Goal: Communication & Community: Answer question/provide support

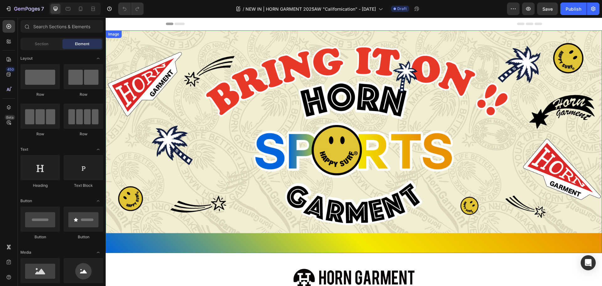
click at [268, 145] on img at bounding box center [354, 141] width 496 height 222
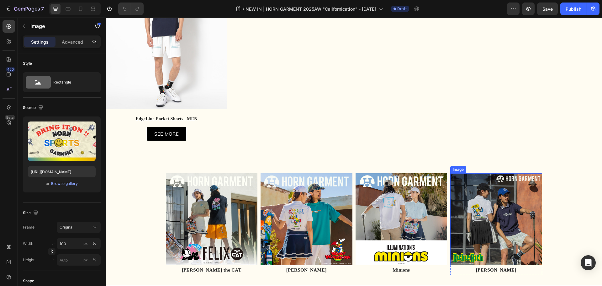
scroll to position [439, 0]
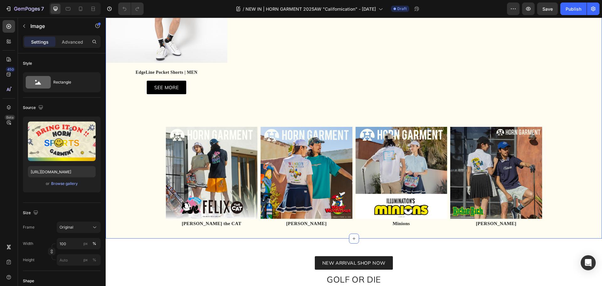
click at [569, 169] on div "Image Row 2025 SPRING / SUMMER COLLECTION "Bring It On!! VS Classic American Ch…" at bounding box center [354, 25] width 496 height 427
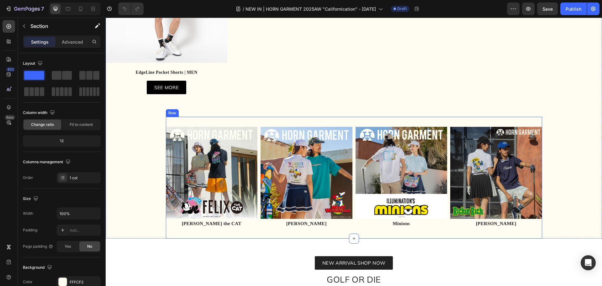
click at [351, 155] on div "Image FELIX the CAT Text Block Row Image Woody Woodpecker Text Block Row Image …" at bounding box center [354, 178] width 376 height 122
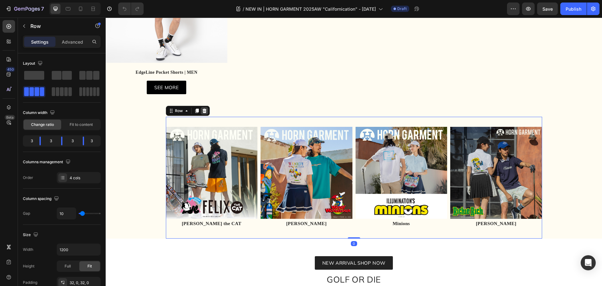
click at [204, 109] on icon at bounding box center [204, 110] width 5 height 5
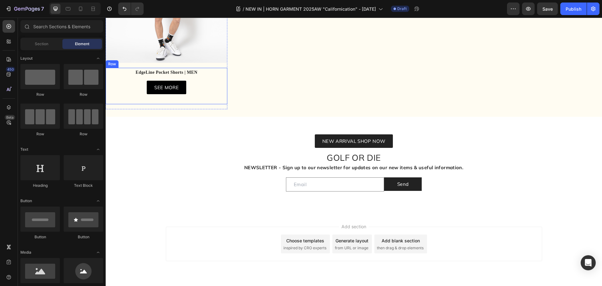
click at [197, 103] on div "EdgeLine Pocket Shorts | MEN Text block EdgeLine Pocket Shorts | MEN Text block…" at bounding box center [167, 86] width 122 height 36
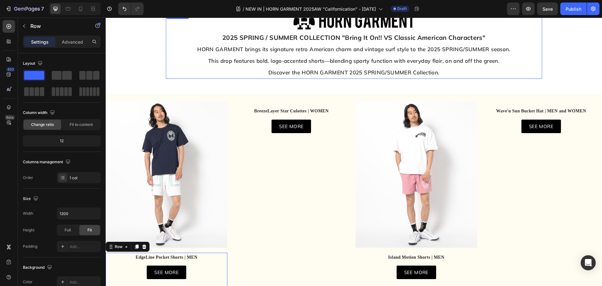
scroll to position [251, 0]
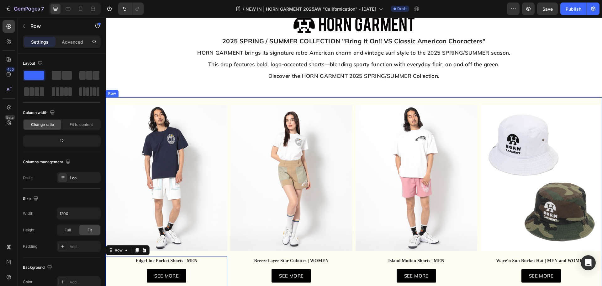
click at [227, 100] on div "Image EdgeLine Pocket Shorts | MEN Text block EdgeLine Pocket Shorts | MEN Text…" at bounding box center [354, 201] width 496 height 208
click at [125, 90] on icon at bounding box center [126, 91] width 5 height 5
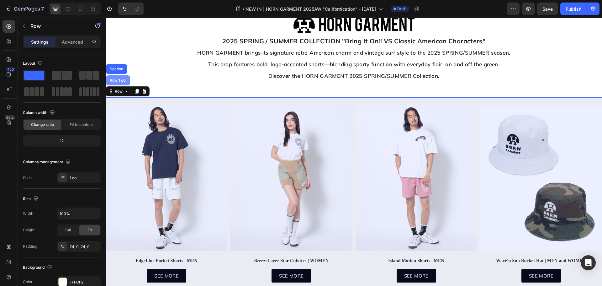
click at [122, 79] on div "Row 1 col" at bounding box center [117, 80] width 19 height 4
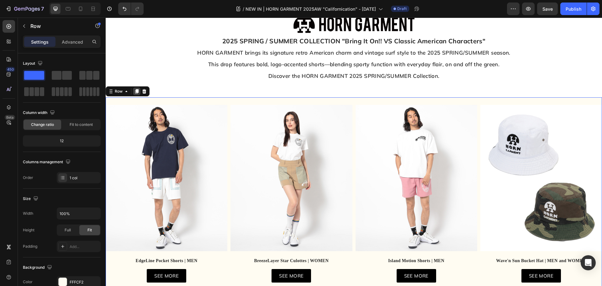
click at [138, 92] on icon at bounding box center [136, 91] width 3 height 4
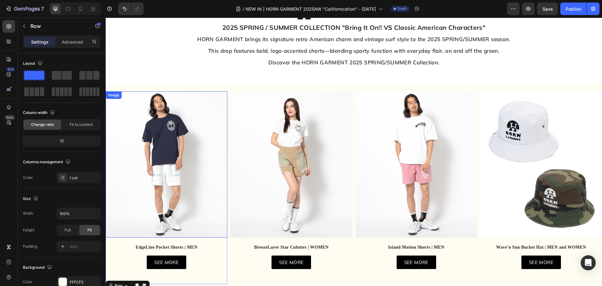
scroll to position [264, 0]
click at [71, 7] on icon at bounding box center [68, 9] width 6 height 6
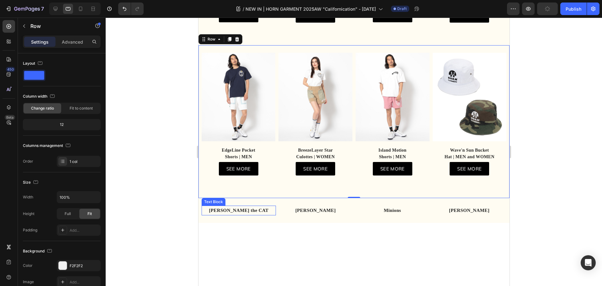
scroll to position [462, 0]
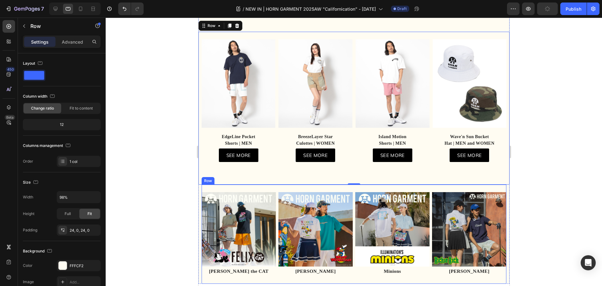
click at [239, 193] on div "Image FELIX the CAT Text Block Row Image Woody Woodpecker Text Block Row Image …" at bounding box center [353, 233] width 305 height 99
click at [239, 181] on icon at bounding box center [240, 178] width 4 height 4
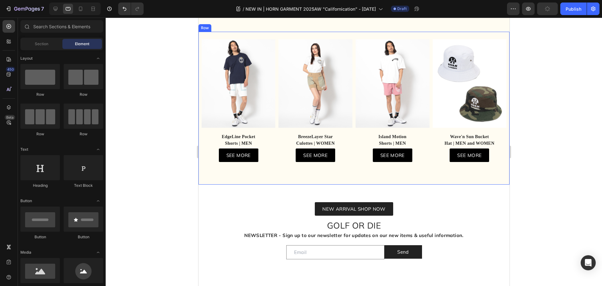
scroll to position [525, 0]
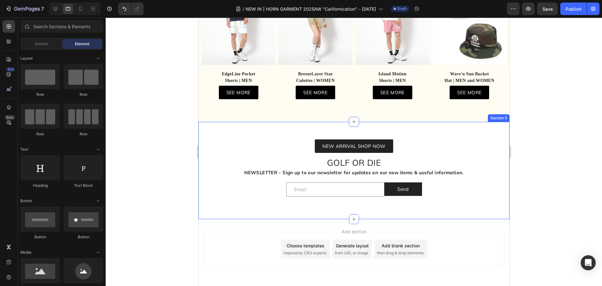
click at [253, 132] on div "NEW ARRIVAL SHOP NOW Button GOLF OR DIE NEWSLETTER - Sign up to our newsletter …" at bounding box center [353, 170] width 311 height 97
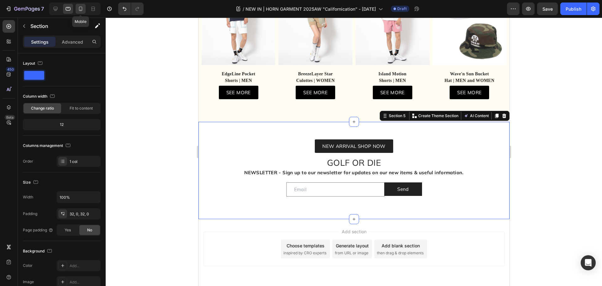
click at [80, 7] on icon at bounding box center [80, 9] width 6 height 6
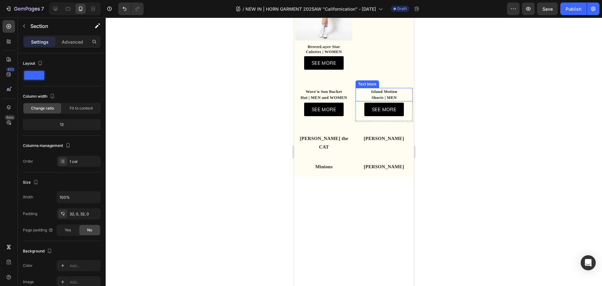
scroll to position [468, 0]
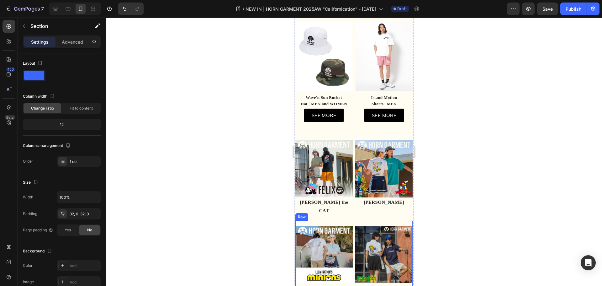
click at [351, 220] on div "Image Minions Text Block Row Image Richie Rich Text Block Row Row Row" at bounding box center [353, 258] width 117 height 77
click at [334, 212] on icon at bounding box center [333, 214] width 4 height 4
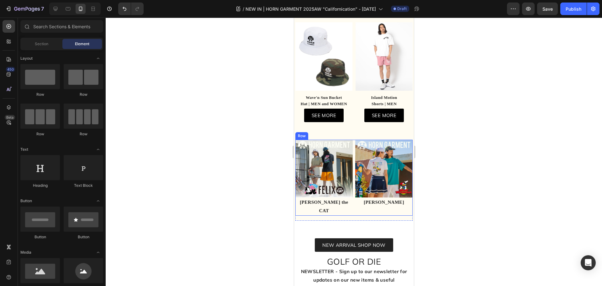
click at [351, 140] on div "Image FELIX the CAT Text Block Row Image Woody Woodpecker Text Block Row Row" at bounding box center [353, 178] width 117 height 76
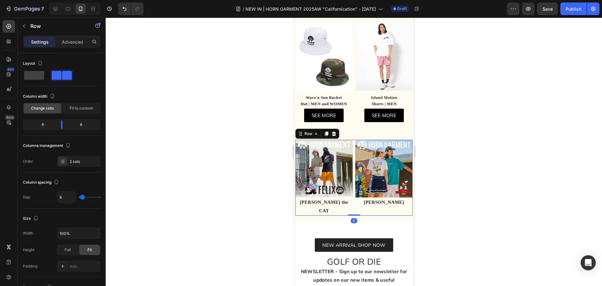
click at [337, 130] on div "Row" at bounding box center [317, 134] width 44 height 10
click at [334, 131] on icon at bounding box center [333, 133] width 5 height 5
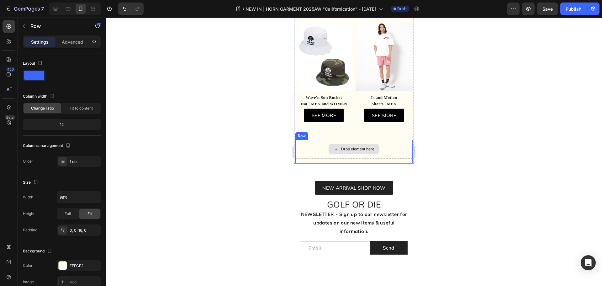
click at [310, 140] on div "Drop element here" at bounding box center [353, 149] width 117 height 19
click at [334, 131] on icon at bounding box center [333, 133] width 4 height 4
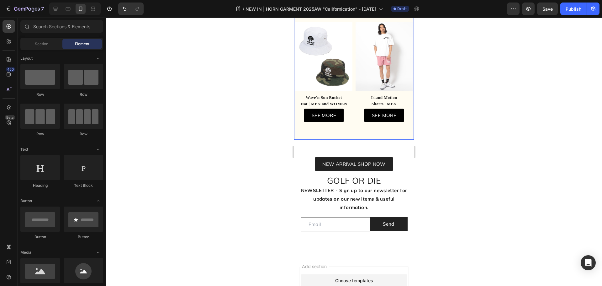
click at [326, 129] on div "Image BreezeLayer Star Culottes | WOMEN Text block SEE MORE Button Row Row Row …" at bounding box center [354, 21] width 120 height 238
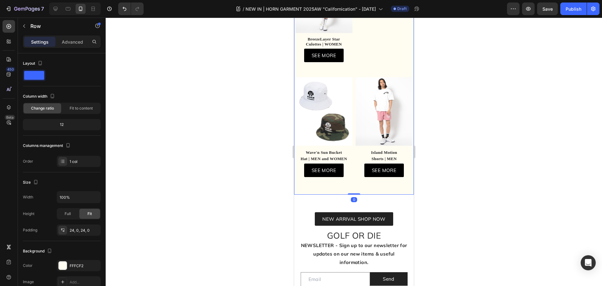
scroll to position [311, 0]
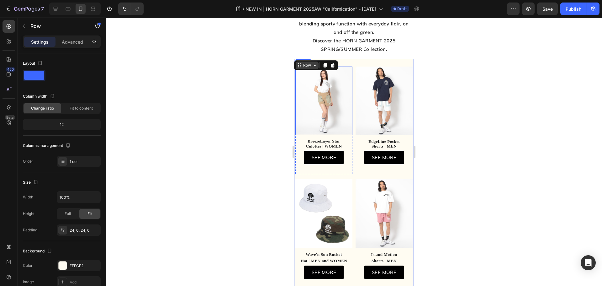
click at [310, 62] on div "Row" at bounding box center [307, 65] width 10 height 6
drag, startPoint x: 326, startPoint y: 65, endPoint x: 556, endPoint y: 150, distance: 245.8
click at [326, 65] on icon at bounding box center [324, 65] width 3 height 4
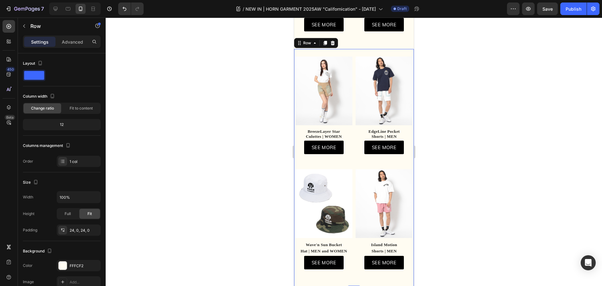
scroll to position [562, 0]
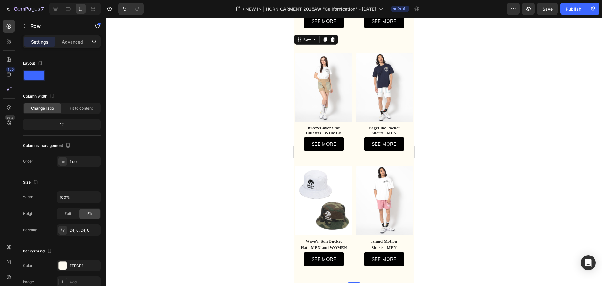
click at [453, 161] on div at bounding box center [354, 152] width 496 height 268
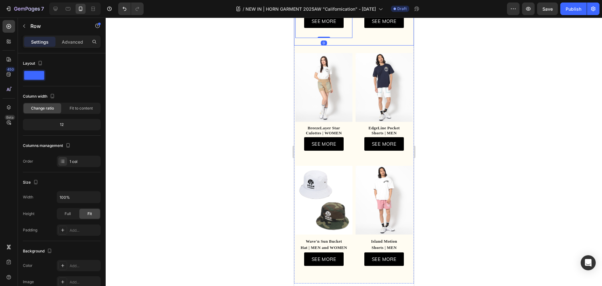
click at [354, 45] on div "Image BreezeLayer Star Culottes | WOMEN Text block SEE MORE Button Row Row Row …" at bounding box center [354, 164] width 120 height 238
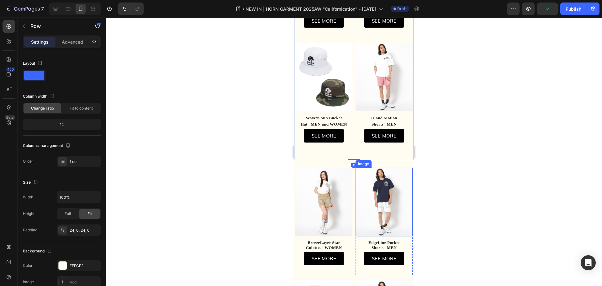
scroll to position [437, 0]
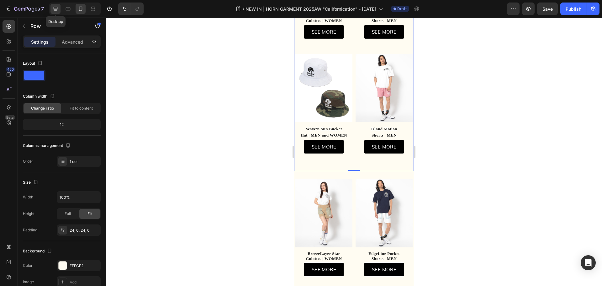
click at [58, 11] on icon at bounding box center [55, 9] width 6 height 6
type input "1200"
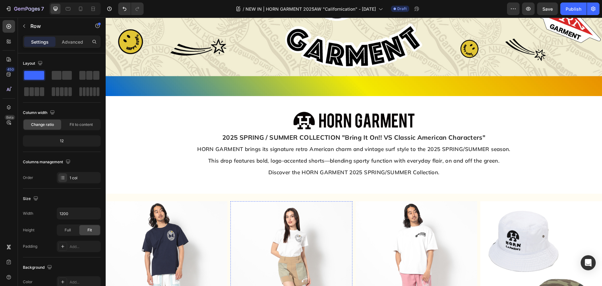
scroll to position [31, 0]
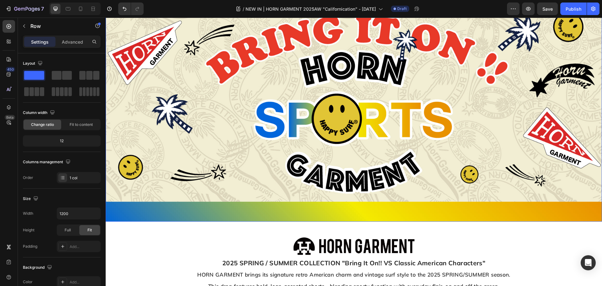
drag, startPoint x: 293, startPoint y: 99, endPoint x: 270, endPoint y: 99, distance: 22.9
click at [293, 99] on img at bounding box center [354, 110] width 496 height 222
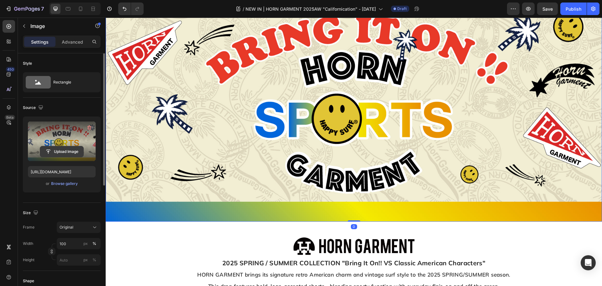
click at [72, 150] on input "file" at bounding box center [61, 151] width 43 height 11
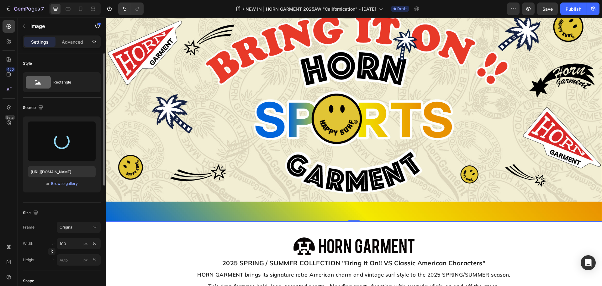
type input "https://cdn.shopify.com/s/files/1/0315/1095/4120/files/gempages_468216102573310…"
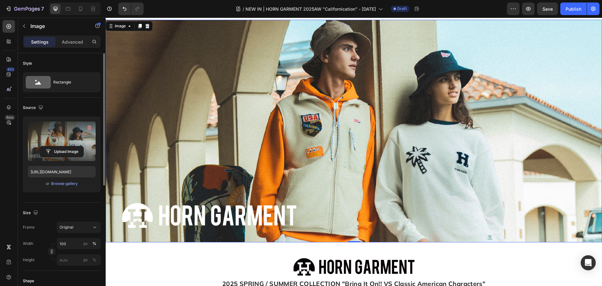
scroll to position [0, 0]
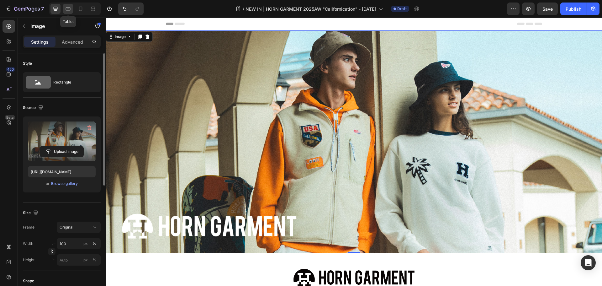
click at [69, 8] on icon at bounding box center [68, 8] width 5 height 3
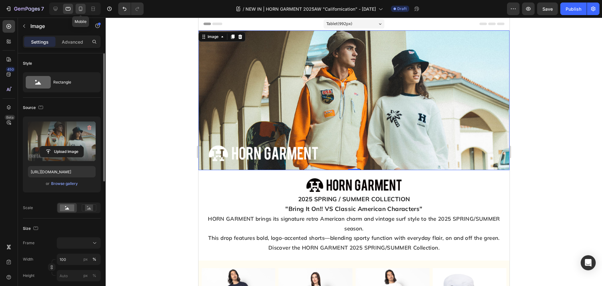
click at [79, 9] on icon at bounding box center [80, 9] width 3 height 4
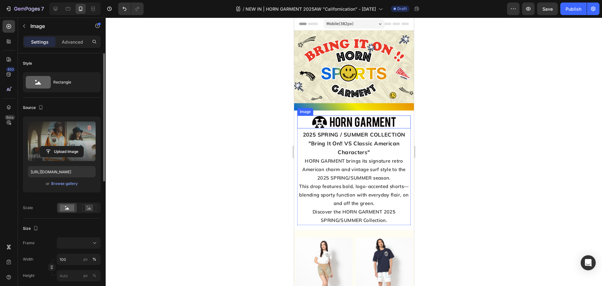
click at [332, 97] on img at bounding box center [354, 70] width 120 height 80
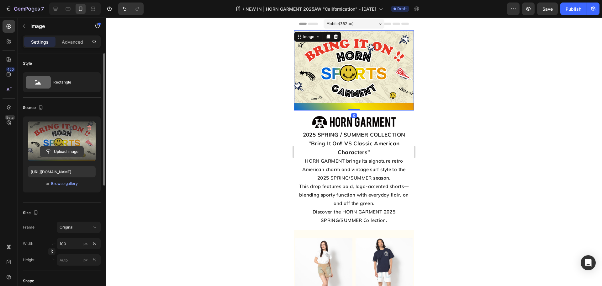
click at [62, 155] on input "file" at bounding box center [61, 151] width 43 height 11
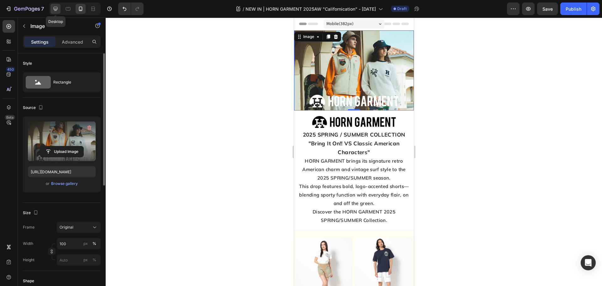
click at [60, 7] on div at bounding box center [55, 9] width 10 height 10
type input "https://cdn.shopify.com/s/files/1/0315/1095/4120/files/gempages_468216102573310…"
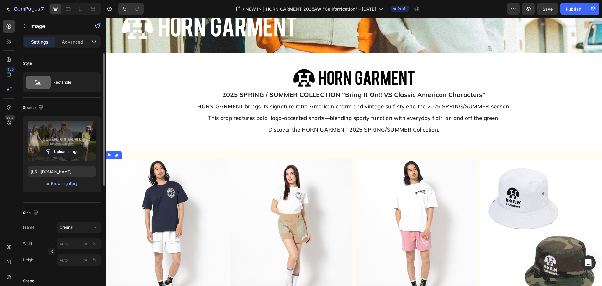
scroll to position [188, 0]
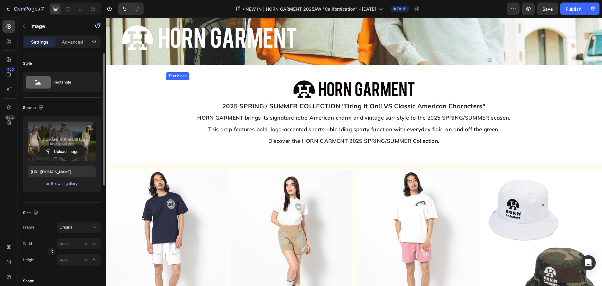
click at [244, 104] on strong "2025 SPRING / SUMMER COLLECTION "Bring It On!! VS Classic American Characters"" at bounding box center [353, 106] width 263 height 8
click at [237, 106] on strong "2025 SPRING / SUMMER COLLECTION "Bring It On!! VS Classic American Characters"" at bounding box center [353, 106] width 263 height 8
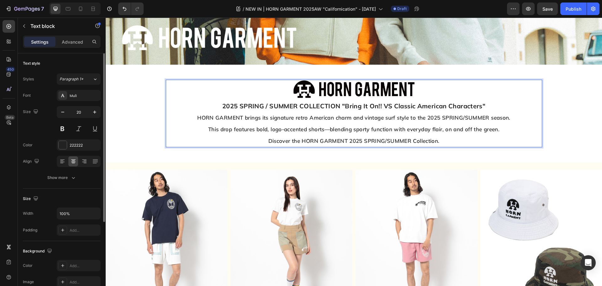
click at [243, 103] on strong "2025 SPRING / SUMMER COLLECTION "Bring It On!! VS Classic American Characters"" at bounding box center [353, 106] width 263 height 8
click at [548, 6] on span "Save" at bounding box center [547, 8] width 10 height 5
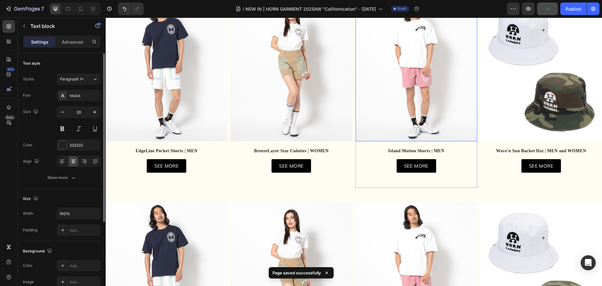
scroll to position [408, 0]
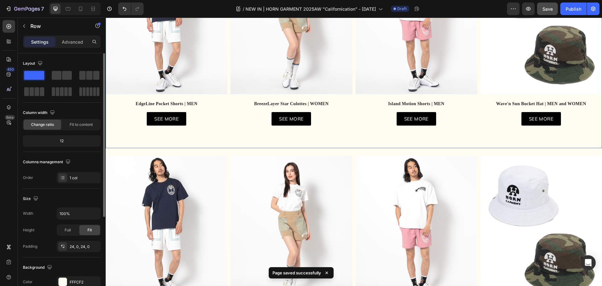
click at [352, 140] on div "Image EdgeLine Pocket Shorts | MEN Text block EdgeLine Pocket Shorts | MEN Text…" at bounding box center [354, 44] width 496 height 208
click at [69, 41] on p "Advanced" at bounding box center [72, 42] width 21 height 7
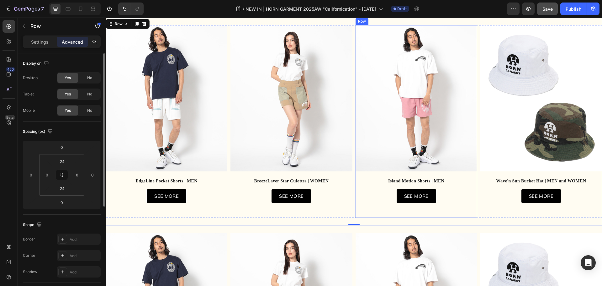
scroll to position [345, 0]
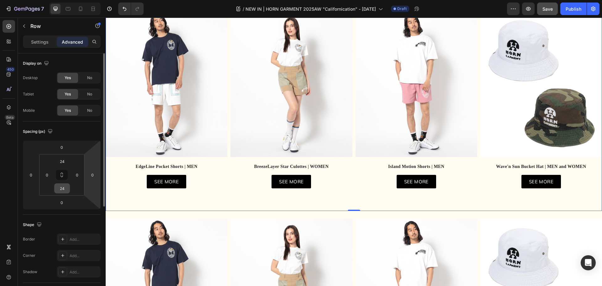
click at [67, 189] on input "24" at bounding box center [62, 187] width 13 height 9
type textarea "24"
click at [67, 189] on input "24" at bounding box center [62, 187] width 13 height 9
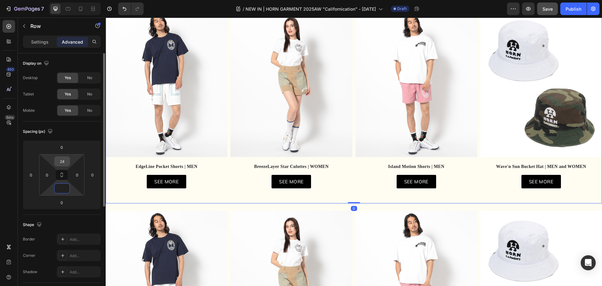
type input "0"
click at [64, 161] on input "24" at bounding box center [62, 160] width 13 height 9
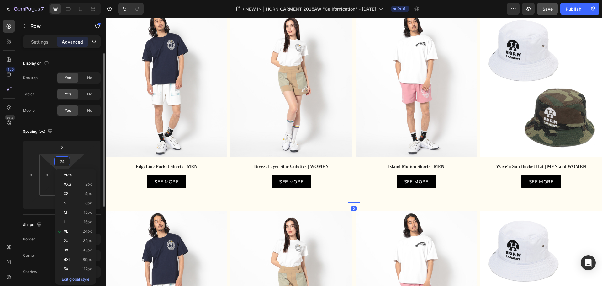
click at [64, 161] on input "24" at bounding box center [62, 160] width 13 height 9
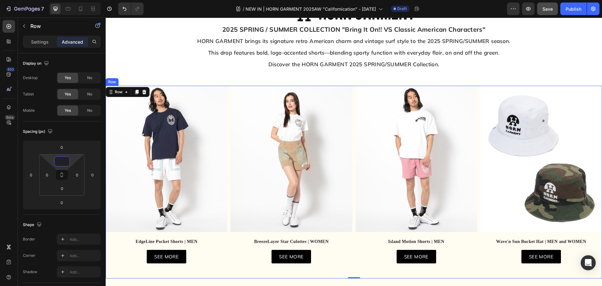
scroll to position [408, 0]
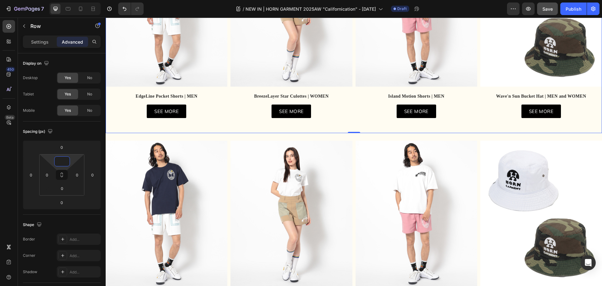
type input "0"
click at [351, 136] on div "0" at bounding box center [354, 137] width 6 height 5
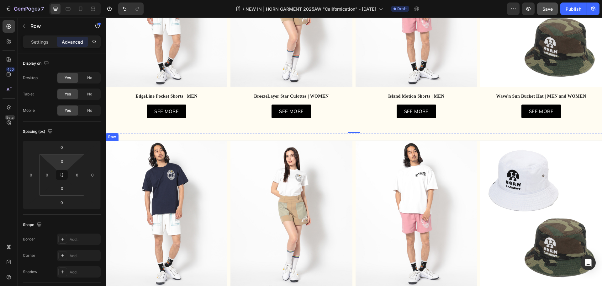
click at [350, 148] on div "Image EdgeLine Pocket Shorts | MEN Text block EdgeLine Pocket Shorts | MEN Text…" at bounding box center [354, 236] width 496 height 192
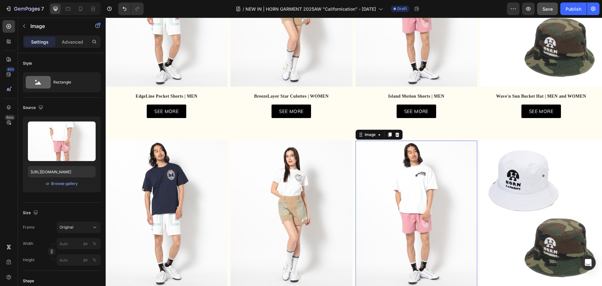
click at [356, 135] on div "Image" at bounding box center [379, 134] width 47 height 10
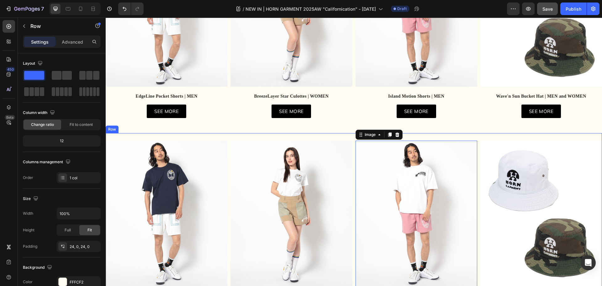
click at [341, 134] on div "Image EdgeLine Pocket Shorts | MEN Text block EdgeLine Pocket Shorts | MEN Text…" at bounding box center [354, 237] width 496 height 208
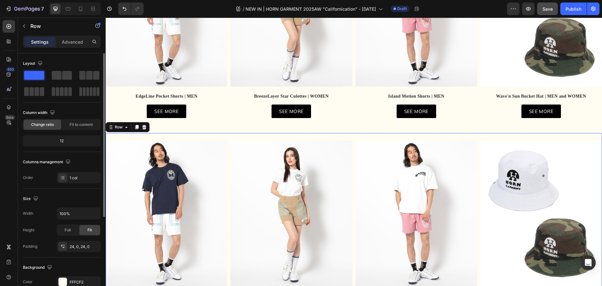
click at [69, 42] on p "Advanced" at bounding box center [72, 42] width 21 height 7
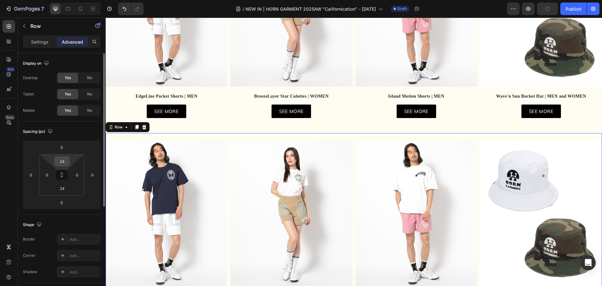
click at [62, 162] on input "24" at bounding box center [62, 160] width 13 height 9
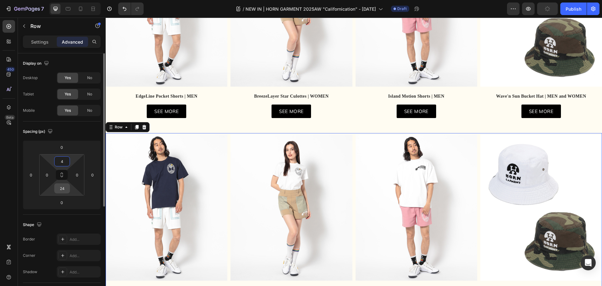
type input "4"
click at [63, 186] on input "24" at bounding box center [62, 187] width 13 height 9
type input "0"
click at [65, 162] on input "4" at bounding box center [62, 160] width 13 height 9
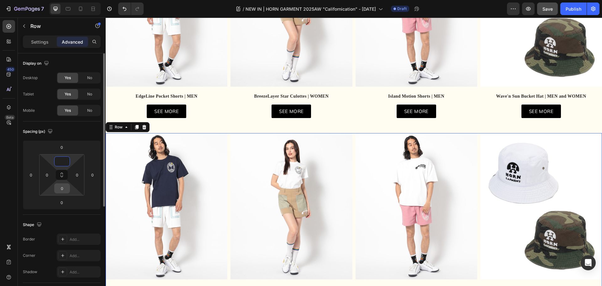
type input "0"
click at [63, 189] on input "0" at bounding box center [62, 187] width 13 height 9
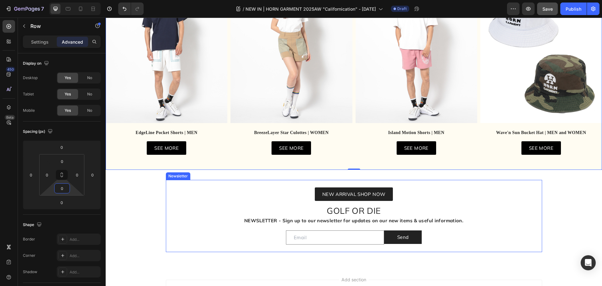
scroll to position [564, 0]
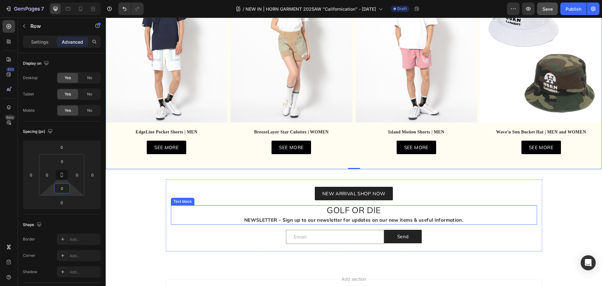
click at [516, 219] on p "NEWSLETTER - Sign up to our newsletter for updates on our new items & useful in…" at bounding box center [353, 219] width 365 height 8
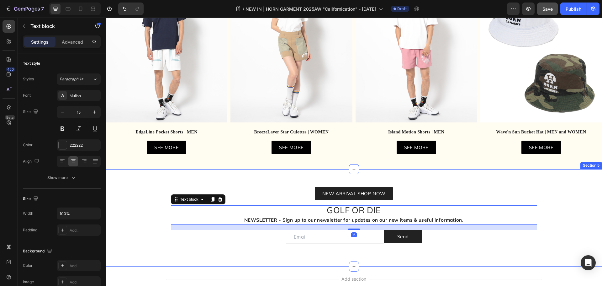
click at [576, 218] on div "NEW ARRIVAL SHOP NOW Button GOLF OR DIE NEWSLETTER - Sign up to our newsletter …" at bounding box center [354, 217] width 496 height 77
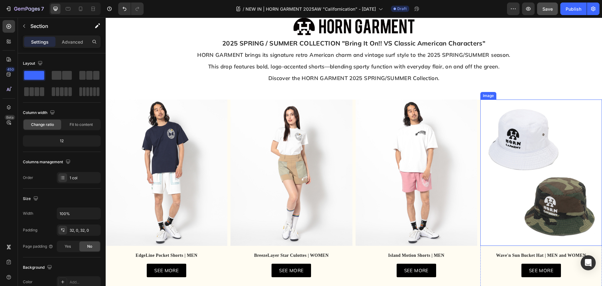
scroll to position [157, 0]
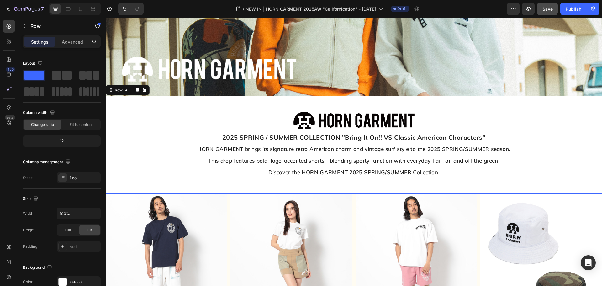
click at [556, 145] on div "Image Row 2025 SPRING / SUMMER COLLECTION "Bring It On!! VS Classic American Ch…" at bounding box center [354, 145] width 496 height 98
click at [61, 43] on div "Advanced" at bounding box center [72, 42] width 31 height 10
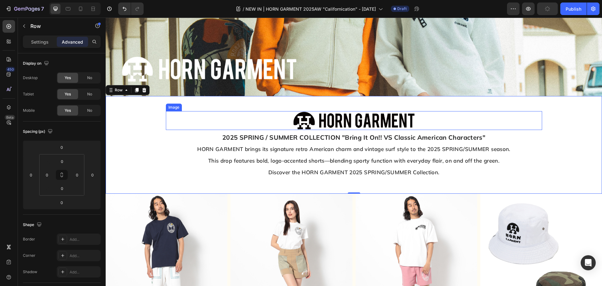
click at [188, 127] on div at bounding box center [354, 120] width 376 height 19
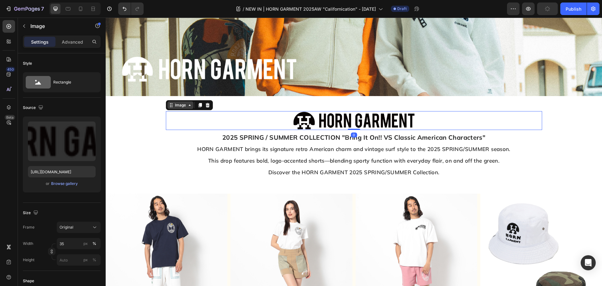
click at [180, 106] on div "Image" at bounding box center [180, 105] width 26 height 8
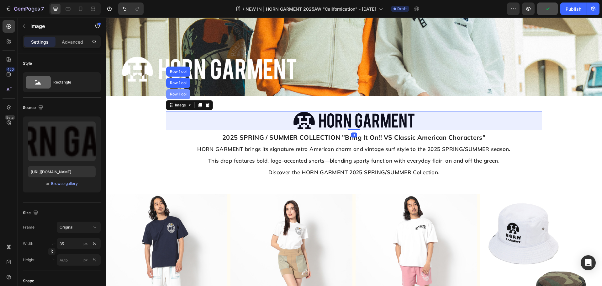
click at [177, 89] on div "Row 1 col" at bounding box center [178, 94] width 24 height 10
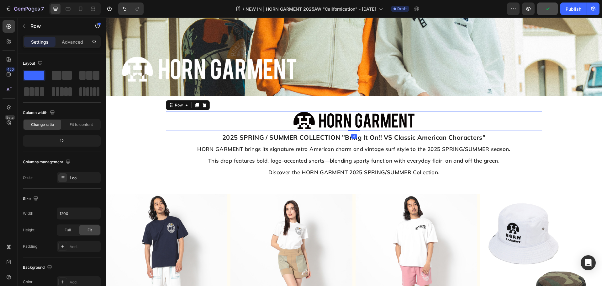
click at [54, 40] on div "Settings" at bounding box center [39, 42] width 31 height 10
click at [63, 40] on p "Advanced" at bounding box center [72, 42] width 21 height 7
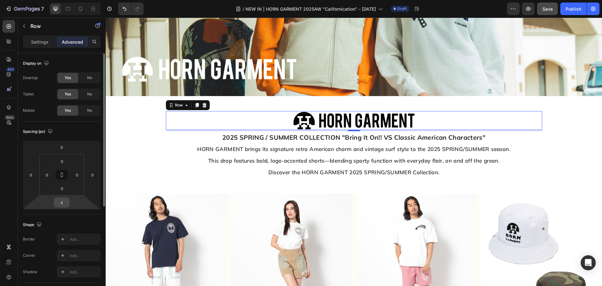
click at [61, 205] on input "4" at bounding box center [61, 202] width 13 height 9
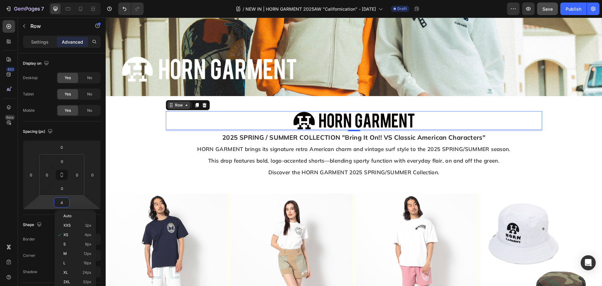
click at [174, 103] on div "Row" at bounding box center [179, 105] width 10 height 6
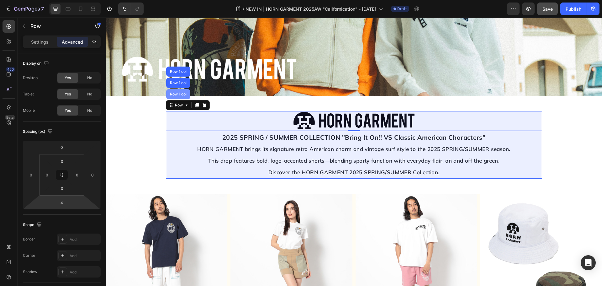
click at [177, 92] on div "Row 1 col" at bounding box center [178, 94] width 19 height 4
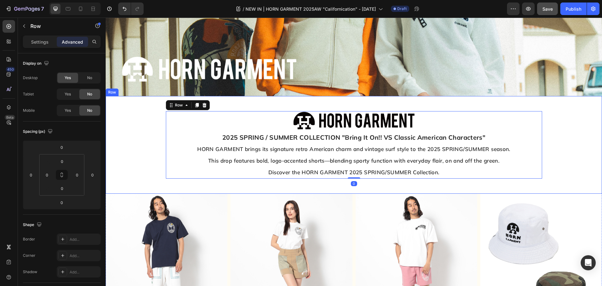
click at [176, 102] on div "Row" at bounding box center [179, 105] width 10 height 6
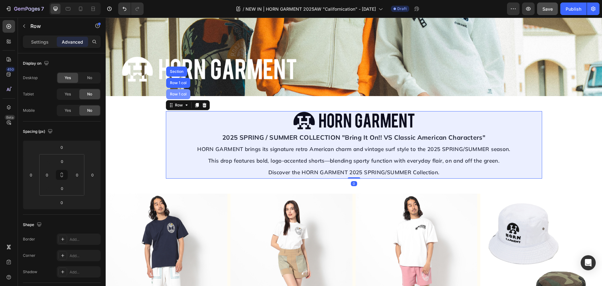
click at [175, 90] on div "Row 1 col" at bounding box center [178, 94] width 24 height 10
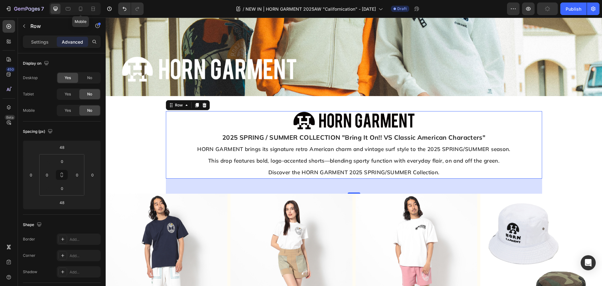
click at [72, 8] on div at bounding box center [68, 9] width 10 height 10
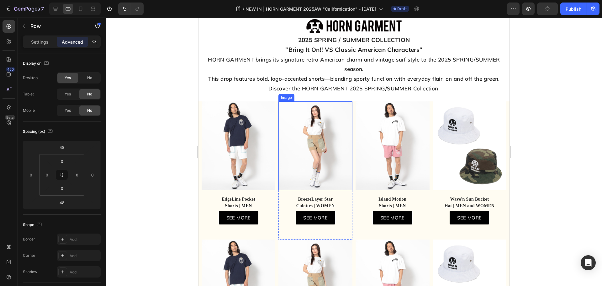
scroll to position [135, 0]
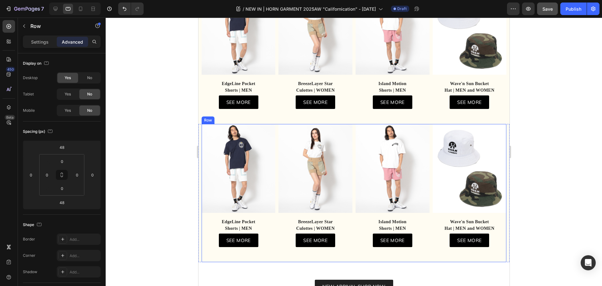
click at [351, 136] on div "Image EdgeLine Pocket Shorts | MEN Text block EdgeLine Pocket Shorts | MEN Text…" at bounding box center [353, 193] width 305 height 138
click at [213, 121] on div "Row" at bounding box center [214, 118] width 10 height 6
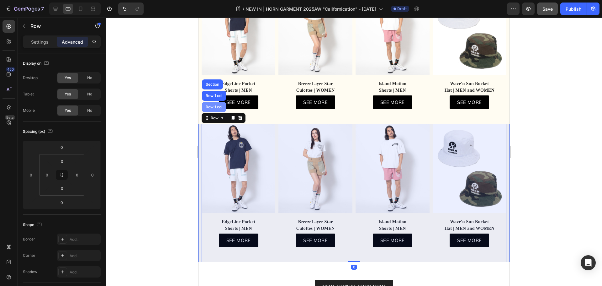
click at [214, 109] on div "Row 1 col" at bounding box center [213, 107] width 19 height 4
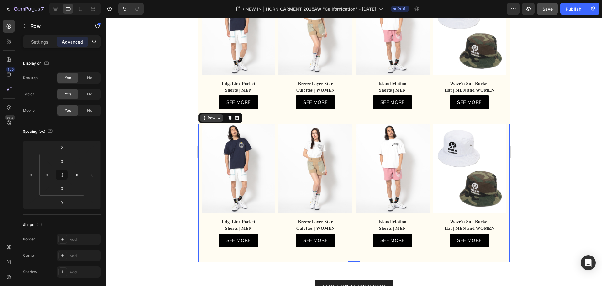
click at [211, 121] on div "Row" at bounding box center [211, 118] width 10 height 6
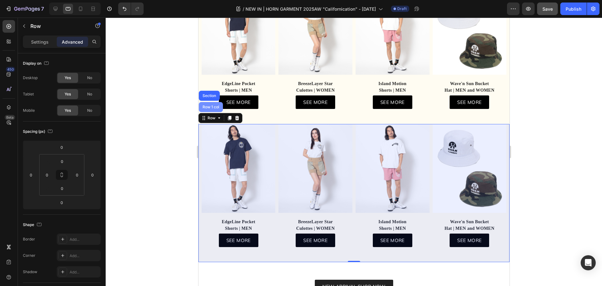
click at [211, 112] on div "Row 1 col" at bounding box center [210, 107] width 24 height 10
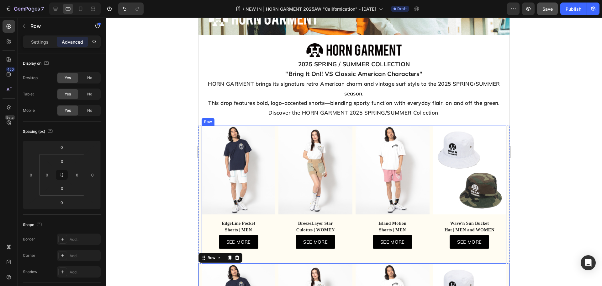
click at [350, 136] on div "Image EdgeLine Pocket Shorts | MEN Text block EdgeLine Pocket Shorts | MEN Text…" at bounding box center [353, 194] width 305 height 138
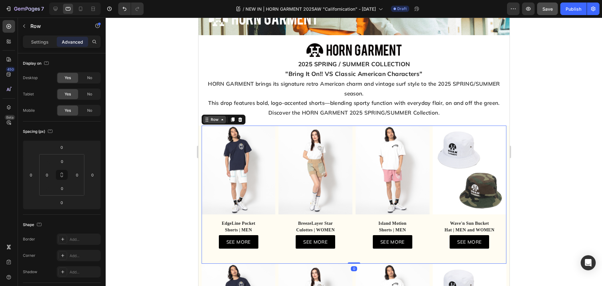
click at [217, 122] on div "Row" at bounding box center [214, 120] width 10 height 6
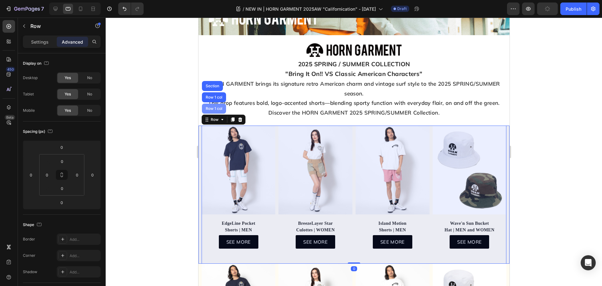
click at [218, 113] on div "Row 1 col" at bounding box center [214, 108] width 24 height 10
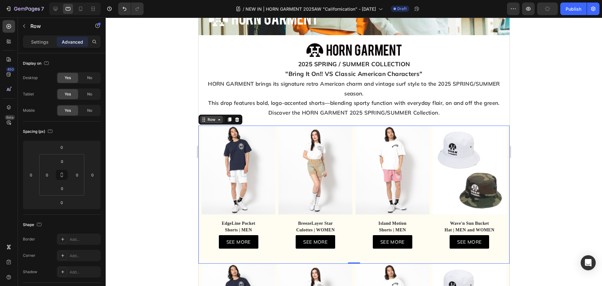
click at [214, 122] on div "Row" at bounding box center [211, 120] width 10 height 6
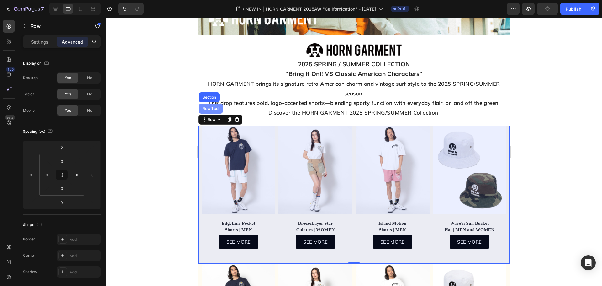
click at [216, 110] on div "Row 1 col" at bounding box center [210, 109] width 19 height 4
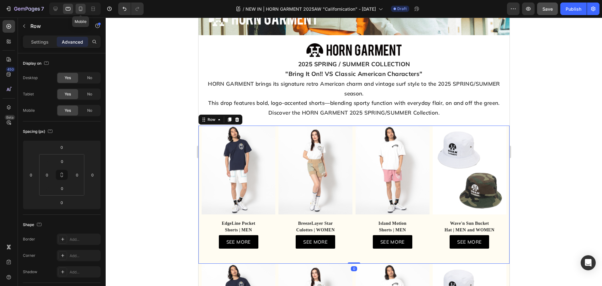
click at [82, 9] on icon at bounding box center [80, 9] width 6 height 6
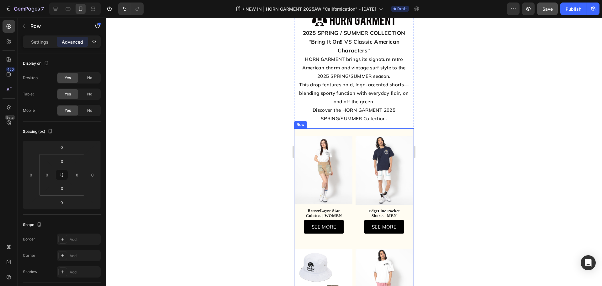
scroll to position [106, 0]
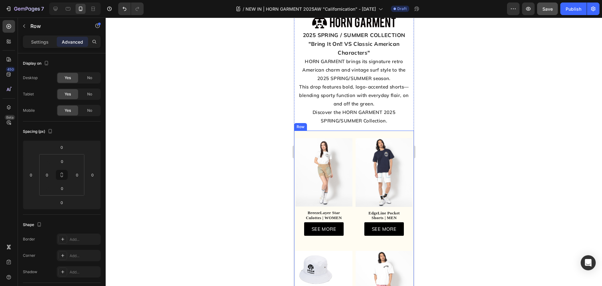
click at [350, 135] on div "Image BreezeLayer Star Culottes | WOMEN Text block SEE MORE Button Row Row Row …" at bounding box center [354, 249] width 120 height 238
click at [66, 159] on input "24" at bounding box center [62, 160] width 13 height 9
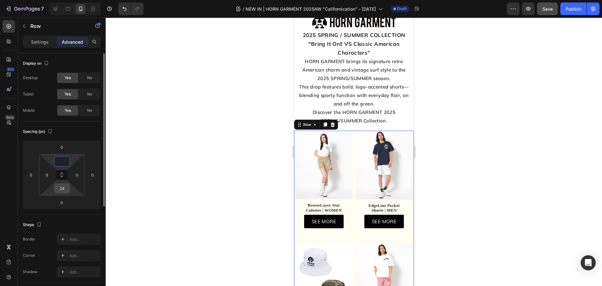
type input "0"
click at [61, 190] on input "24" at bounding box center [62, 187] width 13 height 9
click at [348, 232] on div "Image BreezeLayer Star Culottes | WOMEN Text block SEE MORE Button Row Row" at bounding box center [323, 184] width 57 height 108
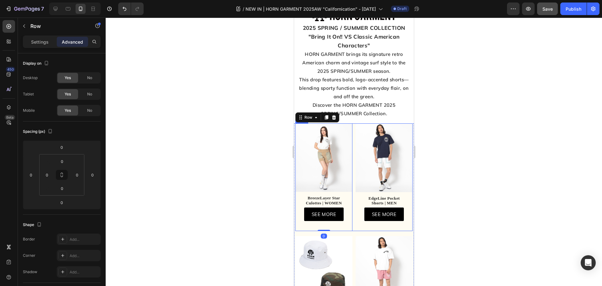
scroll to position [263, 0]
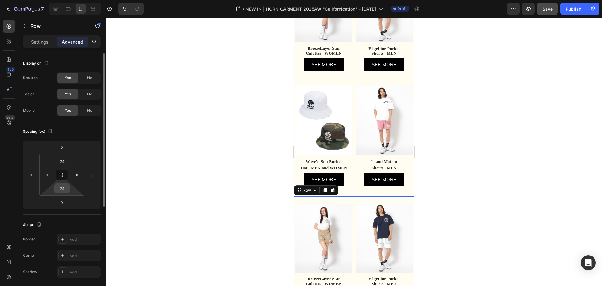
click at [62, 192] on input "24" at bounding box center [62, 187] width 13 height 9
type input "0"
click at [65, 161] on input "24" at bounding box center [62, 160] width 13 height 9
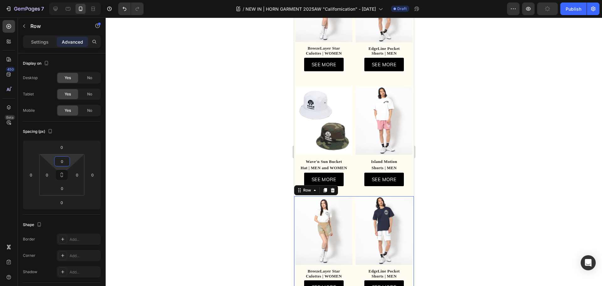
click at [149, 162] on div at bounding box center [354, 152] width 496 height 268
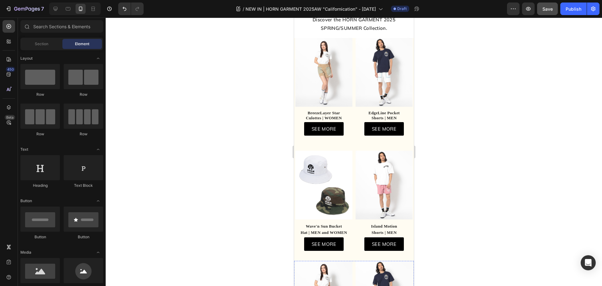
scroll to position [43, 0]
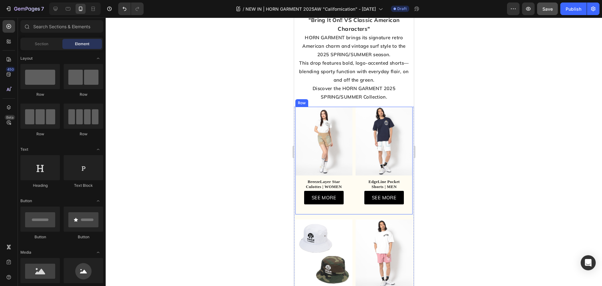
click at [351, 192] on div "Image BreezeLayer Star Culottes | WOMEN Text block SEE MORE Button Row Row Row …" at bounding box center [353, 161] width 117 height 108
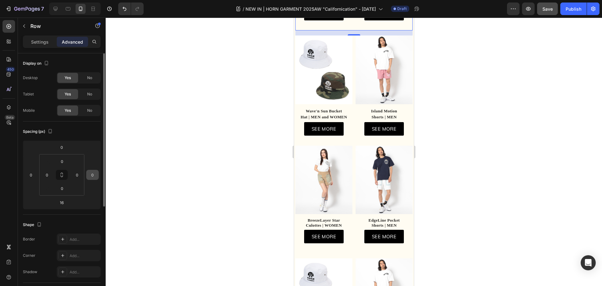
scroll to position [294, 0]
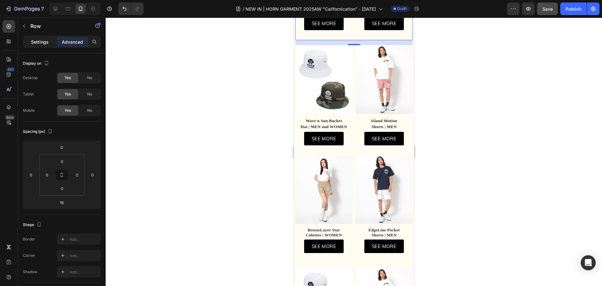
click at [34, 42] on p "Settings" at bounding box center [40, 42] width 18 height 7
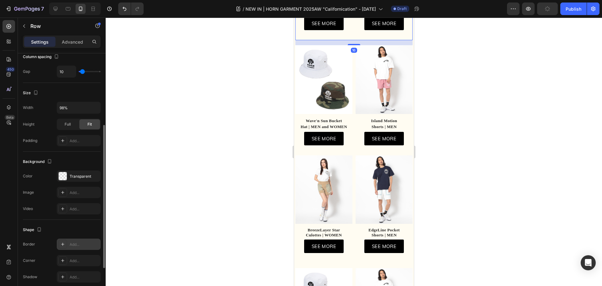
scroll to position [187, 0]
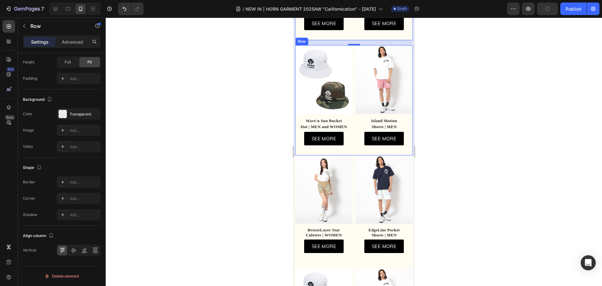
click at [351, 145] on div "Image Wave'n Sun Bucket Hat | MEN and WOMEN Text block SEE MORE Button Row Row …" at bounding box center [353, 100] width 117 height 110
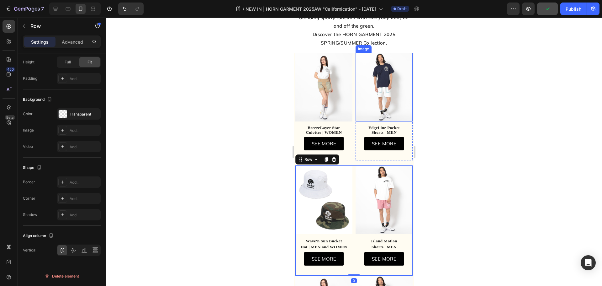
scroll to position [137, 0]
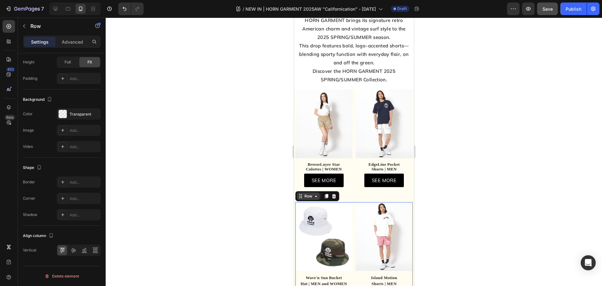
click at [310, 196] on div "Row" at bounding box center [308, 196] width 23 height 8
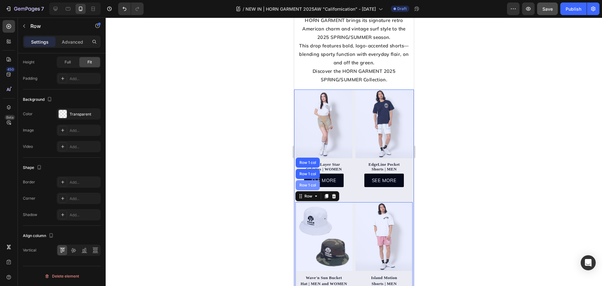
drag, startPoint x: 309, startPoint y: 180, endPoint x: 467, endPoint y: 183, distance: 157.7
click at [309, 183] on div "Row 1 col" at bounding box center [307, 185] width 19 height 4
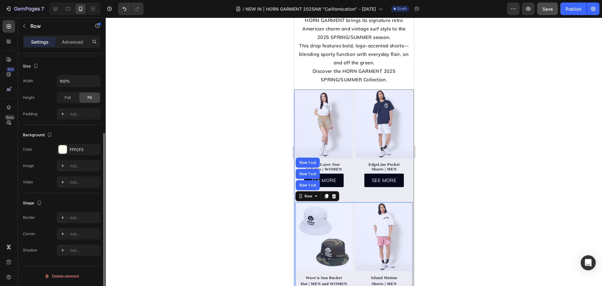
scroll to position [116, 0]
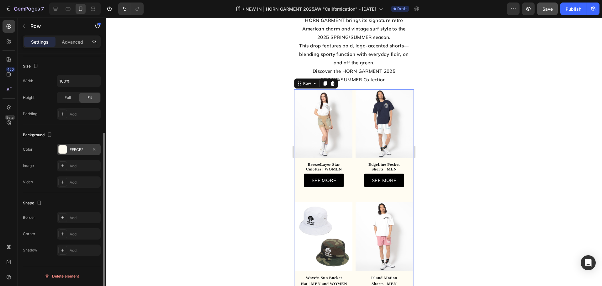
click at [64, 152] on div at bounding box center [63, 149] width 8 height 8
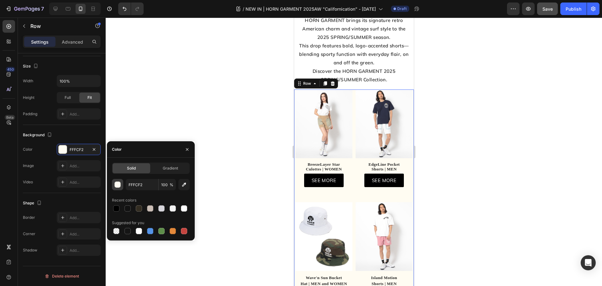
click at [119, 181] on div "button" at bounding box center [117, 184] width 6 height 6
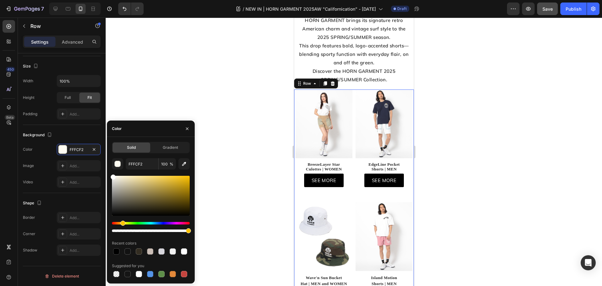
drag, startPoint x: 119, startPoint y: 184, endPoint x: 112, endPoint y: 140, distance: 43.9
click at [98, 160] on div "450 Beta Sections(18) Elements(83) Section Element Hero Section Product Detail …" at bounding box center [53, 152] width 106 height 268
click at [187, 71] on div at bounding box center [354, 152] width 496 height 268
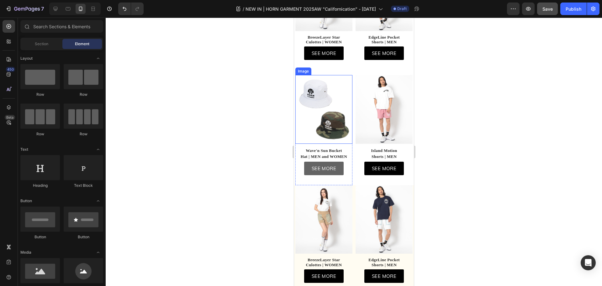
scroll to position [294, 0]
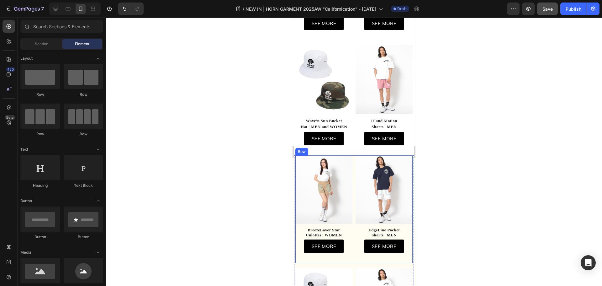
click at [352, 155] on div "Image BreezeLayer Star Culottes | WOMEN Text block SEE MORE Button Row Row Row …" at bounding box center [353, 209] width 117 height 108
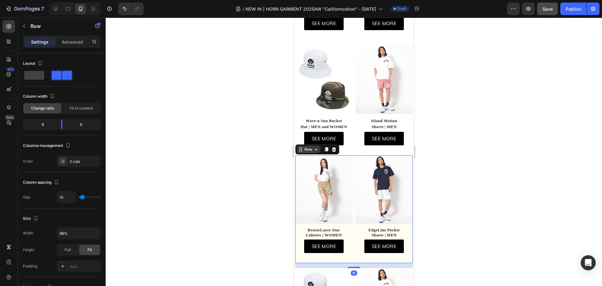
click at [304, 146] on div "Row" at bounding box center [308, 149] width 10 height 6
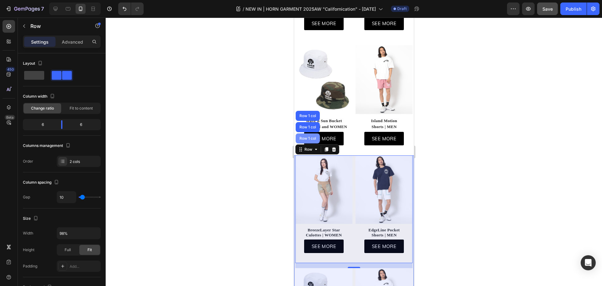
click at [307, 134] on div "Row 1 col" at bounding box center [307, 138] width 24 height 10
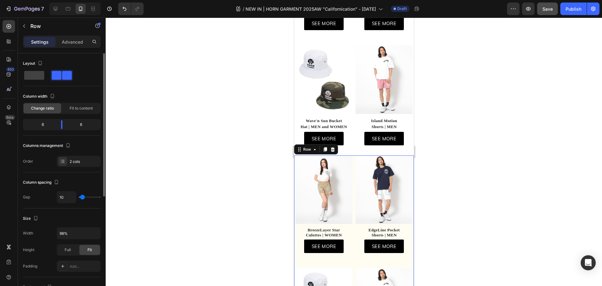
scroll to position [116, 0]
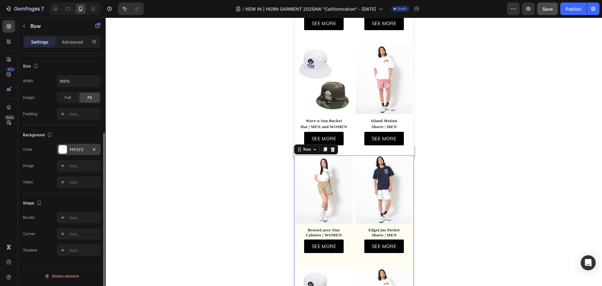
click at [61, 145] on div at bounding box center [62, 149] width 9 height 9
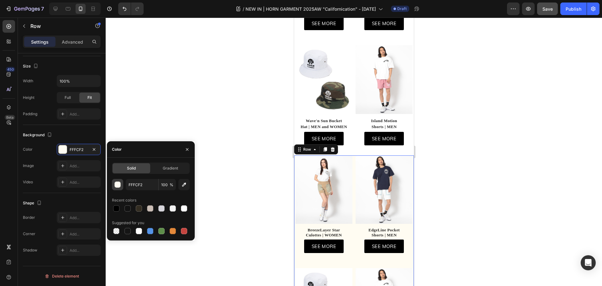
click at [119, 183] on div "button" at bounding box center [118, 185] width 6 height 6
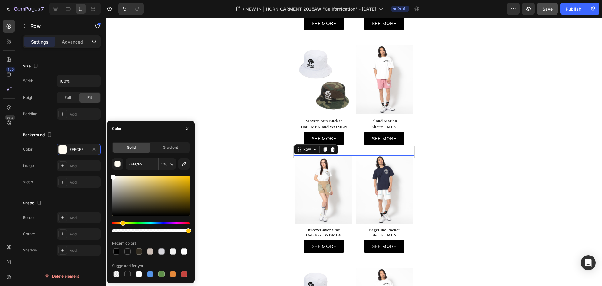
drag, startPoint x: 111, startPoint y: 170, endPoint x: 159, endPoint y: 92, distance: 91.5
click at [99, 158] on div "450 Beta Sections(18) Elements(83) Section Element Hero Section Product Detail …" at bounding box center [53, 152] width 106 height 268
click at [174, 80] on div at bounding box center [354, 152] width 496 height 268
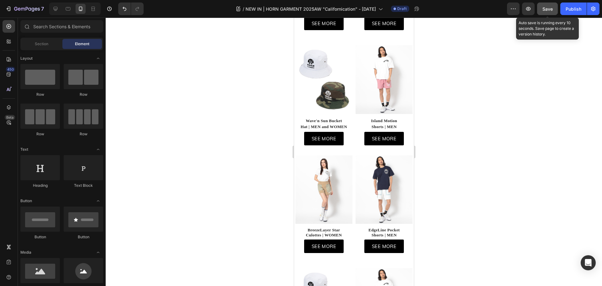
click at [551, 7] on span "Save" at bounding box center [547, 8] width 10 height 5
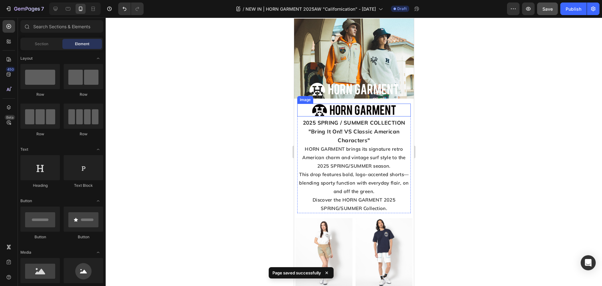
scroll to position [0, 0]
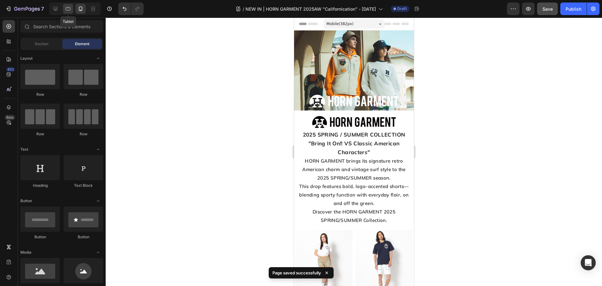
click at [66, 9] on icon at bounding box center [68, 8] width 5 height 3
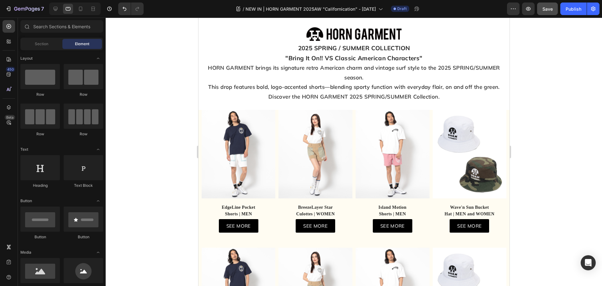
scroll to position [188, 0]
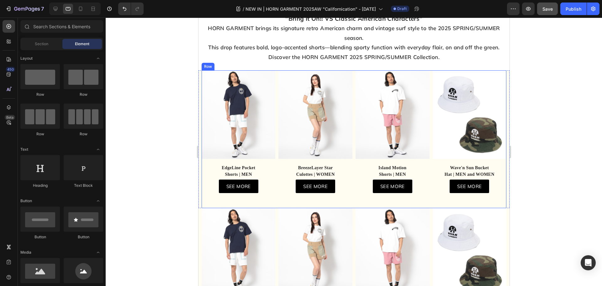
click at [351, 147] on div "Image EdgeLine Pocket Shorts | MEN Text block EdgeLine Pocket Shorts | MEN Text…" at bounding box center [353, 139] width 305 height 138
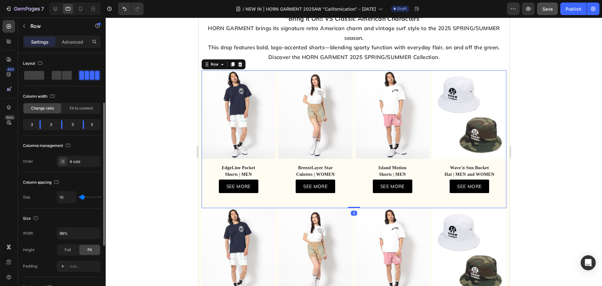
scroll to position [125, 0]
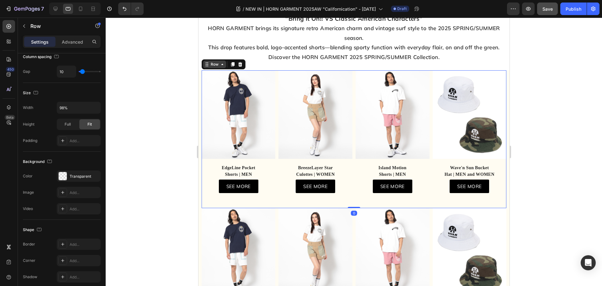
click at [211, 67] on div "Row" at bounding box center [214, 64] width 10 height 6
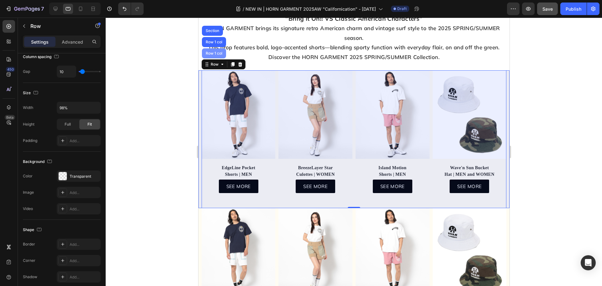
drag, startPoint x: 213, startPoint y: 65, endPoint x: 396, endPoint y: 88, distance: 183.9
click at [213, 58] on div "Row 1 col" at bounding box center [214, 53] width 24 height 10
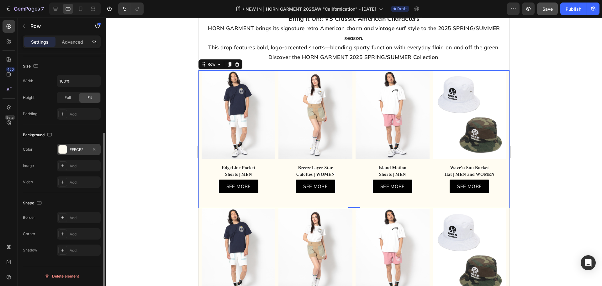
click at [65, 150] on div at bounding box center [63, 149] width 8 height 8
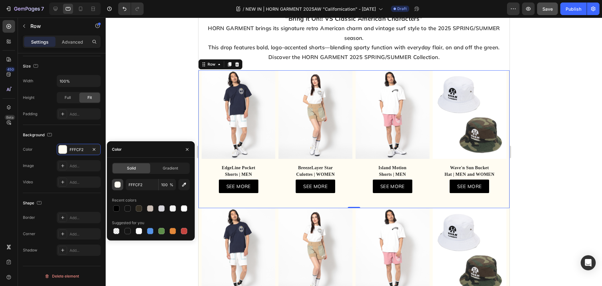
click at [114, 183] on button "button" at bounding box center [117, 184] width 11 height 11
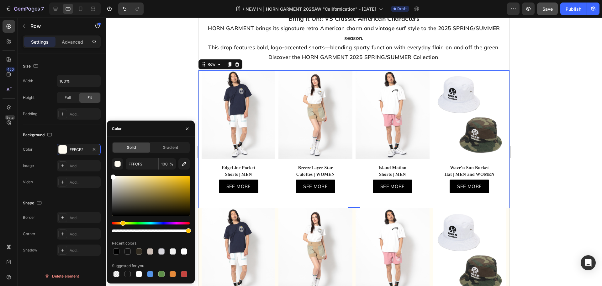
drag, startPoint x: 108, startPoint y: 174, endPoint x: 124, endPoint y: 123, distance: 53.2
click at [98, 164] on div "450 Beta Sections(18) Elements(83) Section Element Hero Section Product Detail …" at bounding box center [53, 152] width 106 height 268
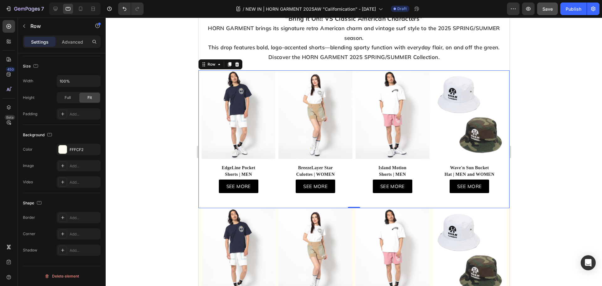
click at [169, 62] on div at bounding box center [354, 152] width 496 height 268
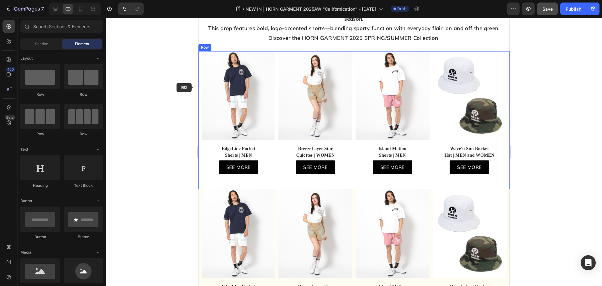
scroll to position [282, 0]
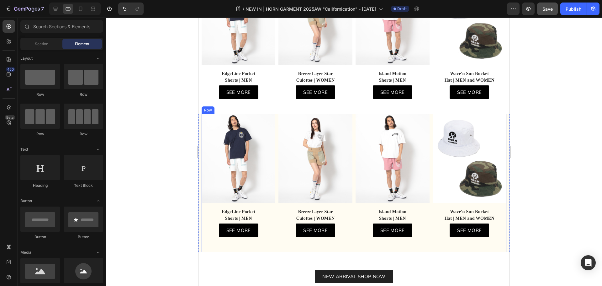
click at [351, 158] on div "Image EdgeLine Pocket Shorts | MEN Text block EdgeLine Pocket Shorts | MEN Text…" at bounding box center [353, 183] width 305 height 138
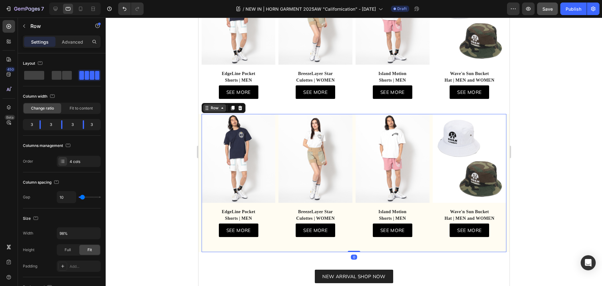
click at [217, 111] on div "Row" at bounding box center [214, 108] width 10 height 6
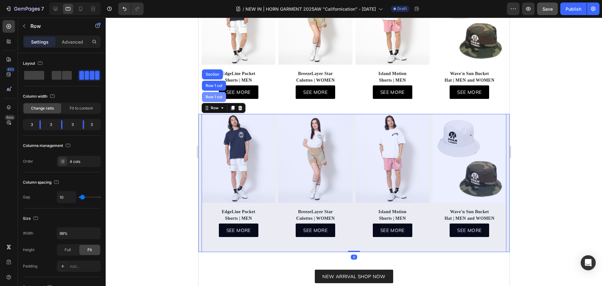
click at [216, 102] on div "Row 1 col" at bounding box center [214, 97] width 24 height 10
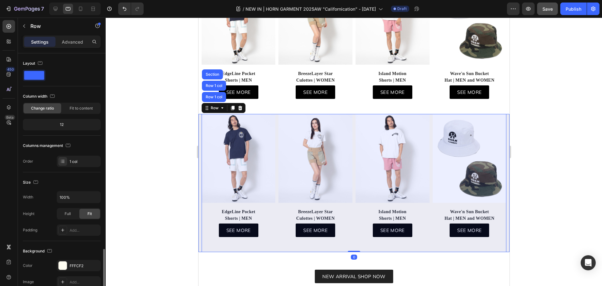
scroll to position [116, 0]
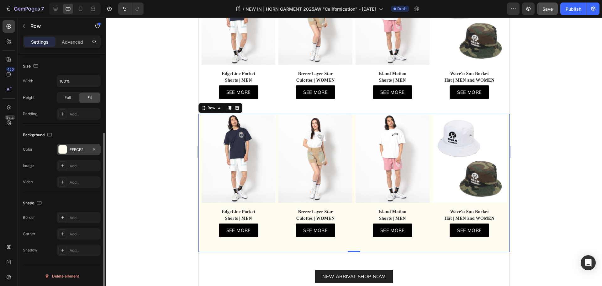
click at [65, 146] on div at bounding box center [63, 149] width 8 height 8
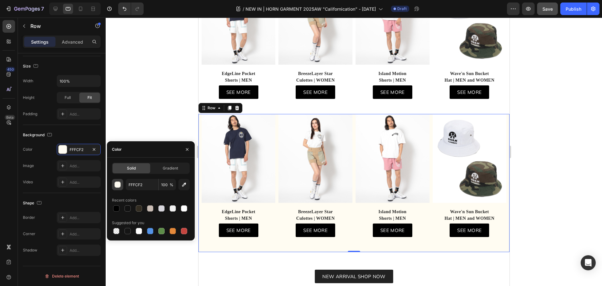
click at [118, 184] on div "button" at bounding box center [118, 185] width 6 height 6
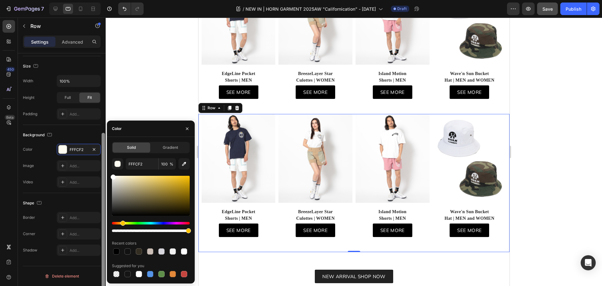
drag, startPoint x: 106, startPoint y: 171, endPoint x: 102, endPoint y: 139, distance: 31.7
click at [97, 158] on div "450 Beta Sections(18) Elements(83) Section Element Hero Section Product Detail …" at bounding box center [53, 152] width 106 height 268
click at [186, 53] on div at bounding box center [354, 152] width 496 height 268
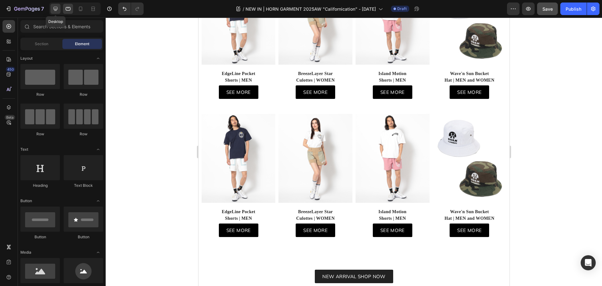
click at [58, 6] on icon at bounding box center [55, 9] width 6 height 6
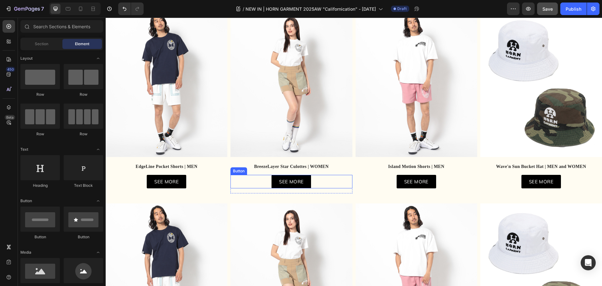
scroll to position [222, 0]
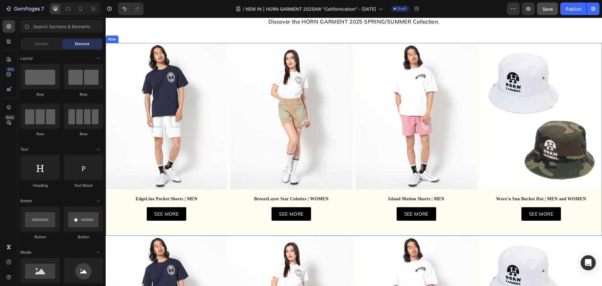
click at [351, 91] on div "Image EdgeLine Pocket Shorts | MEN Text block EdgeLine Pocket Shorts | MEN Text…" at bounding box center [354, 139] width 496 height 192
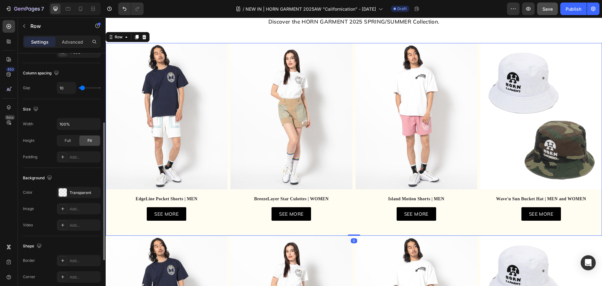
scroll to position [157, 0]
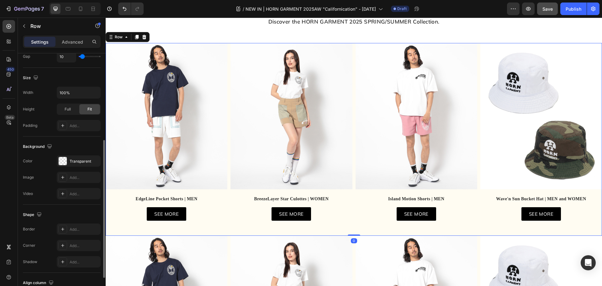
click at [113, 42] on div "Row" at bounding box center [128, 37] width 44 height 10
click at [114, 37] on div "Row" at bounding box center [118, 37] width 10 height 6
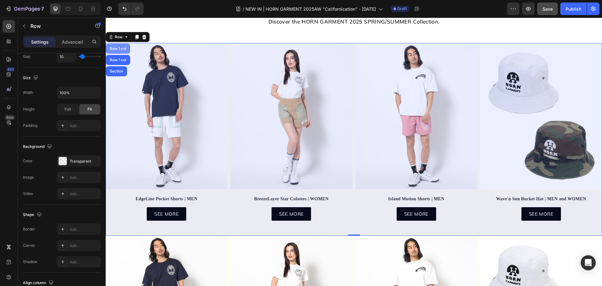
click at [117, 45] on div "Row 1 col" at bounding box center [118, 49] width 24 height 10
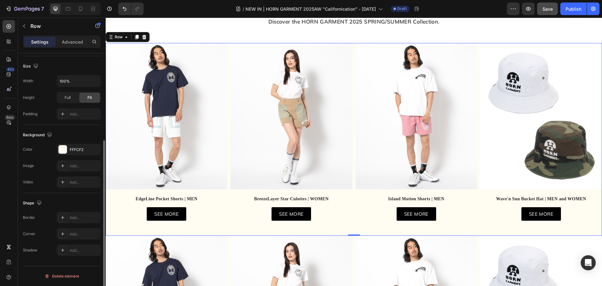
scroll to position [132, 0]
click at [63, 151] on div at bounding box center [63, 149] width 8 height 8
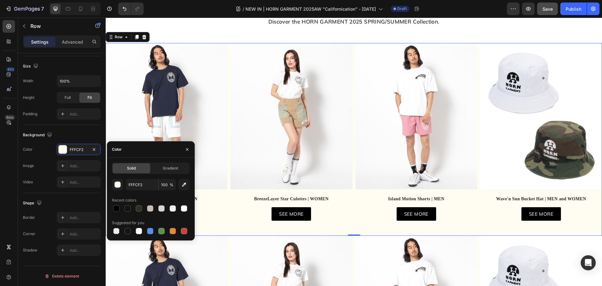
click at [123, 181] on div "FFFCF2 100 %" at bounding box center [151, 184] width 78 height 11
click at [118, 185] on div "button" at bounding box center [118, 185] width 6 height 6
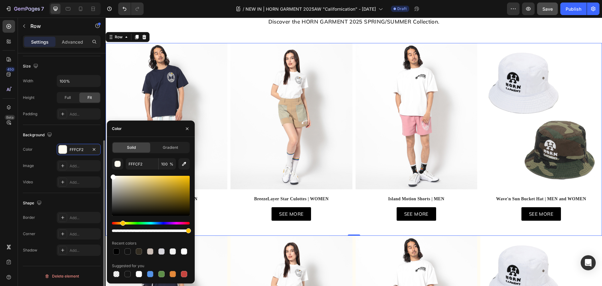
drag, startPoint x: 129, startPoint y: 182, endPoint x: 94, endPoint y: 156, distance: 43.5
click at [94, 156] on div "450 Beta Sections(18) Elements(83) Section Element Hero Section Product Detail …" at bounding box center [53, 152] width 106 height 268
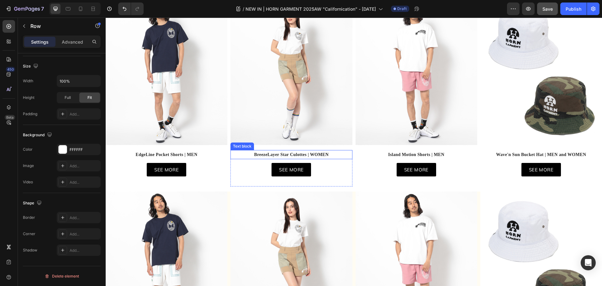
scroll to position [316, 0]
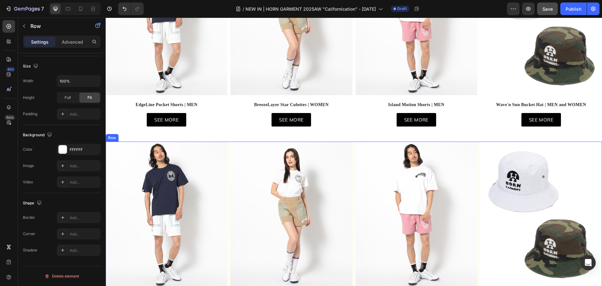
click at [351, 177] on div "Image EdgeLine Pocket Shorts | MEN Text block EdgeLine Pocket Shorts | MEN Text…" at bounding box center [354, 237] width 496 height 192
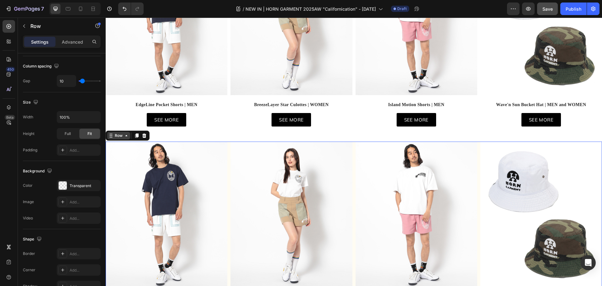
click at [117, 133] on div "Row" at bounding box center [118, 136] width 10 height 6
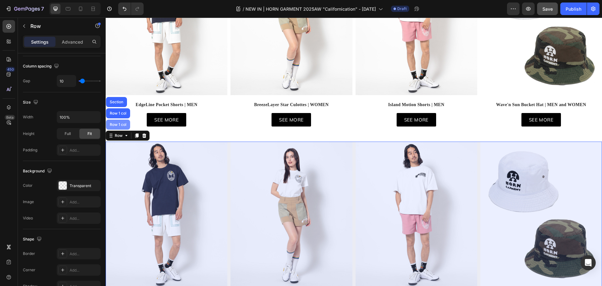
drag, startPoint x: 120, startPoint y: 123, endPoint x: 207, endPoint y: 139, distance: 87.9
click at [120, 123] on div "Row 1 col" at bounding box center [117, 125] width 19 height 4
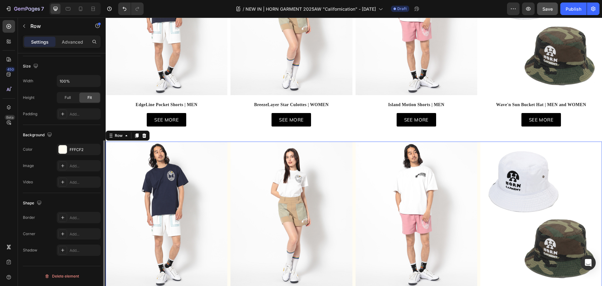
click at [67, 142] on div "Background The changes might be hidden by the video. Color FFFCF2 Image Add... …" at bounding box center [62, 159] width 78 height 68
click at [63, 149] on div at bounding box center [63, 149] width 8 height 8
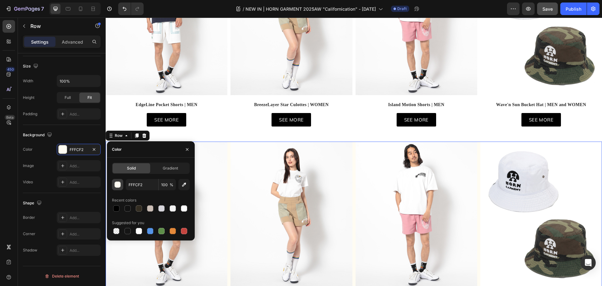
click at [117, 183] on div "button" at bounding box center [118, 185] width 6 height 6
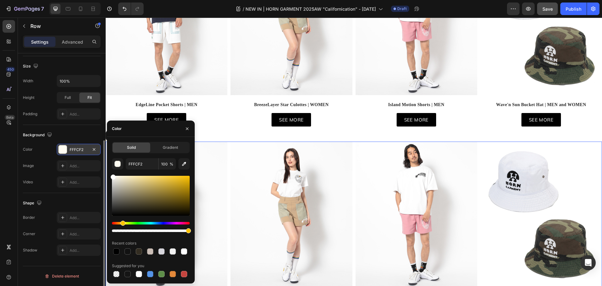
drag, startPoint x: 140, startPoint y: 178, endPoint x: 86, endPoint y: 148, distance: 62.6
click at [86, 149] on div "450 Beta Sections(18) Elements(83) Section Element Hero Section Product Detail …" at bounding box center [53, 152] width 106 height 268
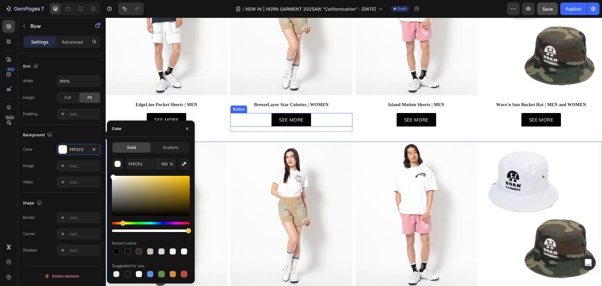
click at [238, 113] on div "SEE MORE Button" at bounding box center [291, 119] width 122 height 13
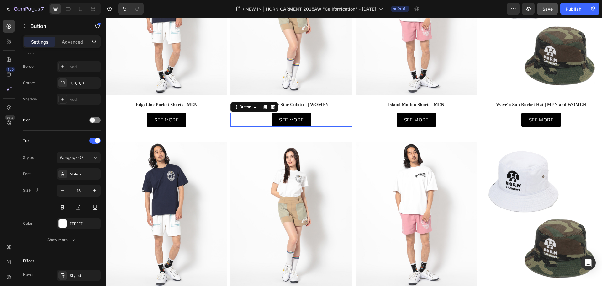
scroll to position [0, 0]
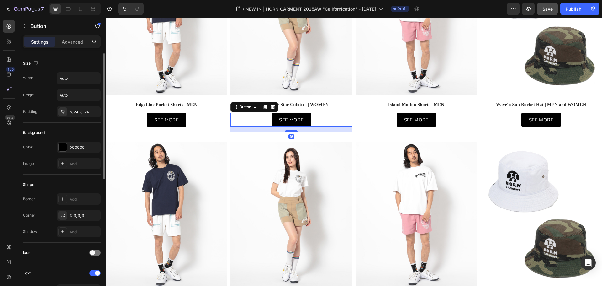
click at [219, 115] on div "SEE MORE Button" at bounding box center [167, 119] width 122 height 13
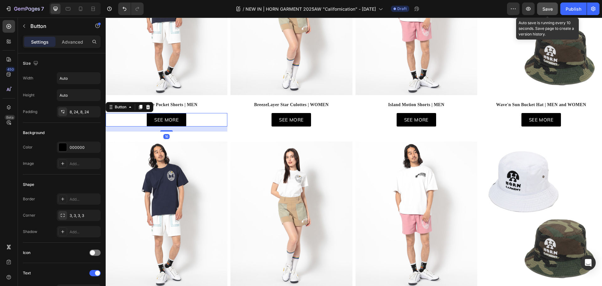
click at [550, 7] on span "Save" at bounding box center [547, 8] width 10 height 5
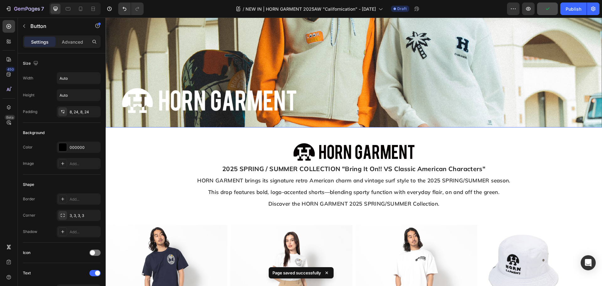
scroll to position [219, 0]
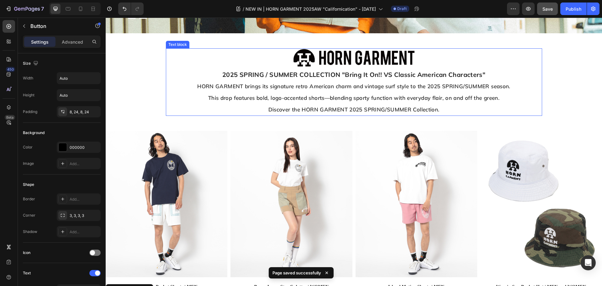
click at [227, 75] on strong "2025 SPRING / SUMMER COLLECTION "Bring It On!! VS Classic American Characters"" at bounding box center [353, 75] width 263 height 8
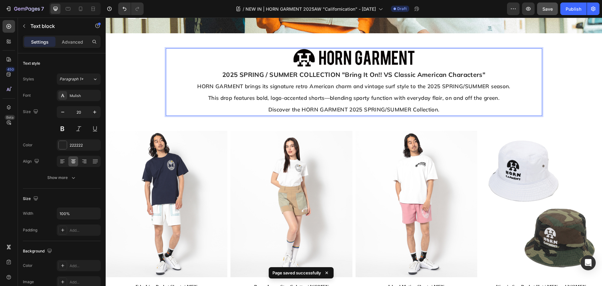
click at [260, 74] on strong "2025 SPRING / SUMMER COLLECTION "Bring It On!! VS Classic American Characters"" at bounding box center [353, 75] width 263 height 8
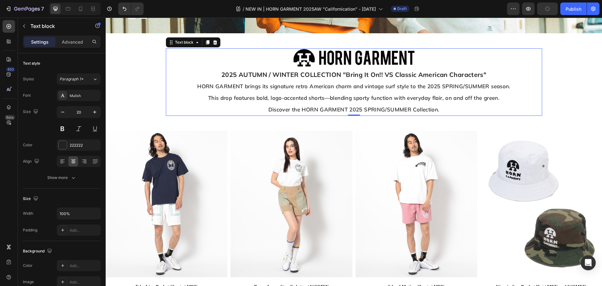
click at [344, 76] on strong "2025 AUTUMN / WINTER COLLECTION "Bring It On!! VS Classic American Characters"" at bounding box center [353, 75] width 265 height 8
click at [345, 72] on strong "2025 AUTUMN / WINTER COLLECTION "Bring It On!! VS Classic American Characters"" at bounding box center [353, 75] width 265 height 8
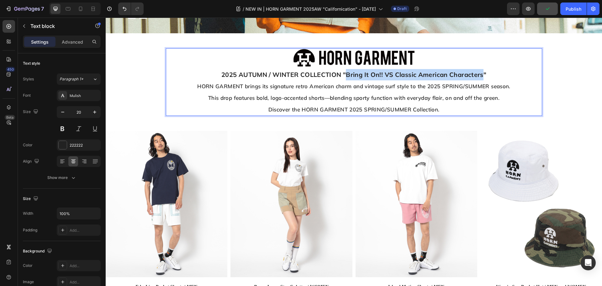
drag, startPoint x: 344, startPoint y: 72, endPoint x: 481, endPoint y: 69, distance: 137.7
click at [481, 71] on strong "2025 AUTUMN / WINTER COLLECTION "Bring It On!! VS Classic American Characters"" at bounding box center [353, 75] width 265 height 8
drag, startPoint x: 443, startPoint y: 73, endPoint x: 263, endPoint y: 69, distance: 179.7
click at [263, 69] on p "2025 AUTUMN / WINTER COLLECTION "Californication"" at bounding box center [353, 74] width 375 height 11
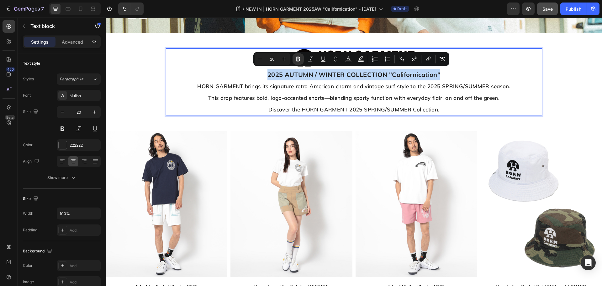
copy strong "2025 AUTUMN / WINTER COLLECTION "Californication""
click at [66, 9] on icon at bounding box center [68, 8] width 5 height 3
type input "15"
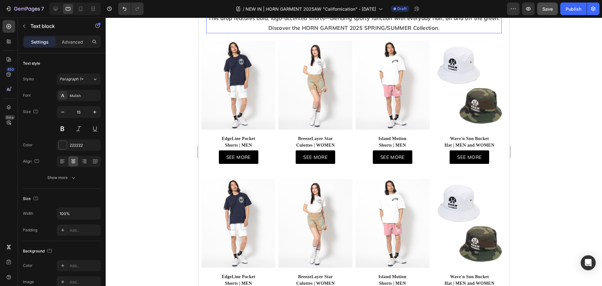
scroll to position [104, 0]
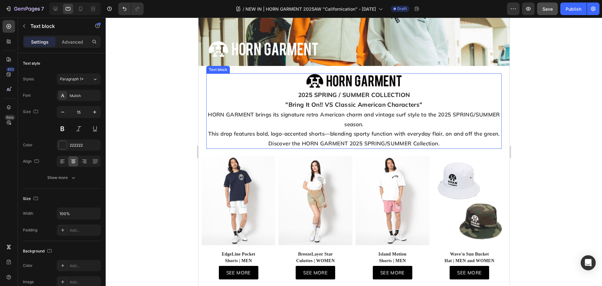
click at [343, 93] on strong "2025 SPRING / SUMMER COLLECTION" at bounding box center [354, 95] width 112 height 8
click at [435, 95] on p "2025 SPRING / SUMMER COLLECTION" at bounding box center [354, 95] width 294 height 10
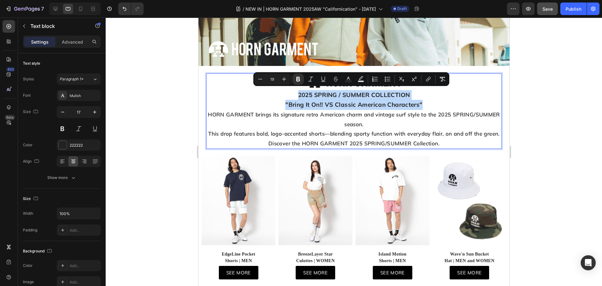
drag, startPoint x: 424, startPoint y: 102, endPoint x: 288, endPoint y: 88, distance: 136.5
click at [288, 89] on div "2025 SPRING / SUMMER COLLECTION "Bring It On!! VS Classic American Characters" …" at bounding box center [353, 119] width 295 height 60
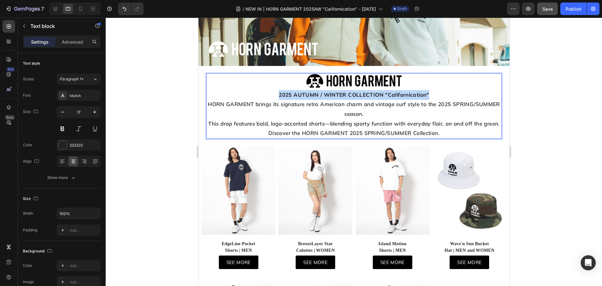
drag, startPoint x: 429, startPoint y: 92, endPoint x: 270, endPoint y: 91, distance: 159.0
click at [270, 91] on p "2025 AUTUMN / WINTER COLLECTION "Californication"" at bounding box center [354, 95] width 294 height 10
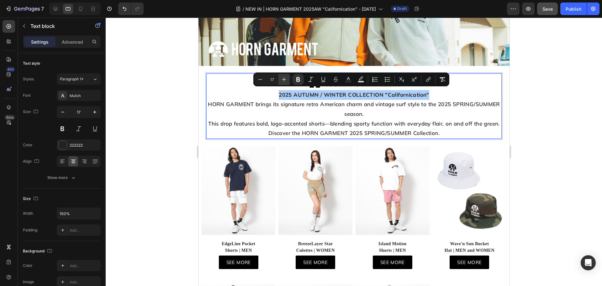
click at [287, 78] on icon "Editor contextual toolbar" at bounding box center [284, 79] width 6 height 6
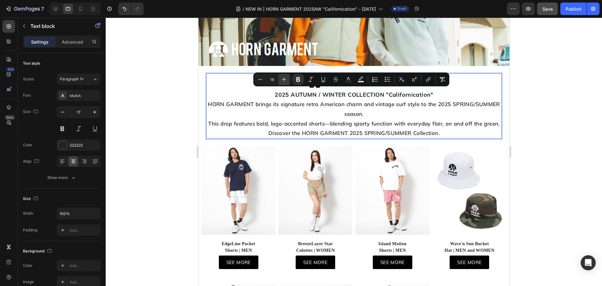
click at [287, 78] on icon "Editor contextual toolbar" at bounding box center [284, 79] width 6 height 6
type input "19"
click at [286, 96] on strong "2025 AUTUMN / WINTER COLLECTION "Californication"" at bounding box center [354, 95] width 164 height 8
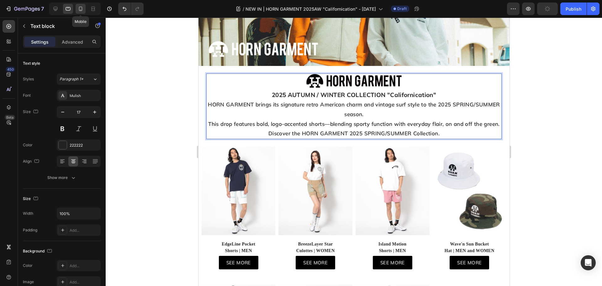
click at [84, 11] on div at bounding box center [81, 9] width 10 height 10
type input "15"
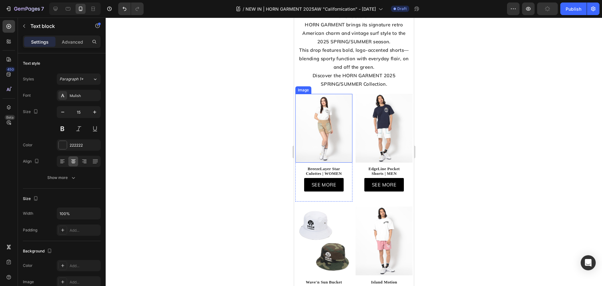
scroll to position [40, 0]
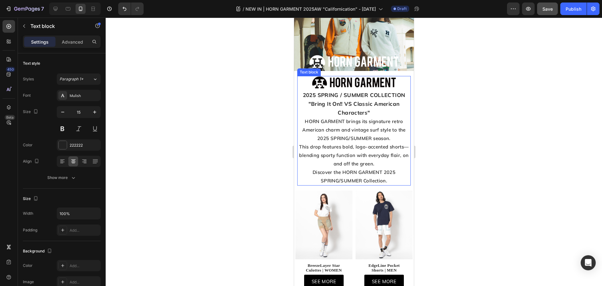
click at [372, 100] on strong ""Bring It On!! VS Classic American Characters"" at bounding box center [353, 107] width 91 height 15
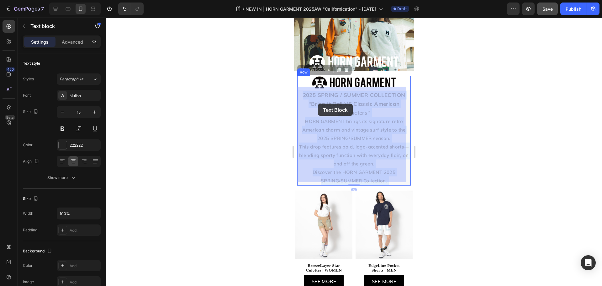
drag, startPoint x: 373, startPoint y: 109, endPoint x: 318, endPoint y: 103, distance: 55.4
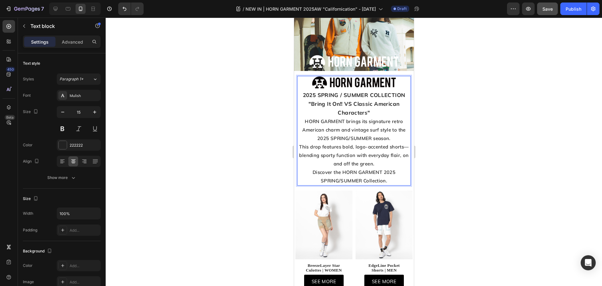
click at [373, 112] on p ""Bring It On!! VS Classic American Characters"" at bounding box center [354, 108] width 113 height 18
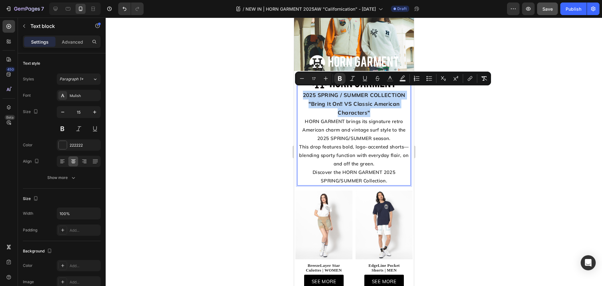
drag, startPoint x: 375, startPoint y: 110, endPoint x: 302, endPoint y: 91, distance: 75.7
click at [302, 91] on div "2025 SPRING / SUMMER COLLECTION "Bring It On!! VS Classic American Characters" …" at bounding box center [354, 137] width 114 height 95
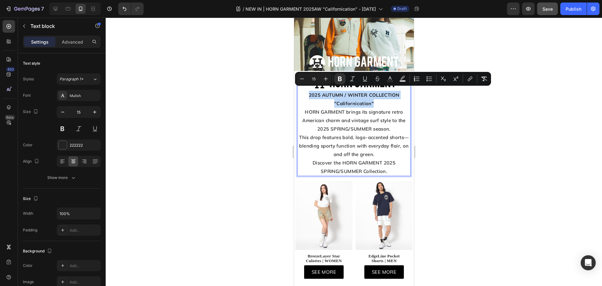
drag, startPoint x: 372, startPoint y: 99, endPoint x: 303, endPoint y: 92, distance: 70.0
click at [303, 92] on p "2025 AUTUMN / WINTER COLLECTION "Californication"" at bounding box center [354, 99] width 113 height 17
click at [248, 127] on div at bounding box center [354, 152] width 496 height 268
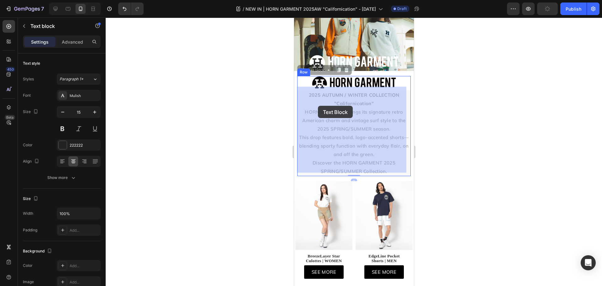
drag, startPoint x: 344, startPoint y: 98, endPoint x: 350, endPoint y: 114, distance: 17.2
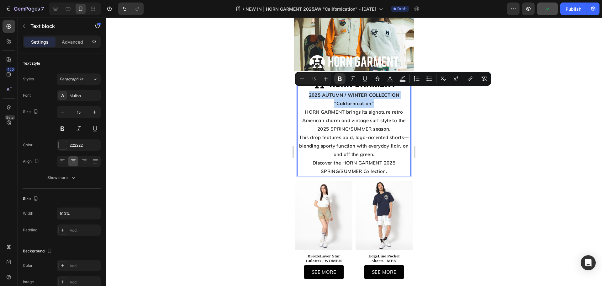
drag, startPoint x: 371, startPoint y: 100, endPoint x: 303, endPoint y: 91, distance: 68.6
click at [303, 91] on p "2025 AUTUMN / WINTER COLLECTION "Californication"" at bounding box center [354, 99] width 113 height 17
click at [329, 79] on button "Plus" at bounding box center [325, 78] width 11 height 11
click at [324, 79] on icon "Editor contextual toolbar" at bounding box center [326, 79] width 6 height 6
type input "17"
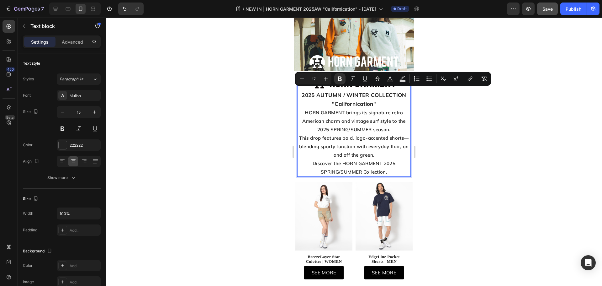
click at [242, 104] on div at bounding box center [354, 152] width 496 height 268
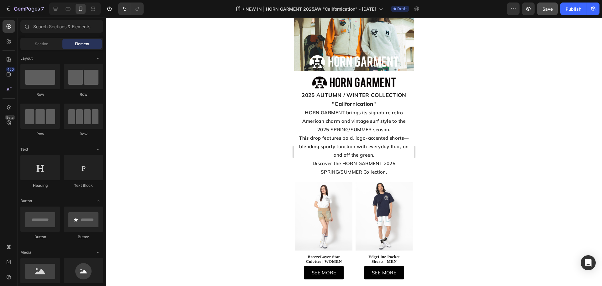
click at [499, 152] on div at bounding box center [354, 152] width 496 height 268
click at [547, 12] on div "Save" at bounding box center [547, 9] width 10 height 7
click at [237, 125] on div at bounding box center [354, 152] width 496 height 268
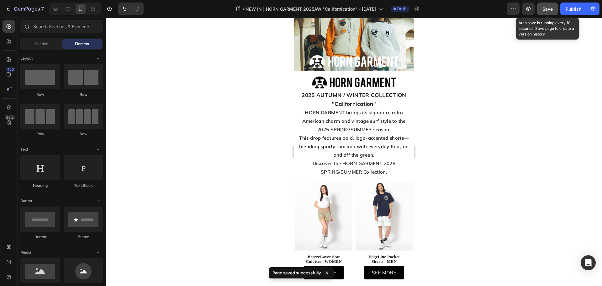
click at [544, 6] on div "Save" at bounding box center [547, 9] width 10 height 7
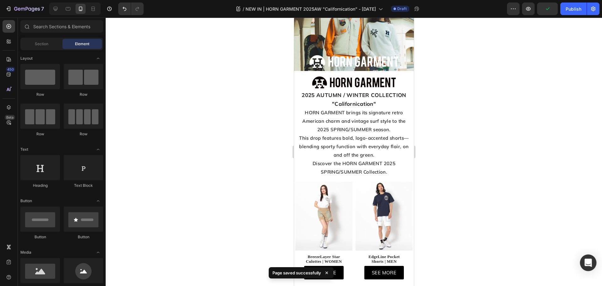
click at [585, 261] on icon "Open Intercom Messenger" at bounding box center [588, 262] width 8 height 8
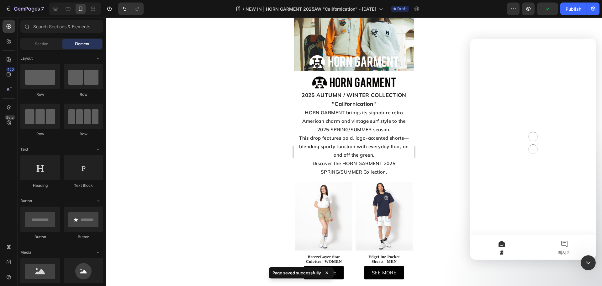
scroll to position [0, 0]
click at [574, 249] on button "메시지" at bounding box center [564, 246] width 63 height 25
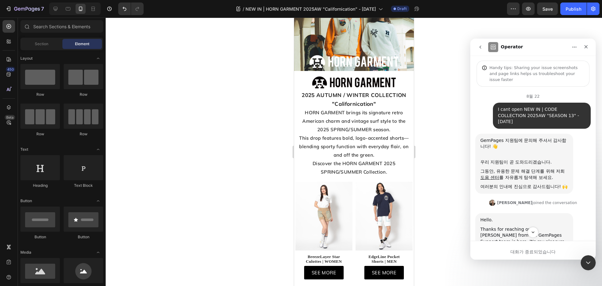
click at [481, 50] on button "go back" at bounding box center [480, 47] width 12 height 12
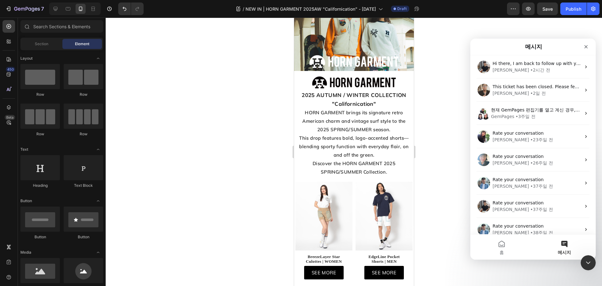
click at [565, 247] on button "메시지" at bounding box center [564, 246] width 63 height 25
click at [585, 46] on icon "닫기" at bounding box center [585, 46] width 3 height 3
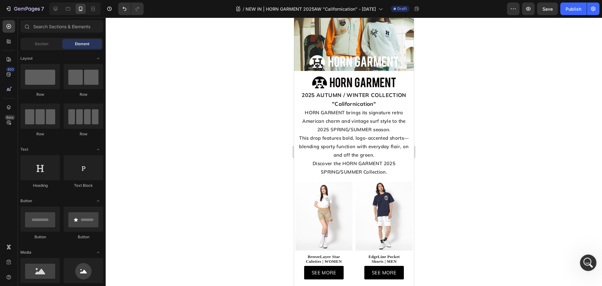
click at [588, 258] on icon "Intercom 메신저 열기" at bounding box center [587, 261] width 10 height 10
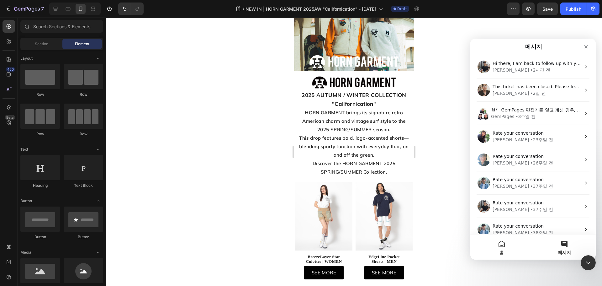
click at [508, 250] on button "홈" at bounding box center [501, 246] width 63 height 25
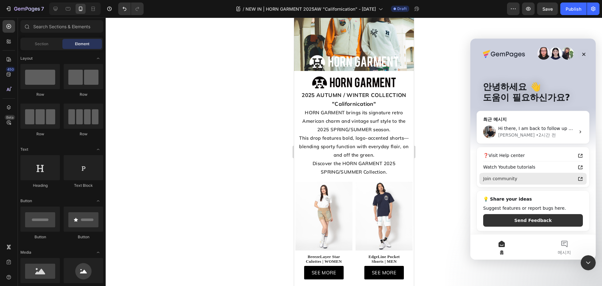
scroll to position [2, 0]
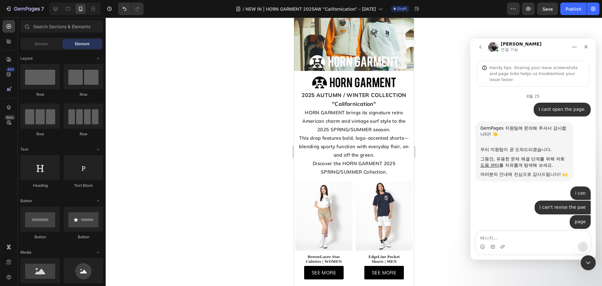
scroll to position [1533, 0]
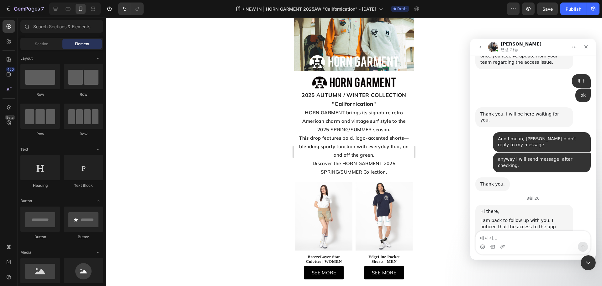
click at [522, 239] on textarea "메시지..." at bounding box center [533, 236] width 115 height 11
type textarea "Hi [PERSON_NAME]"
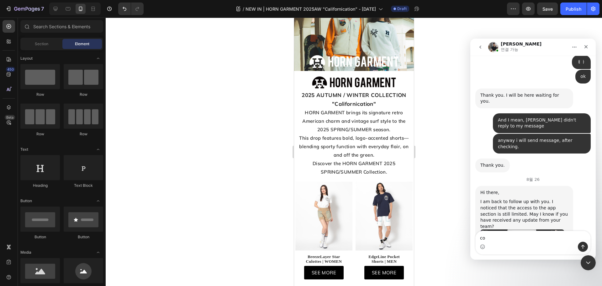
type textarea "c"
type textarea "Could you check again?"
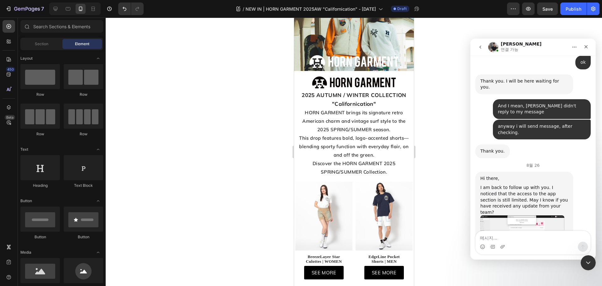
type textarea "h"
type textarea "How are you [DATE]?"
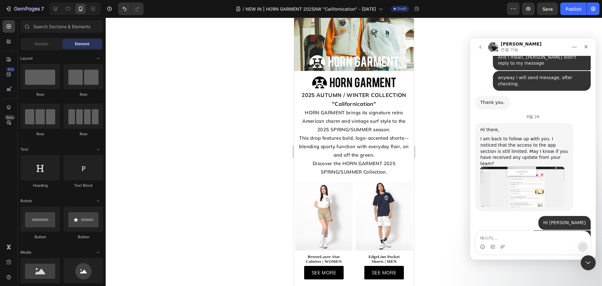
scroll to position [1638, 0]
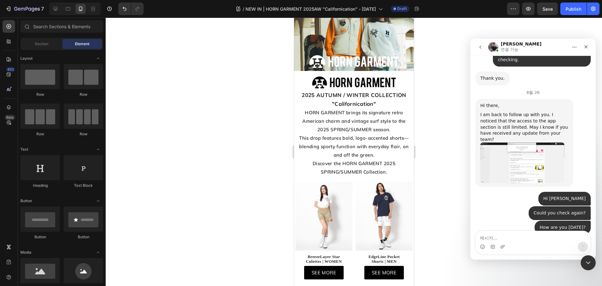
click at [522, 238] on textarea "메시지..." at bounding box center [533, 236] width 115 height 11
type textarea "w"
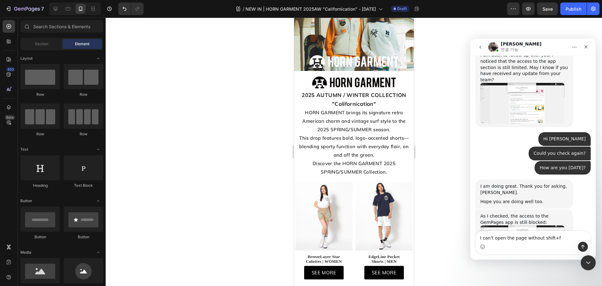
type textarea "I can't open the page without shift+f5"
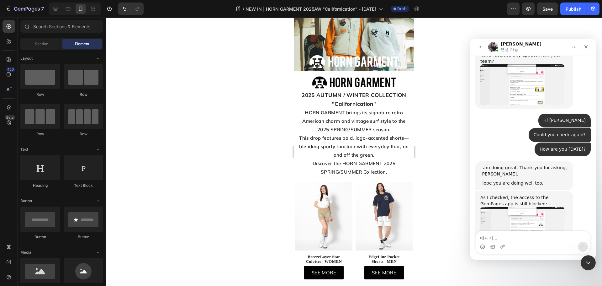
click at [522, 207] on img "Tony님의 메시지…" at bounding box center [522, 226] width 84 height 39
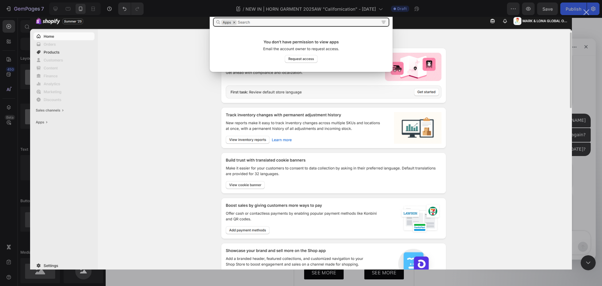
click at [583, 181] on div "Intercom 메신저" at bounding box center [301, 143] width 602 height 286
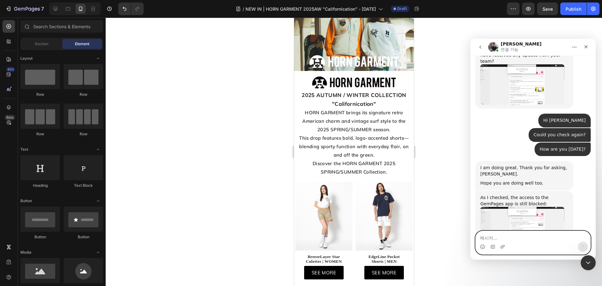
click at [539, 236] on textarea "메시지..." at bounding box center [533, 236] width 115 height 11
type textarea "1350"
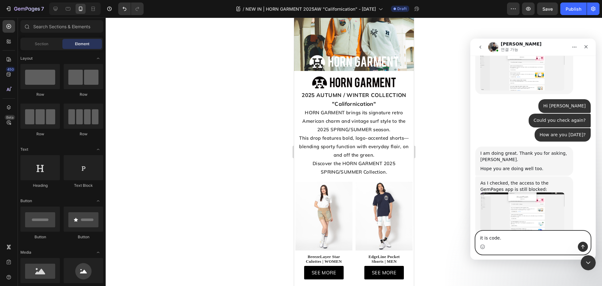
type textarea "it is code."
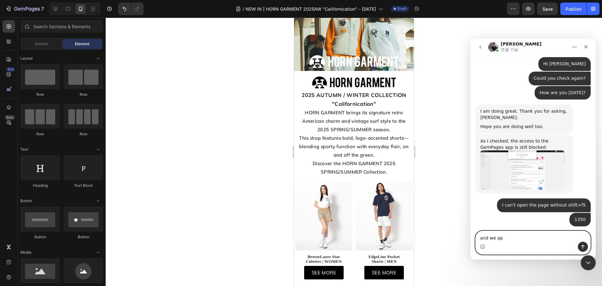
scroll to position [1774, 0]
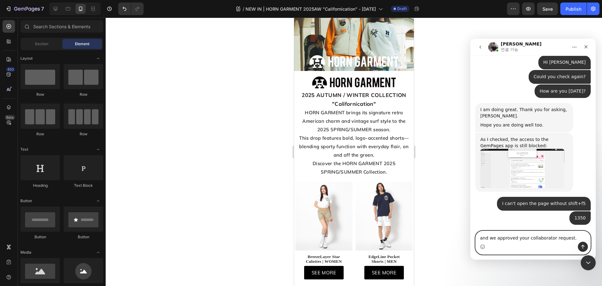
type textarea "and we approved your collaborator request."
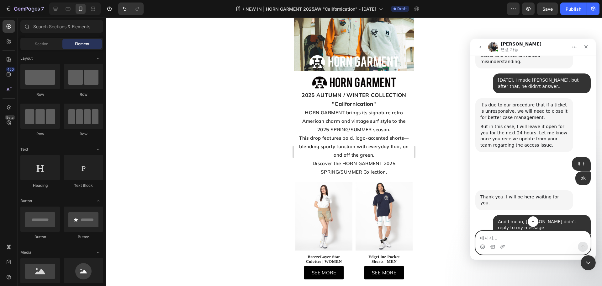
scroll to position [1262, 0]
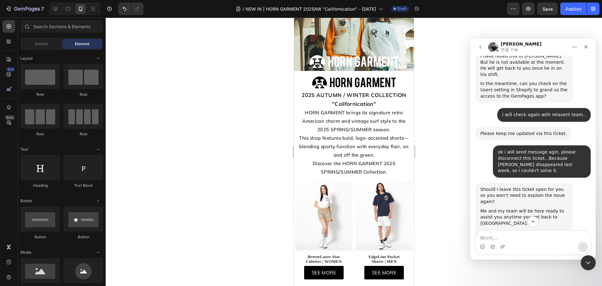
click at [481, 45] on icon "go back" at bounding box center [480, 47] width 5 height 5
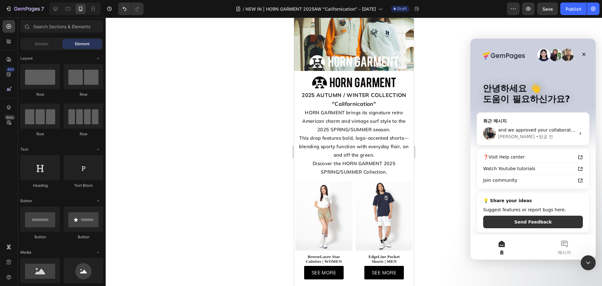
scroll to position [0, 0]
click at [537, 140] on div "Tony • 방금 전" at bounding box center [536, 136] width 77 height 7
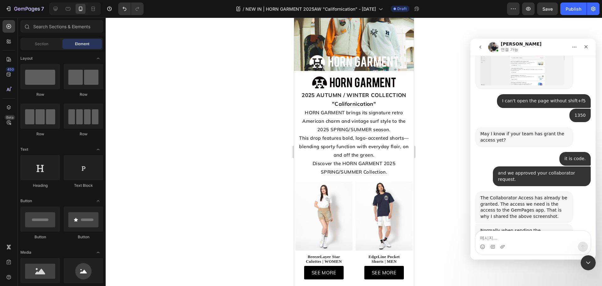
scroll to position [1925, 0]
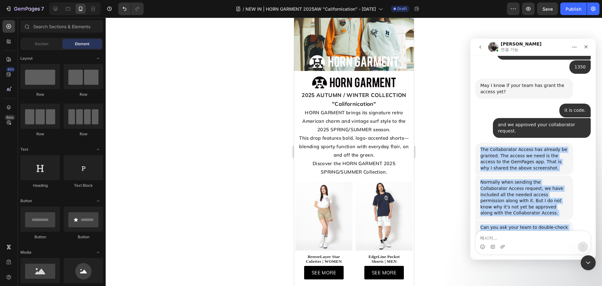
drag, startPoint x: 521, startPoint y: 187, endPoint x: 480, endPoint y: 76, distance: 118.8
copy div "The Collaborator Access has already be granted. The access we need is the acces…"
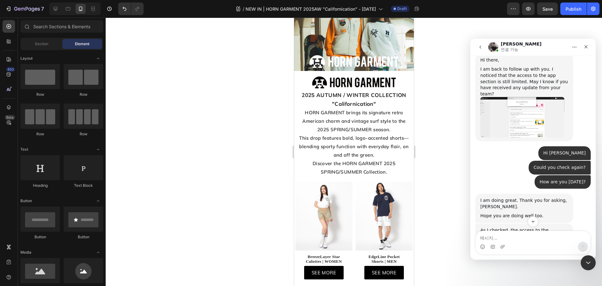
scroll to position [1739, 0]
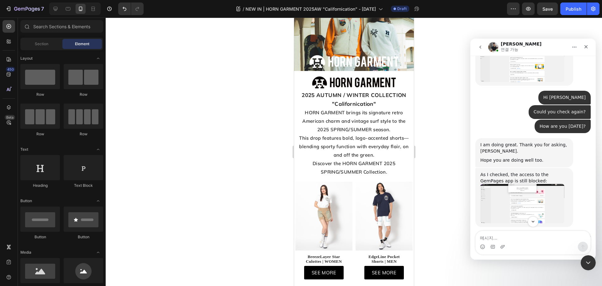
click at [543, 184] on img "Tony님의 메시지…" at bounding box center [522, 203] width 84 height 39
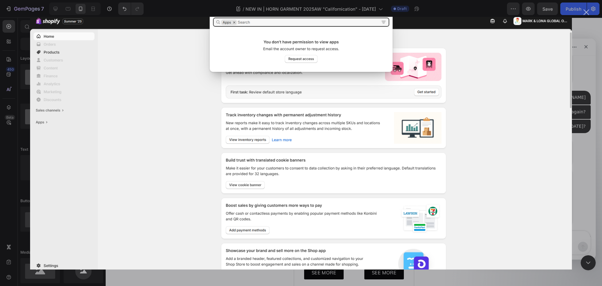
scroll to position [0, 0]
click at [579, 189] on div "Intercom 메신저" at bounding box center [301, 143] width 602 height 286
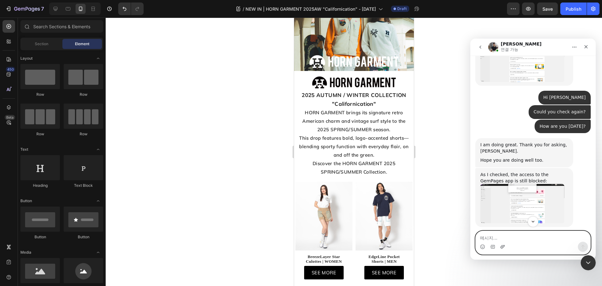
click at [502, 244] on icon "첨부 파일 업로드" at bounding box center [502, 246] width 5 height 5
click at [489, 238] on textarea "메시지..." at bounding box center [533, 236] width 115 height 11
click at [494, 232] on textarea "메시지..." at bounding box center [533, 236] width 115 height 11
click at [496, 235] on textarea "메시지..." at bounding box center [533, 236] width 115 height 11
drag, startPoint x: 518, startPoint y: 236, endPoint x: 517, endPoint y: 240, distance: 4.2
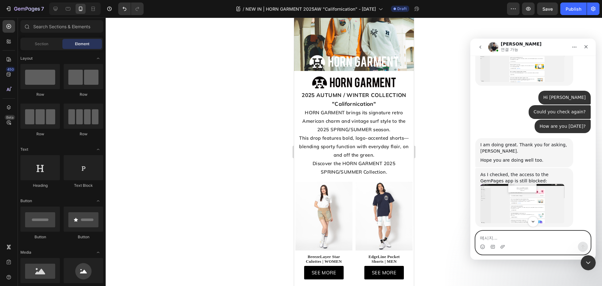
click at [518, 236] on textarea "메시지..." at bounding box center [533, 236] width 115 height 11
paste textarea "I think Ken approved it as requested,"
click at [540, 238] on textarea "I think Ken approved it as requested," at bounding box center [533, 232] width 115 height 17
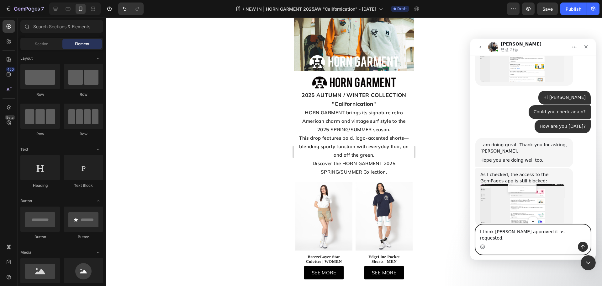
paste textarea "As Ken requested, we seem to have approved it"
type textarea "As [PERSON_NAME] requested, we seem to have approved it,"
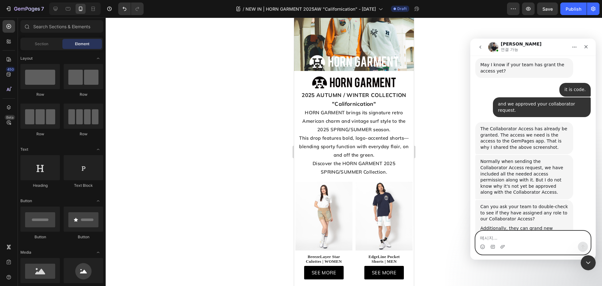
scroll to position [1953, 0]
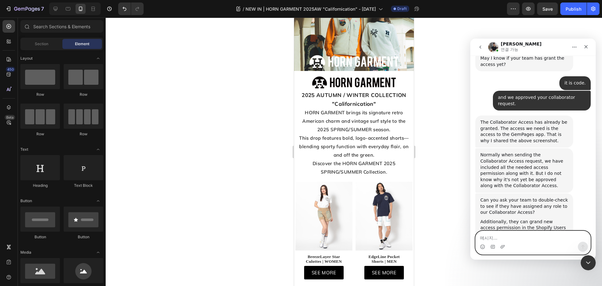
click at [515, 239] on textarea "메시지..." at bounding box center [533, 236] width 115 height 11
click at [512, 237] on textarea "메시지..." at bounding box center [533, 236] width 115 height 11
type textarea "ㅗ"
type textarea "hmmm"
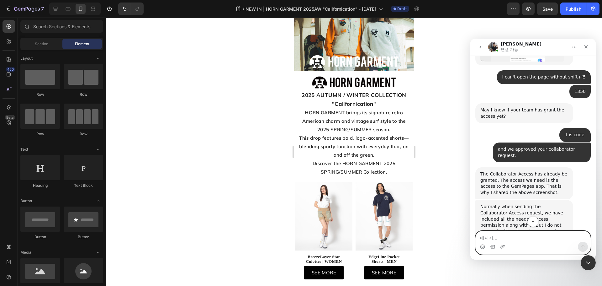
scroll to position [1935, 0]
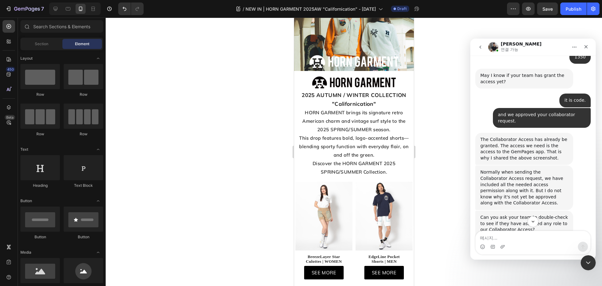
drag, startPoint x: 547, startPoint y: 179, endPoint x: 488, endPoint y: 165, distance: 60.1
click at [488, 236] on div "Additionally, they can grand new access permission in the Shopify Users > GemPa…" at bounding box center [524, 245] width 88 height 18
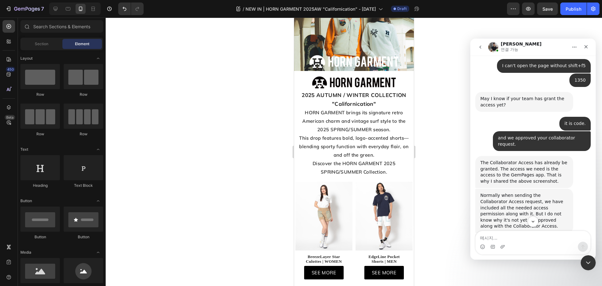
scroll to position [1973, 0]
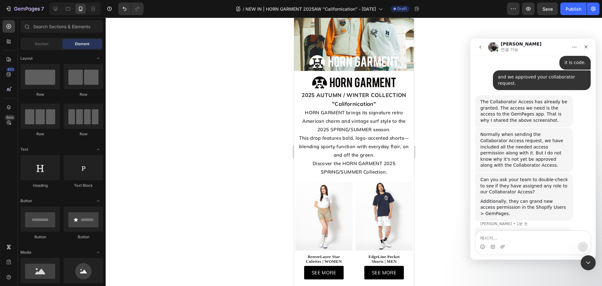
click at [525, 243] on div "Intercom 메신저" at bounding box center [533, 246] width 115 height 10
click at [525, 237] on textarea "메시지..." at bounding box center [533, 236] width 115 height 11
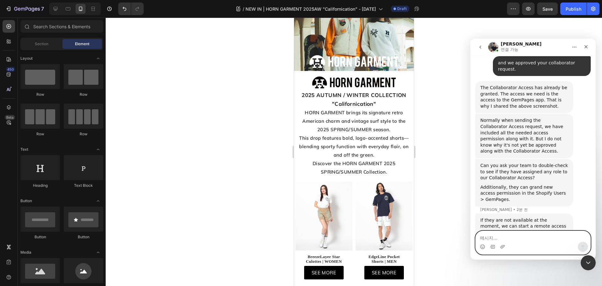
scroll to position [1997, 0]
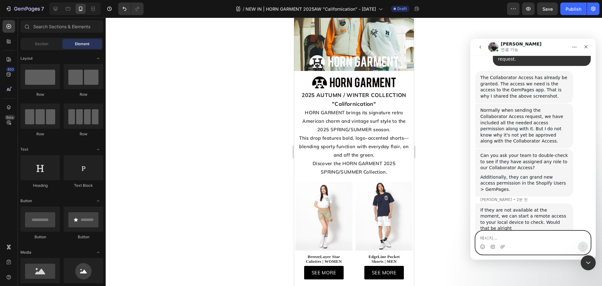
click at [517, 238] on textarea "메시지..." at bounding box center [533, 236] width 115 height 11
type textarea "I have checked with relavent team."
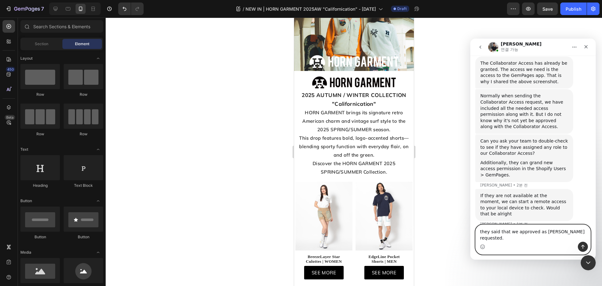
type textarea "they said that we approved as [PERSON_NAME] requested."
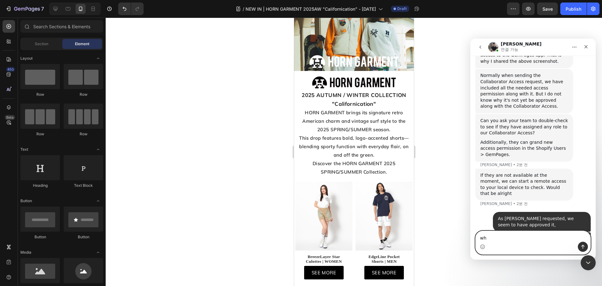
type textarea "w"
type textarea "In order to solve, what should we do?"
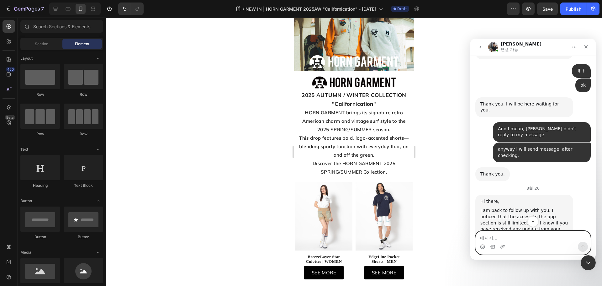
scroll to position [1576, 0]
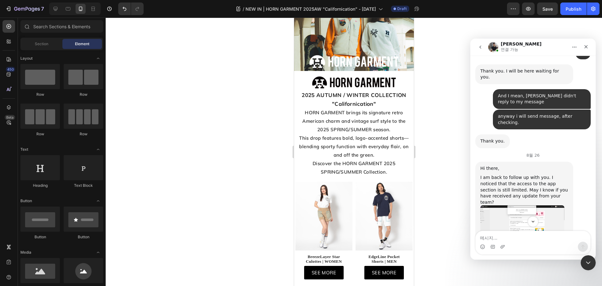
click at [533, 205] on img "Tony님의 메시지…" at bounding box center [522, 225] width 84 height 40
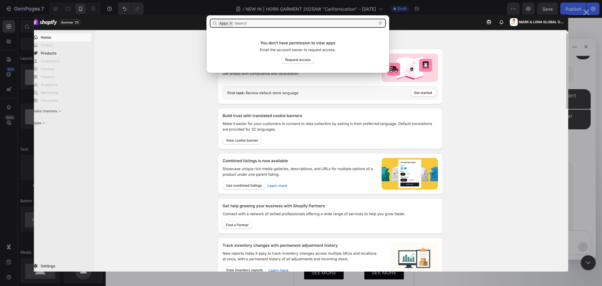
click at [595, 156] on div "Intercom 메신저" at bounding box center [301, 143] width 602 height 286
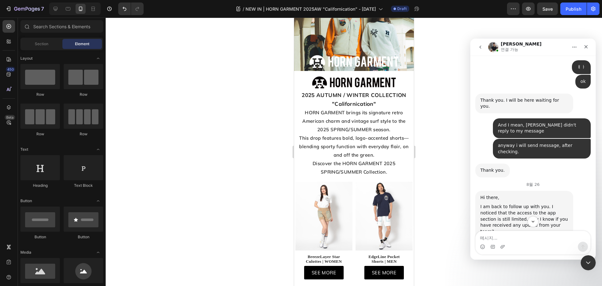
scroll to position [1544, 0]
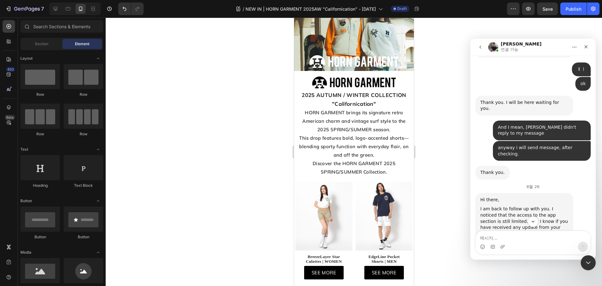
click at [539, 236] on img "Tony님의 메시지…" at bounding box center [522, 256] width 84 height 40
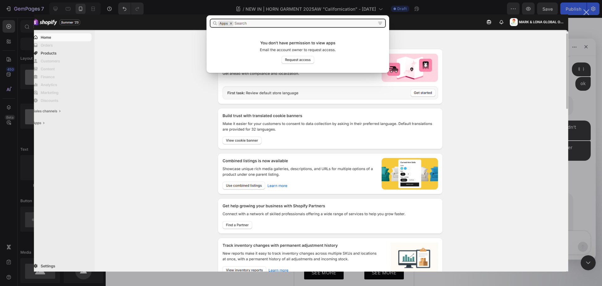
click at [592, 176] on div "Intercom 메신저" at bounding box center [301, 143] width 602 height 286
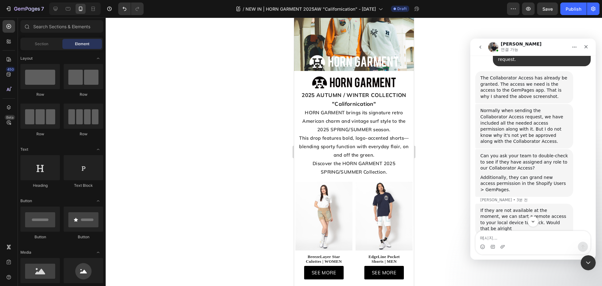
scroll to position [2046, 0]
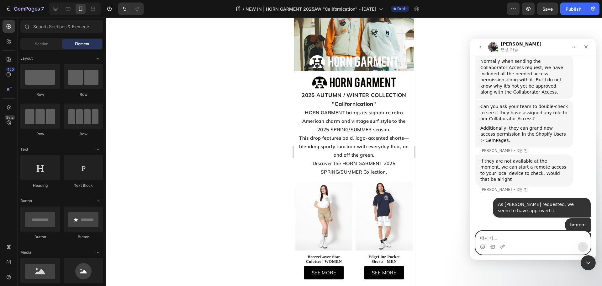
click at [531, 234] on textarea "메시지..." at bounding box center [533, 236] width 115 height 11
click at [532, 235] on textarea "메시지..." at bounding box center [533, 236] width 115 height 11
type textarea "could you check again?"
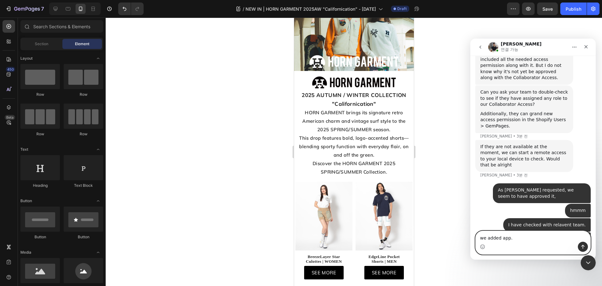
type textarea "we added app."
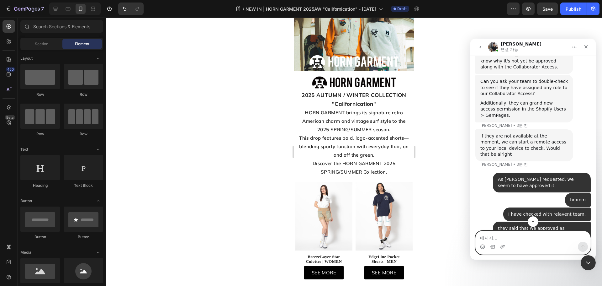
scroll to position [2075, 0]
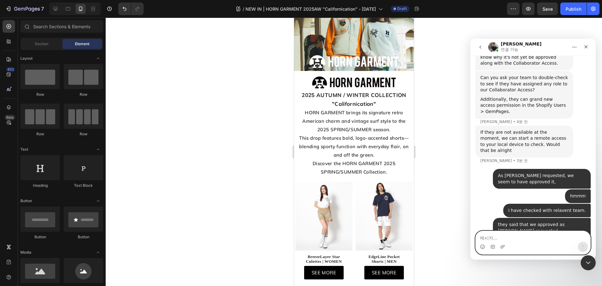
click at [512, 238] on textarea "메시지..." at bounding box center [533, 236] width 115 height 11
click at [529, 243] on div "Intercom 메신저" at bounding box center [533, 246] width 115 height 10
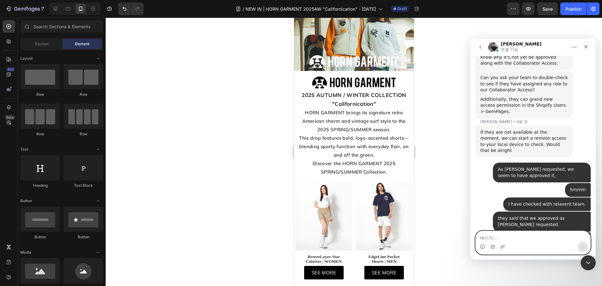
click at [517, 231] on textarea "메시지..." at bounding box center [533, 236] width 115 height 11
click at [514, 232] on textarea "메시지..." at bounding box center [533, 236] width 115 height 11
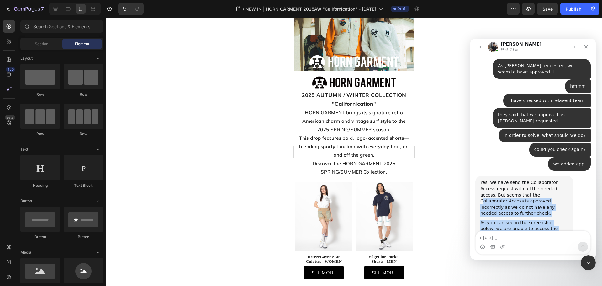
scroll to position [2122, 0]
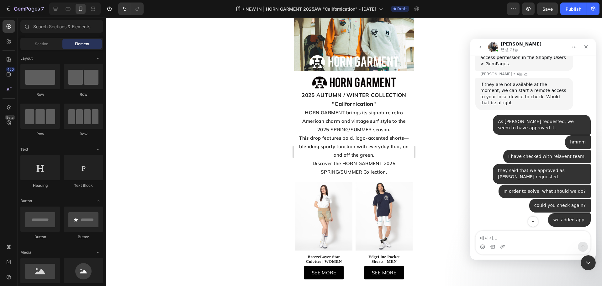
drag, startPoint x: 567, startPoint y: 213, endPoint x: 477, endPoint y: 158, distance: 105.6
copy div "Yes, we have send the Collaborator Access request with all the needed access. B…"
click at [501, 235] on div "Yes, we have send the Collaborator Access request with all the needed access. B…" at bounding box center [524, 253] width 88 height 37
click at [502, 235] on div "Yes, we have send the Collaborator Access request with all the needed access. B…" at bounding box center [524, 253] width 88 height 37
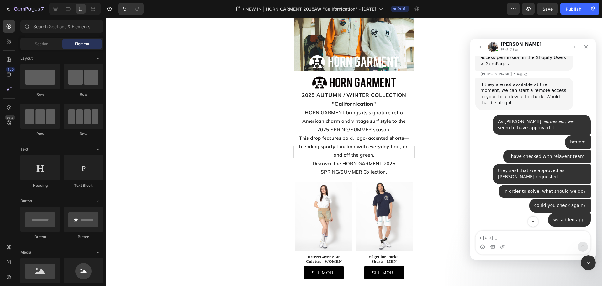
click at [502, 235] on div "Yes, we have send the Collaborator Access request with all the needed access. B…" at bounding box center [524, 253] width 88 height 37
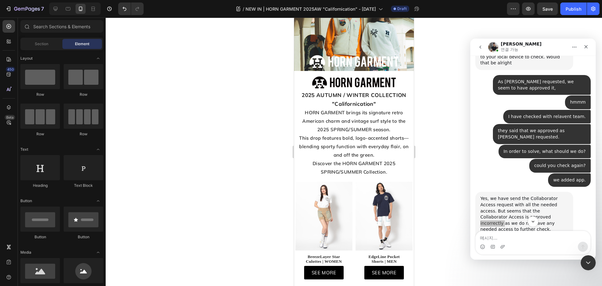
scroll to position [2185, 0]
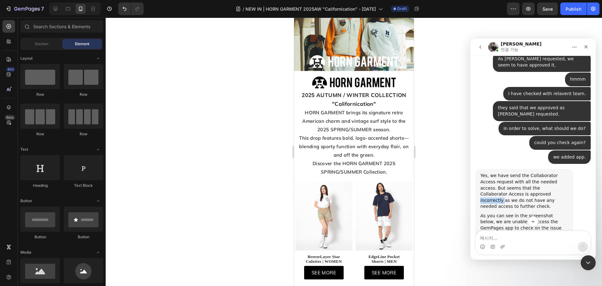
click at [546, 237] on img "Tony님의 메시지…" at bounding box center [522, 257] width 84 height 40
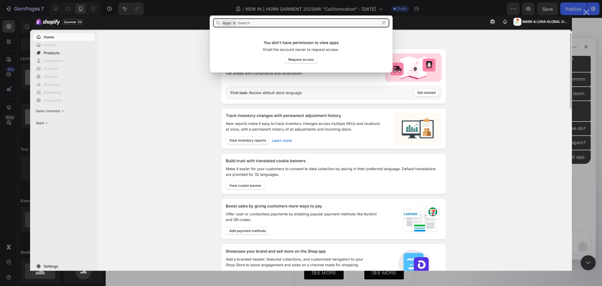
click at [601, 111] on div "Intercom 메신저" at bounding box center [301, 143] width 602 height 286
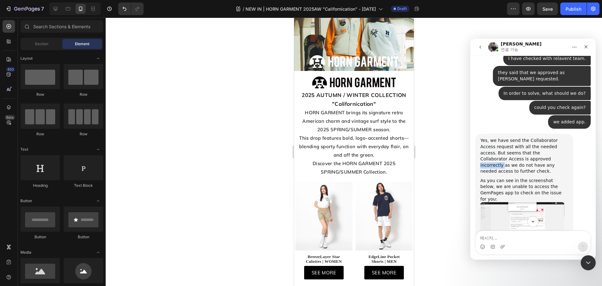
scroll to position [2254, 0]
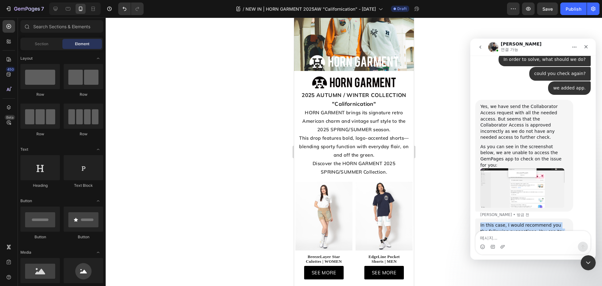
drag, startPoint x: 566, startPoint y: 214, endPoint x: 478, endPoint y: 132, distance: 120.3
click at [478, 218] on div "In this case, I would recommend you the following suggestions. You can try each…" at bounding box center [524, 270] width 98 height 104
copy div "In this case, I would recommend you the following suggestions. You can try each…"
click at [507, 238] on textarea "메시지..." at bounding box center [533, 236] width 115 height 11
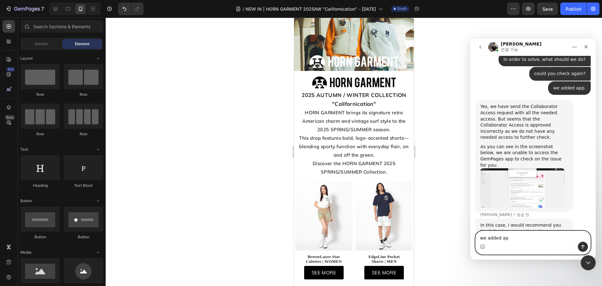
type textarea "we added app"
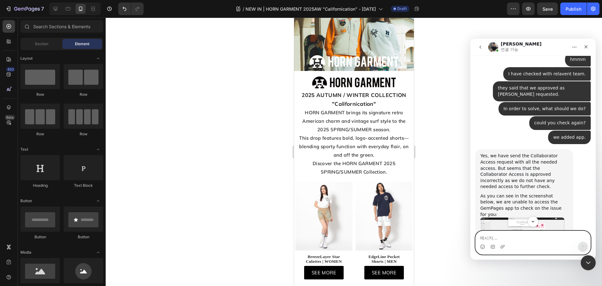
scroll to position [2203, 0]
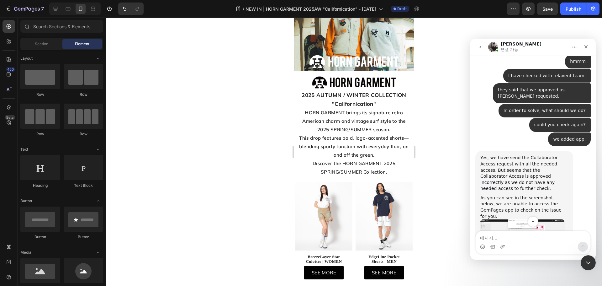
click at [525, 219] on img "Tony님의 메시지…" at bounding box center [522, 239] width 84 height 40
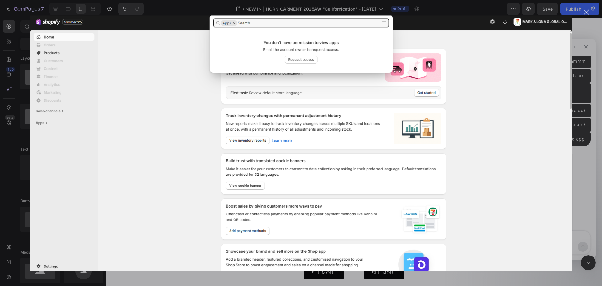
scroll to position [0, 0]
click at [587, 206] on div "Intercom 메신저" at bounding box center [301, 143] width 602 height 286
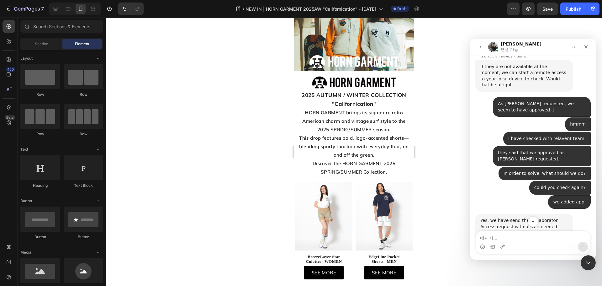
scroll to position [2203, 0]
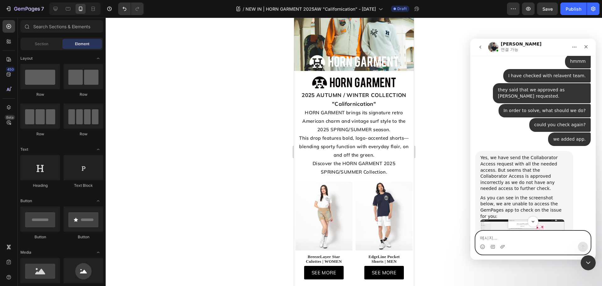
click at [524, 233] on textarea "메시지..." at bounding box center [533, 236] width 115 height 11
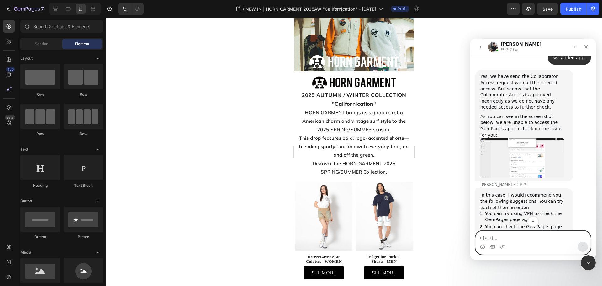
scroll to position [2297, 0]
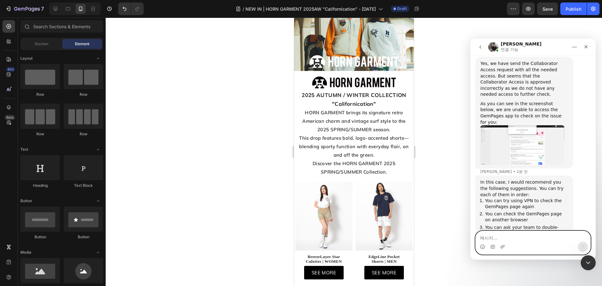
click at [502, 239] on textarea "메시지..." at bounding box center [533, 236] width 115 height 11
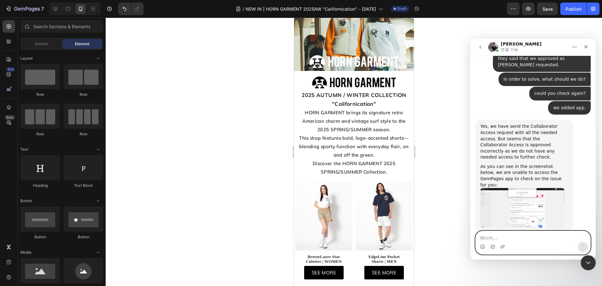
scroll to position [2172, 0]
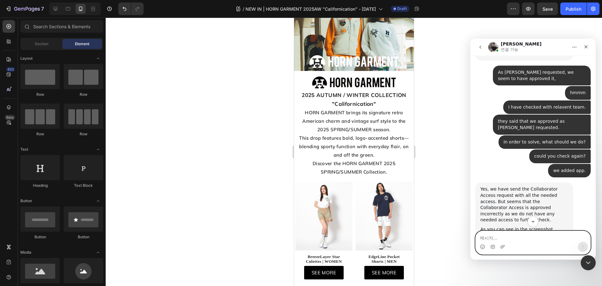
click at [503, 235] on textarea "메시지..." at bounding box center [533, 236] width 115 height 11
click at [534, 221] on icon "Scroll to bottom" at bounding box center [532, 221] width 3 height 2
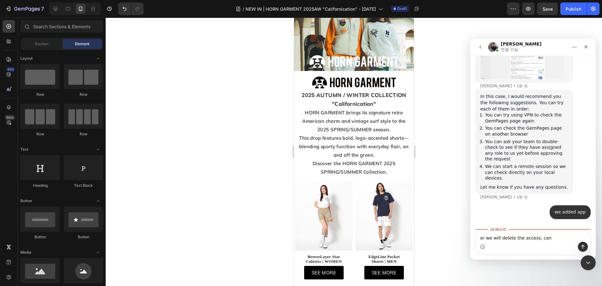
scroll to position [2382, 0]
click at [542, 268] on img "Tony님의 메시지…" at bounding box center [522, 288] width 84 height 40
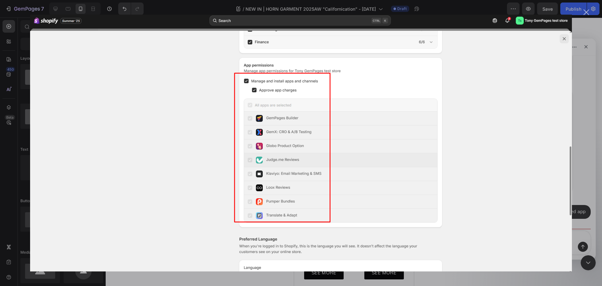
scroll to position [0, 0]
click at [566, 42] on img "닫기" at bounding box center [301, 142] width 542 height 257
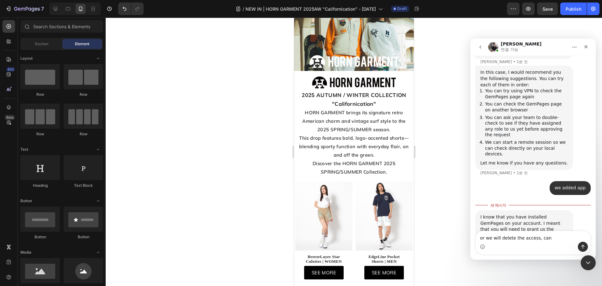
scroll to position [2406, 0]
drag, startPoint x: 546, startPoint y: 184, endPoint x: 472, endPoint y: 112, distance: 103.5
click at [505, 243] on div "Intercom 메신저" at bounding box center [533, 246] width 115 height 10
click at [506, 239] on textarea "or we will delete the access, can" at bounding box center [533, 236] width 115 height 11
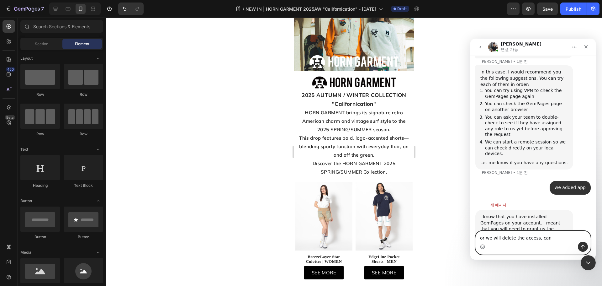
click at [506, 239] on textarea "or we will delete the access, can" at bounding box center [533, 236] width 115 height 11
click at [553, 249] on div "Intercom 메신저" at bounding box center [533, 246] width 115 height 10
click at [556, 240] on textarea "or we will delete the access, can" at bounding box center [533, 236] width 115 height 11
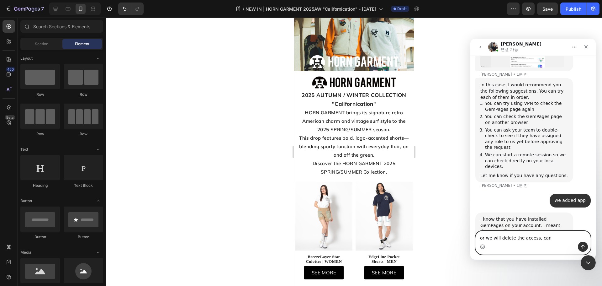
click at [547, 237] on textarea "or we will delete the access, can" at bounding box center [533, 236] width 115 height 11
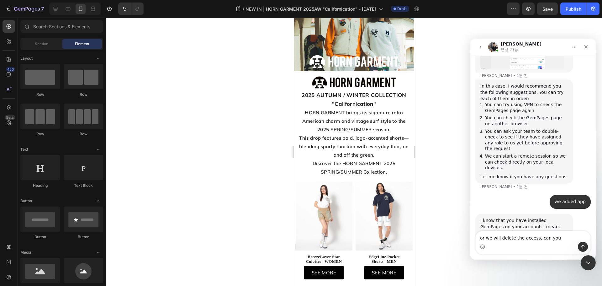
drag, startPoint x: 503, startPoint y: 211, endPoint x: 480, endPoint y: 204, distance: 23.8
copy div "May I know if there is anything that is unclear?"
click at [521, 231] on textarea "or we will delete the access, can you" at bounding box center [533, 236] width 115 height 11
click at [521, 236] on textarea "or we will delete the access, can you" at bounding box center [533, 236] width 115 height 11
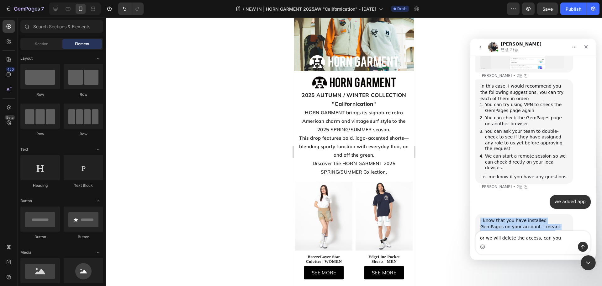
drag, startPoint x: 535, startPoint y: 189, endPoint x: 480, endPoint y: 118, distance: 90.1
click at [480, 214] on div "I know that you have installed GemPages on your account. I meant that you will …" at bounding box center [524, 260] width 98 height 93
copy div "I know that you have installed GemPages on your account. I meant that you will …"
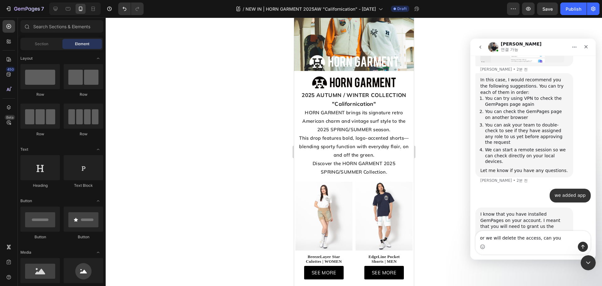
click at [489, 242] on div "Intercom 메신저" at bounding box center [533, 246] width 115 height 10
click at [490, 240] on textarea "or we will delete the access, can you" at bounding box center [533, 236] width 115 height 11
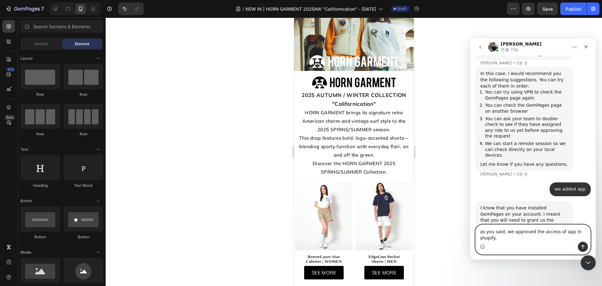
type textarea "as you said, we approved the access of app in shopify."
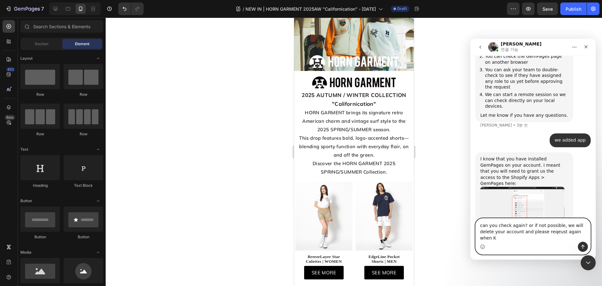
scroll to position [2460, 0]
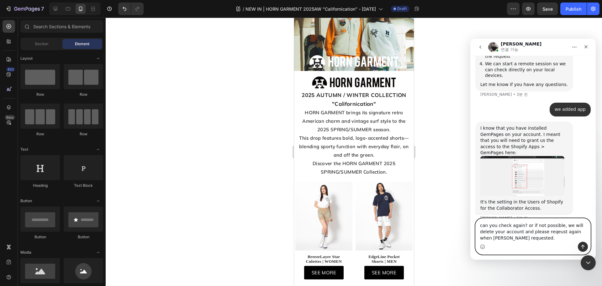
type textarea "can you check again? or if not possible, we will delete your account and please…"
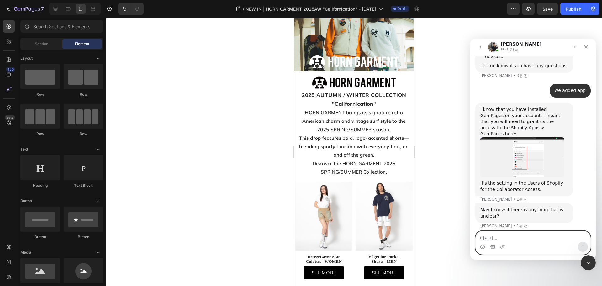
scroll to position [2510, 0]
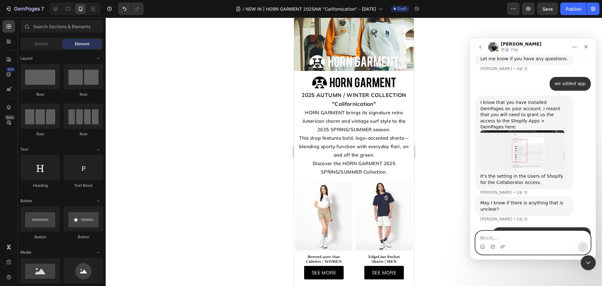
click at [519, 239] on textarea "메시지..." at bounding box center [533, 236] width 115 height 11
type textarea "ok"
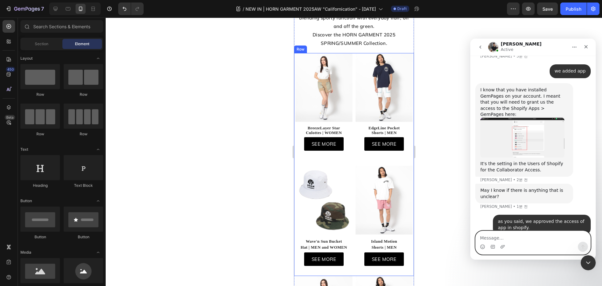
scroll to position [2572, 0]
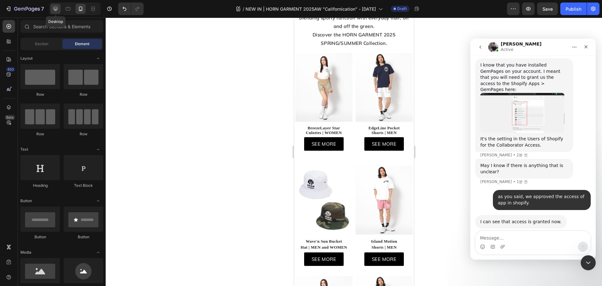
click at [57, 5] on div at bounding box center [55, 9] width 10 height 10
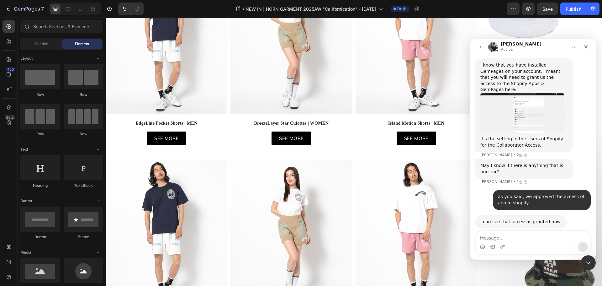
scroll to position [67, 0]
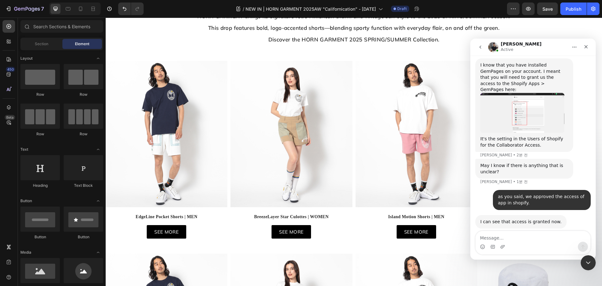
click at [190, 149] on img at bounding box center [167, 134] width 122 height 146
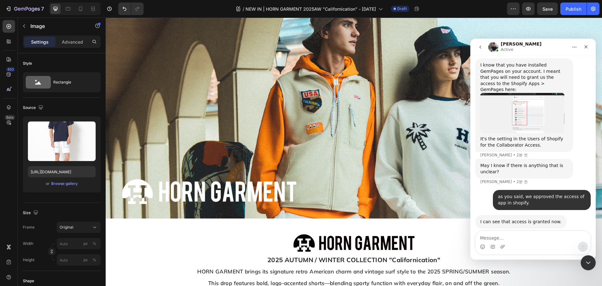
scroll to position [0, 0]
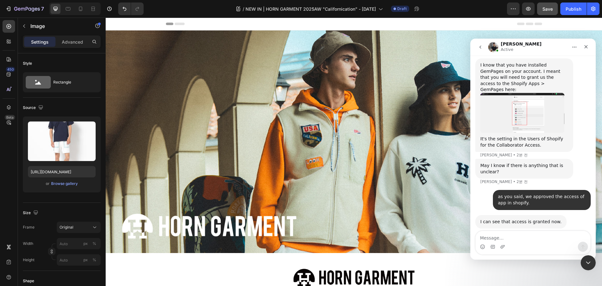
drag, startPoint x: 560, startPoint y: 7, endPoint x: 555, endPoint y: 9, distance: 5.6
click at [560, 7] on div "Preview Save Publish" at bounding box center [553, 9] width 92 height 13
click at [546, 11] on span "Save" at bounding box center [547, 8] width 10 height 5
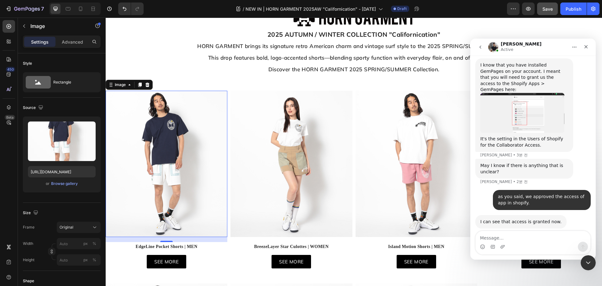
scroll to position [282, 0]
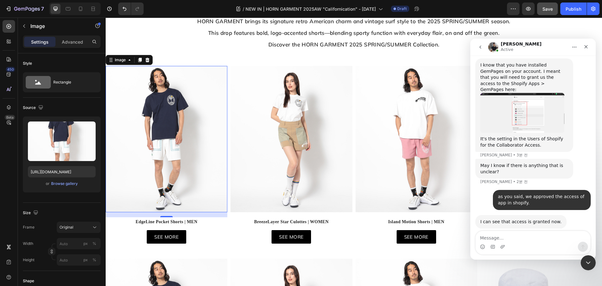
click at [192, 138] on img at bounding box center [167, 139] width 122 height 146
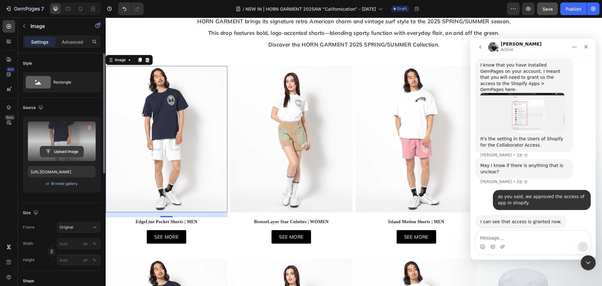
click at [67, 154] on input "file" at bounding box center [61, 151] width 43 height 11
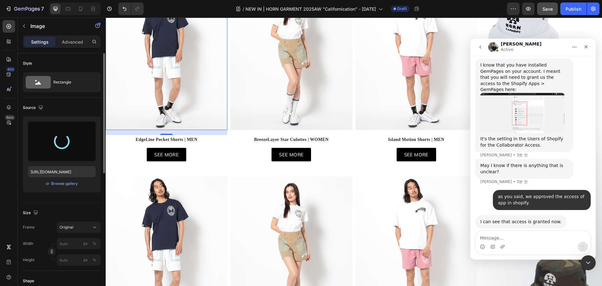
scroll to position [94, 0]
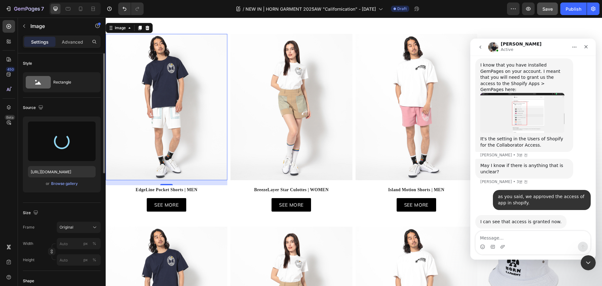
type input "[URL][DOMAIN_NAME]"
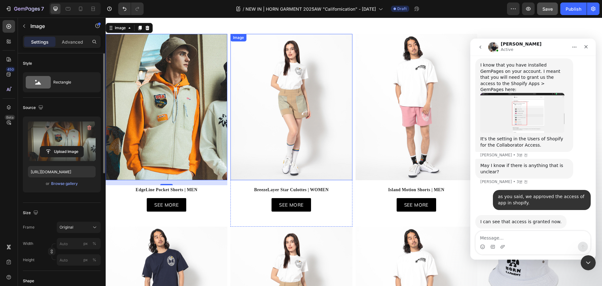
click at [302, 117] on img at bounding box center [291, 107] width 122 height 146
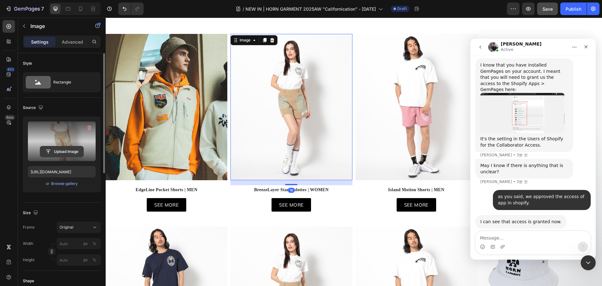
click at [69, 150] on input "file" at bounding box center [61, 151] width 43 height 11
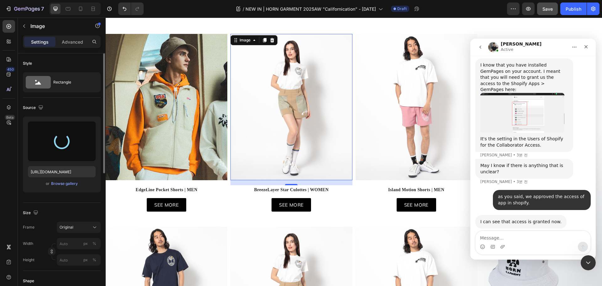
type input "[URL][DOMAIN_NAME]"
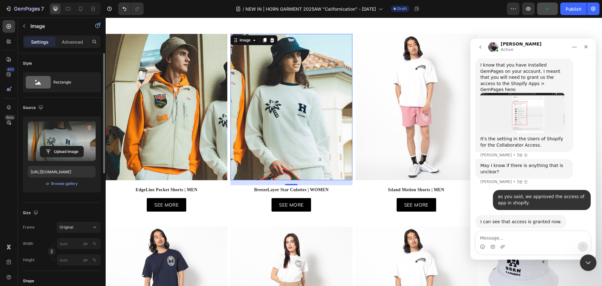
click at [588, 265] on icon "Intercom 메신저 닫기" at bounding box center [587, 262] width 8 height 8
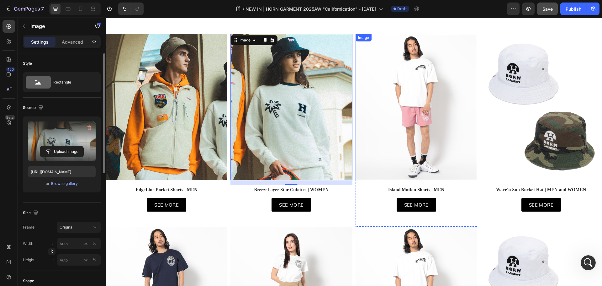
click at [417, 139] on img at bounding box center [417, 107] width 122 height 146
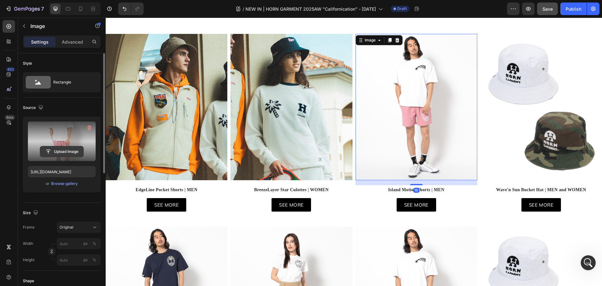
click at [54, 150] on input "file" at bounding box center [61, 151] width 43 height 11
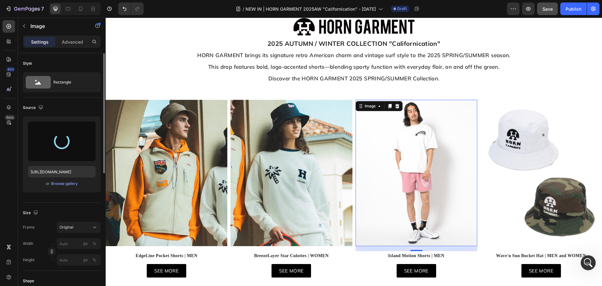
scroll to position [314, 0]
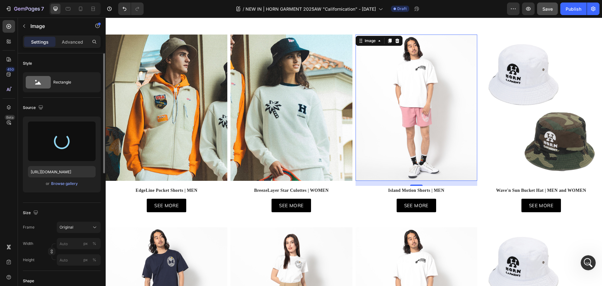
type input "[URL][DOMAIN_NAME]"
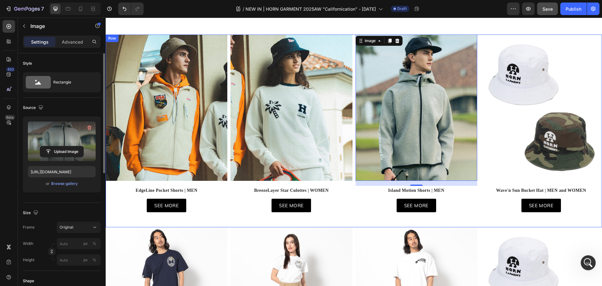
click at [541, 132] on img at bounding box center [541, 107] width 122 height 146
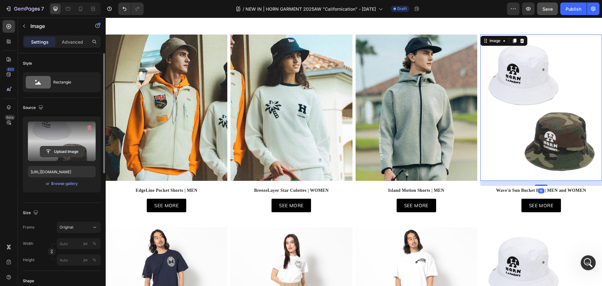
click at [77, 149] on input "file" at bounding box center [61, 151] width 43 height 11
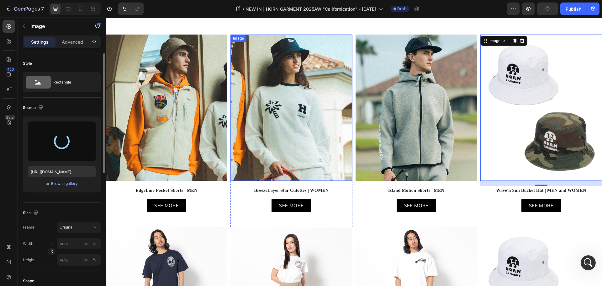
type input "[URL][DOMAIN_NAME]"
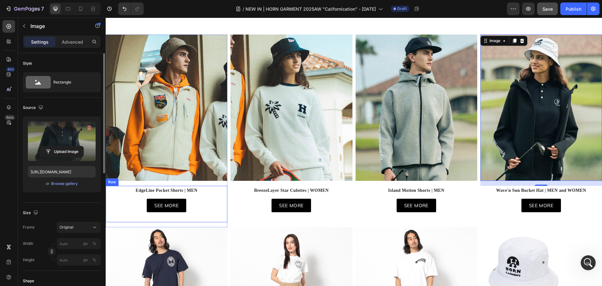
click at [171, 187] on p "EdgeLine Pocket Shorts | MEN" at bounding box center [166, 190] width 120 height 8
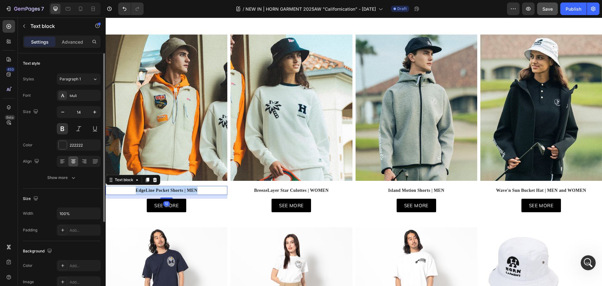
click at [171, 187] on p "EdgeLine Pocket Shorts | MEN" at bounding box center [166, 190] width 120 height 8
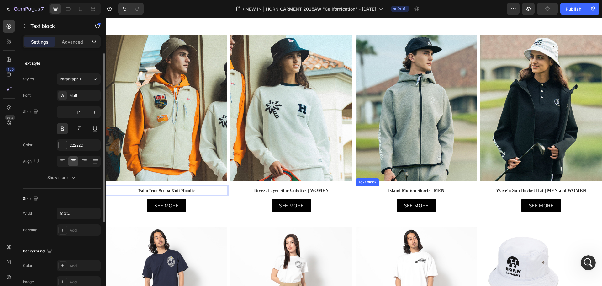
click at [407, 188] on p "Island Motion Shorts | MEN" at bounding box center [416, 190] width 120 height 8
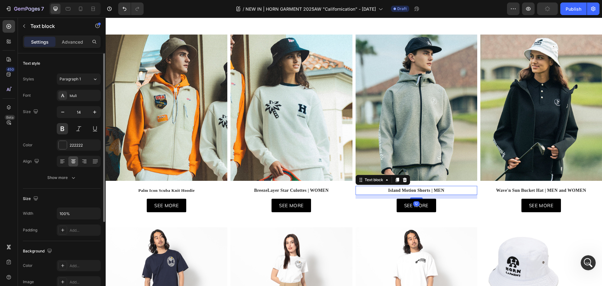
click at [407, 188] on p "Island Motion Shorts | MEN" at bounding box center [416, 190] width 120 height 8
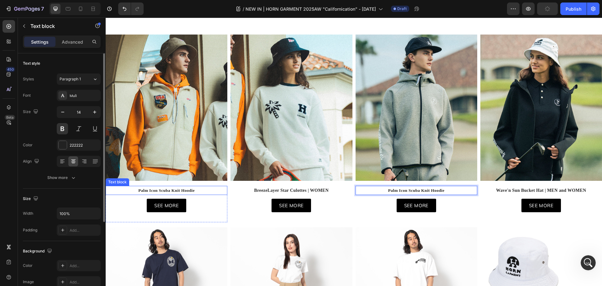
click at [157, 189] on strong "Palm Icon Scuba Knit Hoodie" at bounding box center [166, 190] width 56 height 5
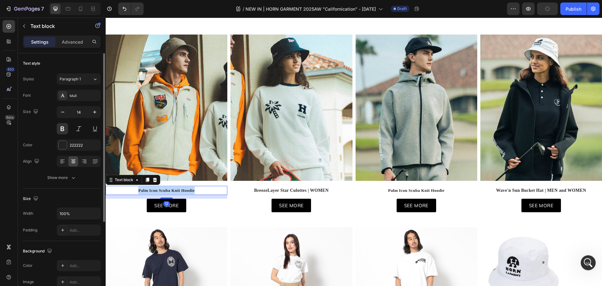
click at [157, 189] on strong "Palm Icon Scuba Knit Hoodie" at bounding box center [166, 190] width 56 height 5
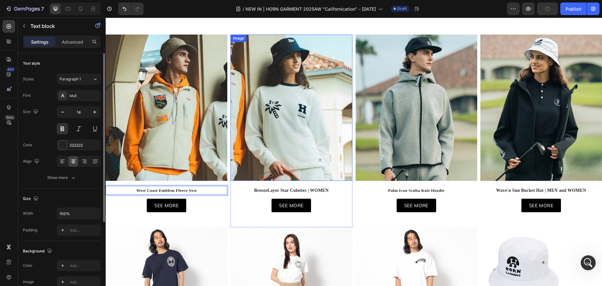
click at [307, 123] on img at bounding box center [291, 107] width 122 height 146
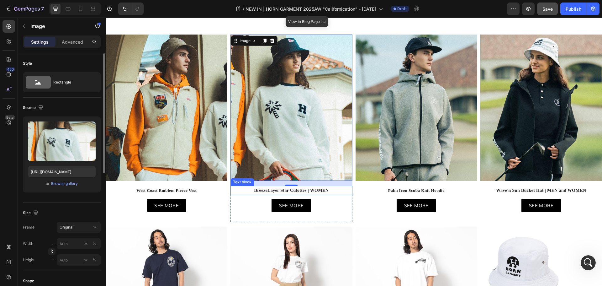
click at [281, 189] on p "BreezeLayer Star Culottes | WOMEN" at bounding box center [291, 190] width 120 height 8
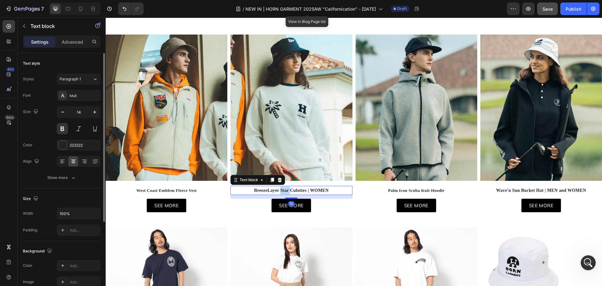
click at [281, 189] on p "BreezeLayer Star Culottes | WOMEN" at bounding box center [291, 190] width 120 height 8
click at [523, 145] on img at bounding box center [541, 107] width 122 height 146
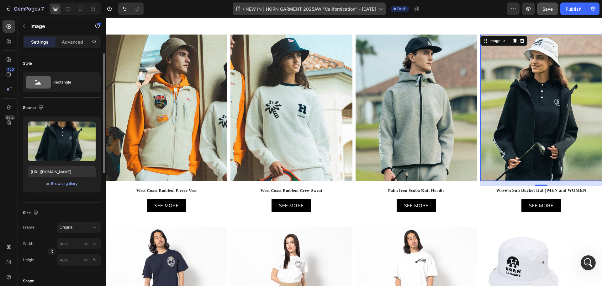
scroll to position [2596, 0]
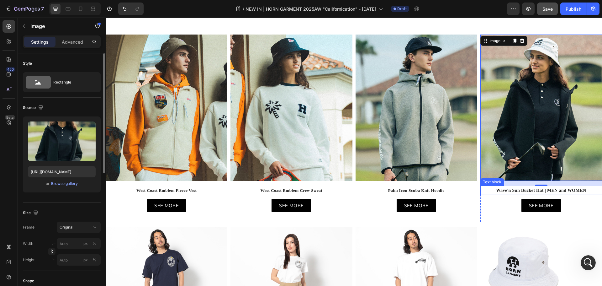
click at [511, 190] on strong "Wave'n Sun Bucket Hat | MEN and WOMEN" at bounding box center [541, 190] width 90 height 5
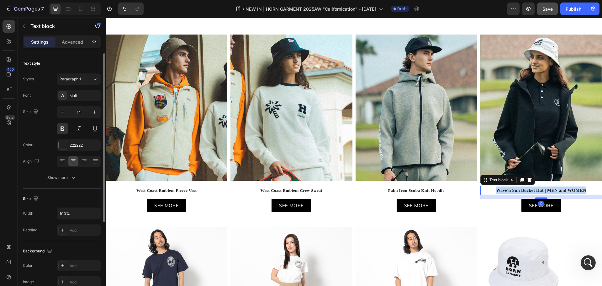
click at [511, 190] on strong "Wave'n Sun Bucket Hat | MEN and WOMEN" at bounding box center [541, 190] width 90 height 5
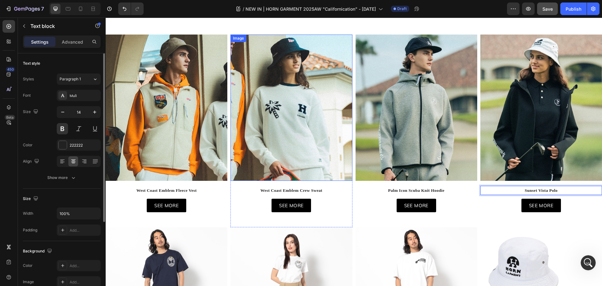
click at [294, 133] on img at bounding box center [291, 107] width 122 height 146
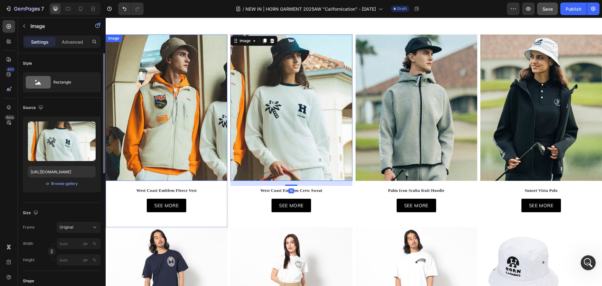
click at [222, 138] on img at bounding box center [167, 107] width 122 height 146
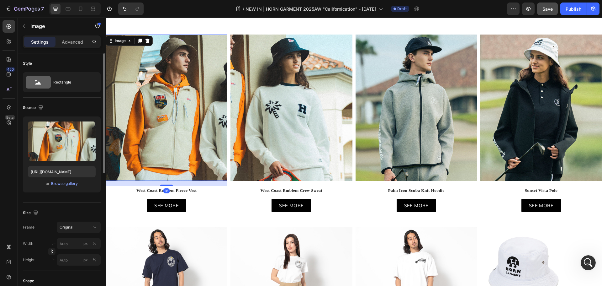
click at [298, 127] on img at bounding box center [291, 107] width 122 height 146
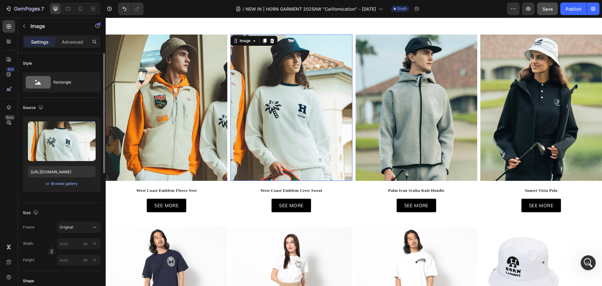
click at [423, 124] on img at bounding box center [417, 107] width 122 height 146
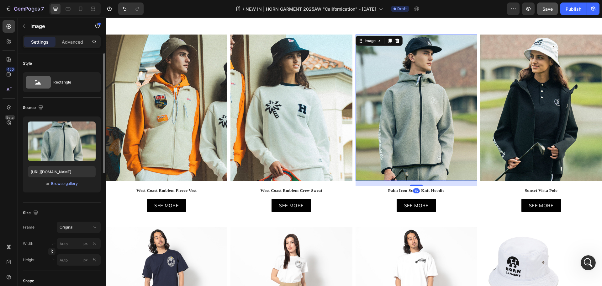
click at [473, 122] on img at bounding box center [417, 107] width 122 height 146
click at [512, 117] on img at bounding box center [541, 107] width 122 height 146
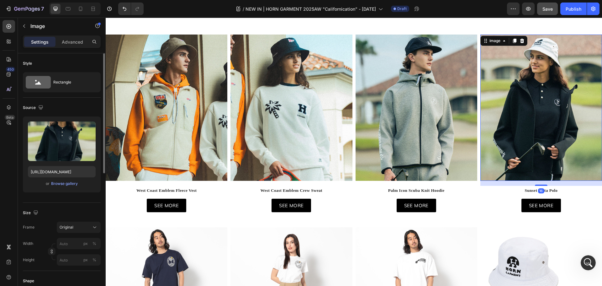
click at [545, 11] on span "Save" at bounding box center [547, 8] width 10 height 5
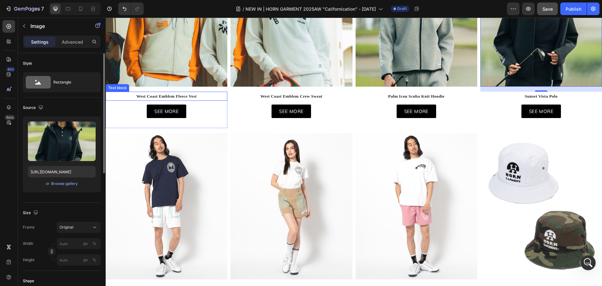
click at [177, 96] on strong "West Coast Emblem Fleece Vest" at bounding box center [166, 96] width 60 height 5
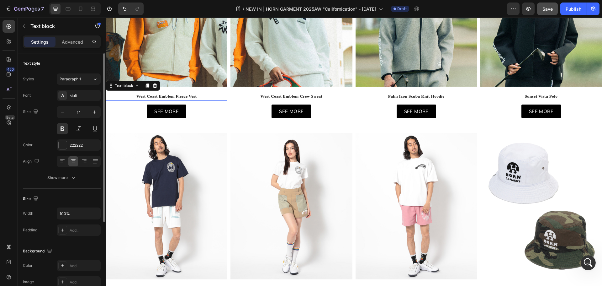
click at [177, 96] on strong "West Coast Emblem Fleece Vest" at bounding box center [166, 96] width 60 height 5
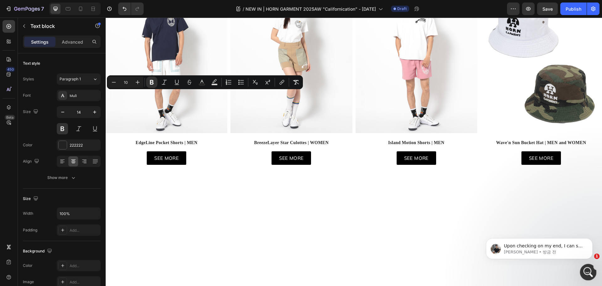
click at [585, 267] on icon "Intercom 메신저 열기" at bounding box center [587, 271] width 10 height 10
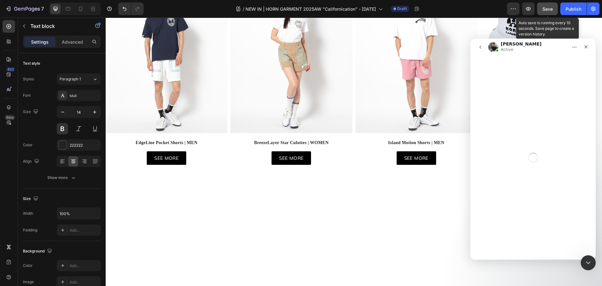
click at [547, 10] on span "Save" at bounding box center [547, 8] width 10 height 5
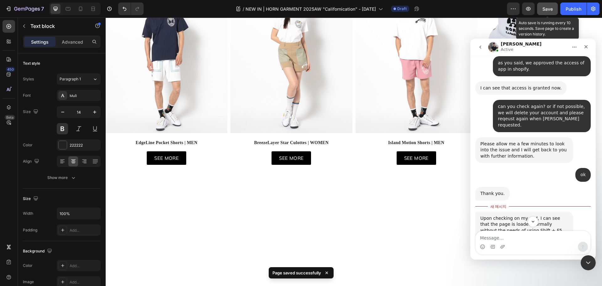
scroll to position [2706, 0]
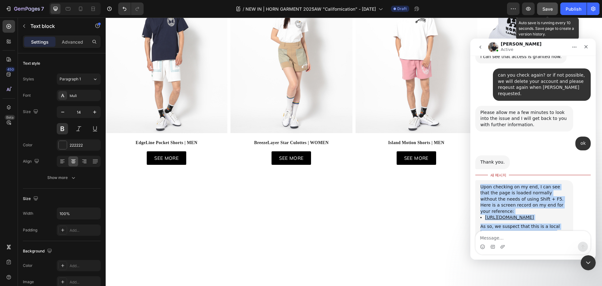
drag, startPoint x: 566, startPoint y: 213, endPoint x: 480, endPoint y: 71, distance: 166.2
click at [480, 180] on div "Upon checking on my end, I can see that the page is loaded normally without the…" at bounding box center [524, 254] width 98 height 149
copy div "Upon checking on my end, I can see that the page is loaded normally without the…"
click at [517, 223] on div "As so, we suspect that this is a local issue on your end, and it might be relat…" at bounding box center [524, 257] width 88 height 68
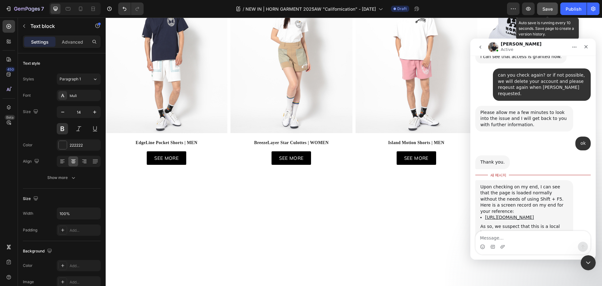
click at [503, 184] on div "Upon checking on my end, I can see that the page is loaded normally without the…" at bounding box center [524, 254] width 88 height 141
click at [503, 214] on link "[URL][DOMAIN_NAME]" at bounding box center [509, 216] width 49 height 5
click at [518, 237] on textarea "Message…" at bounding box center [533, 236] width 115 height 11
drag, startPoint x: 485, startPoint y: 184, endPoint x: 524, endPoint y: 189, distance: 38.6
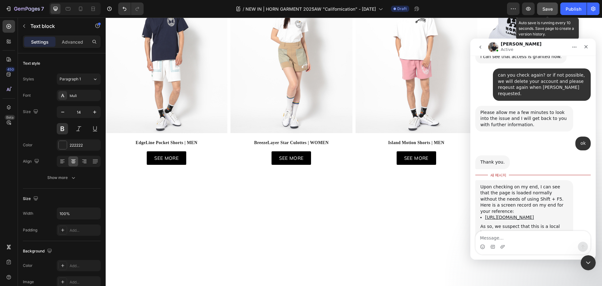
copy div "Clear the cache and cookies of your current browser"
click at [508, 237] on textarea "Message…" at bounding box center [533, 236] width 115 height 11
type textarea "ㅗ"
type textarea "K"
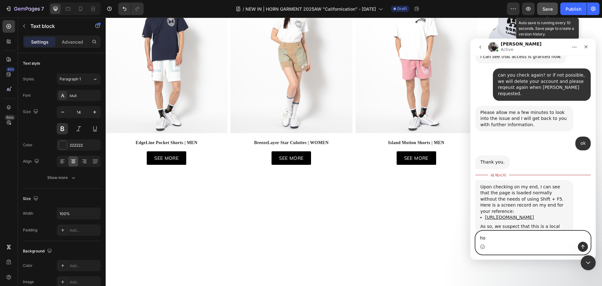
type textarea "h"
type textarea "Honestly, I tryied to 3,"
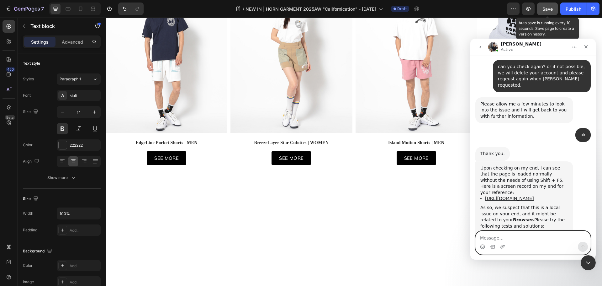
paste textarea "Clear the cache and cookies of your current browser"
type textarea "Clear the cache and cookies of your current browser"
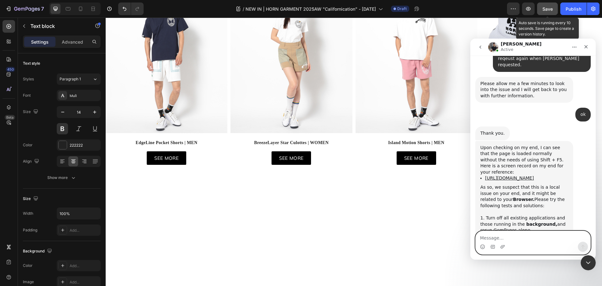
type textarea "b"
drag, startPoint x: 510, startPoint y: 160, endPoint x: 486, endPoint y: 156, distance: 24.1
click at [486, 264] on div "4. Remove any extension installed on your browser" at bounding box center [524, 270] width 88 height 12
click at [497, 239] on textarea "Message…" at bounding box center [533, 236] width 115 height 11
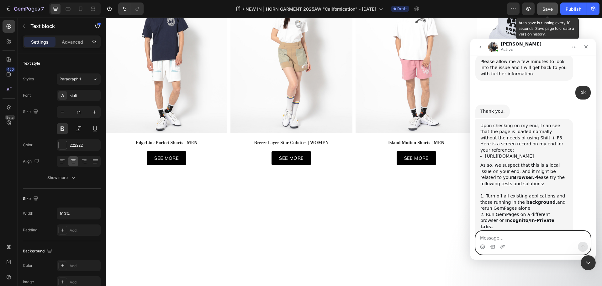
scroll to position [2759, 0]
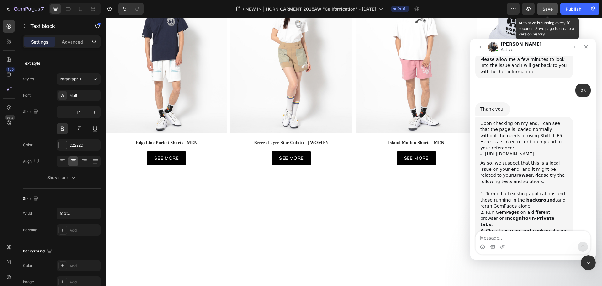
drag, startPoint x: 499, startPoint y: 136, endPoint x: 481, endPoint y: 128, distance: 20.2
click at [481, 128] on div "Upon checking on my end, I can see that the page is loaded normally without the…" at bounding box center [524, 190] width 88 height 141
click at [503, 238] on textarea "Message…" at bounding box center [533, 236] width 115 height 11
type textarea "W"
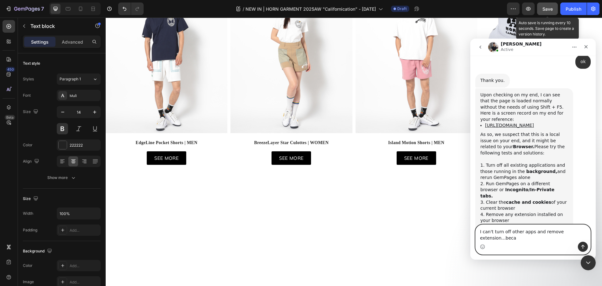
scroll to position [2787, 0]
type textarea "I can't turn off other apps and remove extension...because I need to use.."
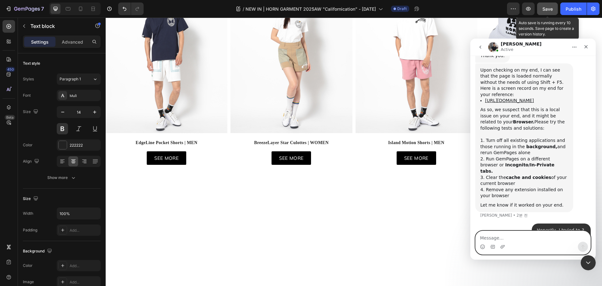
scroll to position [2806, 0]
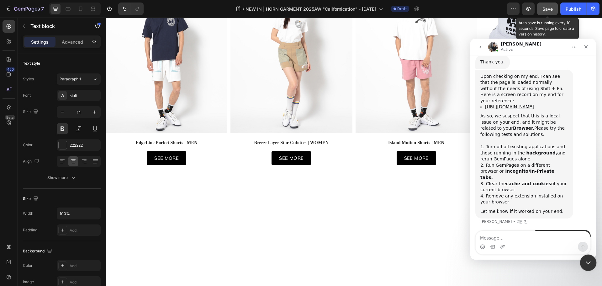
click at [587, 259] on icon "Intercom 메신저 닫기" at bounding box center [587, 262] width 8 height 8
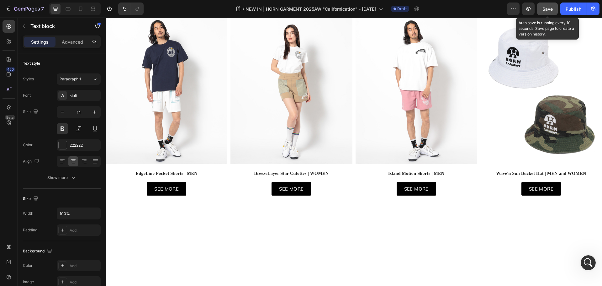
scroll to position [314, 0]
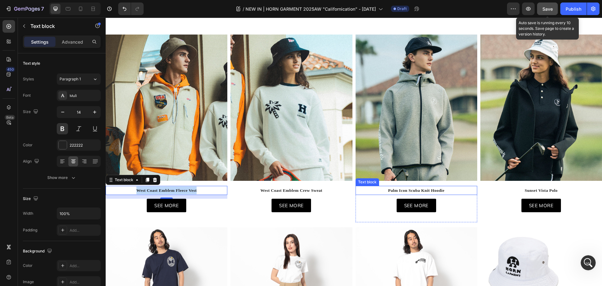
click at [403, 189] on strong "Palm Icon Scuba Knit Hoodie" at bounding box center [416, 190] width 56 height 5
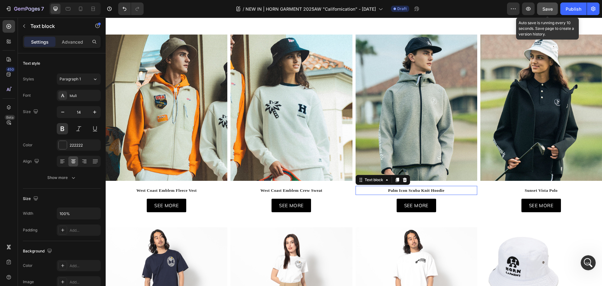
click at [403, 189] on strong "Palm Icon Scuba Knit Hoodie" at bounding box center [416, 190] width 56 height 5
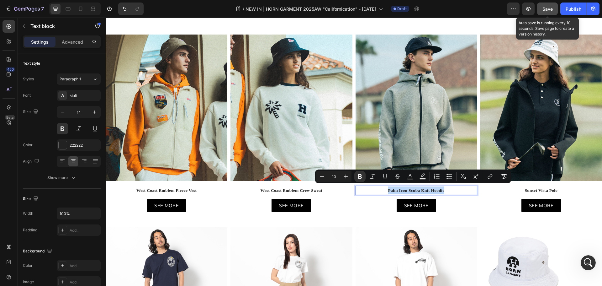
copy strong "Palm Icon Scuba Knit Hoodie"
click at [540, 188] on strong "Sunset Vista Polo" at bounding box center [541, 190] width 33 height 5
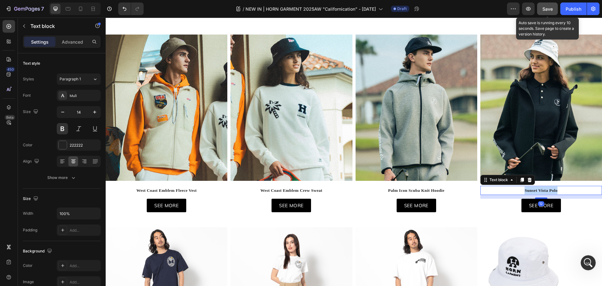
click at [540, 188] on strong "Sunset Vista Polo" at bounding box center [541, 190] width 33 height 5
copy strong "Sunset Vista Polo"
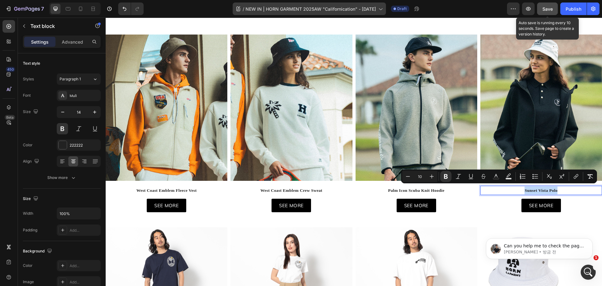
scroll to position [2852, 0]
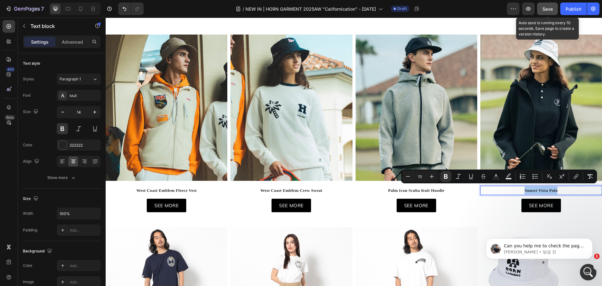
click at [590, 270] on icon "Intercom 메신저 열기" at bounding box center [587, 271] width 10 height 10
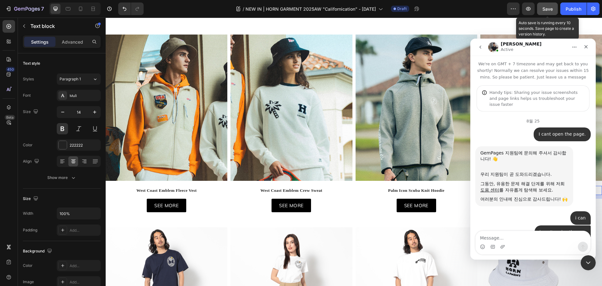
scroll to position [1, 0]
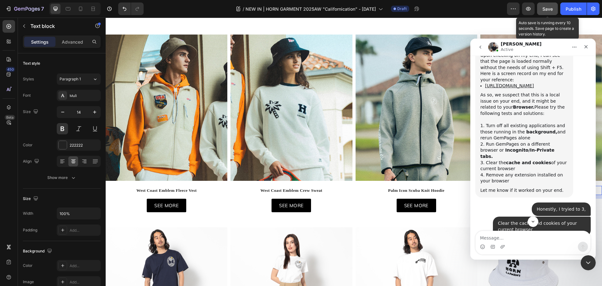
click at [548, 11] on span "Save" at bounding box center [547, 8] width 10 height 5
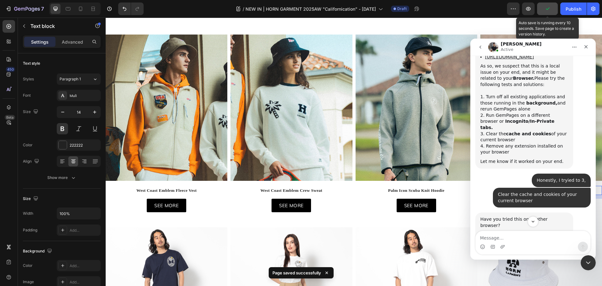
scroll to position [2856, 0]
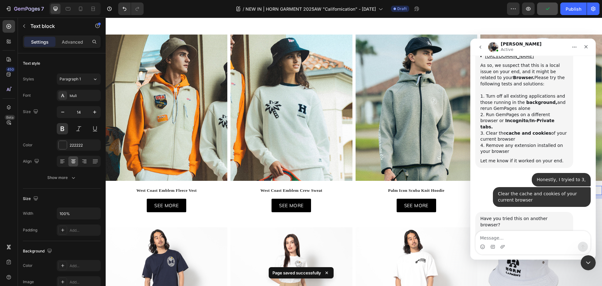
drag, startPoint x: 539, startPoint y: 206, endPoint x: 482, endPoint y: 182, distance: 61.7
drag, startPoint x: 513, startPoint y: 201, endPoint x: 475, endPoint y: 182, distance: 42.1
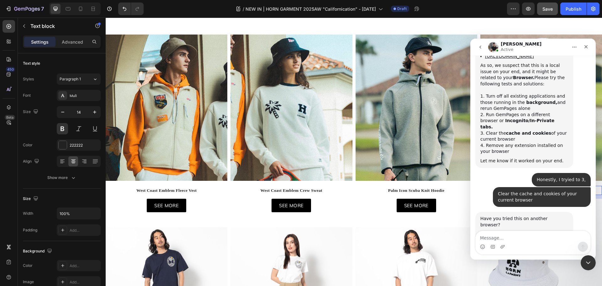
drag, startPoint x: 545, startPoint y: 211, endPoint x: 478, endPoint y: 180, distance: 73.1
copy div "Can you help me to check the page again on another browser? Since there could b…"
click at [503, 237] on textarea "Message…" at bounding box center [533, 236] width 115 height 11
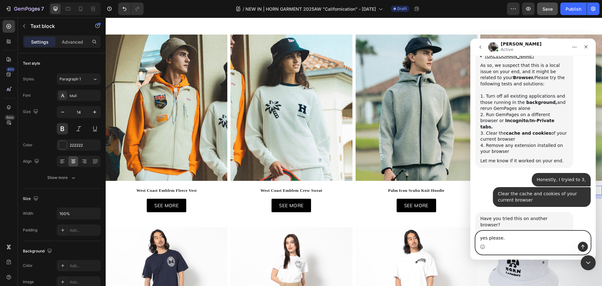
type textarea "yes please."
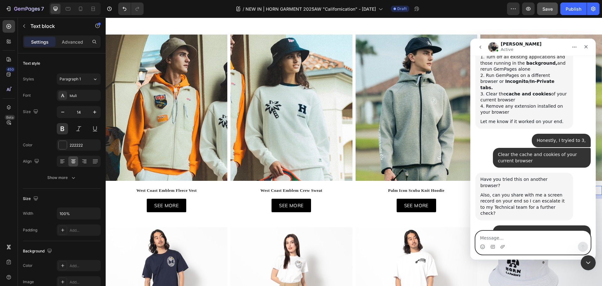
scroll to position [2896, 0]
drag, startPoint x: 542, startPoint y: 212, endPoint x: 479, endPoint y: 199, distance: 64.9
copy div "May I know if you have tried to check the page on another browser?"
click at [531, 235] on textarea "Message…" at bounding box center [533, 236] width 115 height 11
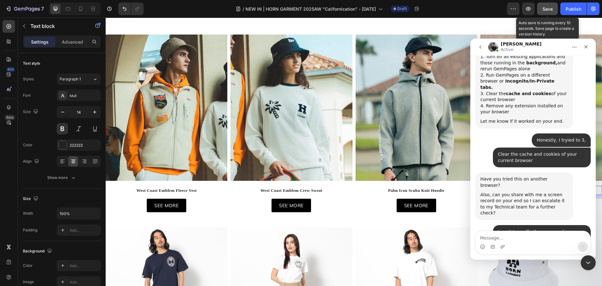
click at [543, 7] on span "Save" at bounding box center [547, 8] width 10 height 5
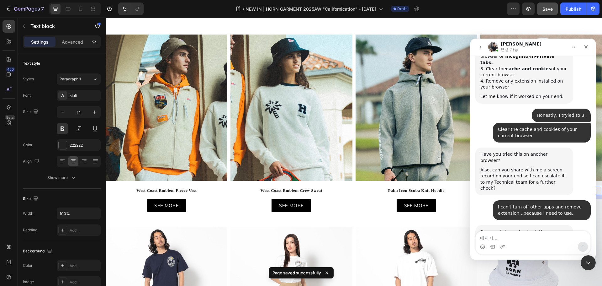
scroll to position [2871, 0]
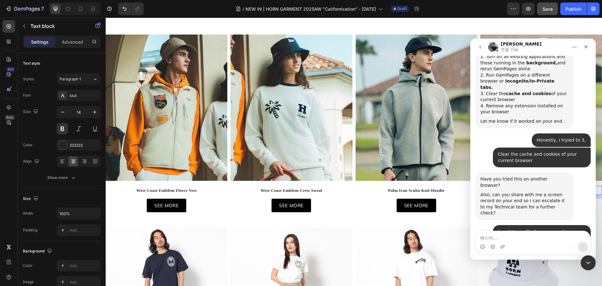
click at [521, 245] on div "Intercom 메신저" at bounding box center [533, 246] width 115 height 10
click at [523, 239] on textarea "메시지..." at bounding box center [533, 236] width 115 height 11
type textarea "I tryed at scret mode.. there is no problem."
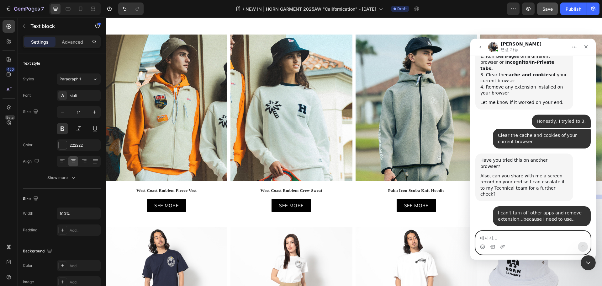
scroll to position [2914, 0]
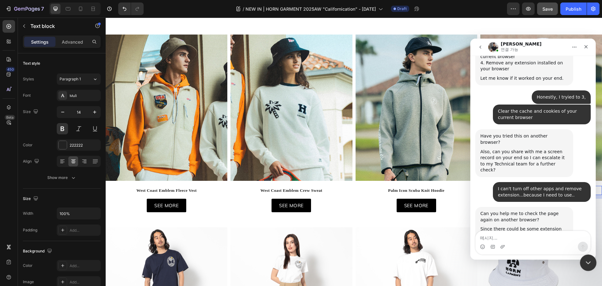
drag, startPoint x: 588, startPoint y: 264, endPoint x: 963, endPoint y: 428, distance: 409.5
click at [588, 264] on icon "Intercom 메신저 닫기" at bounding box center [587, 262] width 8 height 8
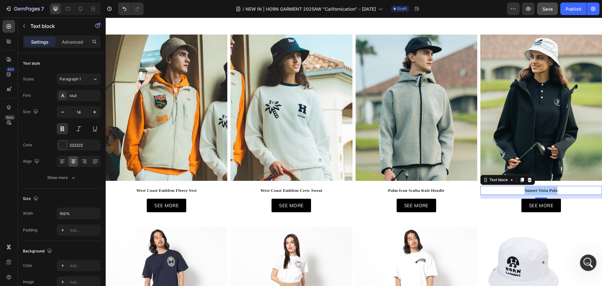
click at [584, 260] on icon "Intercom 메신저 열기" at bounding box center [587, 261] width 10 height 10
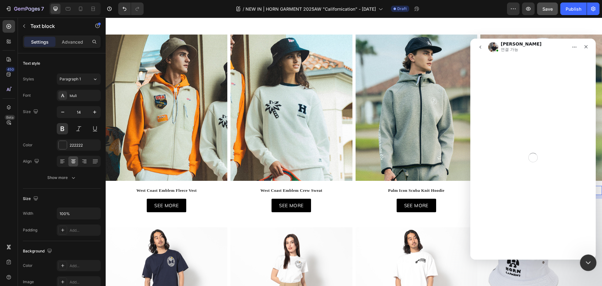
drag, startPoint x: 750, startPoint y: 505, endPoint x: 583, endPoint y: 261, distance: 295.8
click at [583, 261] on div "Intercom 메신저 닫기" at bounding box center [587, 261] width 15 height 15
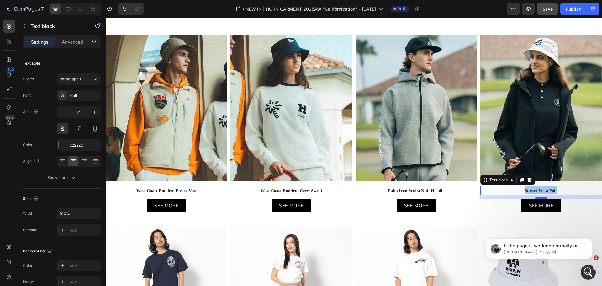
scroll to position [3022, 0]
drag, startPoint x: 591, startPoint y: 269, endPoint x: 943, endPoint y: 456, distance: 398.3
click at [591, 269] on icon "Intercom 메신저 열기" at bounding box center [587, 271] width 10 height 10
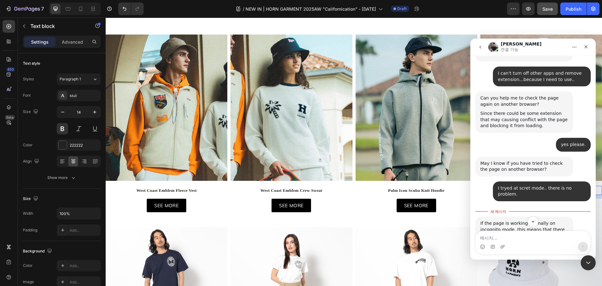
scroll to position [3032, 0]
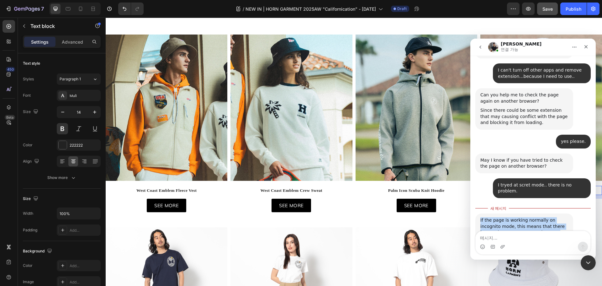
drag, startPoint x: 514, startPoint y: 208, endPoint x: 480, endPoint y: 88, distance: 125.4
click at [480, 213] on div "If the page is working normally on incognito mode, this means that there is a s…" at bounding box center [524, 280] width 98 height 134
copy div "If the page is working normally on incognito mode, this means that there is a s…"
click at [529, 241] on textarea "메시지..." at bounding box center [533, 236] width 115 height 11
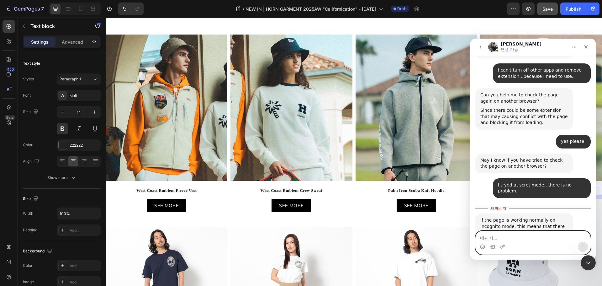
click at [530, 239] on textarea "메시지..." at bounding box center [533, 236] width 115 height 11
click at [515, 237] on textarea "메시지..." at bounding box center [533, 236] width 115 height 11
click at [507, 238] on textarea "i will try to di" at bounding box center [533, 236] width 115 height 11
type textarea "i will try to set disable the extension."
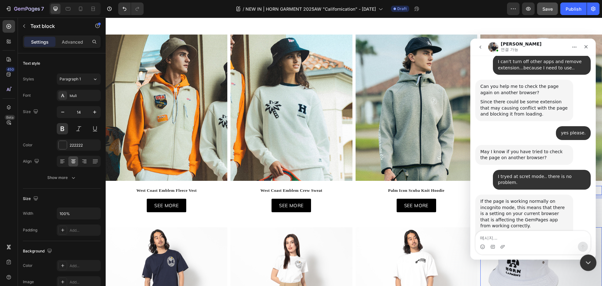
click at [586, 259] on icon "Intercom 메신저 닫기" at bounding box center [587, 262] width 8 height 8
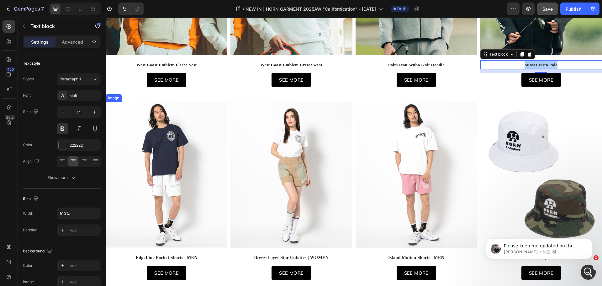
scroll to position [533, 0]
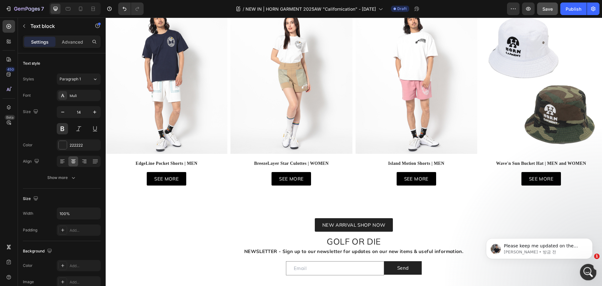
click at [588, 272] on icon "Intercom 메신저 열기" at bounding box center [587, 271] width 10 height 10
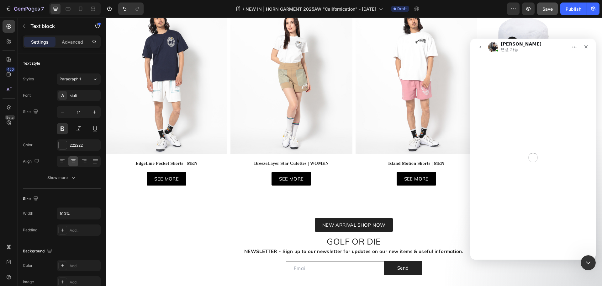
click at [548, 10] on span "Save" at bounding box center [547, 8] width 10 height 5
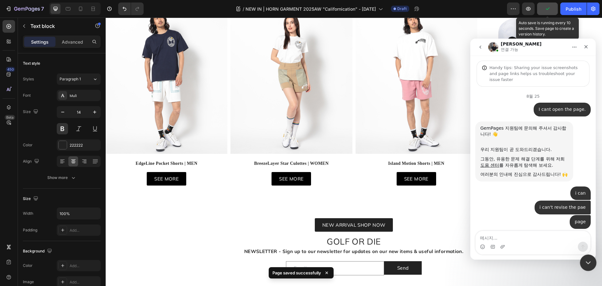
click at [584, 267] on div "Intercom 메신저 닫기" at bounding box center [587, 261] width 15 height 15
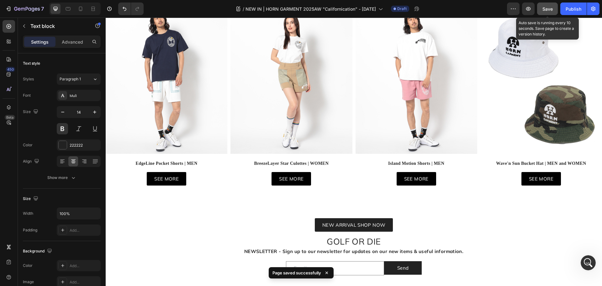
scroll to position [2520, 0]
click at [551, 12] on div "Save" at bounding box center [547, 9] width 10 height 7
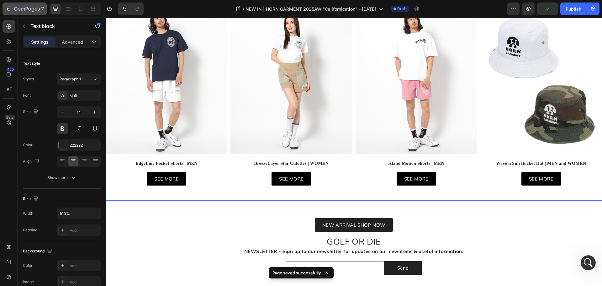
click at [8, 13] on button "7" at bounding box center [25, 9] width 44 height 13
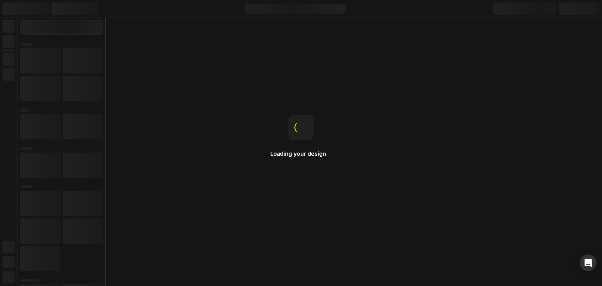
click at [590, 260] on icon "Open Intercom Messenger" at bounding box center [587, 262] width 7 height 8
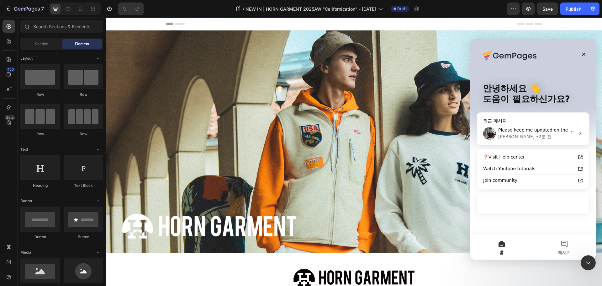
click at [531, 145] on div "Please keep me updated on the result. Tony • 2분 전" at bounding box center [533, 133] width 112 height 23
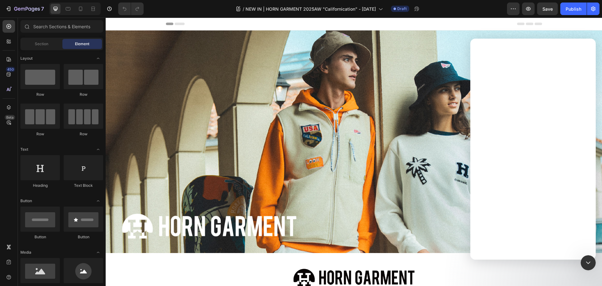
click at [531, 138] on div "Intercom 메신저" at bounding box center [532, 159] width 125 height 201
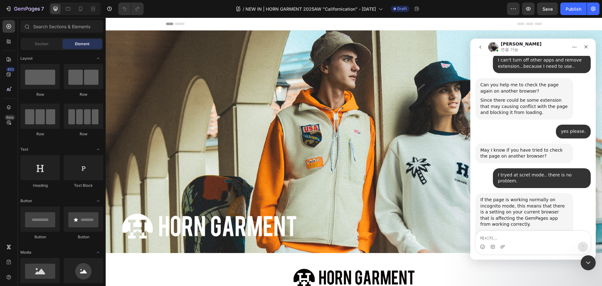
scroll to position [3059, 0]
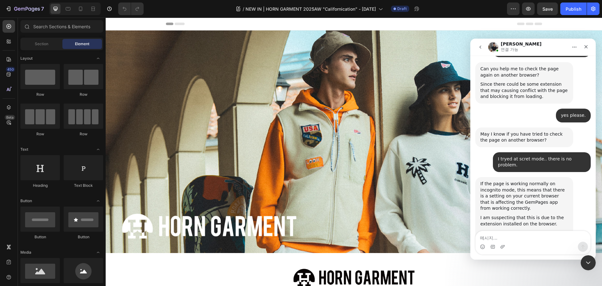
click at [520, 240] on textarea "메시지..." at bounding box center [533, 236] width 115 height 11
type textarea "no change.."
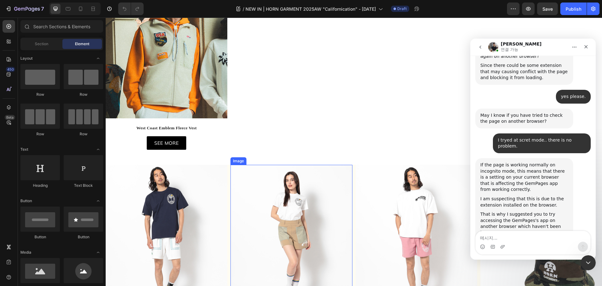
scroll to position [376, 0]
click at [184, 203] on img at bounding box center [167, 237] width 122 height 146
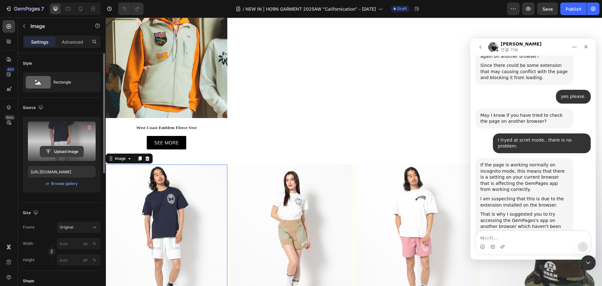
click at [60, 152] on input "file" at bounding box center [61, 151] width 43 height 11
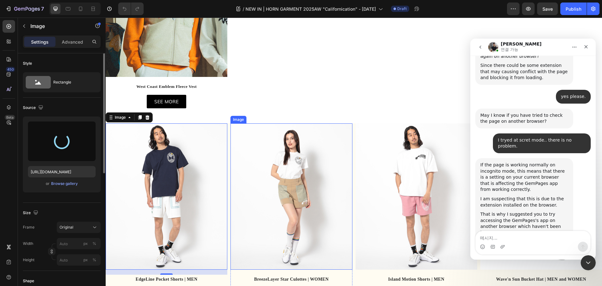
scroll to position [439, 0]
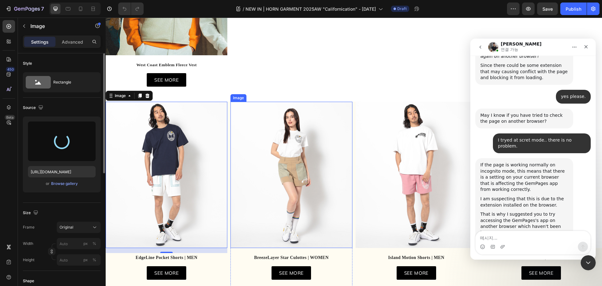
type input "[URL][DOMAIN_NAME]"
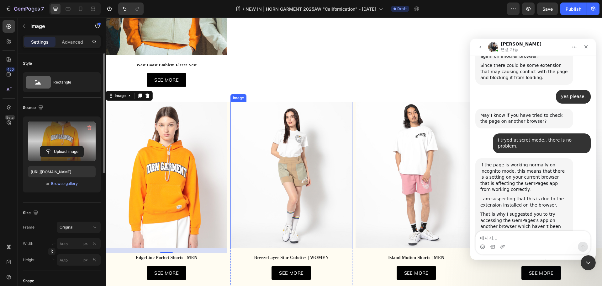
click at [296, 205] on img at bounding box center [291, 175] width 122 height 146
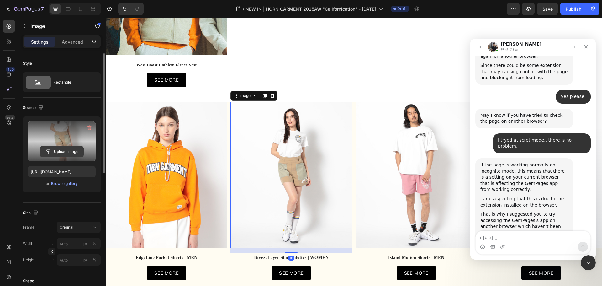
click at [46, 147] on input "file" at bounding box center [61, 151] width 43 height 11
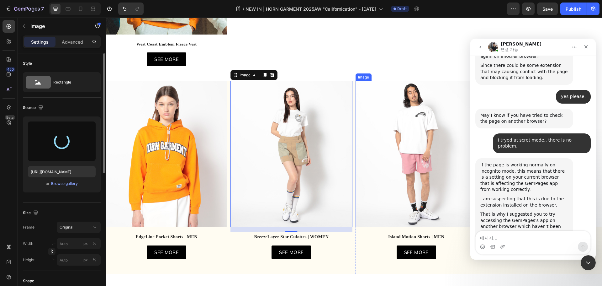
scroll to position [502, 0]
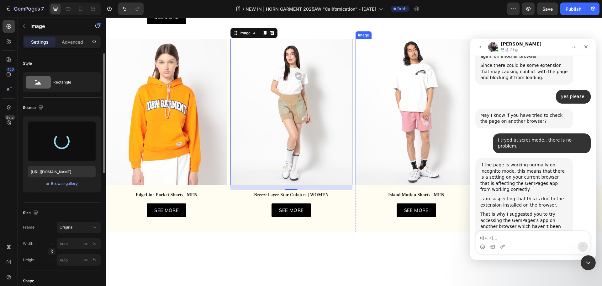
type input "[URL][DOMAIN_NAME]"
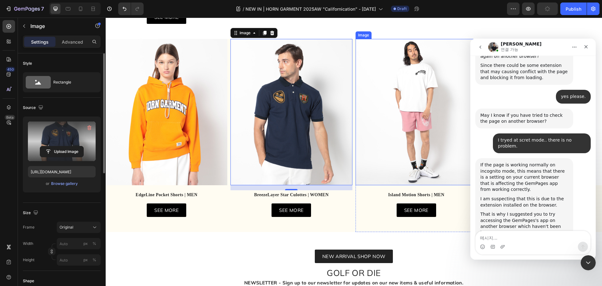
click at [419, 137] on img at bounding box center [417, 112] width 122 height 146
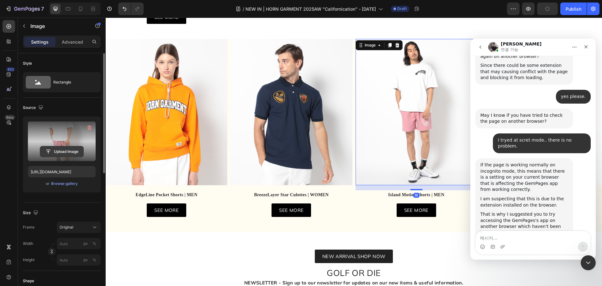
click at [61, 147] on input "file" at bounding box center [61, 151] width 43 height 11
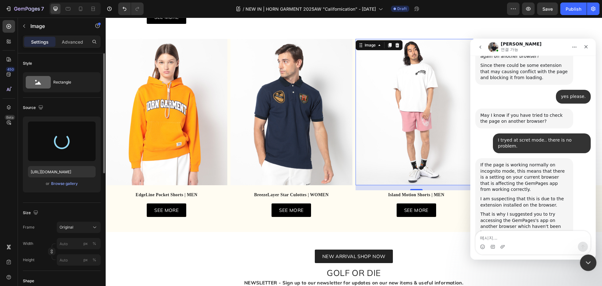
click at [593, 261] on div "Intercom 메신저 닫기" at bounding box center [587, 261] width 15 height 15
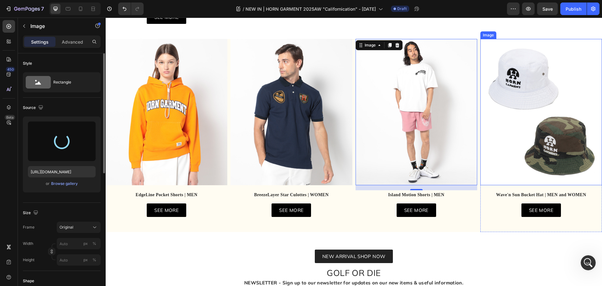
scroll to position [3078, 0]
type input "[URL][DOMAIN_NAME]"
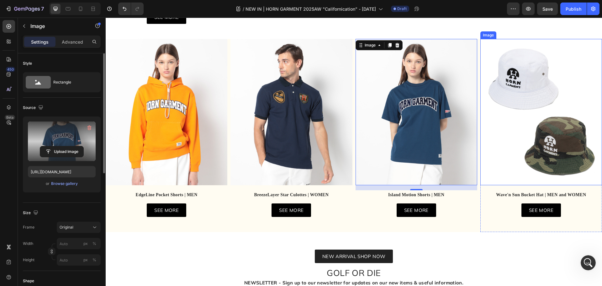
click at [542, 140] on img at bounding box center [541, 112] width 122 height 146
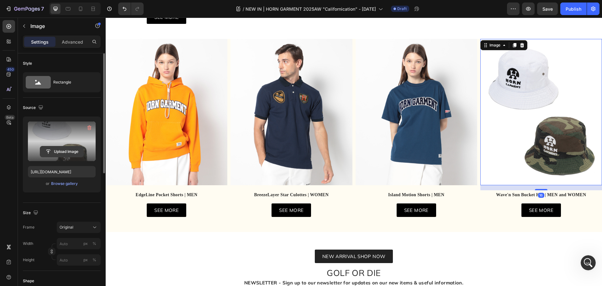
click at [62, 156] on input "file" at bounding box center [61, 151] width 43 height 11
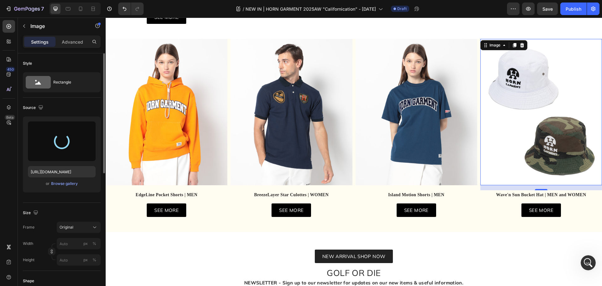
type input "[URL][DOMAIN_NAME]"
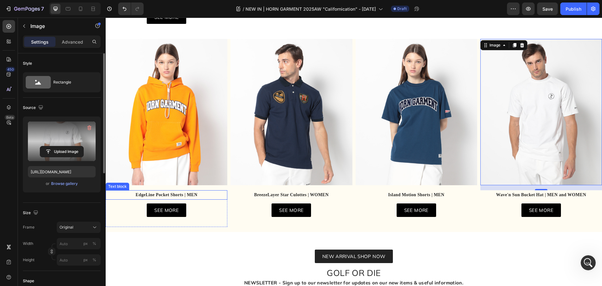
click at [171, 191] on p "EdgeLine Pocket Shorts | MEN" at bounding box center [166, 195] width 120 height 8
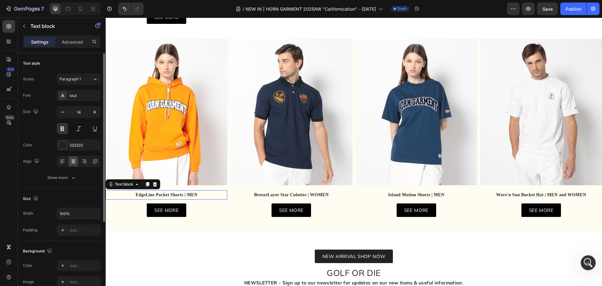
click at [171, 191] on p "EdgeLine Pocket Shorts | MEN" at bounding box center [166, 195] width 120 height 8
click at [289, 193] on p "BreezeLayer Star Culottes | WOMEN" at bounding box center [291, 195] width 120 height 8
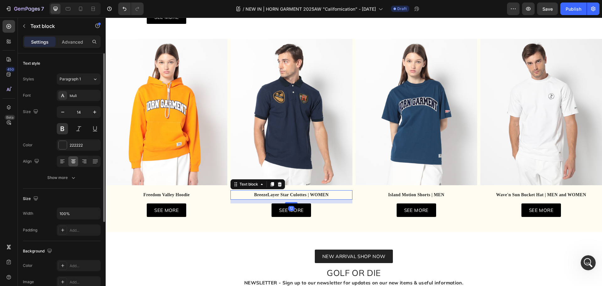
click at [289, 193] on p "BreezeLayer Star Culottes | WOMEN" at bounding box center [291, 195] width 120 height 8
click at [393, 193] on p "Island Motion Shorts | MEN" at bounding box center [416, 195] width 120 height 8
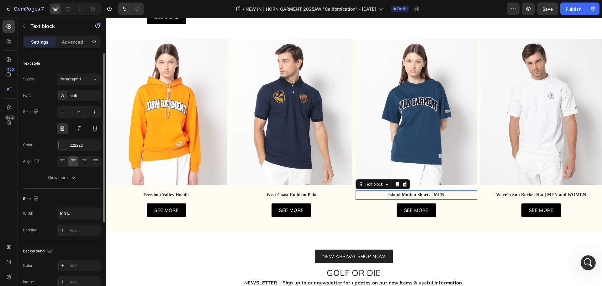
click at [393, 193] on p "Island Motion Shorts | MEN" at bounding box center [416, 195] width 120 height 8
click at [526, 194] on strong "Wave'n Sun Bucket Hat | MEN and WOMEN" at bounding box center [541, 194] width 90 height 5
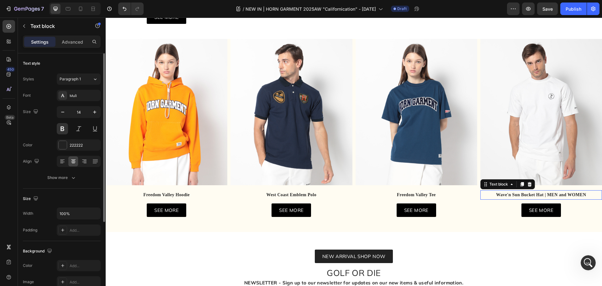
click at [526, 194] on strong "Wave'n Sun Bucket Hat | MEN and WOMEN" at bounding box center [541, 194] width 90 height 5
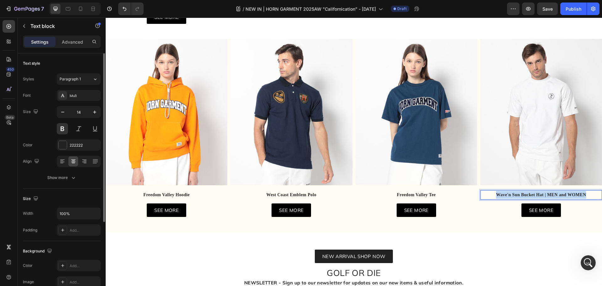
click at [526, 194] on strong "Wave'n Sun Bucket Hat | MEN and WOMEN" at bounding box center [541, 194] width 90 height 5
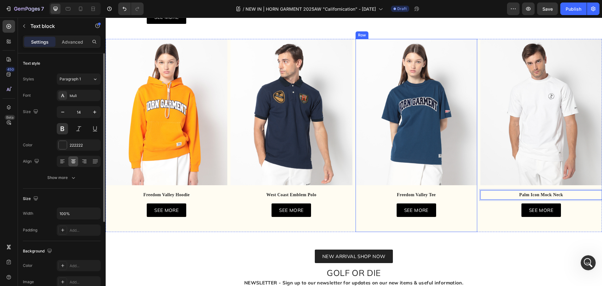
click at [319, 154] on img at bounding box center [291, 112] width 122 height 146
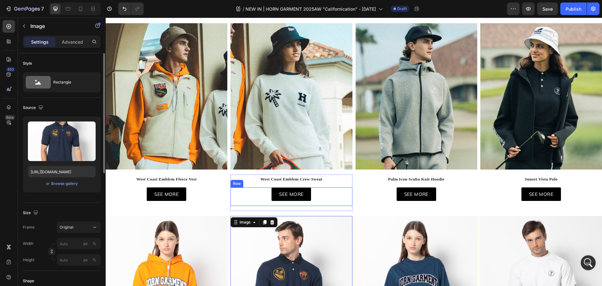
scroll to position [314, 0]
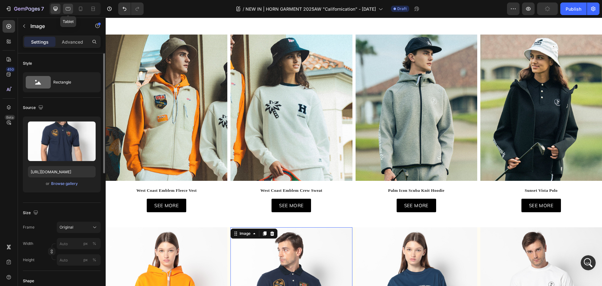
click at [72, 9] on div at bounding box center [68, 9] width 10 height 10
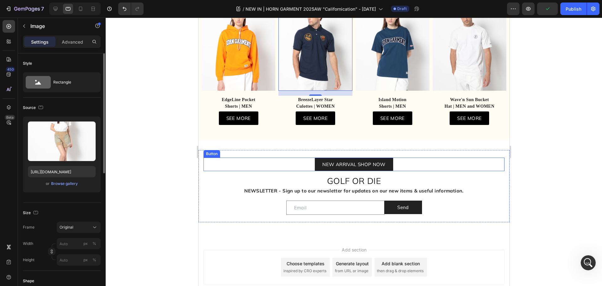
scroll to position [436, 0]
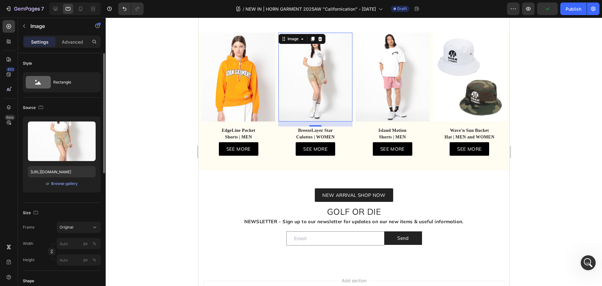
click at [303, 103] on img at bounding box center [315, 77] width 74 height 89
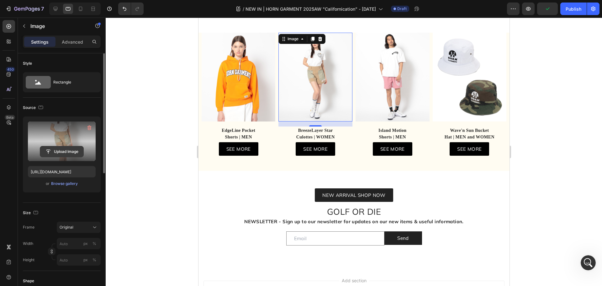
click at [73, 150] on input "file" at bounding box center [61, 151] width 43 height 11
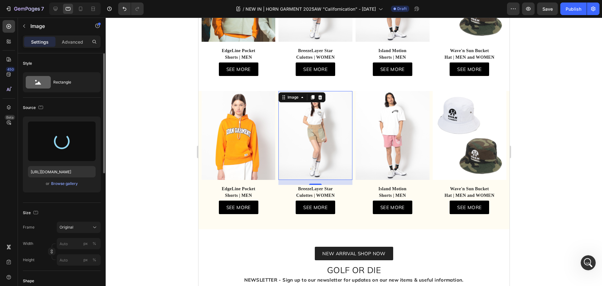
scroll to position [374, 0]
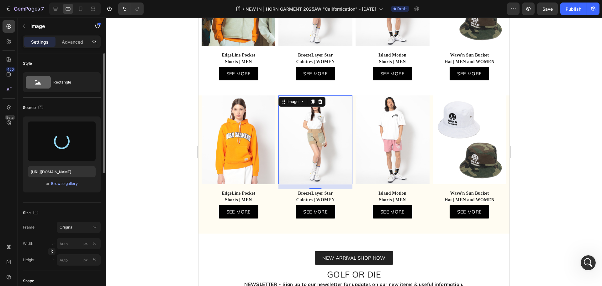
type input "[URL][DOMAIN_NAME]"
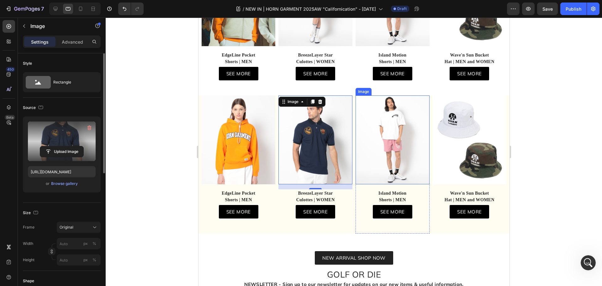
click at [398, 153] on img at bounding box center [392, 139] width 74 height 89
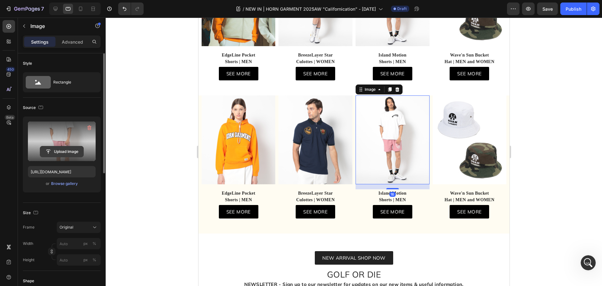
click at [63, 155] on input "file" at bounding box center [61, 151] width 43 height 11
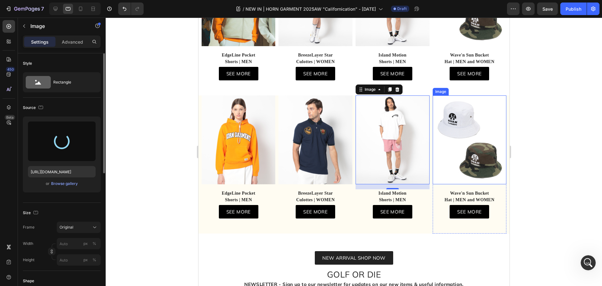
type input "[URL][DOMAIN_NAME]"
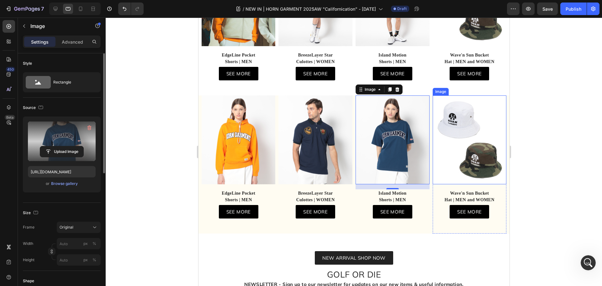
click at [471, 163] on img at bounding box center [469, 139] width 74 height 89
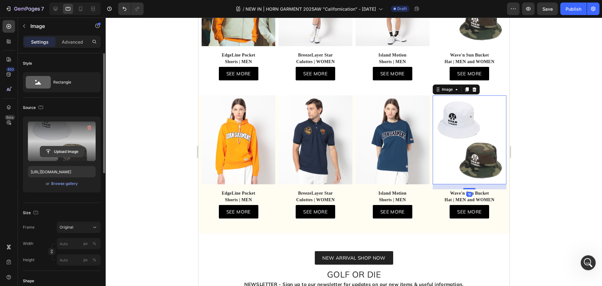
click at [50, 152] on input "file" at bounding box center [61, 151] width 43 height 11
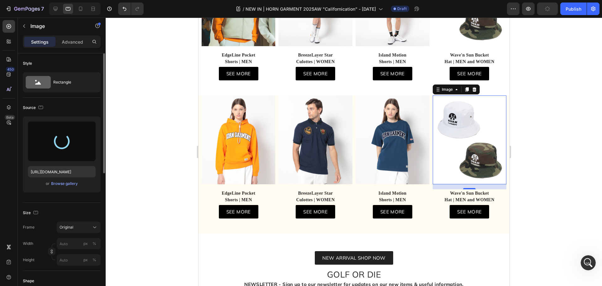
type input "[URL][DOMAIN_NAME]"
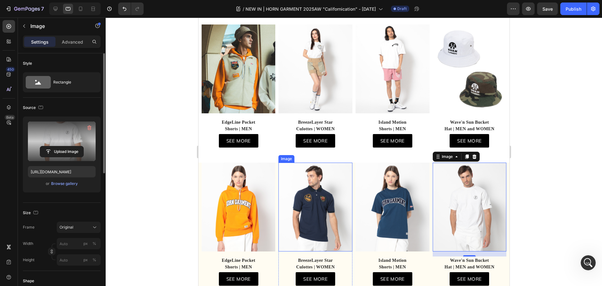
scroll to position [280, 0]
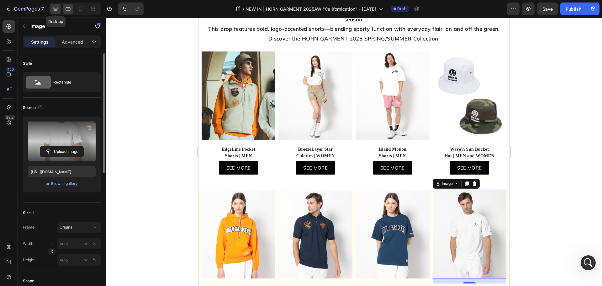
click at [55, 11] on icon at bounding box center [55, 9] width 6 height 6
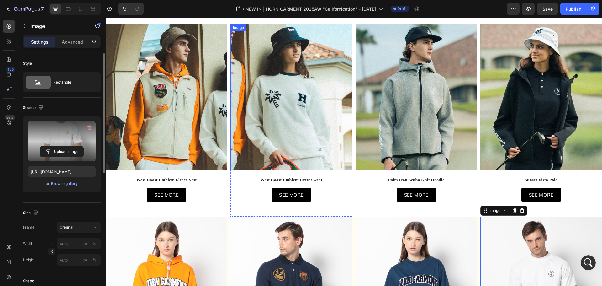
scroll to position [280, 0]
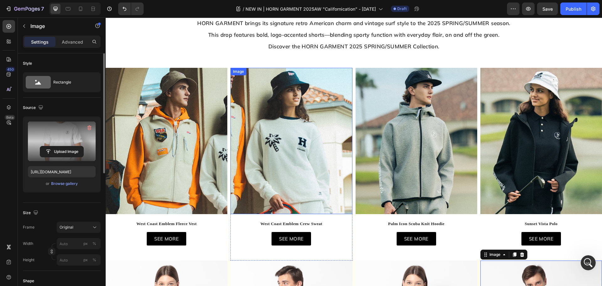
click at [278, 100] on img at bounding box center [291, 141] width 122 height 146
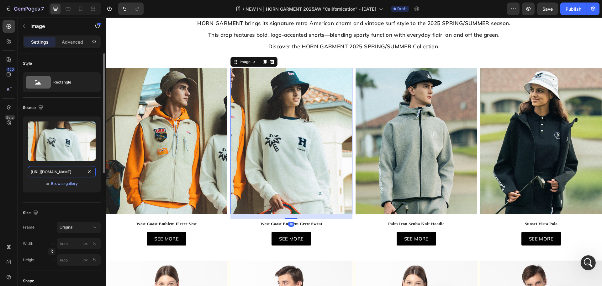
type textarea "[URL][DOMAIN_NAME]"
drag, startPoint x: 51, startPoint y: 173, endPoint x: 56, endPoint y: 162, distance: 12.4
click at [51, 173] on input "[URL][DOMAIN_NAME]" at bounding box center [62, 171] width 68 height 11
click at [67, 8] on icon at bounding box center [68, 9] width 6 height 6
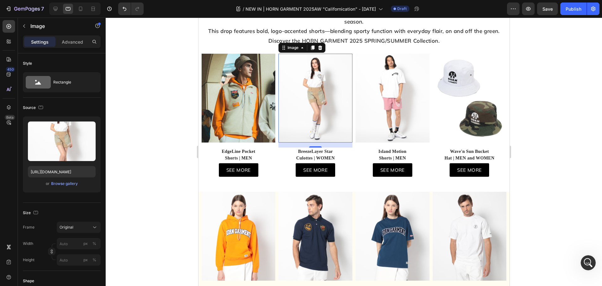
scroll to position [301, 0]
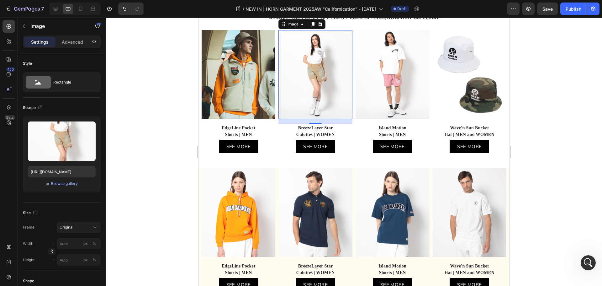
click at [311, 83] on img at bounding box center [315, 74] width 74 height 89
click at [60, 177] on input "https://cdn.shopify.com/s/files/1/0315/1095/4120/files/gempages_468216102573310…" at bounding box center [62, 171] width 68 height 11
paste input "ab927aa4-90d0-4ead-8013-98a71ce89a45"
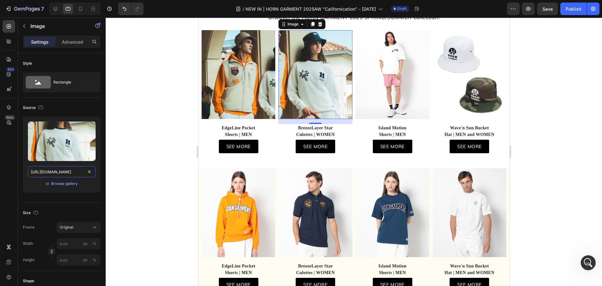
scroll to position [0, 190]
type input "[URL][DOMAIN_NAME]"
click at [57, 8] on icon at bounding box center [55, 9] width 6 height 6
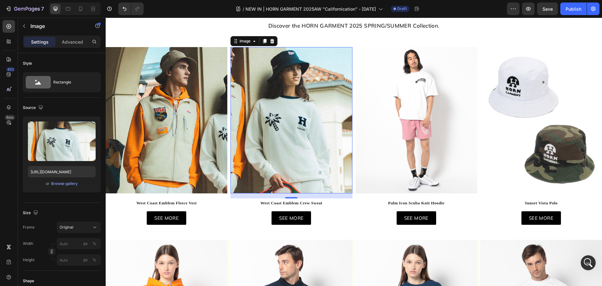
scroll to position [308, 0]
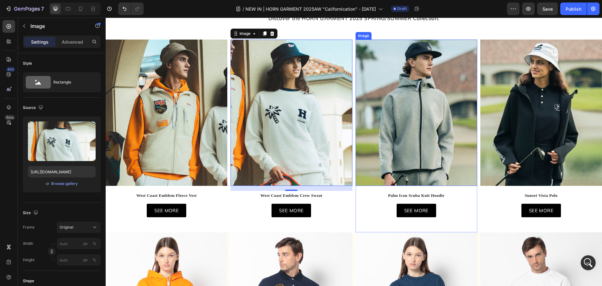
click at [386, 123] on img at bounding box center [417, 113] width 122 height 146
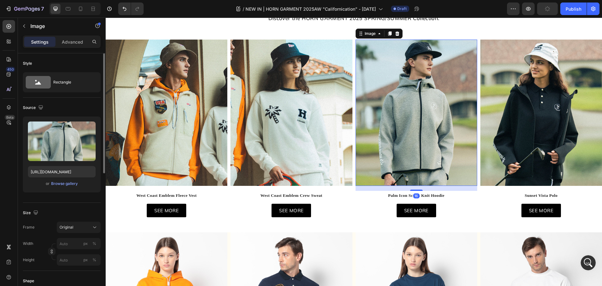
click at [51, 177] on div "Upload Image https://cdn.shopify.com/s/files/1/0315/1095/4120/files/gempages_46…" at bounding box center [62, 154] width 78 height 76
click at [50, 174] on input "[URL][DOMAIN_NAME]" at bounding box center [62, 171] width 68 height 11
click at [72, 10] on div at bounding box center [68, 9] width 10 height 10
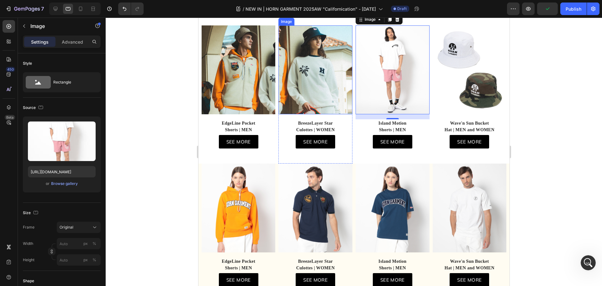
scroll to position [301, 0]
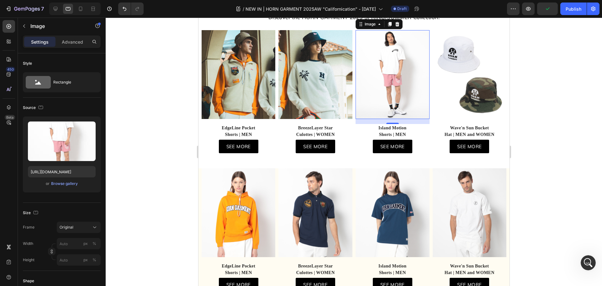
click at [369, 84] on img at bounding box center [392, 74] width 74 height 89
click at [69, 168] on input "https://cdn.shopify.com/s/files/1/0315/1095/4120/files/gempages_468216102573310…" at bounding box center [62, 171] width 68 height 11
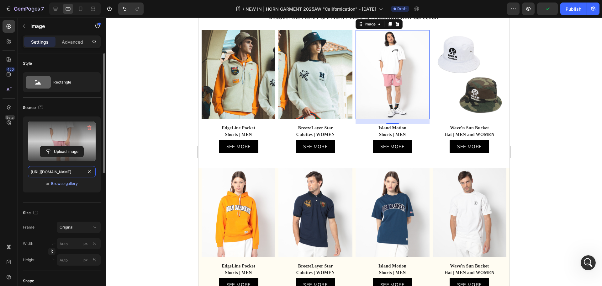
paste input "8de50343-7d8a-437a-8d17-5779d772eca0"
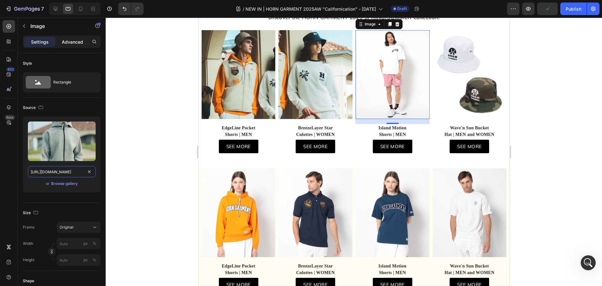
scroll to position [0, 190]
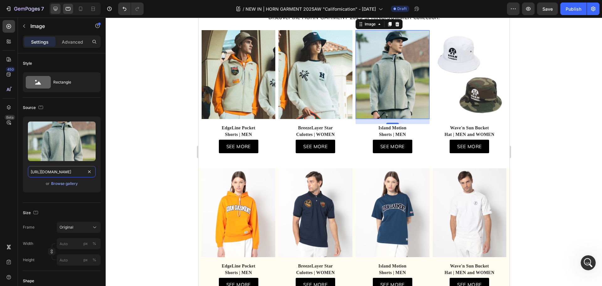
type input "[URL][DOMAIN_NAME]"
click at [55, 6] on icon at bounding box center [55, 9] width 6 height 6
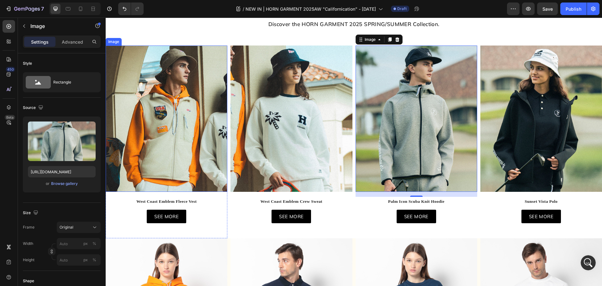
scroll to position [308, 0]
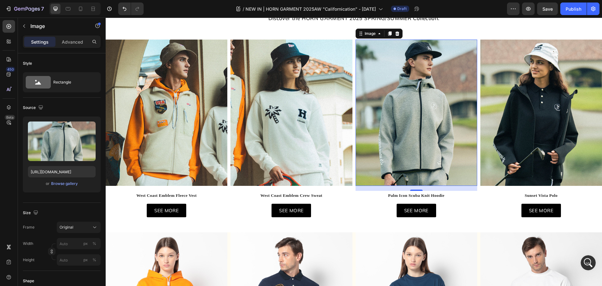
click at [499, 121] on img at bounding box center [541, 113] width 122 height 146
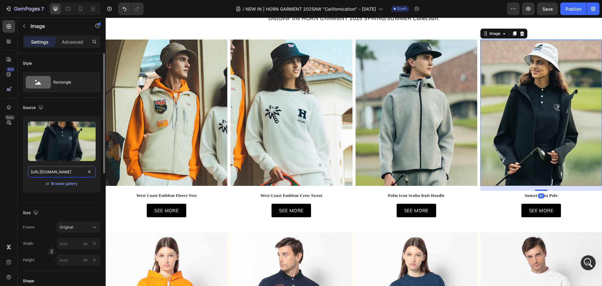
click at [65, 174] on input "[URL][DOMAIN_NAME]" at bounding box center [62, 171] width 68 height 11
click at [64, 6] on div at bounding box center [68, 9] width 10 height 10
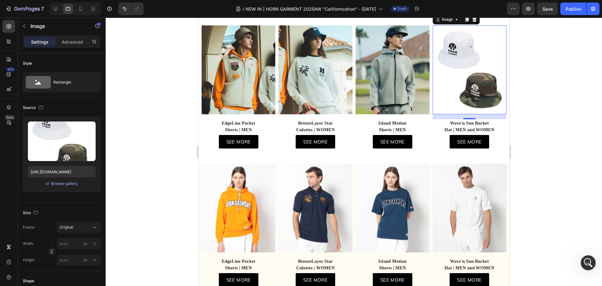
scroll to position [301, 0]
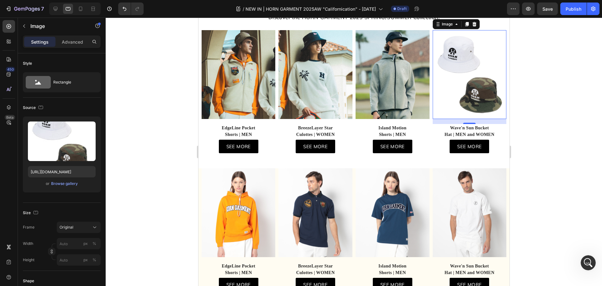
click at [483, 96] on img at bounding box center [469, 74] width 74 height 89
click at [61, 173] on input "https://cdn.shopify.com/s/files/1/0315/1095/4120/files/gempages_468216102573310…" at bounding box center [62, 171] width 68 height 11
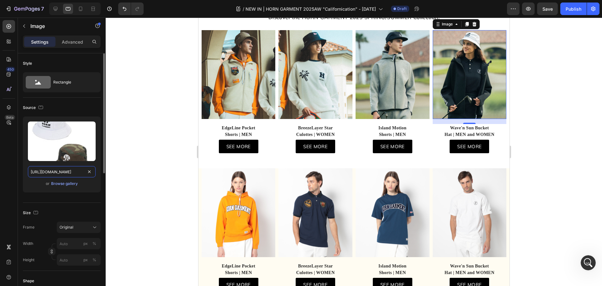
scroll to position [0, 188]
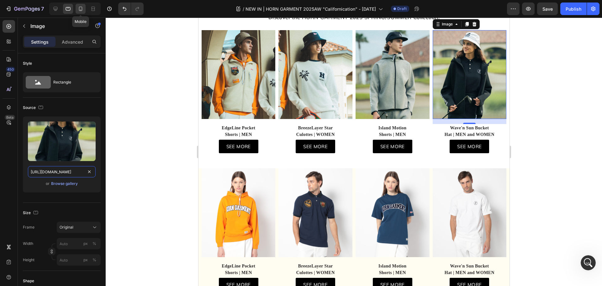
type input "[URL][DOMAIN_NAME]"
click at [81, 9] on icon at bounding box center [80, 9] width 6 height 6
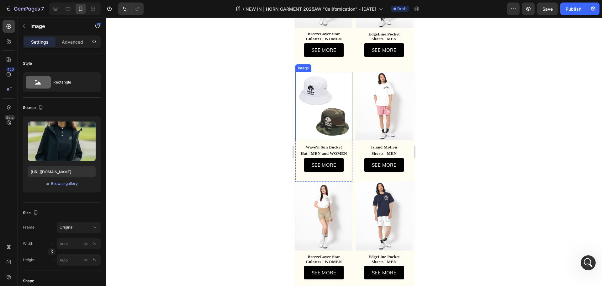
click at [323, 98] on img at bounding box center [323, 106] width 57 height 69
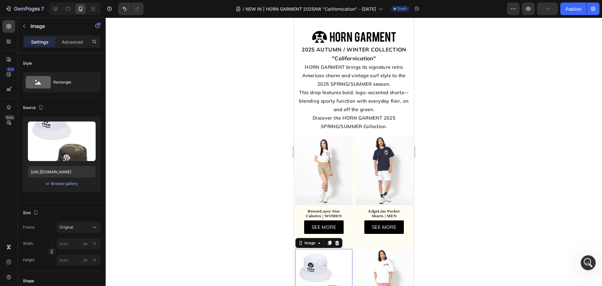
scroll to position [125, 0]
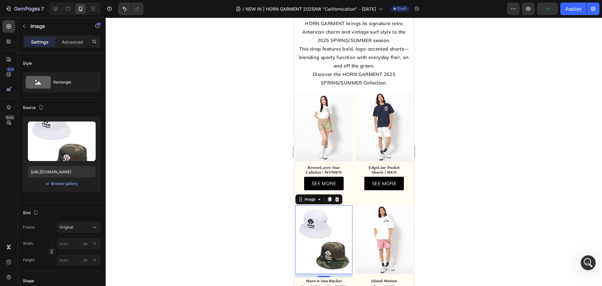
click at [311, 214] on img at bounding box center [323, 239] width 57 height 69
click at [51, 172] on input "https://cdn.shopify.com/s/files/1/0315/1095/4120/files/gempages_468216102573310…" at bounding box center [62, 171] width 68 height 11
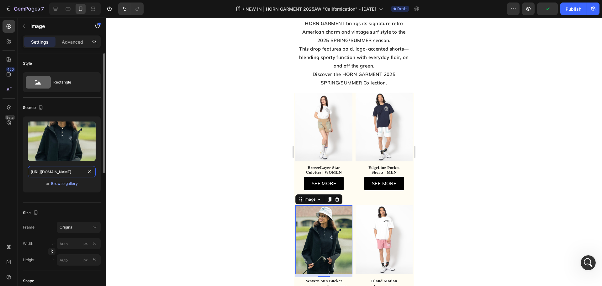
scroll to position [0, 188]
click at [69, 9] on icon at bounding box center [68, 9] width 6 height 6
type input "https://cdn.shopify.com/s/files/1/0315/1095/4120/files/gempages_468216102573310…"
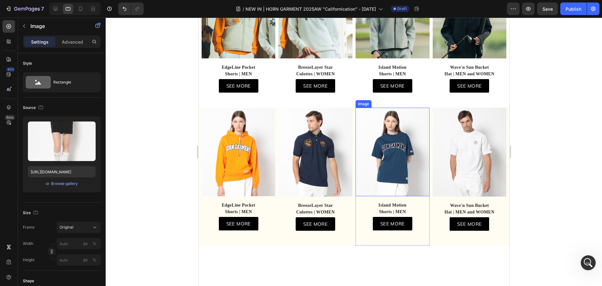
scroll to position [85, 0]
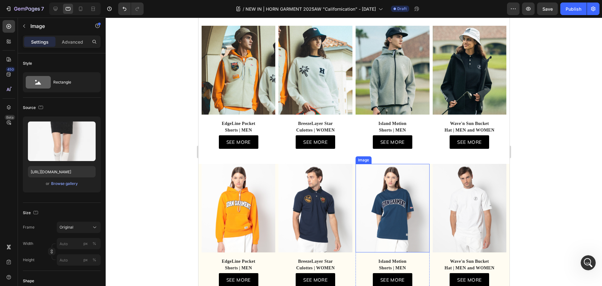
click at [401, 87] on img at bounding box center [392, 70] width 74 height 89
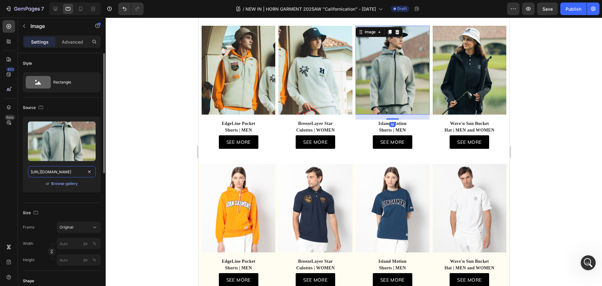
click at [51, 175] on input "[URL][DOMAIN_NAME]" at bounding box center [62, 171] width 68 height 11
click at [80, 10] on icon at bounding box center [80, 9] width 3 height 4
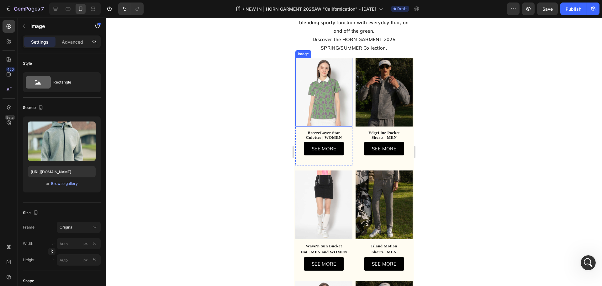
scroll to position [155, 0]
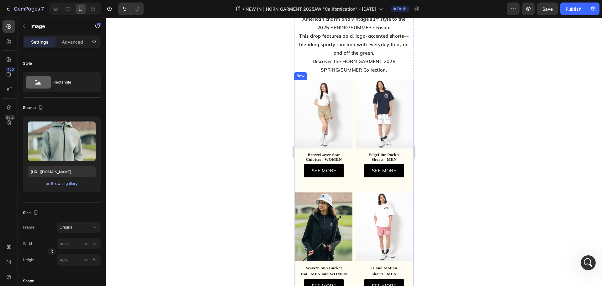
click at [372, 195] on img at bounding box center [383, 226] width 57 height 69
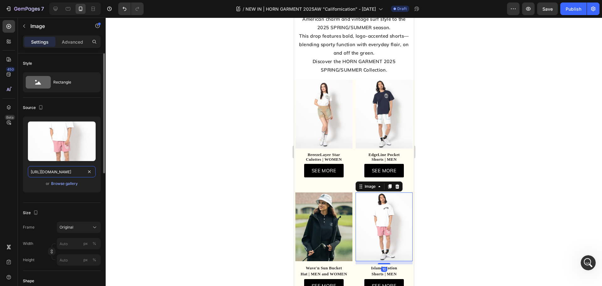
click at [65, 173] on input "https://cdn.shopify.com/s/files/1/0315/1095/4120/files/gempages_468216102573310…" at bounding box center [62, 171] width 68 height 11
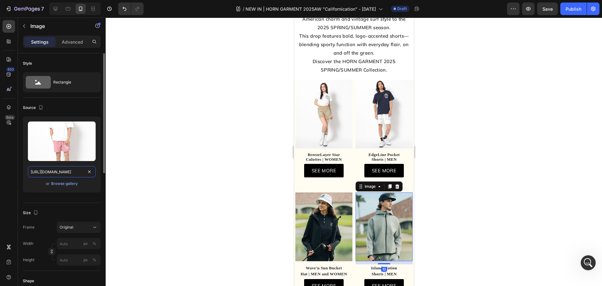
scroll to position [0, 190]
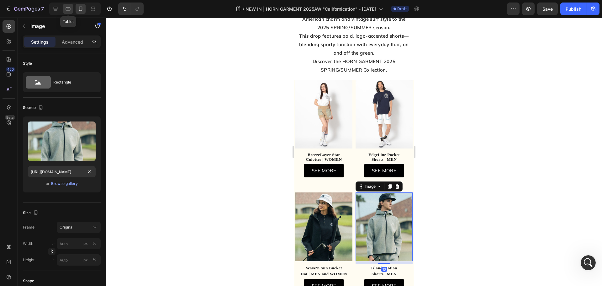
click at [68, 10] on icon at bounding box center [68, 8] width 5 height 3
type input "https://cdn.shopify.com/s/files/1/0315/1095/4120/files/gempages_468216102573310…"
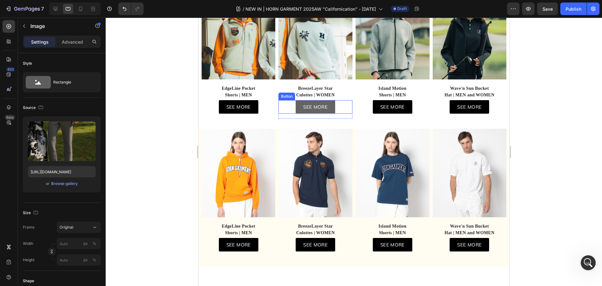
scroll to position [60, 0]
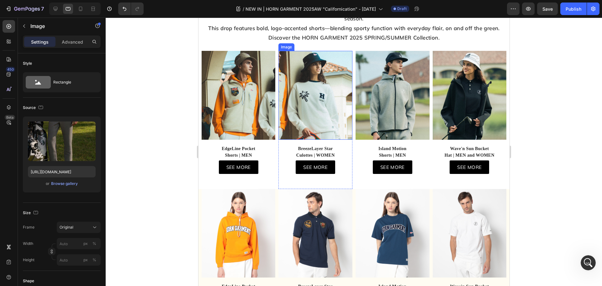
click at [314, 127] on img at bounding box center [315, 95] width 74 height 89
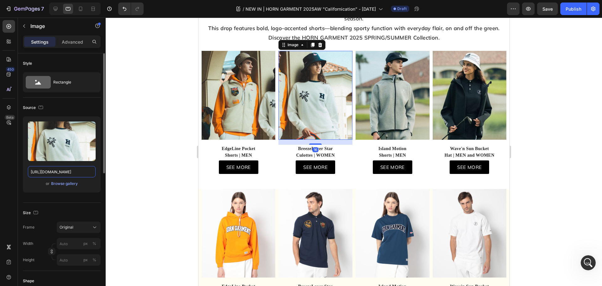
click at [65, 173] on input "[URL][DOMAIN_NAME]" at bounding box center [62, 171] width 68 height 11
click at [82, 10] on icon at bounding box center [80, 9] width 3 height 4
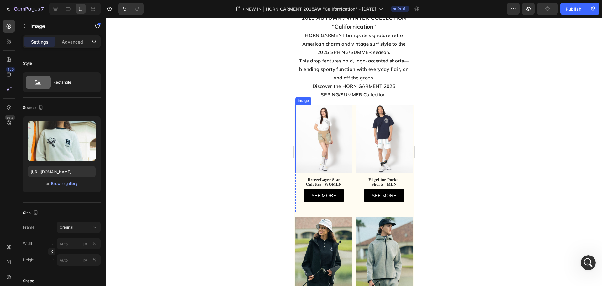
scroll to position [189, 0]
click at [323, 145] on img at bounding box center [323, 139] width 57 height 69
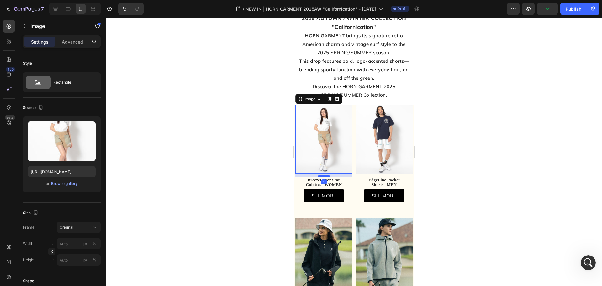
scroll to position [3102, 0]
click at [65, 173] on input "https://cdn.shopify.com/s/files/1/0315/1095/4120/files/gempages_468216102573310…" at bounding box center [62, 171] width 68 height 11
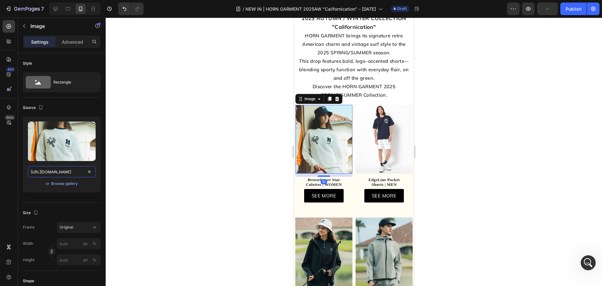
scroll to position [0, 190]
click at [66, 8] on icon at bounding box center [68, 9] width 6 height 6
type input "https://cdn.shopify.com/s/files/1/0315/1095/4120/files/gempages_468216102573310…"
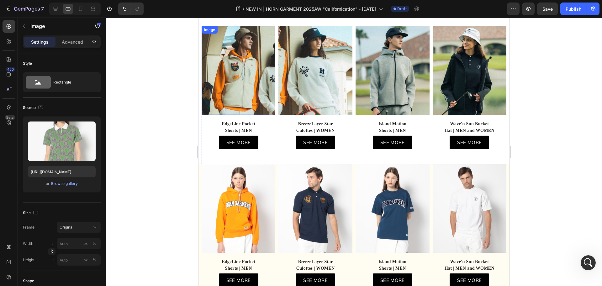
click at [250, 99] on img at bounding box center [238, 70] width 74 height 89
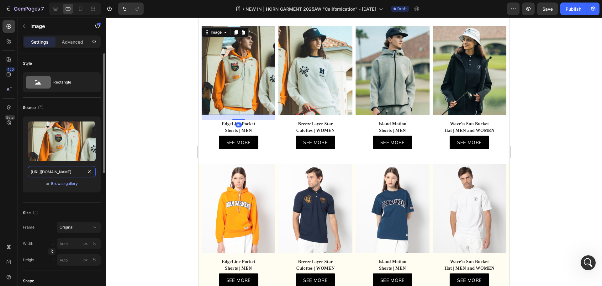
click at [61, 175] on input "[URL][DOMAIN_NAME]" at bounding box center [62, 171] width 68 height 11
click at [82, 6] on icon at bounding box center [80, 9] width 6 height 6
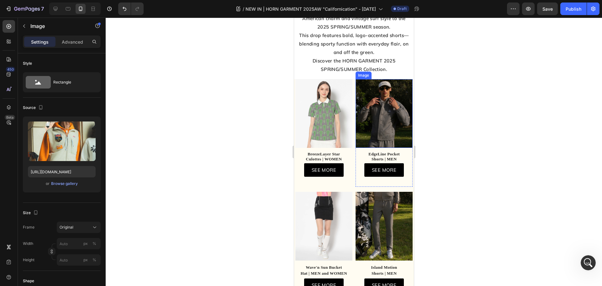
click at [380, 110] on img at bounding box center [383, 114] width 57 height 69
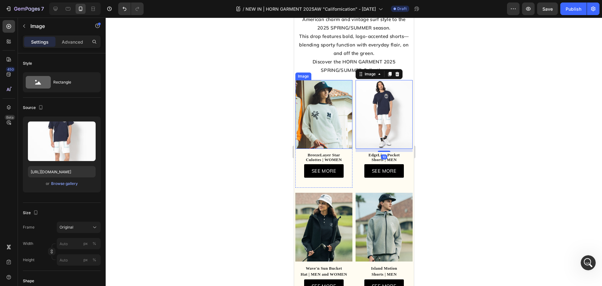
click at [328, 122] on img at bounding box center [323, 114] width 57 height 69
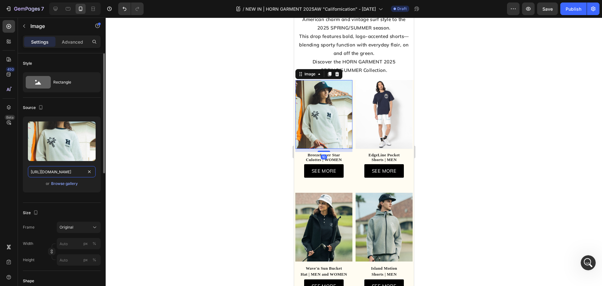
click at [73, 173] on input "[URL][DOMAIN_NAME]" at bounding box center [62, 171] width 68 height 11
type input "[URL][DOMAIN_NAME]"
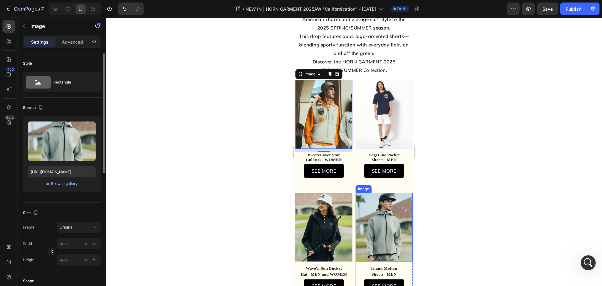
click at [393, 220] on img at bounding box center [383, 226] width 57 height 69
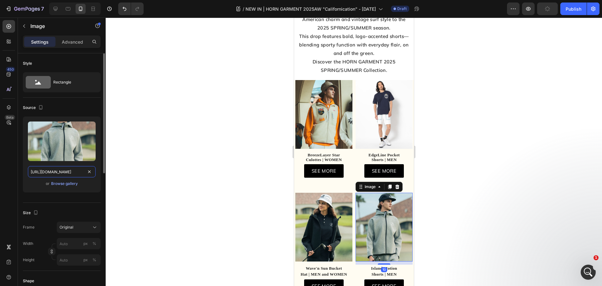
drag, startPoint x: 49, startPoint y: 172, endPoint x: 53, endPoint y: 172, distance: 4.1
click at [49, 172] on input "[URL][DOMAIN_NAME]" at bounding box center [62, 171] width 68 height 11
click at [310, 218] on img at bounding box center [323, 226] width 57 height 69
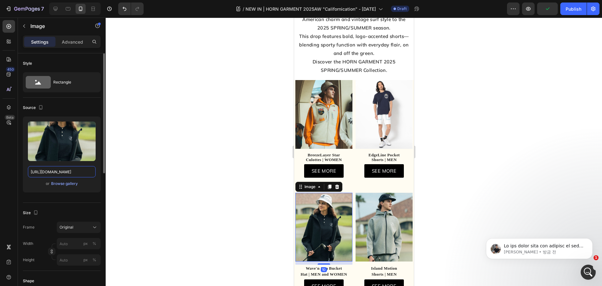
click at [52, 177] on input "[URL][DOMAIN_NAME]" at bounding box center [62, 171] width 68 height 11
paste input "8de50343-7d8a-437a-8d17-5779d772eca0"
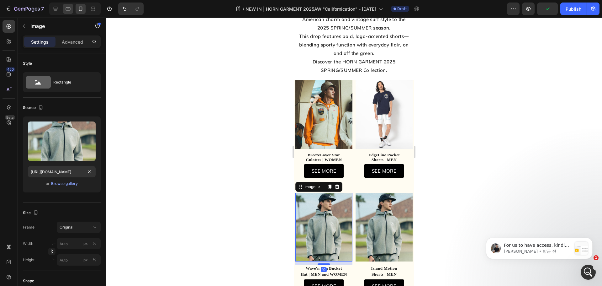
click at [71, 7] on icon at bounding box center [68, 9] width 6 height 6
type input "https://cdn.shopify.com/s/files/1/0315/1095/4120/files/gempages_468216102573310…"
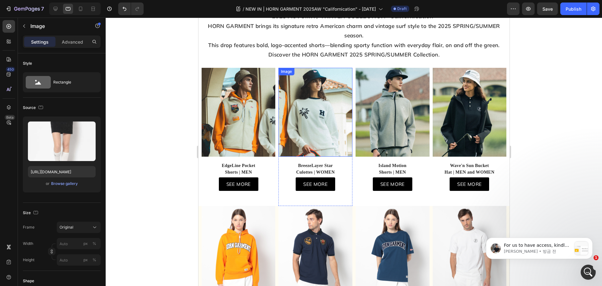
click at [317, 83] on img at bounding box center [315, 112] width 74 height 89
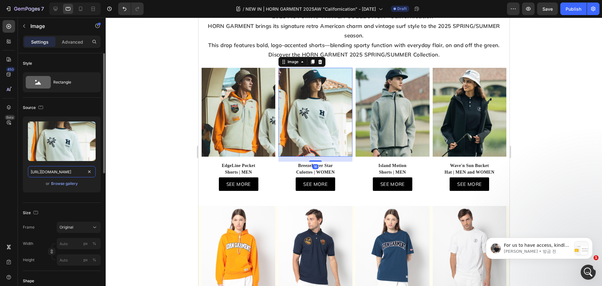
click at [66, 171] on input "[URL][DOMAIN_NAME]" at bounding box center [62, 171] width 68 height 11
click at [79, 10] on icon at bounding box center [80, 9] width 3 height 4
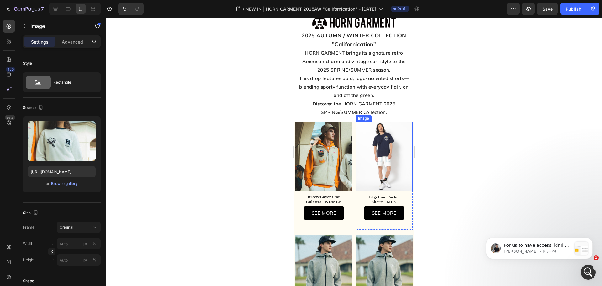
click at [376, 125] on img at bounding box center [383, 156] width 57 height 69
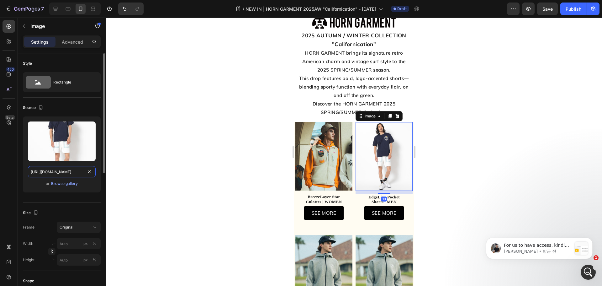
click at [68, 174] on input "https://cdn.shopify.com/s/files/1/0315/1095/4120/files/gempages_468216102573310…" at bounding box center [62, 171] width 68 height 11
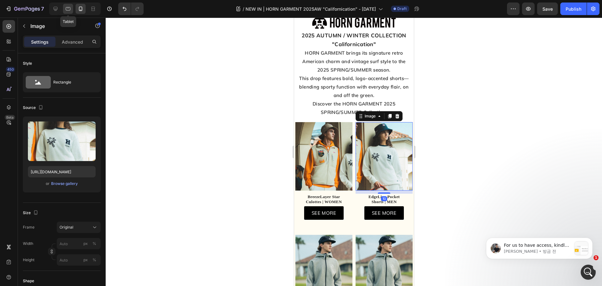
click at [68, 9] on icon at bounding box center [68, 9] width 6 height 6
type input "https://cdn.shopify.com/s/files/1/0315/1095/4120/files/gempages_468216102573310…"
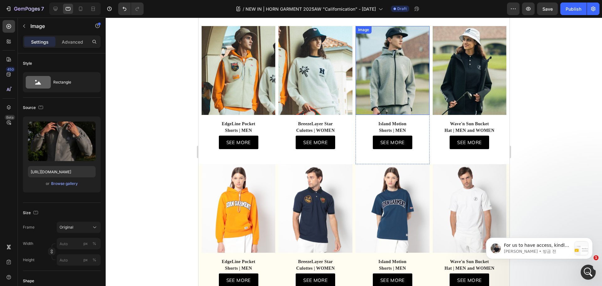
click at [463, 85] on img at bounding box center [469, 70] width 74 height 89
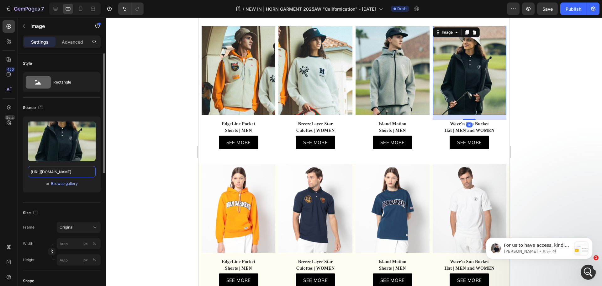
click at [46, 176] on input "[URL][DOMAIN_NAME]" at bounding box center [62, 171] width 68 height 11
click at [83, 11] on icon at bounding box center [80, 9] width 6 height 6
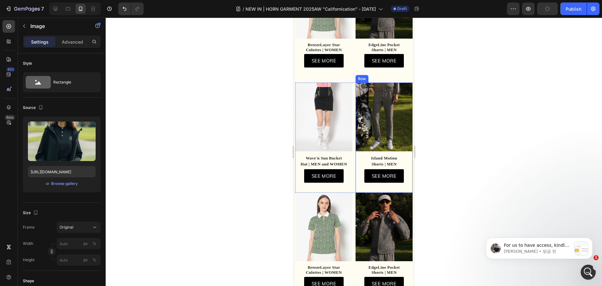
click at [383, 125] on img at bounding box center [383, 117] width 57 height 69
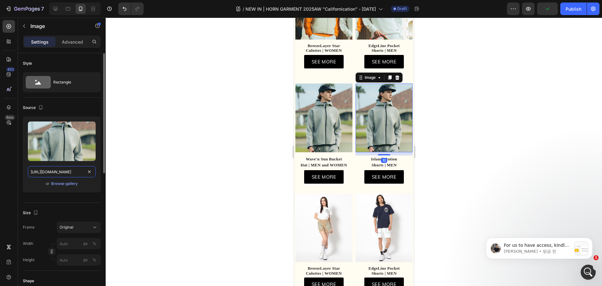
click at [60, 171] on input "[URL][DOMAIN_NAME]" at bounding box center [62, 171] width 68 height 11
paste input "ad1d9657-d100-429f-ab7a-e3b65def1db3"
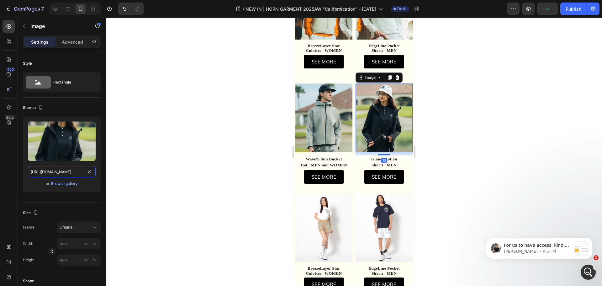
type input "[URL][DOMAIN_NAME]"
click at [221, 169] on div at bounding box center [354, 152] width 496 height 268
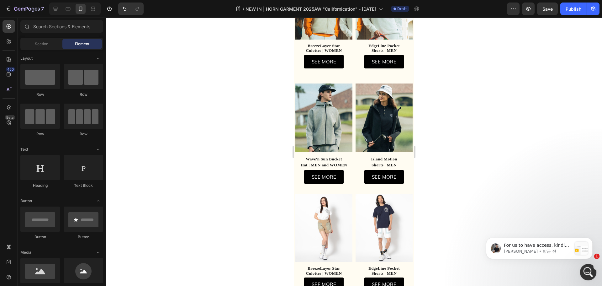
click at [587, 268] on icon "Intercom 메신저 열기" at bounding box center [587, 271] width 10 height 10
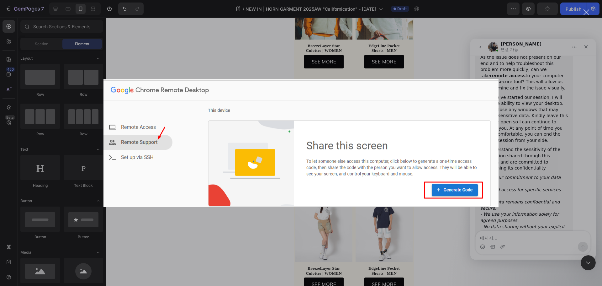
click at [535, 128] on div "Intercom 메신저" at bounding box center [301, 143] width 602 height 286
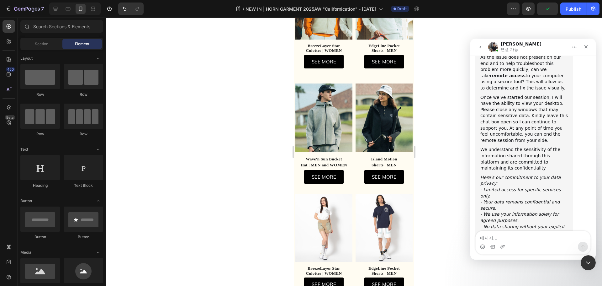
click at [478, 92] on div "As the issue does not present on our end and to help troubleshoot this problem …" at bounding box center [524, 161] width 98 height 223
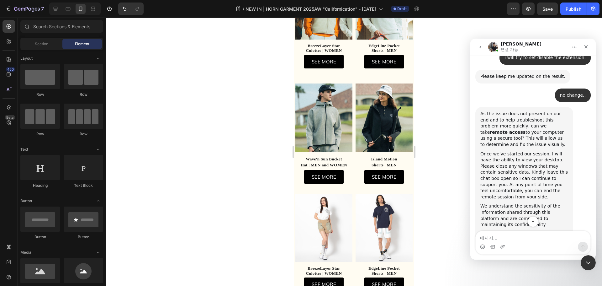
drag, startPoint x: 478, startPoint y: 107, endPoint x: 567, endPoint y: 192, distance: 122.4
click at [567, 192] on div "As the issue does not present on our end and to help troubleshoot this problem …" at bounding box center [524, 218] width 98 height 223
copy div "As the issue does not present on our end and to help troubleshoot this problem …"
click at [224, 161] on div at bounding box center [354, 152] width 496 height 268
click at [355, 226] on img at bounding box center [383, 227] width 57 height 69
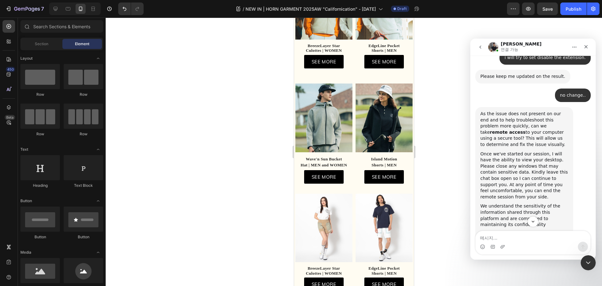
click at [319, 223] on img at bounding box center [323, 227] width 57 height 69
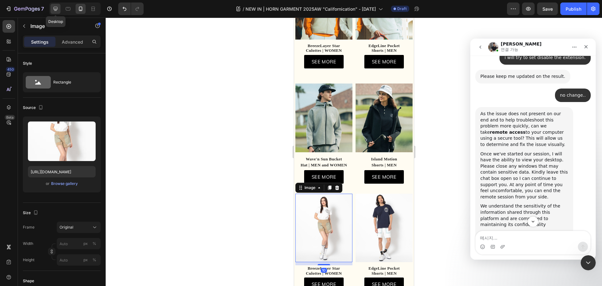
click at [52, 10] on icon at bounding box center [55, 9] width 6 height 6
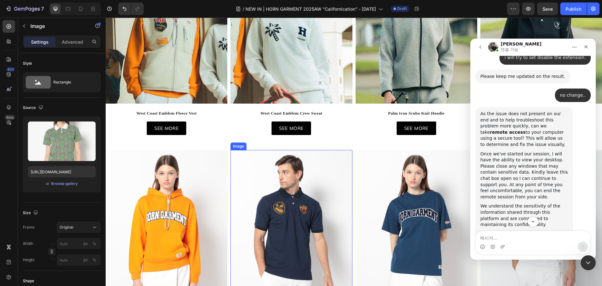
scroll to position [76, 0]
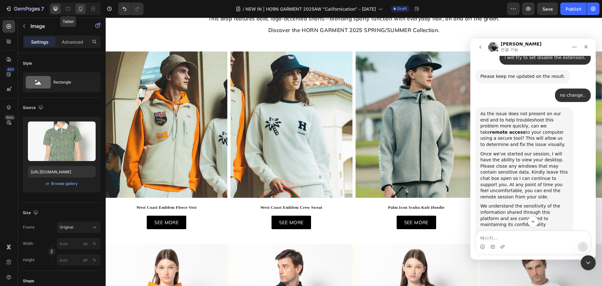
click at [68, 8] on icon at bounding box center [68, 8] width 5 height 3
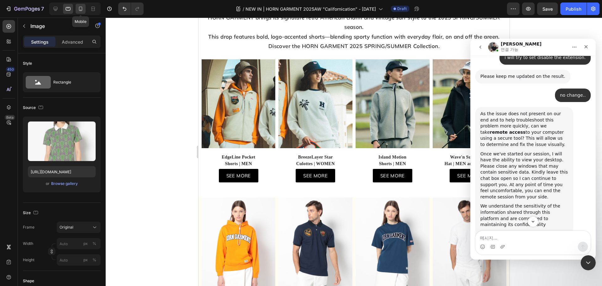
click at [80, 11] on icon at bounding box center [80, 9] width 3 height 4
type input "https://cdn.shopify.com/s/files/1/0315/1095/4120/files/gempages_468216102573310…"
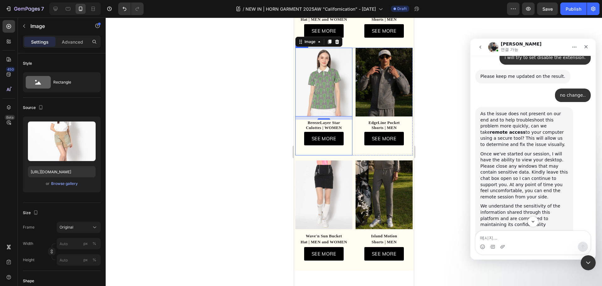
scroll to position [470, 0]
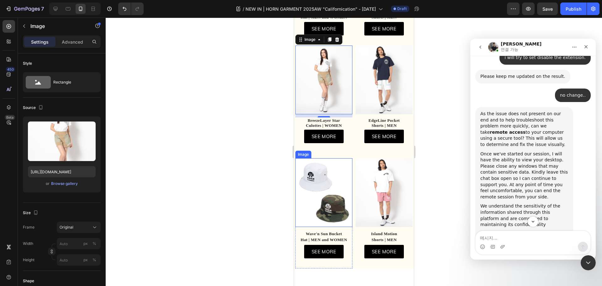
click at [309, 175] on img at bounding box center [323, 192] width 57 height 69
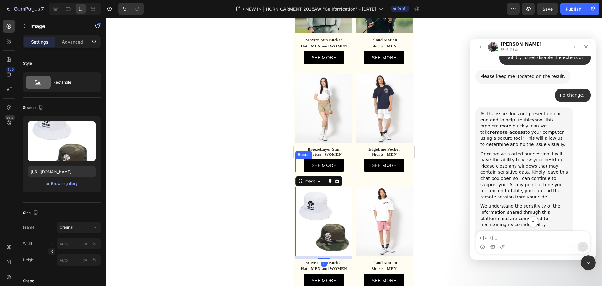
scroll to position [408, 0]
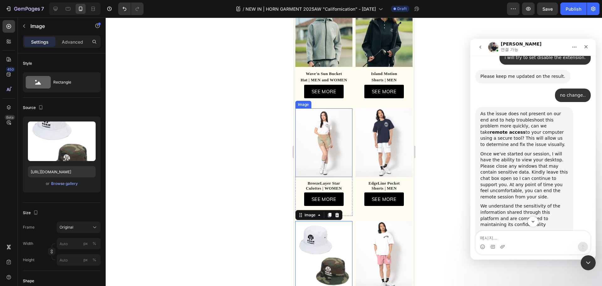
click at [327, 152] on img at bounding box center [323, 142] width 57 height 69
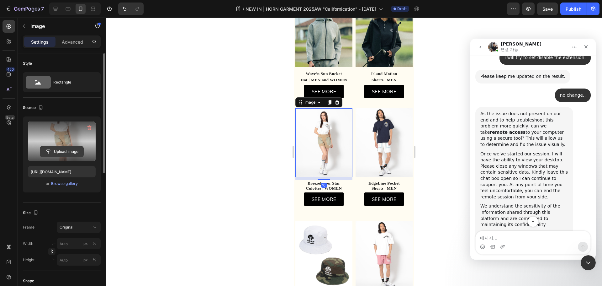
click at [53, 147] on input "file" at bounding box center [61, 151] width 43 height 11
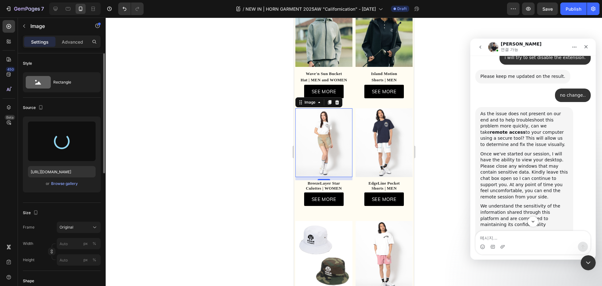
type input "[URL][DOMAIN_NAME]"
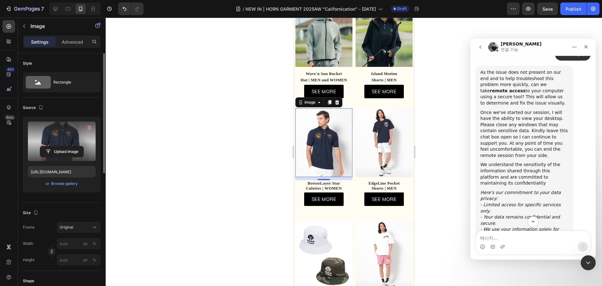
scroll to position [3387, 0]
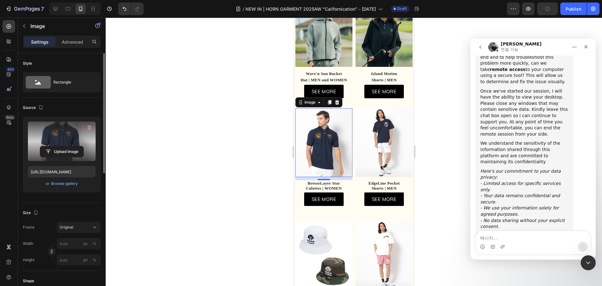
drag, startPoint x: 535, startPoint y: 174, endPoint x: 478, endPoint y: 150, distance: 62.2
copy div "For us to have access, kindly install Chrome Remote Support : ( Instruction her…"
click at [378, 138] on img at bounding box center [383, 142] width 57 height 69
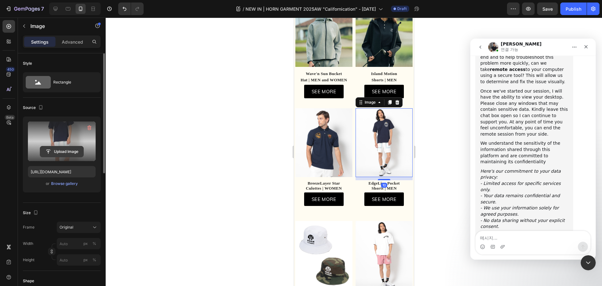
click at [68, 152] on input "file" at bounding box center [61, 151] width 43 height 11
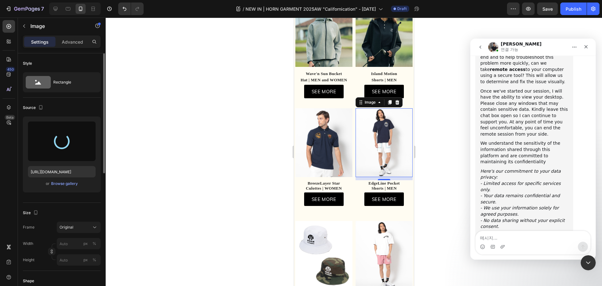
type input "[URL][DOMAIN_NAME]"
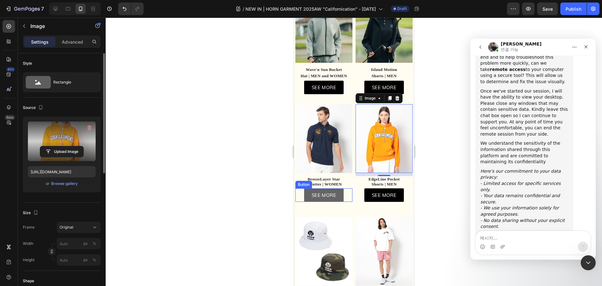
scroll to position [470, 0]
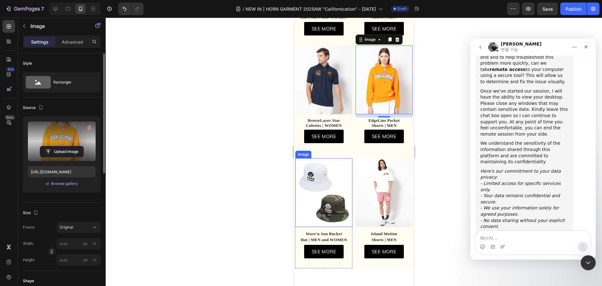
click at [320, 183] on img at bounding box center [323, 192] width 57 height 69
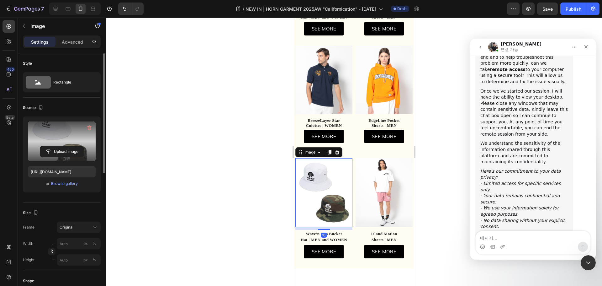
click at [61, 160] on label at bounding box center [62, 141] width 68 height 40
click at [61, 157] on input "file" at bounding box center [61, 151] width 43 height 11
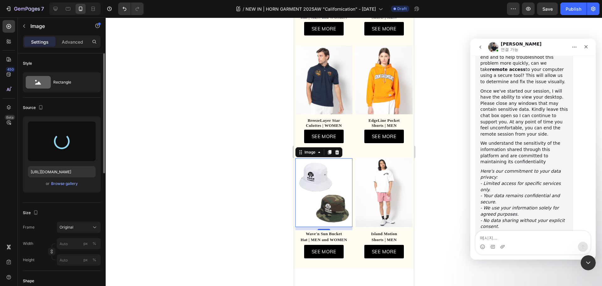
type input "[URL][DOMAIN_NAME]"
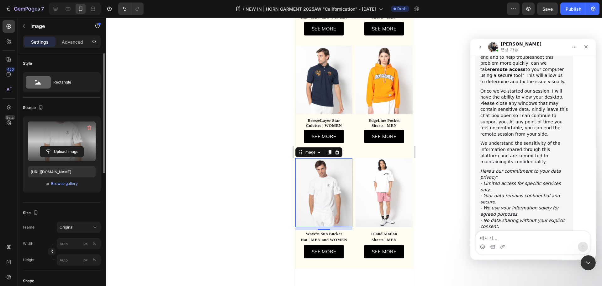
click at [379, 187] on img at bounding box center [383, 192] width 57 height 69
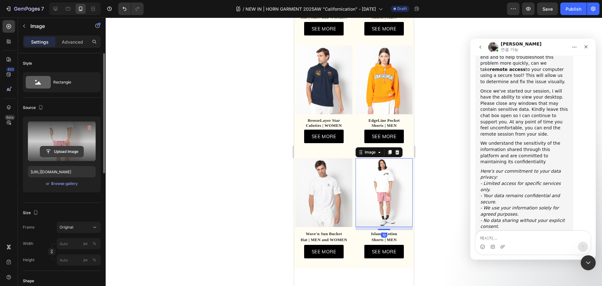
click at [77, 154] on input "file" at bounding box center [61, 151] width 43 height 11
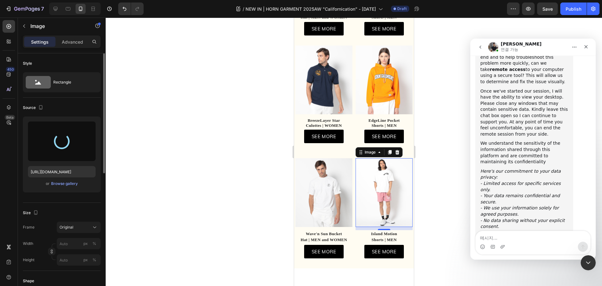
type input "[URL][DOMAIN_NAME]"
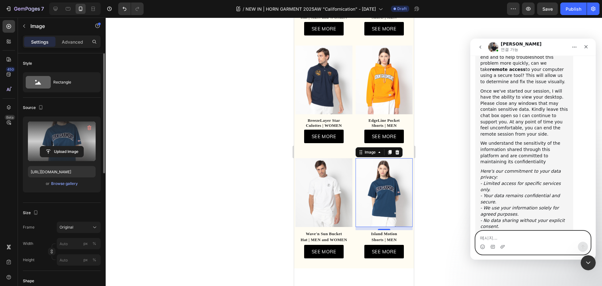
click at [524, 239] on textarea "메시지..." at bounding box center [533, 236] width 115 height 11
drag, startPoint x: 536, startPoint y: 238, endPoint x: 514, endPoint y: 237, distance: 22.9
click at [514, 237] on textarea "no thanks,, now i need to" at bounding box center [533, 236] width 115 height 11
paste textarea "I have work to take care of."
type textarea "no thanks,, now I have work to take care of."
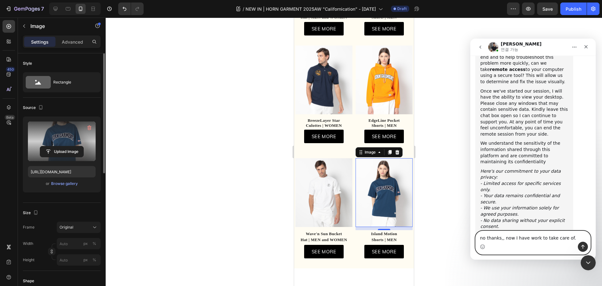
click at [543, 240] on textarea "no thanks,, now I have work to take care of." at bounding box center [533, 236] width 115 height 11
click at [566, 237] on textarea "no thanks,, now I have work to take care of." at bounding box center [533, 236] width 115 height 11
click at [571, 238] on textarea "no thanks,, now I have work to take care of." at bounding box center [533, 236] width 115 height 11
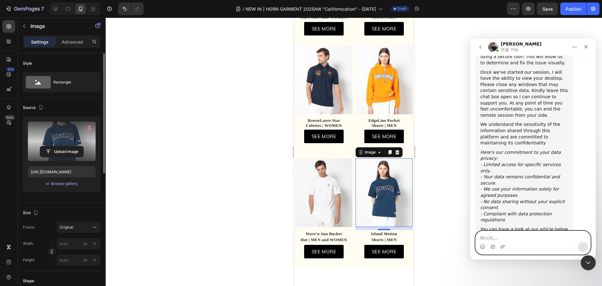
drag, startPoint x: 548, startPoint y: 237, endPoint x: 545, endPoint y: 240, distance: 4.2
click at [546, 238] on textarea "메시지..." at bounding box center [533, 236] width 115 height 11
click at [544, 242] on div "Intercom 메신저" at bounding box center [533, 246] width 115 height 10
click at [495, 236] on textarea "메시지..." at bounding box center [533, 236] width 115 height 11
type textarea "ㅑ"
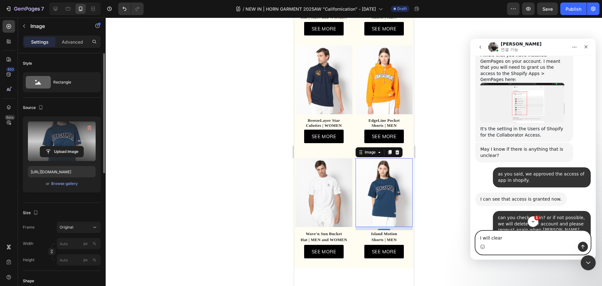
scroll to position [2665, 0]
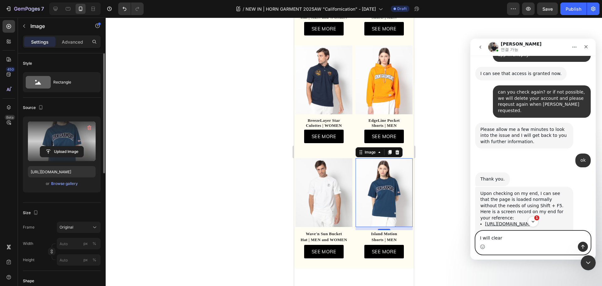
click at [514, 238] on textarea "I will clear" at bounding box center [533, 236] width 115 height 11
type textarea "I will clear the cache and cookies.."
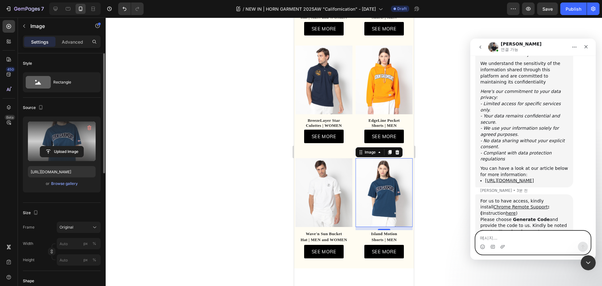
scroll to position [3472, 0]
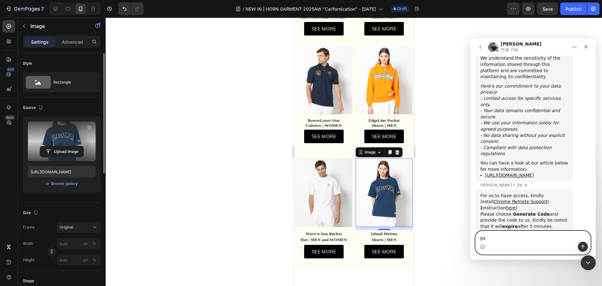
type textarea "g"
type textarea "again.."
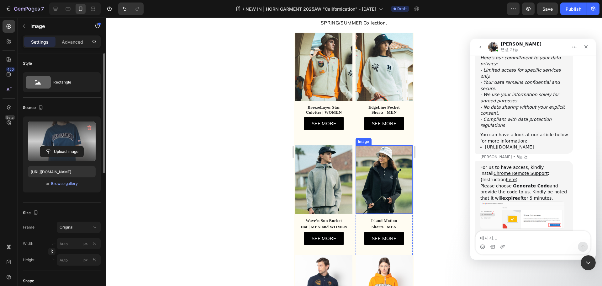
scroll to position [251, 0]
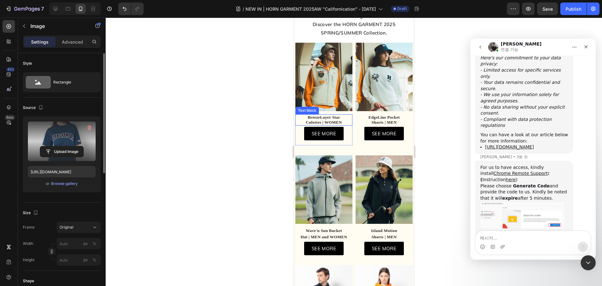
click at [325, 120] on span "Culottes | WOMEN" at bounding box center [324, 122] width 36 height 5
click at [335, 120] on span "Culottes | WOMEN" at bounding box center [324, 122] width 36 height 5
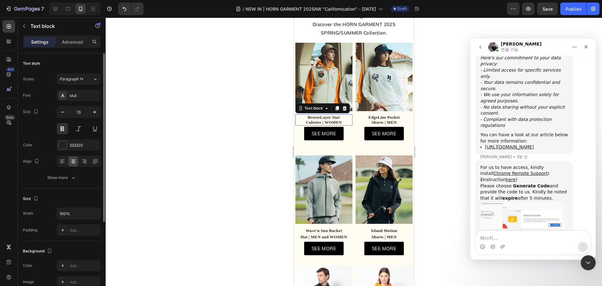
click at [346, 120] on p "Culottes | WOMEN" at bounding box center [324, 122] width 56 height 5
drag, startPoint x: 344, startPoint y: 119, endPoint x: 284, endPoint y: 111, distance: 60.1
click at [294, 111] on html "Mobile ( 382 px) iPhone 13 Mini iPhone 13 Pro iPhone 11 Pro Max iPhone 15 Pro M…" at bounding box center [354, 251] width 120 height 968
click at [376, 120] on p "Shorts | MEN" at bounding box center [384, 122] width 56 height 5
click at [395, 120] on p "Shorts | MEN" at bounding box center [384, 122] width 56 height 5
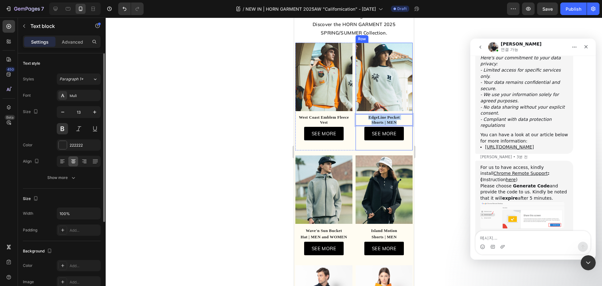
drag, startPoint x: 398, startPoint y: 118, endPoint x: 355, endPoint y: 110, distance: 43.4
click at [355, 110] on div "Image EdgeLine Pocket Shorts | MEN Text block 4 SEE MORE Button Row Row" at bounding box center [383, 97] width 57 height 108
drag, startPoint x: 330, startPoint y: 223, endPoint x: 336, endPoint y: 229, distance: 8.7
click at [330, 227] on p "Wave'n Sun Bucket" at bounding box center [324, 230] width 56 height 6
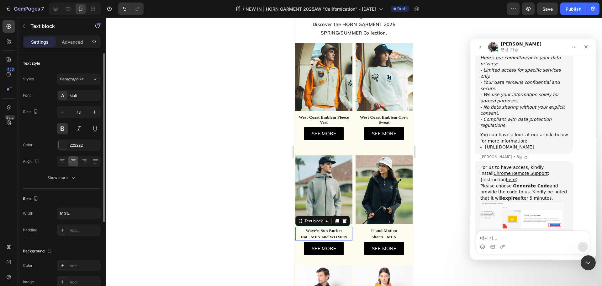
click at [336, 234] on p "Hat | MEN and WOMEN" at bounding box center [324, 237] width 56 height 6
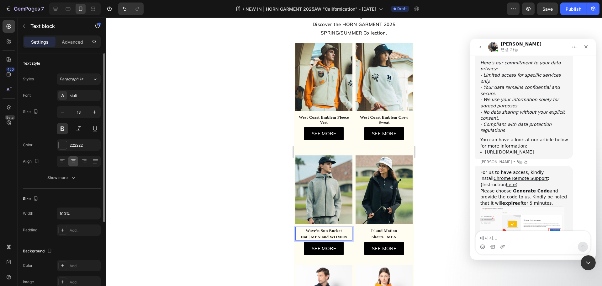
scroll to position [3494, 0]
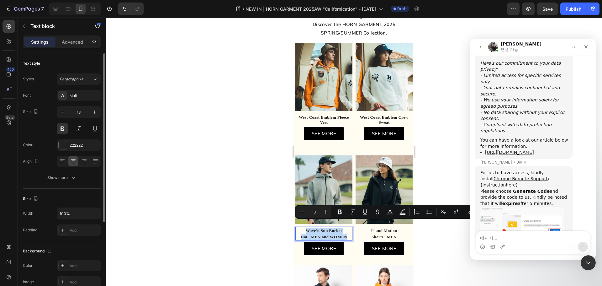
drag, startPoint x: 347, startPoint y: 231, endPoint x: 278, endPoint y: 225, distance: 69.2
click at [294, 225] on html "Mobile ( 382 px) iPhone 13 Mini iPhone 13 Pro iPhone 11 Pro Max iPhone 15 Pro M…" at bounding box center [354, 251] width 120 height 968
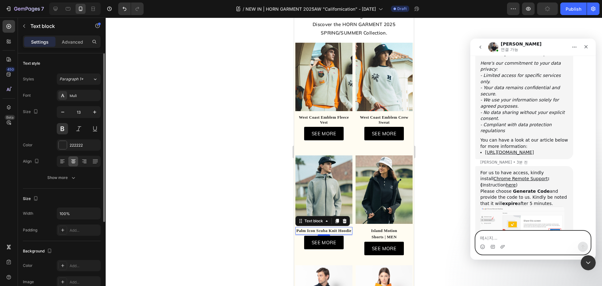
drag, startPoint x: 492, startPoint y: 231, endPoint x: 497, endPoint y: 237, distance: 7.1
click at [492, 232] on textarea "메시지..." at bounding box center [533, 236] width 115 height 11
click at [497, 237] on textarea "메시지..." at bounding box center [533, 236] width 115 height 11
type textarea "ok"
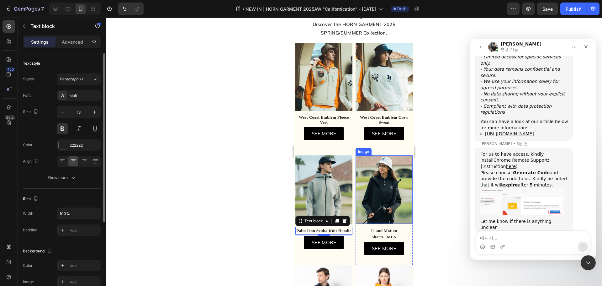
drag, startPoint x: 382, startPoint y: 226, endPoint x: 392, endPoint y: 229, distance: 10.7
click at [382, 228] on strong "Island Motion" at bounding box center [384, 230] width 26 height 5
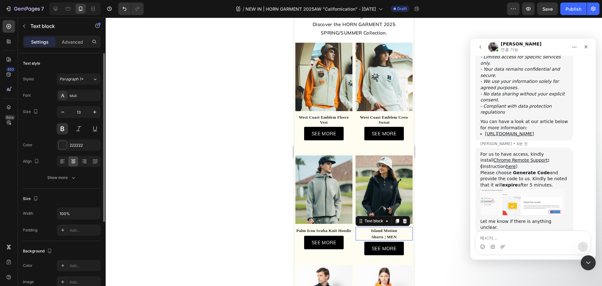
click at [392, 234] on strong "Shorts | MEN" at bounding box center [383, 236] width 25 height 5
drag, startPoint x: 395, startPoint y: 232, endPoint x: 349, endPoint y: 223, distance: 47.0
click at [349, 223] on div "Image Palm Icon Scuba Knit Hoodie Text block SEE MORE Button Row Row Row Image …" at bounding box center [353, 210] width 117 height 110
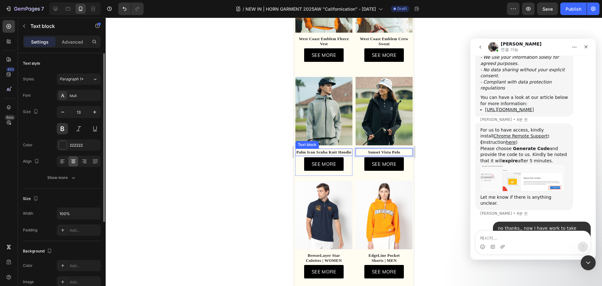
scroll to position [345, 0]
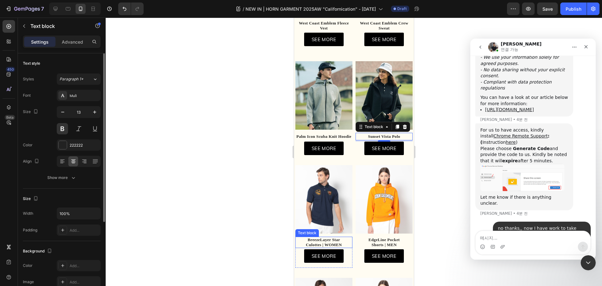
drag, startPoint x: 327, startPoint y: 236, endPoint x: 331, endPoint y: 241, distance: 6.7
click at [327, 237] on span "BreezeLayer Star" at bounding box center [323, 239] width 32 height 5
click at [331, 242] on span "Culottes | WOMEN" at bounding box center [324, 244] width 36 height 5
drag, startPoint x: 347, startPoint y: 242, endPoint x: 287, endPoint y: 235, distance: 59.8
click at [294, 235] on html "Mobile ( 382 px) iPhone 13 Mini iPhone 13 Pro iPhone 11 Pro Max iPhone 15 Pro M…" at bounding box center [354, 154] width 120 height 962
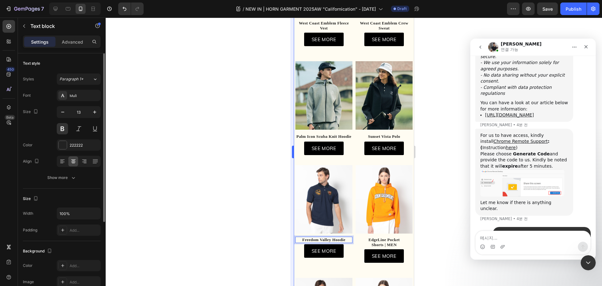
scroll to position [3532, 0]
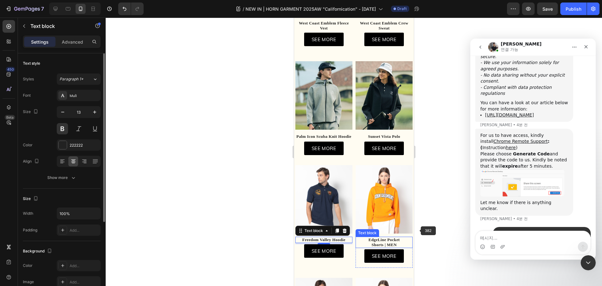
drag, startPoint x: 708, startPoint y: 250, endPoint x: 406, endPoint y: 240, distance: 302.1
click at [392, 242] on p "Shorts | MEN" at bounding box center [384, 244] width 56 height 5
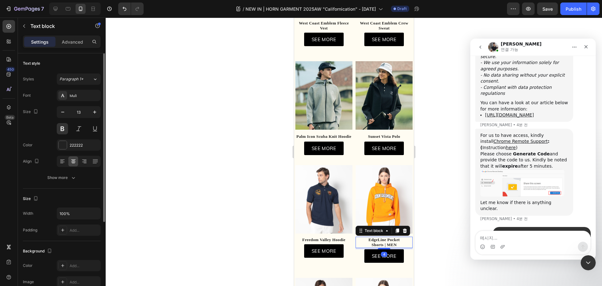
click at [406, 242] on p "Shorts | MEN" at bounding box center [384, 244] width 56 height 5
drag, startPoint x: 398, startPoint y: 242, endPoint x: 346, endPoint y: 231, distance: 53.5
click at [346, 231] on div "Image Freedom Valley Hoodie Text block SEE MORE Button Row Row Row Image EdgeLi…" at bounding box center [353, 219] width 117 height 108
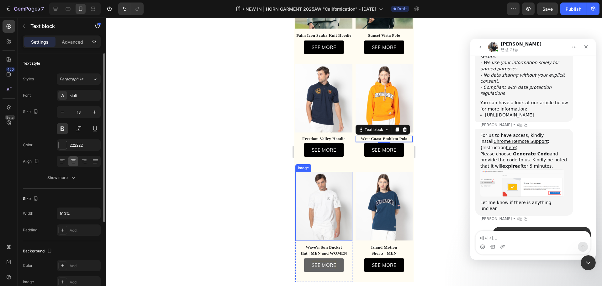
scroll to position [502, 0]
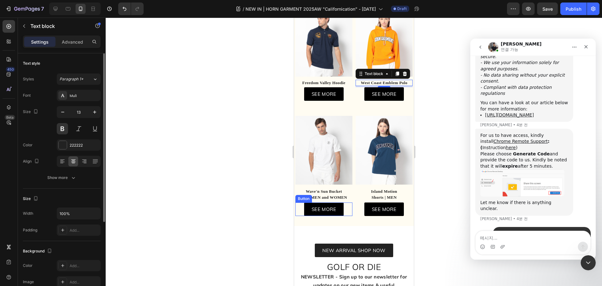
drag, startPoint x: 325, startPoint y: 193, endPoint x: 344, endPoint y: 189, distance: 19.2
click at [325, 194] on p "Hat | MEN and WOMEN" at bounding box center [324, 197] width 56 height 6
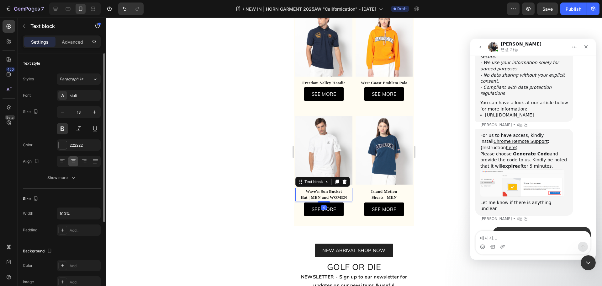
click at [344, 194] on p "Hat | MEN and WOMEN" at bounding box center [324, 197] width 56 height 6
drag, startPoint x: 347, startPoint y: 194, endPoint x: 283, endPoint y: 184, distance: 64.4
click at [378, 189] on strong "Island Motion" at bounding box center [384, 191] width 26 height 5
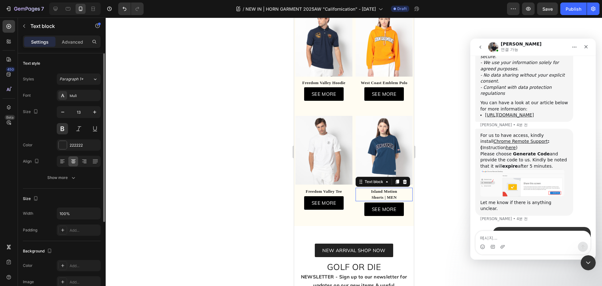
click at [388, 195] on strong "Shorts | MEN" at bounding box center [383, 197] width 25 height 5
drag, startPoint x: 397, startPoint y: 193, endPoint x: 358, endPoint y: 184, distance: 40.2
click at [358, 187] on div "Island Motion Shorts | MEN" at bounding box center [383, 193] width 57 height 13
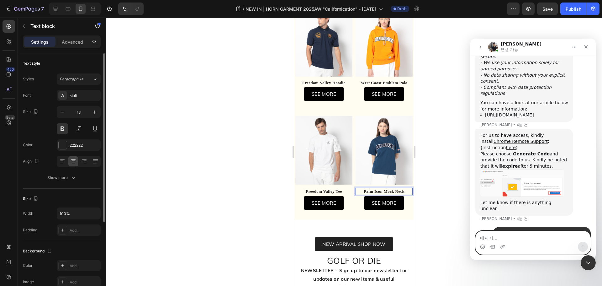
click at [516, 234] on textarea "메시지..." at bounding box center [533, 236] width 115 height 11
type textarea "thank you"
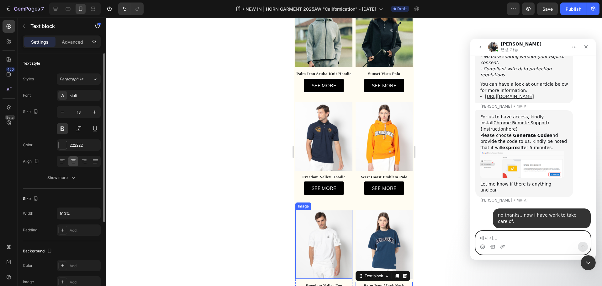
scroll to position [282, 0]
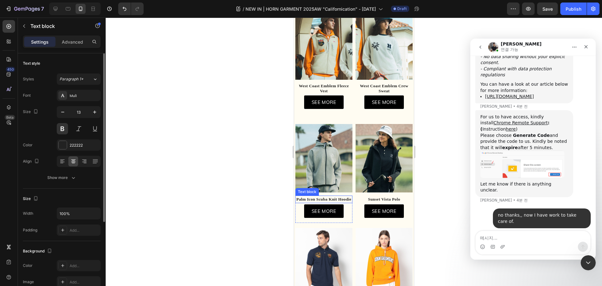
click at [331, 196] on p "Palm Icon Scuba Knit Hoodie" at bounding box center [324, 199] width 56 height 6
click at [322, 196] on p "Palm Icon Scuba Knit Hoodie" at bounding box center [324, 199] width 56 height 6
click at [336, 196] on p "Palm Icon Scuba Knit Hoodie" at bounding box center [324, 199] width 56 height 6
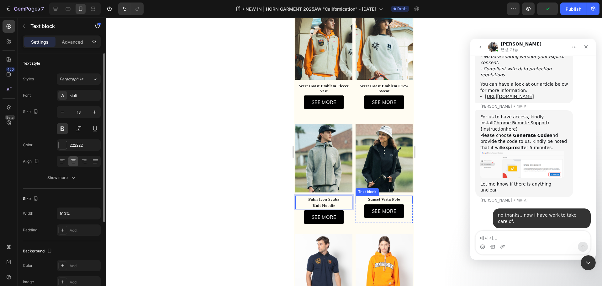
click at [377, 197] on strong "Sunset Vista Polo" at bounding box center [384, 199] width 32 height 5
click at [379, 197] on strong "Sunset Vista Polo" at bounding box center [384, 199] width 32 height 5
click at [377, 197] on strong "Sunset Vista Polo" at bounding box center [384, 199] width 32 height 5
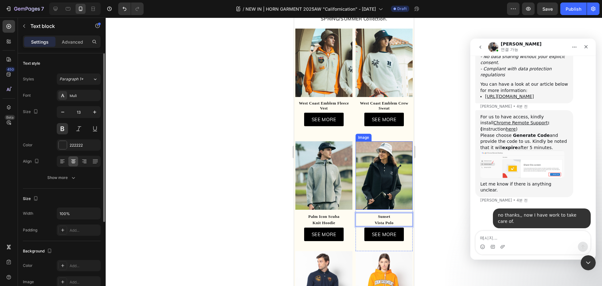
scroll to position [251, 0]
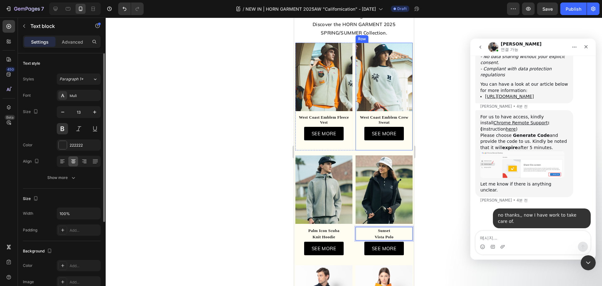
click at [398, 116] on p "West Coast Emblem Crew Sweat" at bounding box center [384, 120] width 56 height 10
click at [397, 115] on p "West Coast Emblem Crew Sweat" at bounding box center [384, 120] width 56 height 10
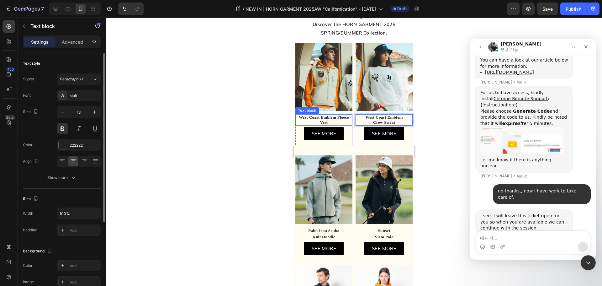
click at [331, 116] on span "West Coast Emblem Fleece Vest" at bounding box center [323, 120] width 50 height 10
drag, startPoint x: 314, startPoint y: 117, endPoint x: 311, endPoint y: 119, distance: 3.8
click at [311, 118] on span "West Coast Emblem Fleece Vest" at bounding box center [323, 120] width 50 height 10
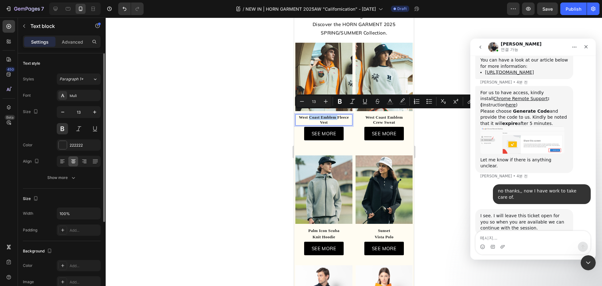
click at [310, 120] on span "West Coast Emblem Fleece Vest" at bounding box center [323, 120] width 50 height 10
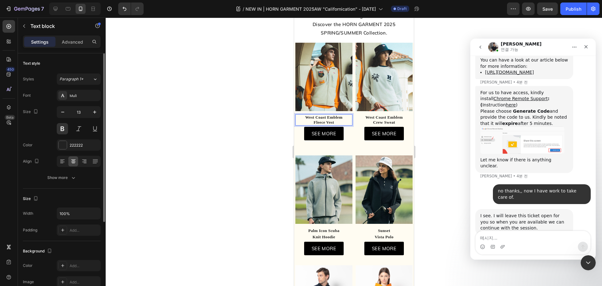
click at [257, 136] on div at bounding box center [354, 152] width 496 height 268
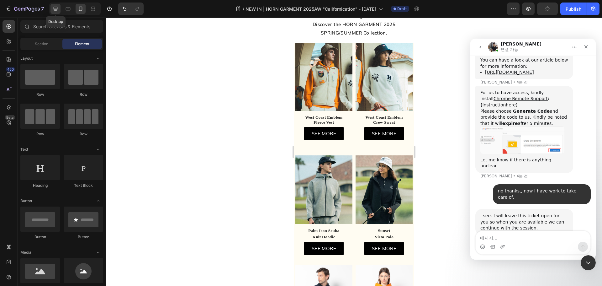
click at [55, 11] on icon at bounding box center [55, 9] width 6 height 6
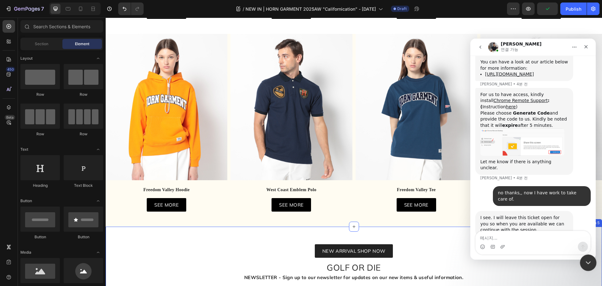
scroll to position [3569, 0]
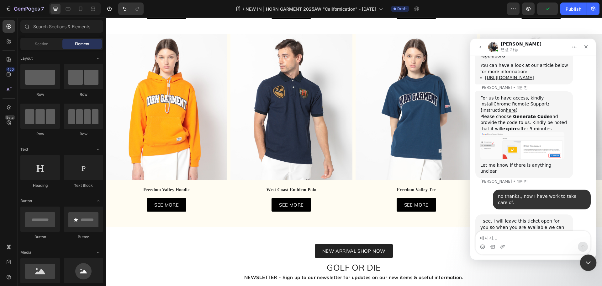
click at [583, 259] on div "Intercom 메신저 닫기" at bounding box center [587, 261] width 15 height 15
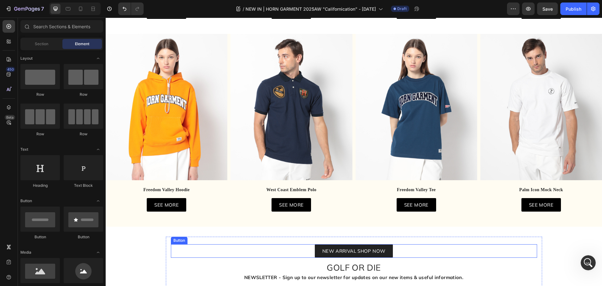
scroll to position [161, 0]
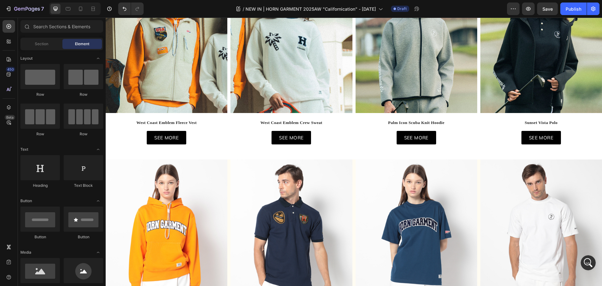
click at [74, 8] on div at bounding box center [74, 9] width 51 height 13
click at [68, 10] on icon at bounding box center [68, 9] width 6 height 6
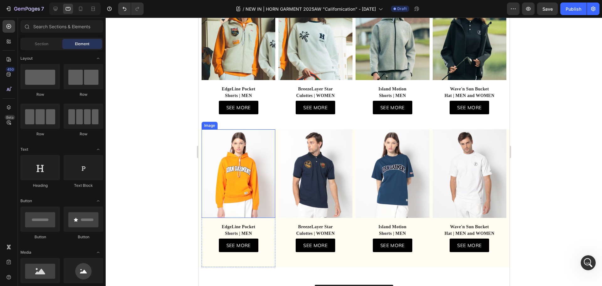
scroll to position [97, 0]
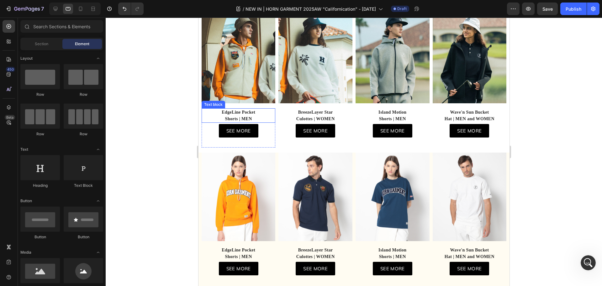
click at [249, 122] on p "Shorts | MEN" at bounding box center [238, 118] width 73 height 7
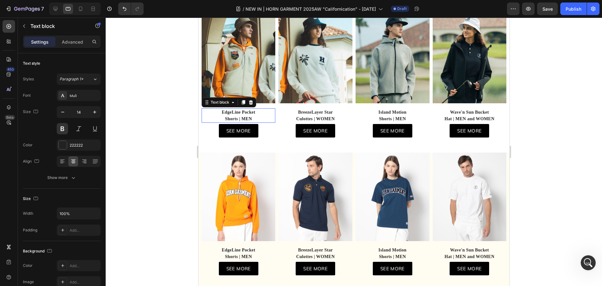
click at [257, 122] on p "Shorts | MEN" at bounding box center [238, 118] width 73 height 7
drag, startPoint x: 257, startPoint y: 125, endPoint x: 396, endPoint y: 134, distance: 138.6
click at [198, 116] on html "Tablet ( 992 px) iPhone 13 Mini iPhone 13 Pro iPhone 11 Pro Max iPhone 15 Pro M…" at bounding box center [353, 199] width 311 height 556
drag, startPoint x: 291, startPoint y: 131, endPoint x: 331, endPoint y: 124, distance: 40.4
click at [291, 131] on div "West Coast Emblem Crew Sweat Text block BreezeLayer Star Culottes | WOMEN Text …" at bounding box center [315, 127] width 74 height 39
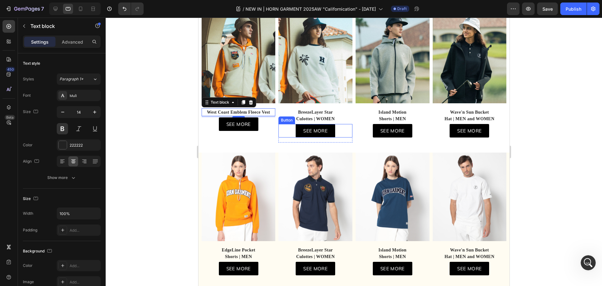
click at [314, 122] on p "Culottes | WOMEN" at bounding box center [315, 118] width 73 height 7
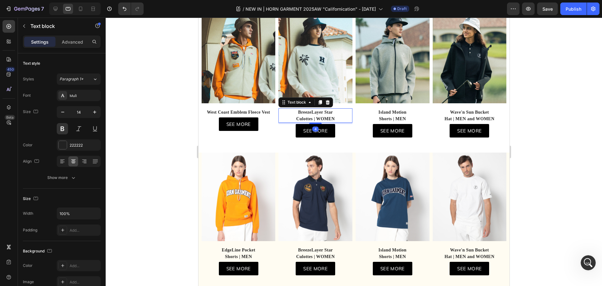
click at [332, 122] on p "Culottes | WOMEN" at bounding box center [315, 118] width 73 height 7
drag, startPoint x: 338, startPoint y: 124, endPoint x: 272, endPoint y: 110, distance: 67.6
click at [272, 110] on div "Image West Coast Emblem Fleece Vest Text block West Coast Emblem Fleece Vest Te…" at bounding box center [353, 83] width 305 height 138
click at [391, 115] on p "Island Motion" at bounding box center [392, 112] width 73 height 7
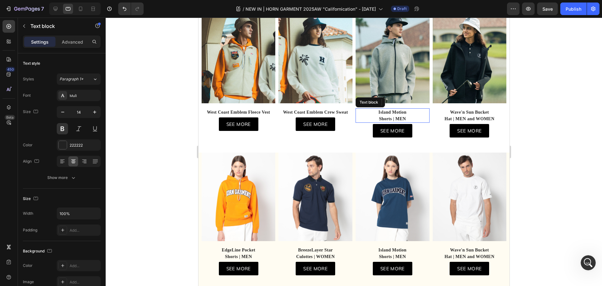
click at [394, 115] on p "Island Motion" at bounding box center [392, 112] width 73 height 7
drag, startPoint x: 409, startPoint y: 124, endPoint x: 364, endPoint y: 115, distance: 46.1
click at [364, 115] on div "Image Palm Icon Scuba Knit Hoodie Text block Island Motion Shorts | MEN Text bl…" at bounding box center [392, 83] width 74 height 138
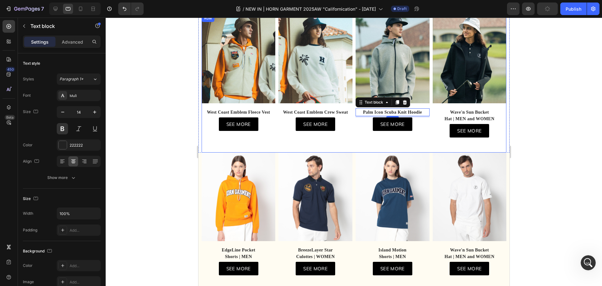
drag, startPoint x: 465, startPoint y: 119, endPoint x: 480, endPoint y: 120, distance: 15.4
click at [465, 114] on strong "Wave'n Sun Bucket" at bounding box center [469, 112] width 39 height 5
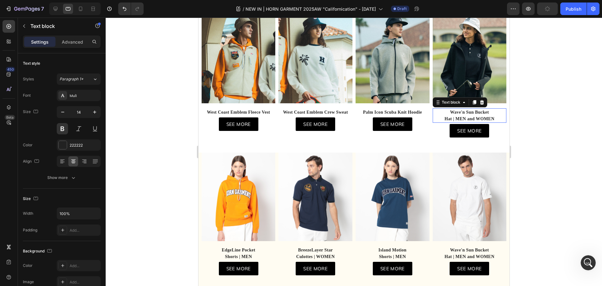
click at [480, 114] on strong "Wave'n Sun Bucket" at bounding box center [469, 112] width 39 height 5
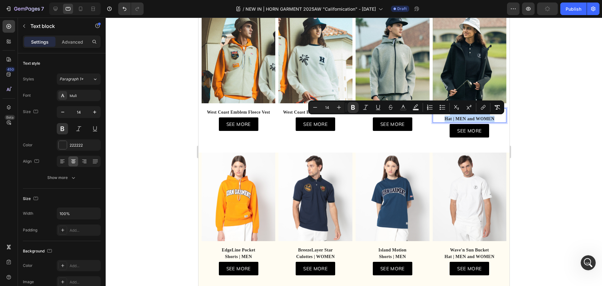
drag, startPoint x: 500, startPoint y: 127, endPoint x: 439, endPoint y: 117, distance: 61.5
click at [439, 117] on div "Wave'n Sun Bucket Hat | MEN and WOMEN" at bounding box center [469, 115] width 74 height 14
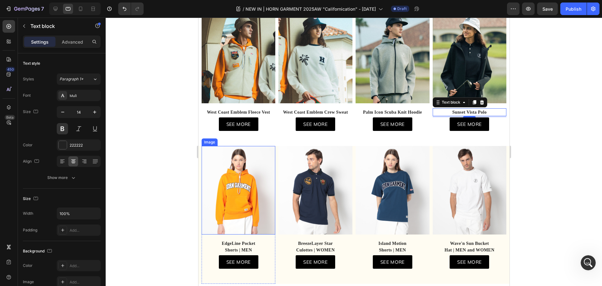
scroll to position [191, 0]
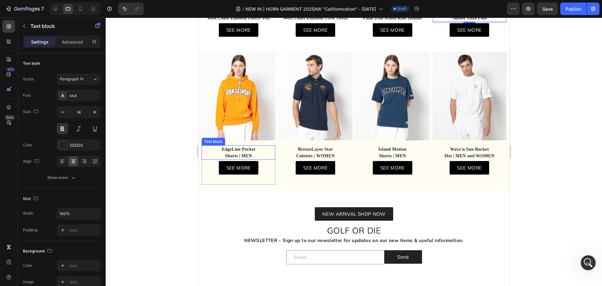
drag, startPoint x: 241, startPoint y: 168, endPoint x: 257, endPoint y: 169, distance: 16.0
click at [241, 159] on p "Shorts | MEN" at bounding box center [238, 155] width 73 height 7
click at [257, 159] on p "Shorts | MEN" at bounding box center [238, 155] width 73 height 7
drag, startPoint x: 258, startPoint y: 169, endPoint x: 395, endPoint y: 179, distance: 137.4
click at [198, 160] on html "Tablet ( 992 px) iPhone 13 Mini iPhone 13 Pro iPhone 11 Pro Max iPhone 15 Pro M…" at bounding box center [353, 102] width 311 height 550
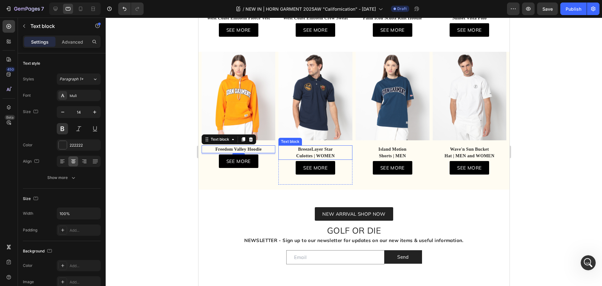
drag, startPoint x: 313, startPoint y: 167, endPoint x: 334, endPoint y: 166, distance: 21.3
click at [313, 159] on p "Culottes | WOMEN" at bounding box center [315, 155] width 73 height 7
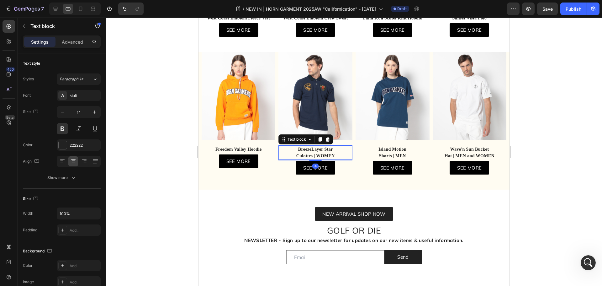
click at [334, 159] on p "Culottes | WOMEN" at bounding box center [315, 155] width 73 height 7
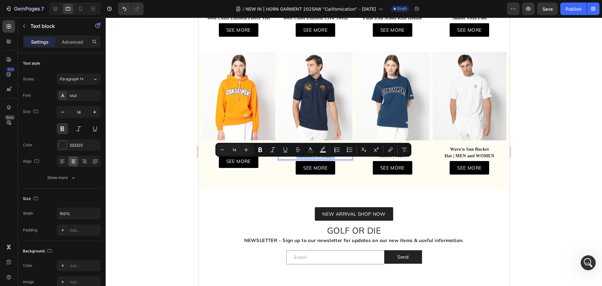
drag, startPoint x: 336, startPoint y: 170, endPoint x: 282, endPoint y: 159, distance: 55.3
click at [282, 159] on div "BreezeLayer Star Culottes | WOMEN" at bounding box center [315, 152] width 74 height 14
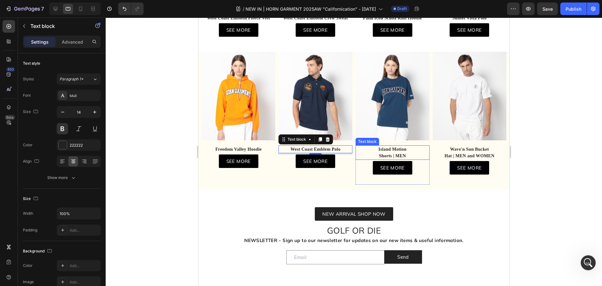
drag, startPoint x: 391, startPoint y: 165, endPoint x: 406, endPoint y: 165, distance: 15.1
click at [391, 152] on p "Island Motion" at bounding box center [392, 149] width 73 height 7
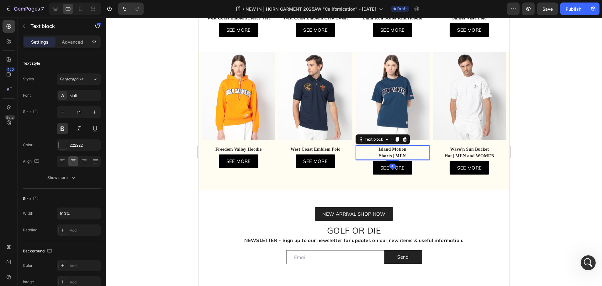
click at [410, 152] on p "Island Motion" at bounding box center [392, 149] width 73 height 7
drag, startPoint x: 411, startPoint y: 167, endPoint x: 364, endPoint y: 156, distance: 48.6
click at [364, 156] on div "Image Freedom Valley Tee Text block Island Motion Shorts | MEN Text block 4 SEE…" at bounding box center [392, 121] width 74 height 138
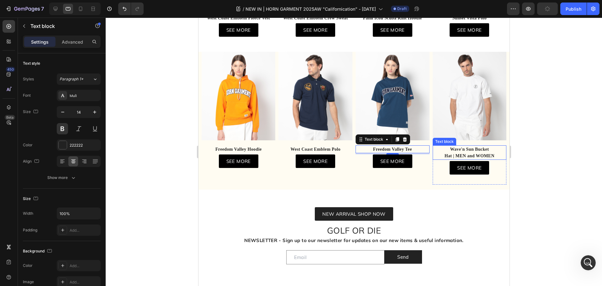
click at [469, 158] on strong "Hat | MEN and WOMEN" at bounding box center [469, 155] width 50 height 5
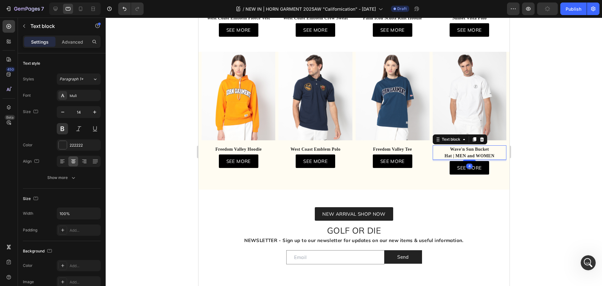
click at [498, 159] on p "Hat | MEN and WOMEN" at bounding box center [469, 155] width 73 height 7
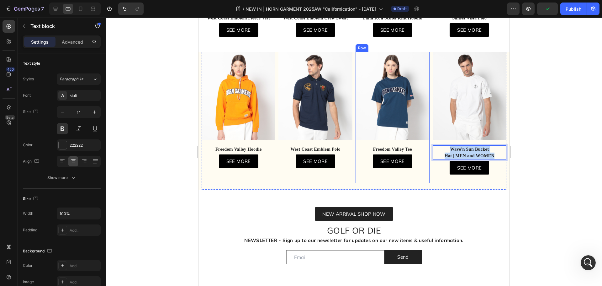
drag, startPoint x: 496, startPoint y: 169, endPoint x: 424, endPoint y: 156, distance: 73.2
click at [424, 156] on div "Image Freedom Valley Hoodie Text block Freedom Valley Hoodie Text block SEE MOR…" at bounding box center [353, 121] width 305 height 138
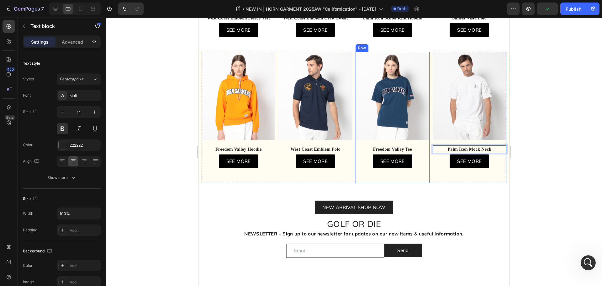
click at [352, 183] on div "Image Freedom Valley Hoodie Text block Freedom Valley Hoodie Text block SEE MOR…" at bounding box center [353, 117] width 305 height 131
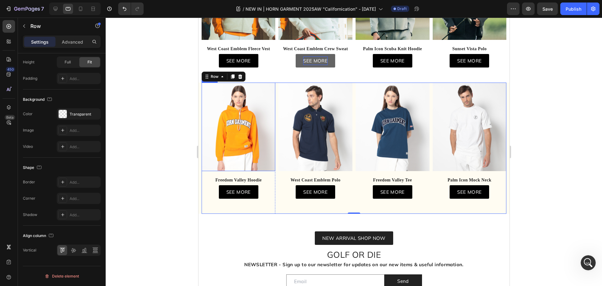
scroll to position [97, 0]
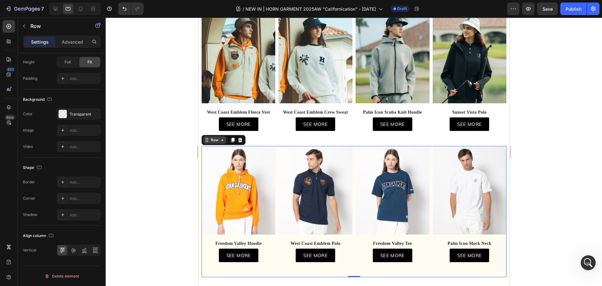
click at [211, 143] on div "Row" at bounding box center [214, 140] width 10 height 6
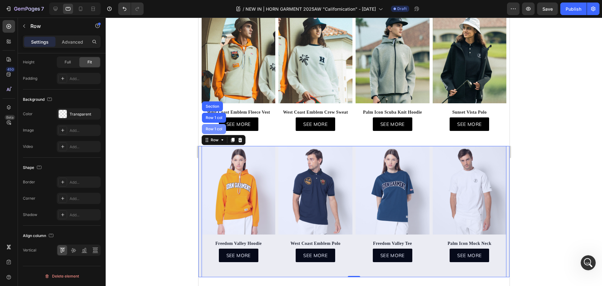
click at [213, 131] on div "Row 1 col" at bounding box center [213, 129] width 19 height 4
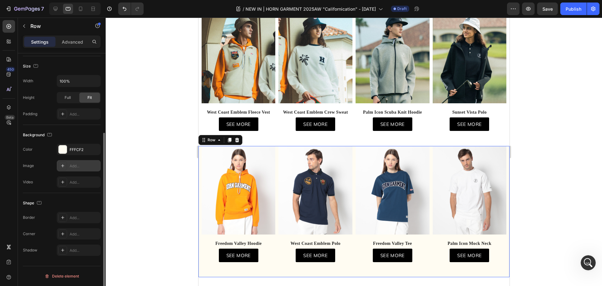
scroll to position [116, 0]
drag, startPoint x: 62, startPoint y: 145, endPoint x: 71, endPoint y: 154, distance: 12.2
click at [62, 145] on div at bounding box center [63, 149] width 8 height 8
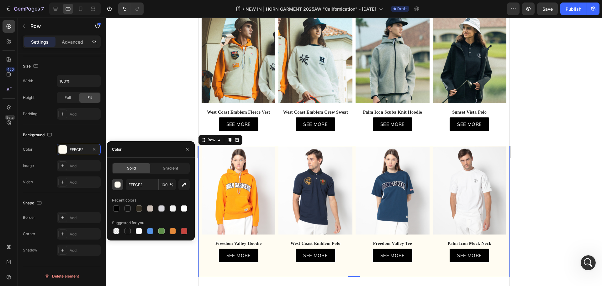
click at [113, 185] on button "button" at bounding box center [117, 184] width 11 height 11
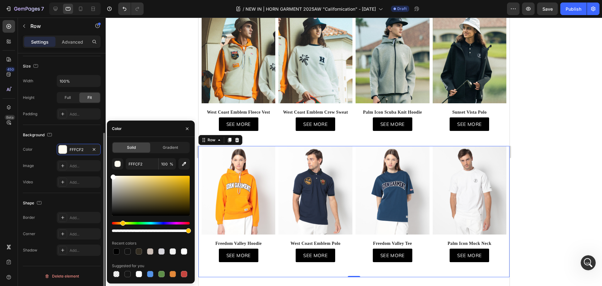
drag, startPoint x: 101, startPoint y: 172, endPoint x: 91, endPoint y: 159, distance: 16.4
click at [87, 166] on div "450 Beta Sections(18) Elements(83) Section Element Hero Section Product Detail …" at bounding box center [53, 152] width 106 height 268
click at [192, 55] on div at bounding box center [354, 152] width 496 height 268
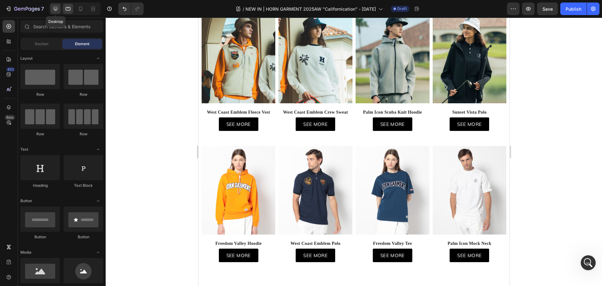
click at [58, 7] on icon at bounding box center [55, 9] width 6 height 6
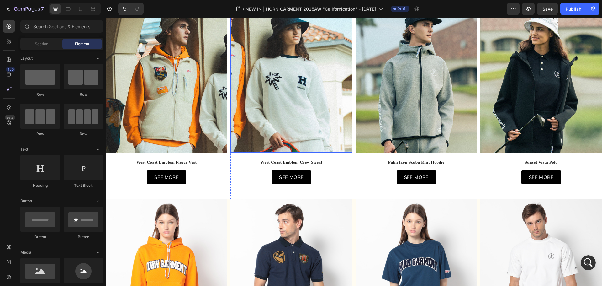
scroll to position [159, 0]
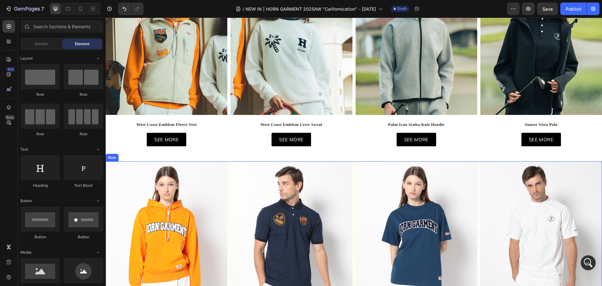
click at [351, 182] on div "Image Freedom Valley Hoodie Text block Freedom Valley Hoodie Text block SEE MOR…" at bounding box center [354, 257] width 496 height 192
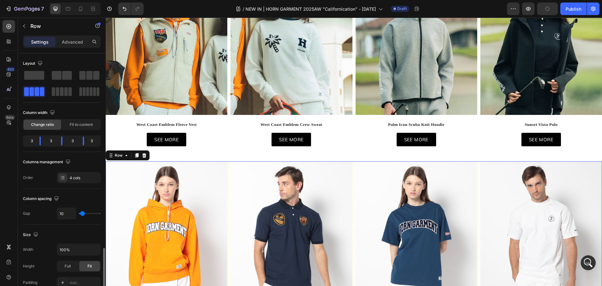
scroll to position [125, 0]
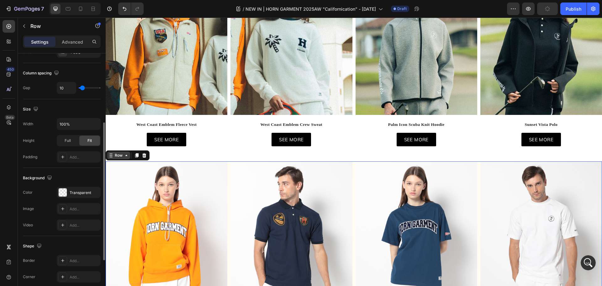
click at [115, 157] on div "Row" at bounding box center [118, 155] width 23 height 8
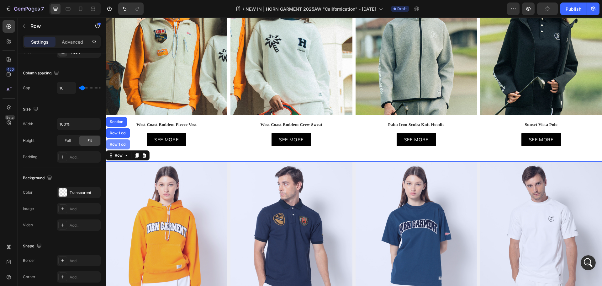
click at [122, 142] on div "Row 1 col" at bounding box center [117, 144] width 19 height 4
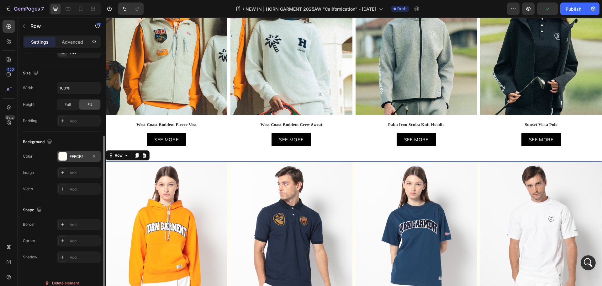
click at [65, 160] on div at bounding box center [63, 156] width 8 height 8
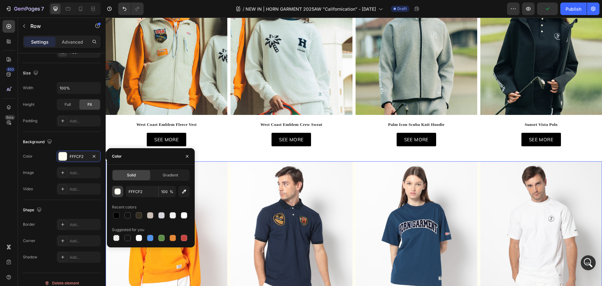
click at [119, 190] on div "button" at bounding box center [118, 191] width 6 height 6
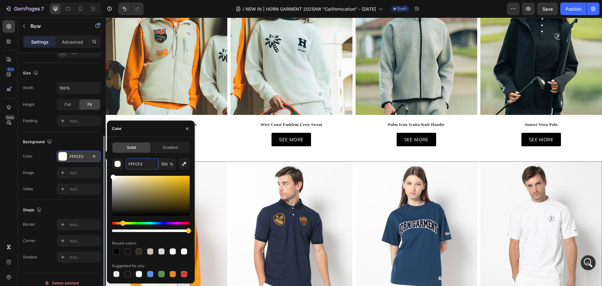
drag, startPoint x: 119, startPoint y: 180, endPoint x: 98, endPoint y: 161, distance: 28.4
click at [98, 161] on div "450 Beta Sections(18) Elements(83) Section Element Hero Section Product Detail …" at bounding box center [53, 152] width 106 height 268
click at [218, 130] on div "West Coast Emblem Fleece Vest Text block West Coast Emblem Fleece Vest Text blo…" at bounding box center [167, 138] width 122 height 36
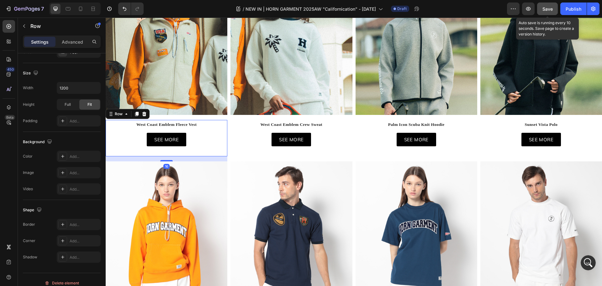
drag, startPoint x: 551, startPoint y: 6, endPoint x: 397, endPoint y: 33, distance: 156.0
click at [551, 6] on span "Save" at bounding box center [547, 8] width 10 height 5
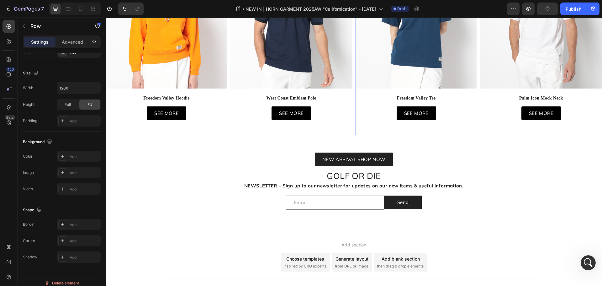
scroll to position [379, 0]
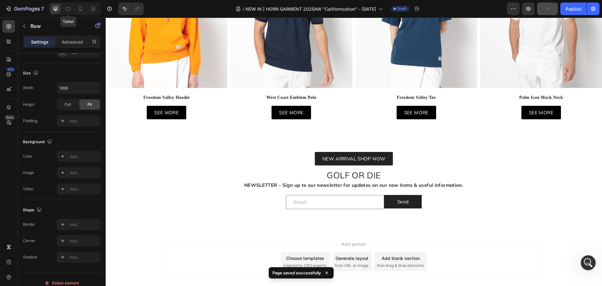
drag, startPoint x: 69, startPoint y: 9, endPoint x: 80, endPoint y: 17, distance: 13.9
click at [69, 8] on icon at bounding box center [68, 9] width 6 height 6
type input "100%"
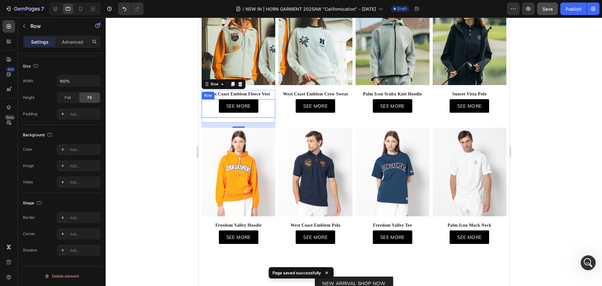
scroll to position [79, 0]
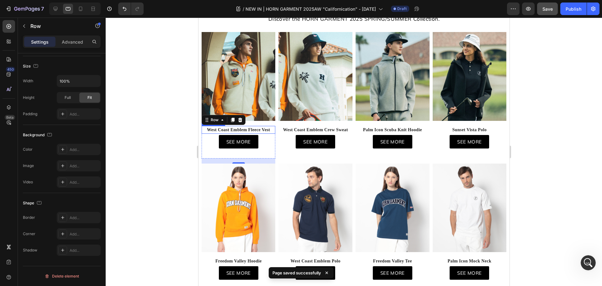
drag, startPoint x: 256, startPoint y: 140, endPoint x: 251, endPoint y: 140, distance: 4.1
click at [255, 133] on p "West Coast Emblem Fleece Vest" at bounding box center [238, 129] width 73 height 7
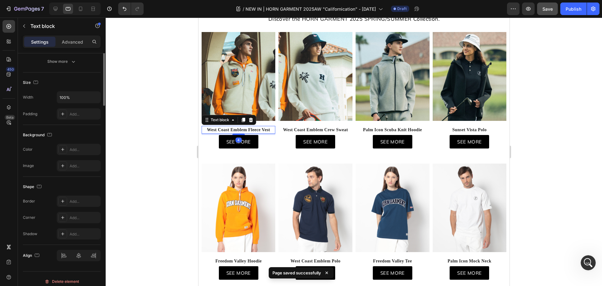
scroll to position [0, 0]
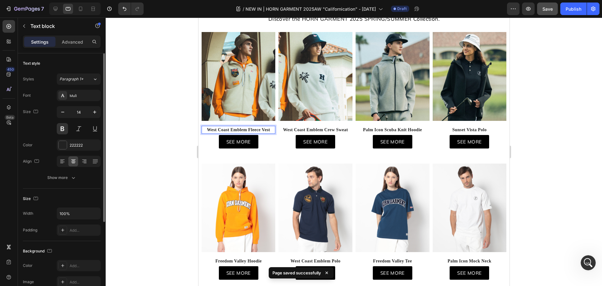
click at [249, 133] on p "West Coast Emblem Fleece Vest" at bounding box center [238, 129] width 73 height 7
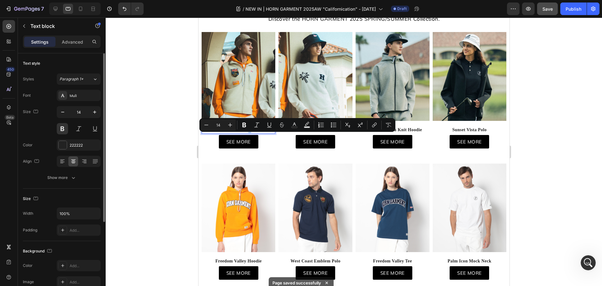
click at [248, 133] on p "West Coast Emblem Fleece Vest" at bounding box center [238, 129] width 73 height 7
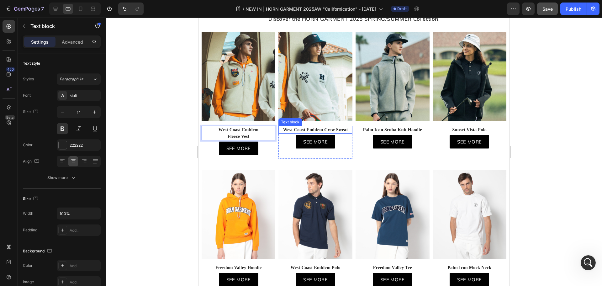
click at [328, 133] on p "West Coast Emblem Crew Sweat" at bounding box center [315, 129] width 73 height 7
click at [331, 133] on p "West Coast Emblem Crew Sweat" at bounding box center [315, 129] width 73 height 7
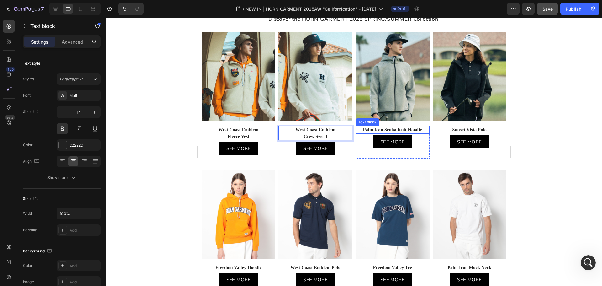
click at [396, 133] on p "Palm Icon Scuba Knit Hoodie" at bounding box center [392, 129] width 73 height 7
click at [395, 133] on p "Palm Icon Scuba Knit Hoodie" at bounding box center [392, 129] width 73 height 7
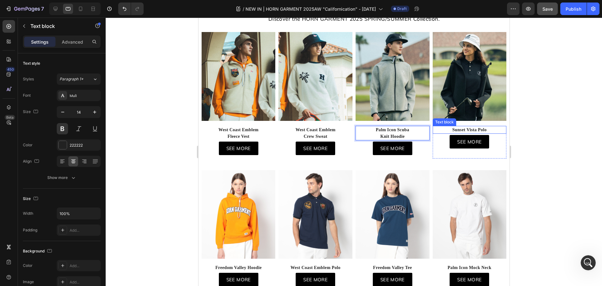
click at [485, 133] on p "Sunset Vista Polo" at bounding box center [469, 129] width 73 height 7
click at [461, 132] on strong "Sunset Vista Polo" at bounding box center [469, 129] width 34 height 5
click at [462, 132] on strong "Sunset Vista Polo" at bounding box center [469, 129] width 34 height 5
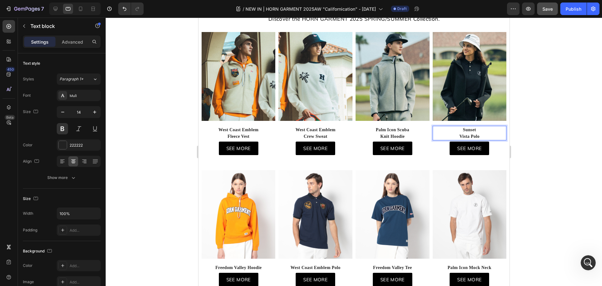
click at [548, 150] on div at bounding box center [354, 152] width 496 height 268
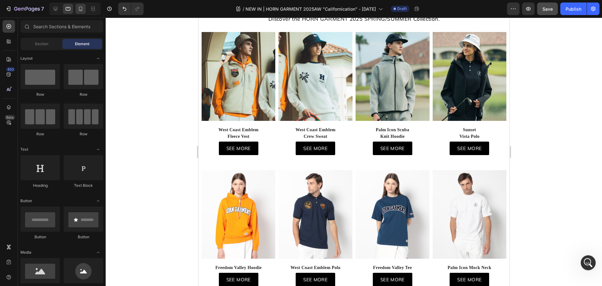
click at [78, 10] on icon at bounding box center [80, 9] width 6 height 6
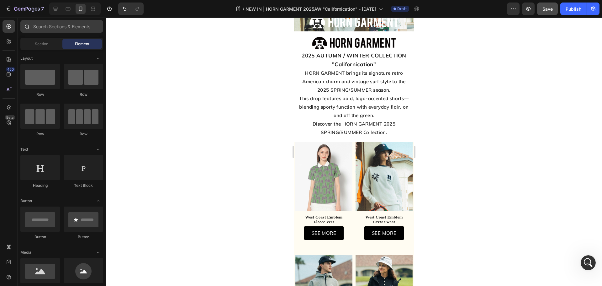
scroll to position [154, 0]
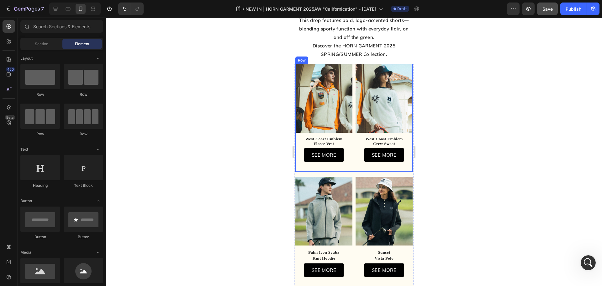
click at [352, 92] on div "Image West Coast Emblem Fleece Vest Text block SEE MORE Button Row Row Row Imag…" at bounding box center [353, 118] width 117 height 108
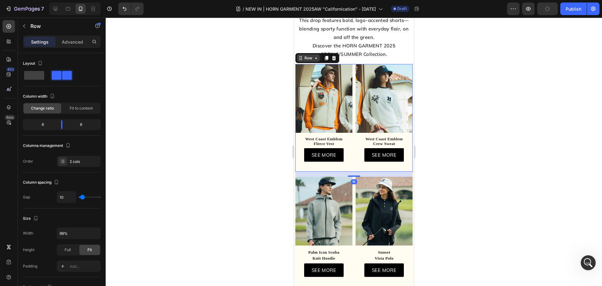
click at [313, 59] on icon at bounding box center [315, 57] width 5 height 5
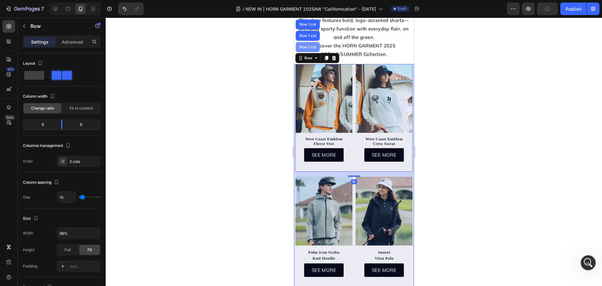
click at [311, 52] on div "Row 1 col" at bounding box center [307, 47] width 24 height 10
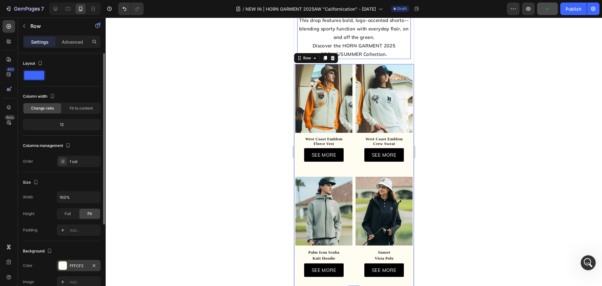
click at [64, 266] on div at bounding box center [63, 265] width 8 height 8
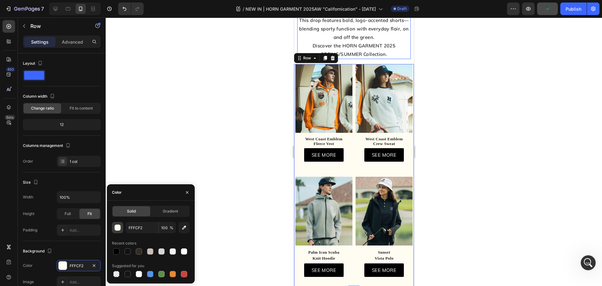
click at [116, 226] on div "button" at bounding box center [118, 227] width 6 height 6
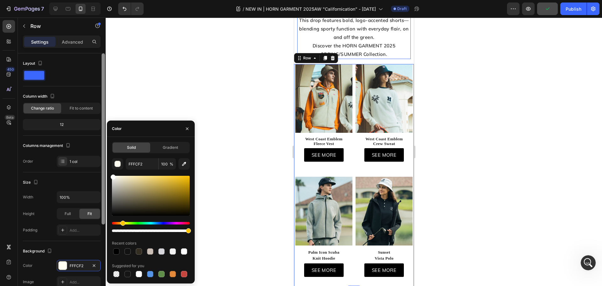
drag, startPoint x: 115, startPoint y: 174, endPoint x: 103, endPoint y: 159, distance: 19.4
click at [103, 160] on div "450 Beta Sections(18) Elements(83) Section Element Hero Section Product Detail …" at bounding box center [53, 152] width 106 height 268
click at [166, 80] on div at bounding box center [354, 152] width 496 height 268
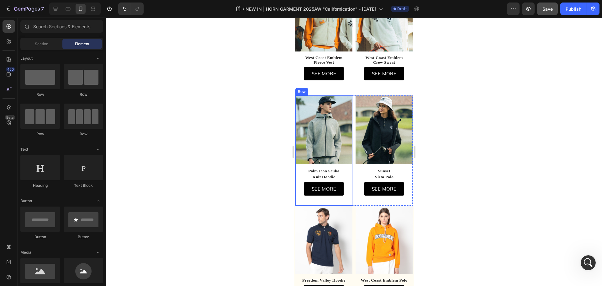
scroll to position [279, 0]
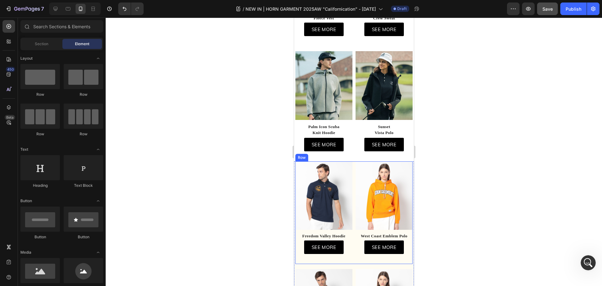
click at [351, 171] on div "Image Freedom Valley Hoodie Text block SEE MORE Button Row Row Row Image West C…" at bounding box center [353, 212] width 117 height 103
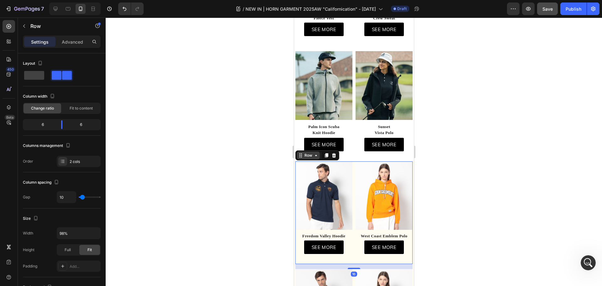
click at [306, 152] on div "Row" at bounding box center [308, 155] width 10 height 6
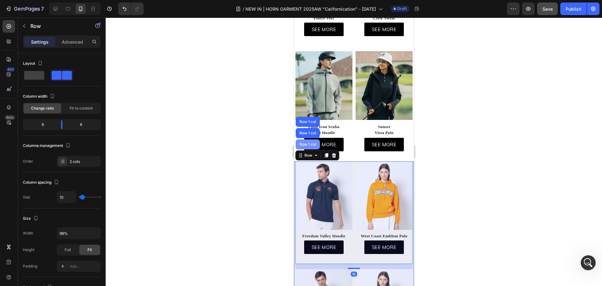
click at [307, 141] on div "Row 1 col" at bounding box center [307, 144] width 24 height 10
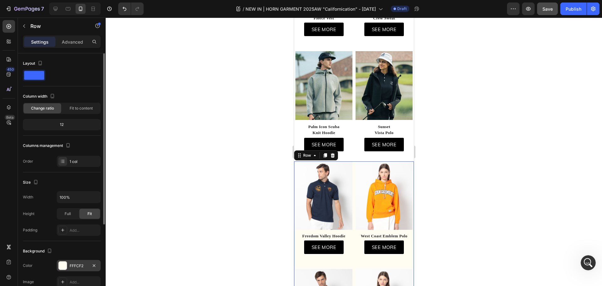
click at [62, 265] on div at bounding box center [63, 265] width 8 height 8
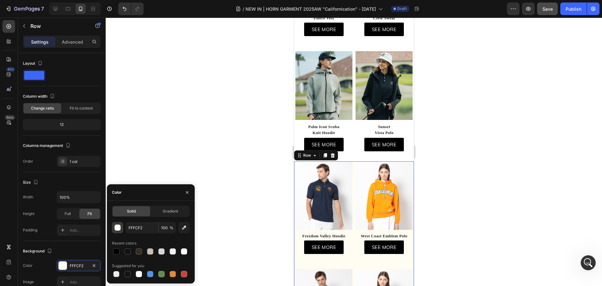
click at [119, 227] on div "button" at bounding box center [118, 227] width 6 height 6
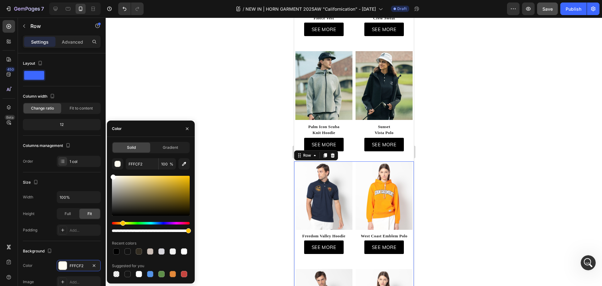
drag, startPoint x: 120, startPoint y: 180, endPoint x: 106, endPoint y: 132, distance: 50.0
click at [98, 156] on div "450 Beta Sections(18) Elements(83) Section Element Hero Section Product Detail …" at bounding box center [53, 152] width 106 height 268
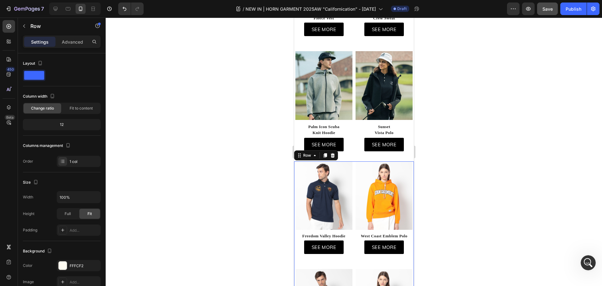
click at [163, 77] on div at bounding box center [354, 152] width 496 height 268
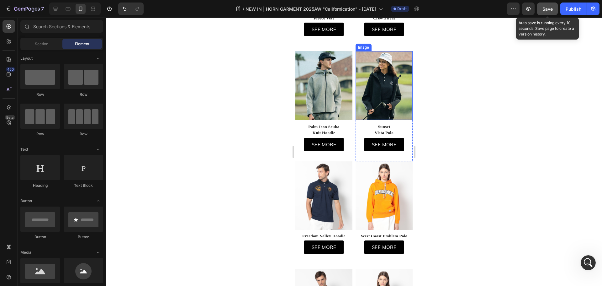
click at [545, 10] on span "Save" at bounding box center [547, 8] width 10 height 5
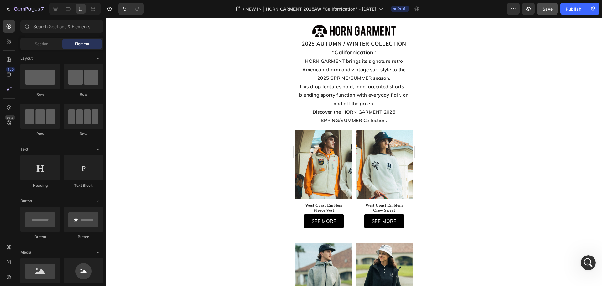
scroll to position [0, 0]
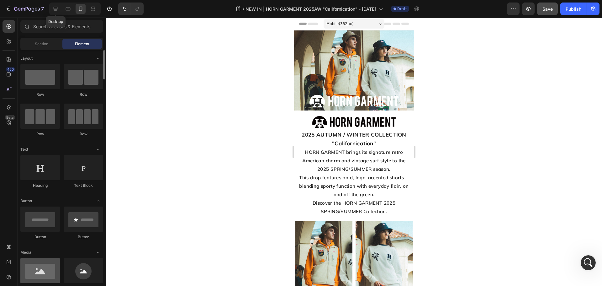
drag, startPoint x: 53, startPoint y: 6, endPoint x: 52, endPoint y: 267, distance: 260.5
click at [53, 6] on icon at bounding box center [55, 9] width 6 height 6
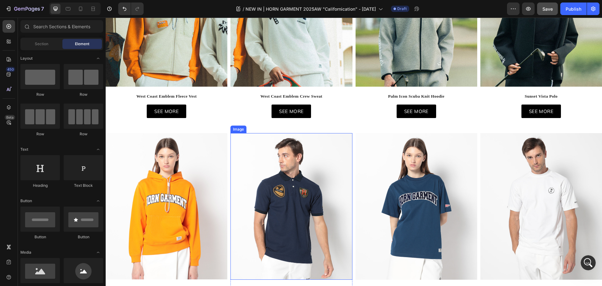
scroll to position [282, 0]
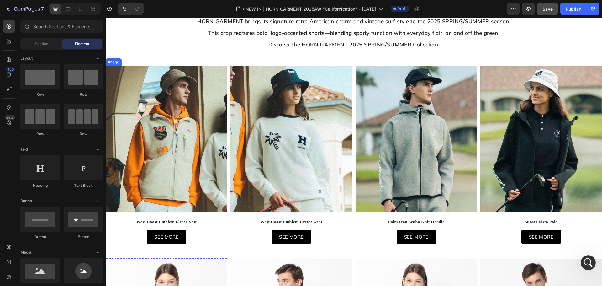
click at [201, 136] on img at bounding box center [167, 139] width 122 height 146
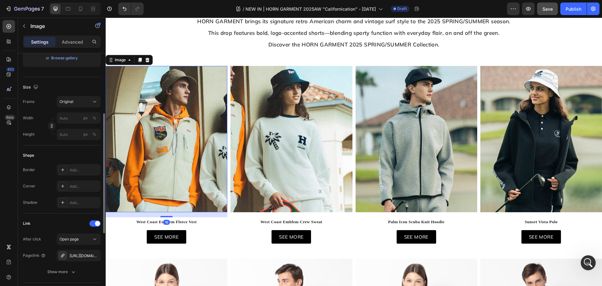
scroll to position [219, 0]
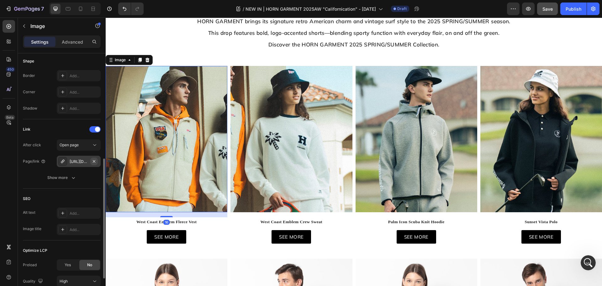
click at [91, 163] on button "button" at bounding box center [94, 161] width 8 height 8
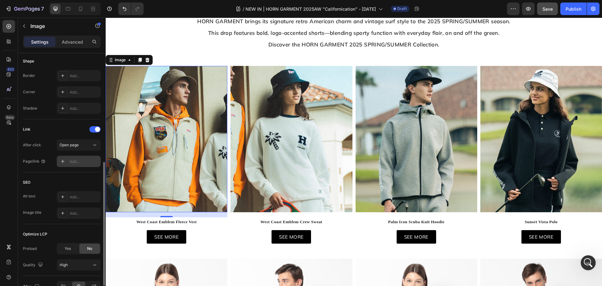
click at [86, 162] on div "Add..." at bounding box center [84, 162] width 29 height 6
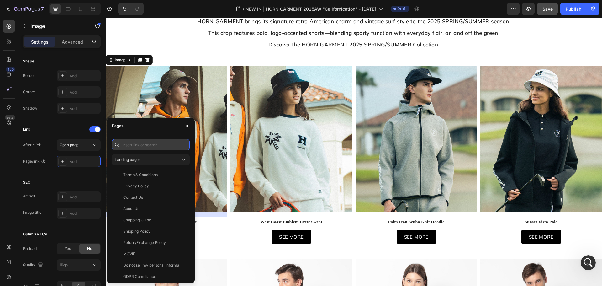
click at [137, 139] on input "text" at bounding box center [151, 144] width 78 height 11
click at [137, 143] on input "text" at bounding box center [151, 144] width 78 height 11
paste input "[URL][DOMAIN_NAME]"
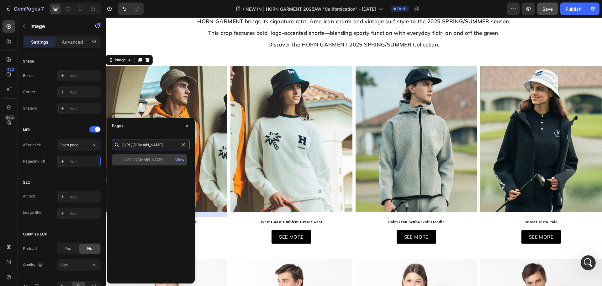
type input "[URL][DOMAIN_NAME]"
click at [141, 161] on div "[URL][DOMAIN_NAME]" at bounding box center [143, 160] width 40 height 6
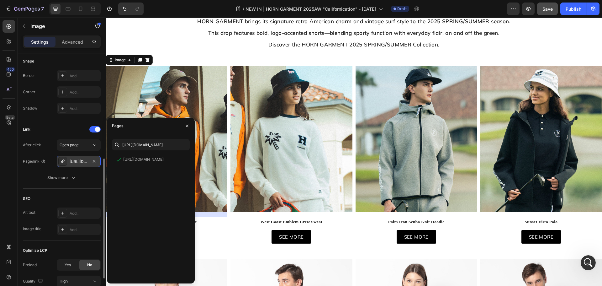
scroll to position [0, 0]
click at [63, 180] on div "Show more" at bounding box center [61, 177] width 29 height 6
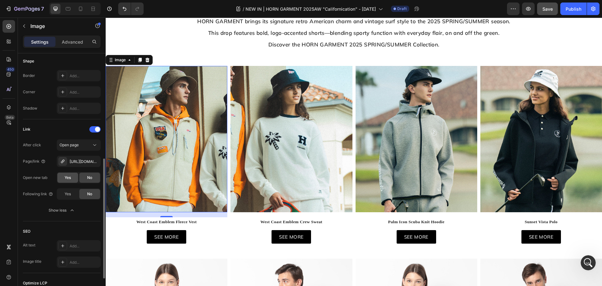
click at [63, 176] on div "Yes" at bounding box center [67, 177] width 21 height 10
click at [199, 234] on div "SEE MORE Button" at bounding box center [167, 236] width 122 height 13
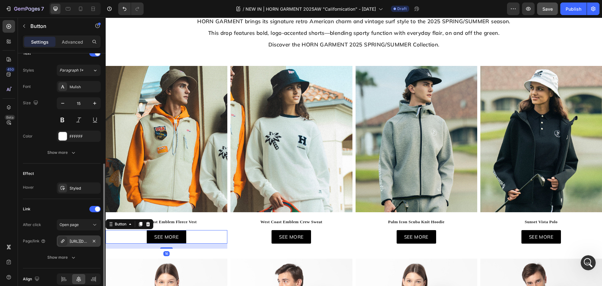
scroll to position [248, 0]
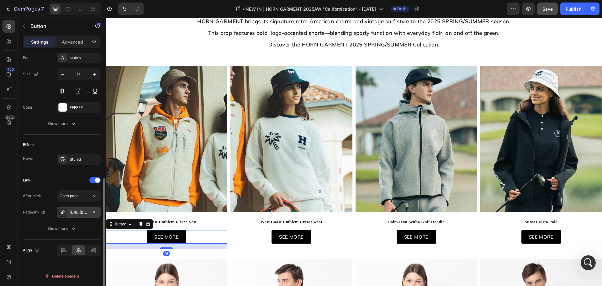
click at [83, 212] on div "[URL][DOMAIN_NAME]" at bounding box center [79, 212] width 18 height 6
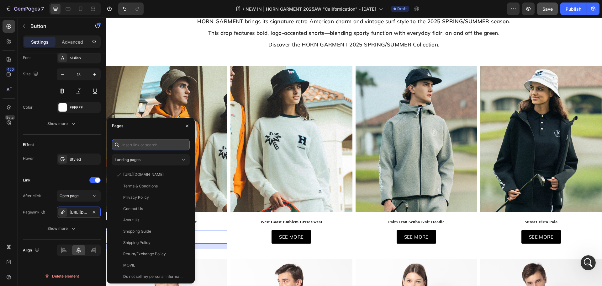
click at [140, 148] on input "text" at bounding box center [151, 144] width 78 height 11
click at [141, 147] on input "text" at bounding box center [151, 144] width 78 height 11
paste input "[URL][DOMAIN_NAME]"
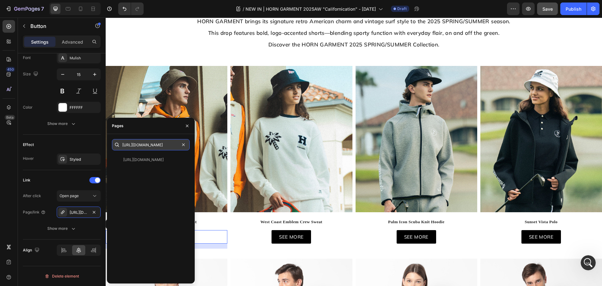
scroll to position [0, 29]
type input "[URL][DOMAIN_NAME]"
click at [151, 160] on div "[URL][DOMAIN_NAME]" at bounding box center [143, 160] width 40 height 6
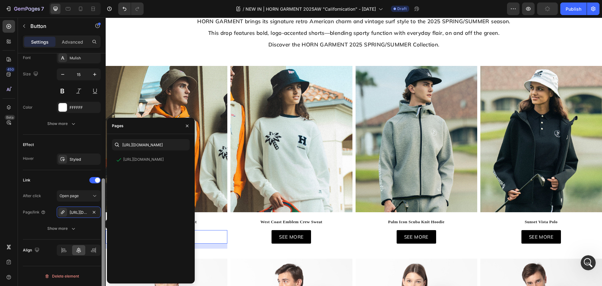
scroll to position [0, 0]
click at [311, 167] on img at bounding box center [291, 139] width 122 height 146
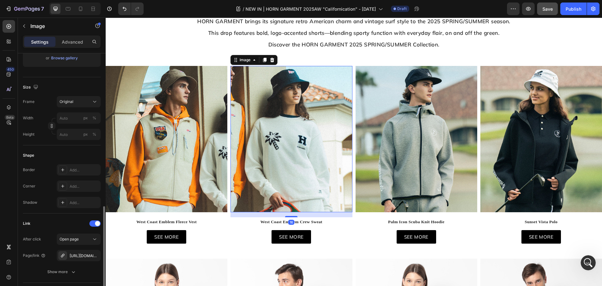
scroll to position [251, 0]
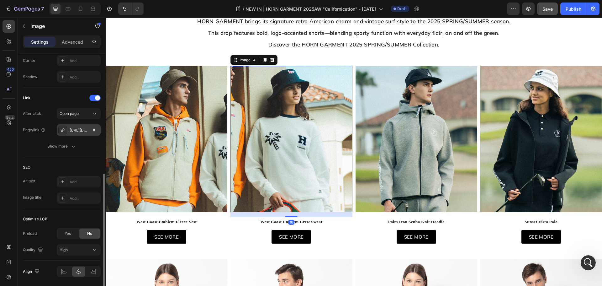
click at [86, 126] on div "[URL][DOMAIN_NAME]" at bounding box center [79, 129] width 44 height 11
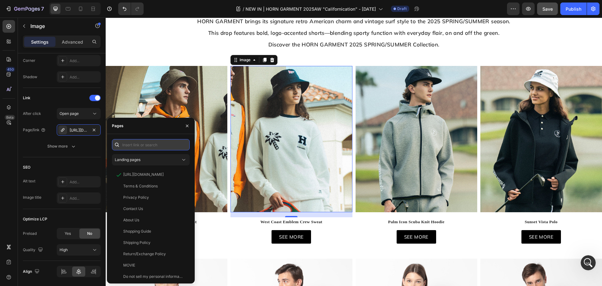
click at [134, 143] on input "text" at bounding box center [151, 144] width 78 height 11
paste input "[URL][DOMAIN_NAME]"
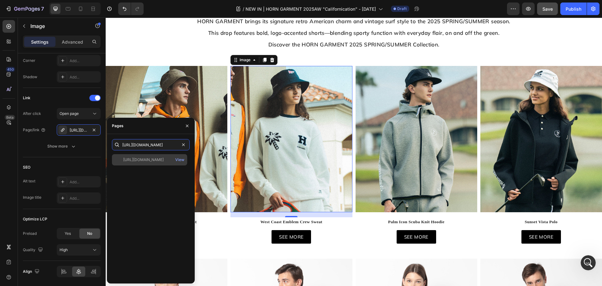
type input "[URL][DOMAIN_NAME]"
click at [147, 160] on div "[URL][DOMAIN_NAME]" at bounding box center [143, 160] width 40 height 6
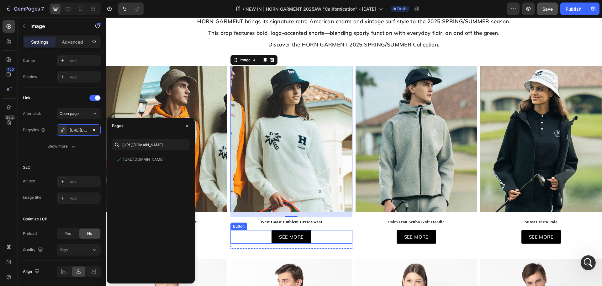
click at [322, 236] on div "SEE MORE Button" at bounding box center [291, 236] width 122 height 13
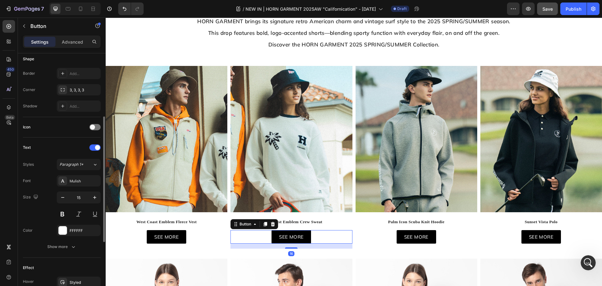
scroll to position [219, 0]
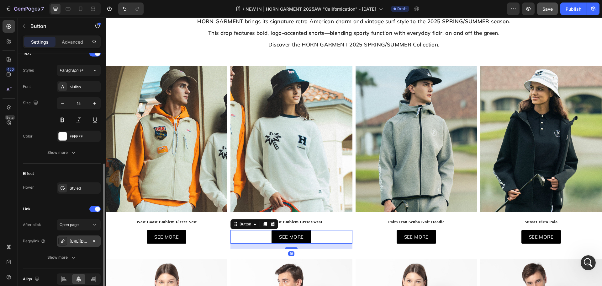
click at [83, 242] on div "[URL][DOMAIN_NAME]" at bounding box center [79, 241] width 18 height 6
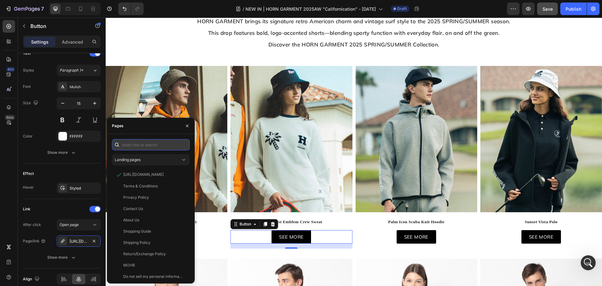
click at [148, 145] on input "text" at bounding box center [151, 144] width 78 height 11
paste input "[URL][DOMAIN_NAME]"
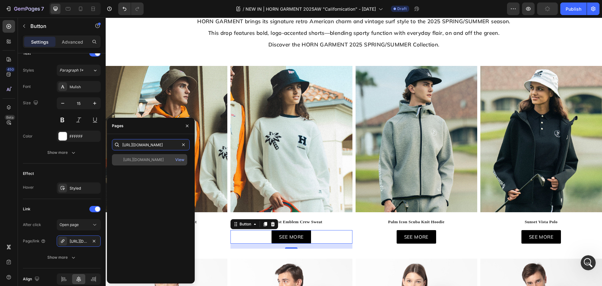
type input "[URL][DOMAIN_NAME]"
click at [150, 163] on div "https://markandlona.us/products/hcm-5c-ac02 View" at bounding box center [149, 159] width 75 height 11
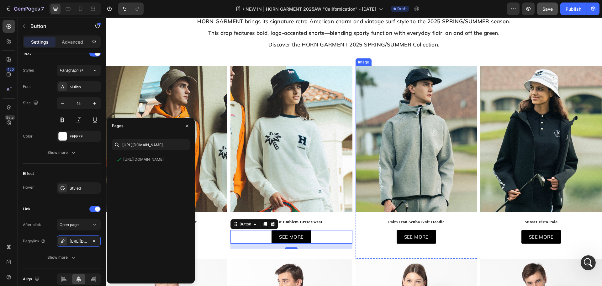
drag, startPoint x: 391, startPoint y: 178, endPoint x: 198, endPoint y: 195, distance: 193.6
click at [391, 178] on img at bounding box center [417, 139] width 122 height 146
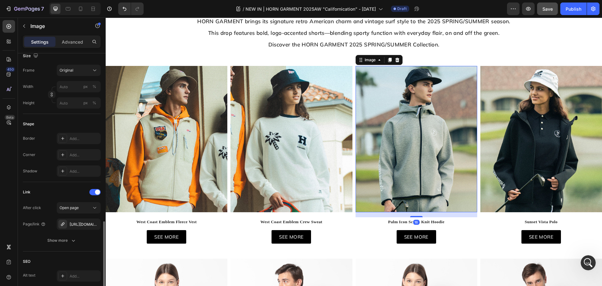
scroll to position [219, 0]
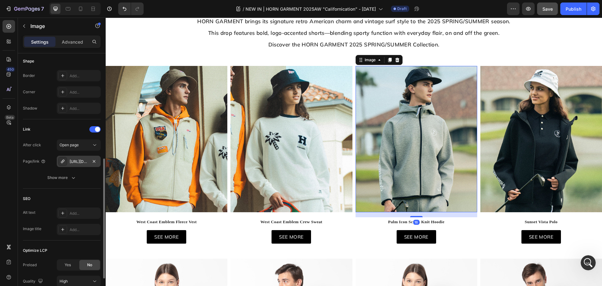
click at [80, 161] on div "[URL][DOMAIN_NAME]" at bounding box center [79, 162] width 18 height 6
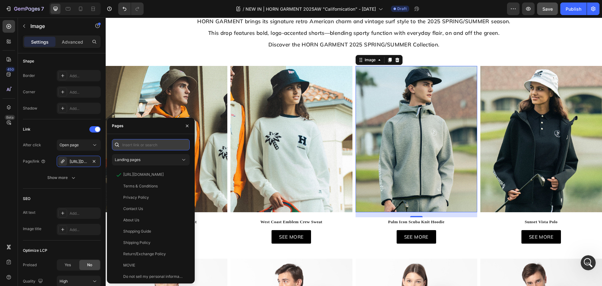
click at [138, 145] on input "text" at bounding box center [151, 144] width 78 height 11
paste input "[URL][DOMAIN_NAME]"
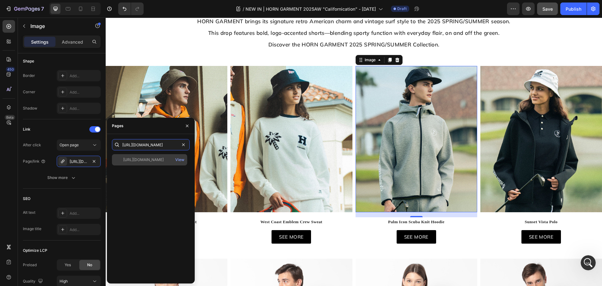
type input "[URL][DOMAIN_NAME]"
click at [146, 161] on div "[URL][DOMAIN_NAME]" at bounding box center [143, 160] width 40 height 6
click at [440, 235] on div "SEE MORE Button" at bounding box center [417, 236] width 122 height 13
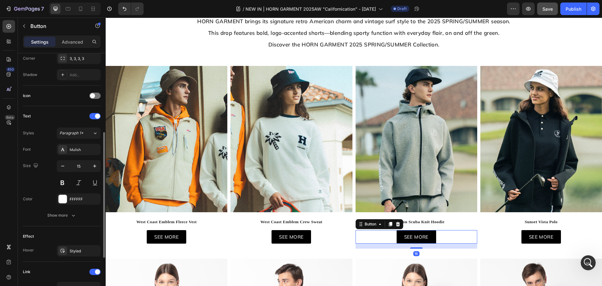
scroll to position [248, 0]
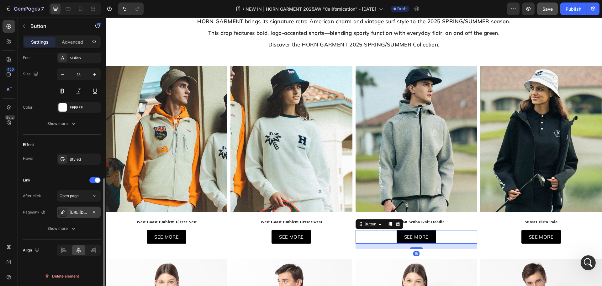
click at [76, 207] on div "[URL][DOMAIN_NAME]" at bounding box center [79, 211] width 44 height 11
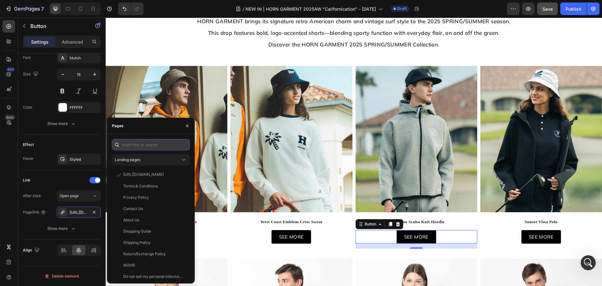
click at [140, 145] on input "text" at bounding box center [151, 144] width 78 height 11
paste input "[URL][DOMAIN_NAME]"
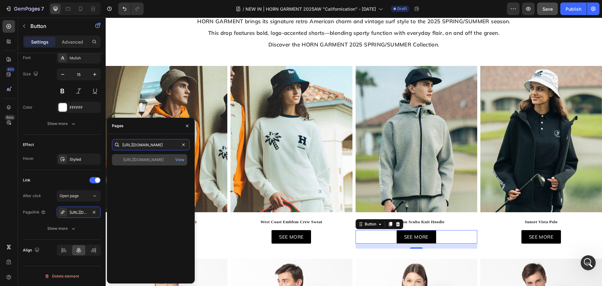
type input "[URL][DOMAIN_NAME]"
click at [138, 161] on div "[URL][DOMAIN_NAME]" at bounding box center [143, 160] width 40 height 6
click at [550, 180] on img at bounding box center [541, 139] width 122 height 146
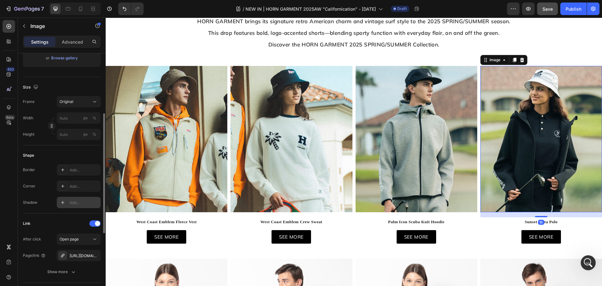
scroll to position [219, 0]
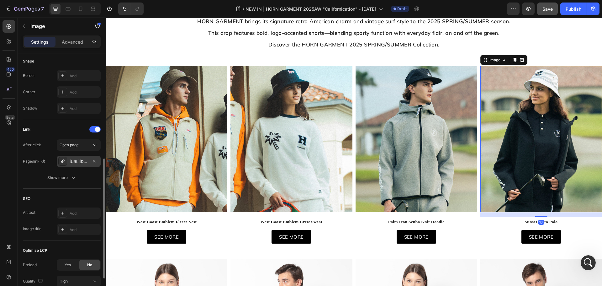
click at [82, 165] on div "[URL][DOMAIN_NAME]" at bounding box center [79, 161] width 44 height 11
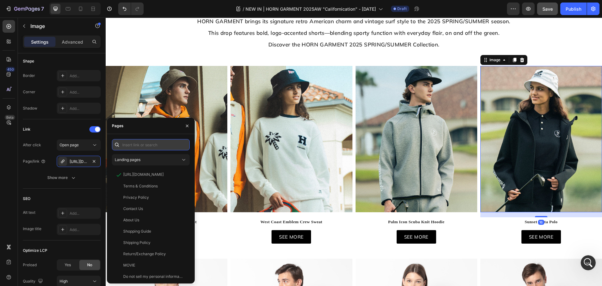
click at [145, 144] on input "text" at bounding box center [151, 144] width 78 height 11
paste input "[URL][DOMAIN_NAME]"
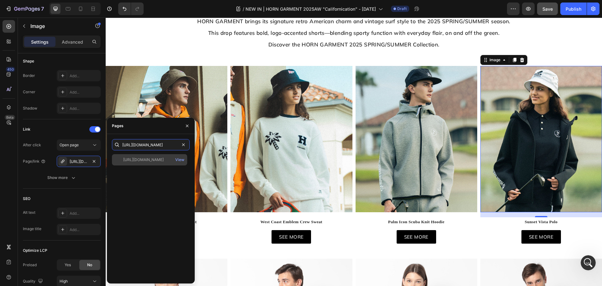
type input "[URL][DOMAIN_NAME]"
click at [143, 160] on div "[URL][DOMAIN_NAME]" at bounding box center [143, 160] width 40 height 6
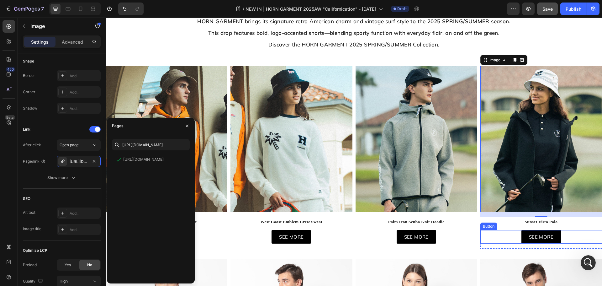
click at [557, 234] on div "SEE MORE Button" at bounding box center [541, 236] width 122 height 13
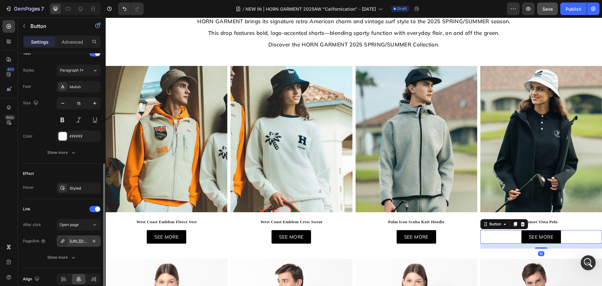
click at [77, 240] on div "[URL][DOMAIN_NAME]" at bounding box center [79, 241] width 18 height 6
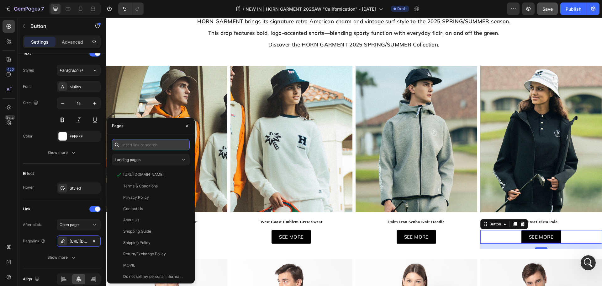
click at [140, 144] on input "text" at bounding box center [151, 144] width 78 height 11
paste input "[URL][DOMAIN_NAME]"
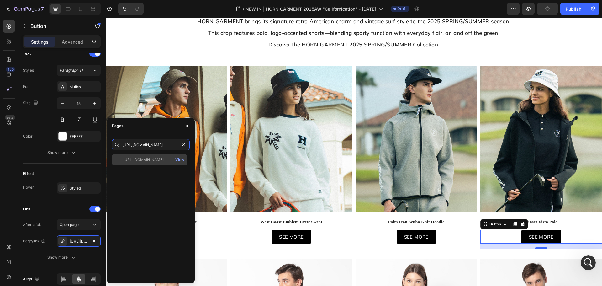
type input "[URL][DOMAIN_NAME]"
click at [145, 162] on div "https://markandlona.us/products/hcm-5c-ap02 View" at bounding box center [149, 159] width 75 height 11
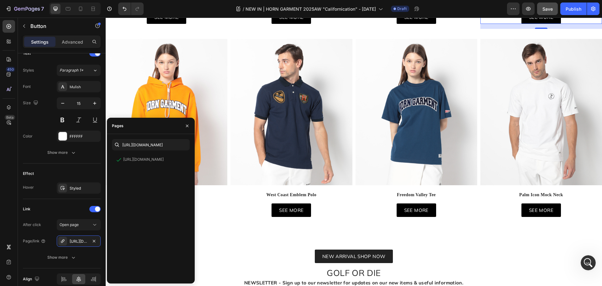
click at [202, 90] on img at bounding box center [167, 112] width 122 height 146
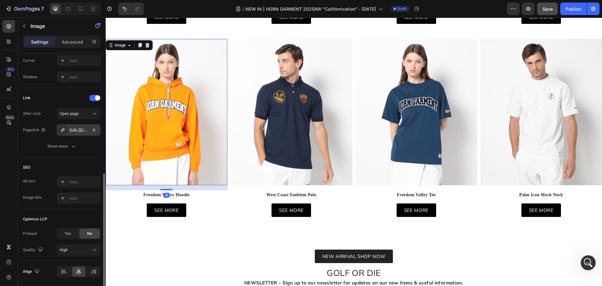
click at [82, 128] on div "[URL][DOMAIN_NAME]" at bounding box center [79, 130] width 18 height 6
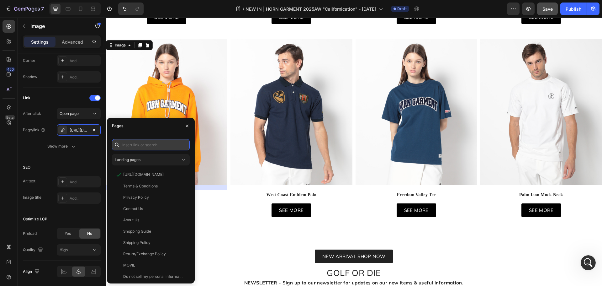
click at [148, 149] on input "text" at bounding box center [151, 144] width 78 height 11
paste input "[URL][DOMAIN_NAME]"
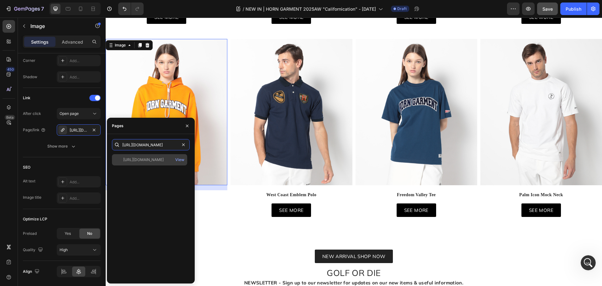
type input "[URL][DOMAIN_NAME]"
click at [145, 160] on div "[URL][DOMAIN_NAME]" at bounding box center [143, 160] width 40 height 6
click at [208, 204] on div "SEE MORE Button" at bounding box center [167, 209] width 122 height 13
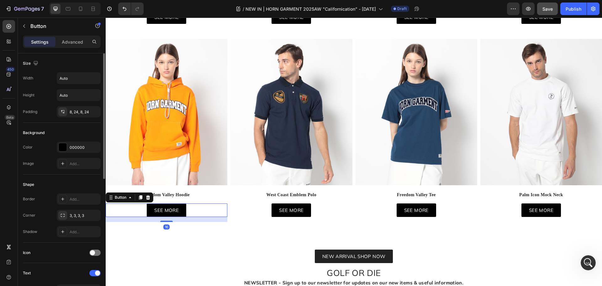
click at [198, 211] on div "SEE MORE Button 16" at bounding box center [167, 209] width 122 height 13
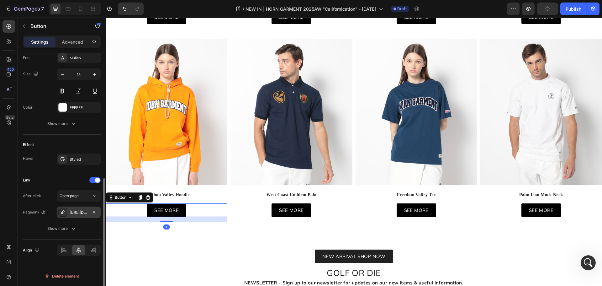
click at [81, 217] on div "[URL][DOMAIN_NAME]" at bounding box center [79, 211] width 44 height 11
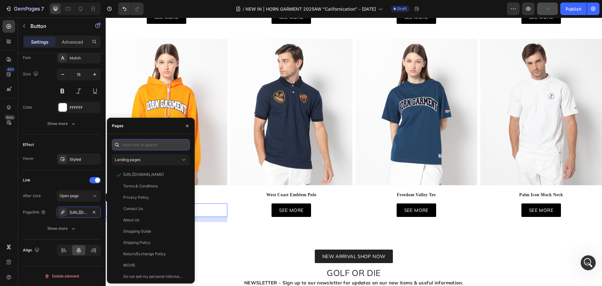
click at [129, 144] on input "text" at bounding box center [151, 144] width 78 height 11
paste input "[URL][DOMAIN_NAME]"
type input "[URL][DOMAIN_NAME]"
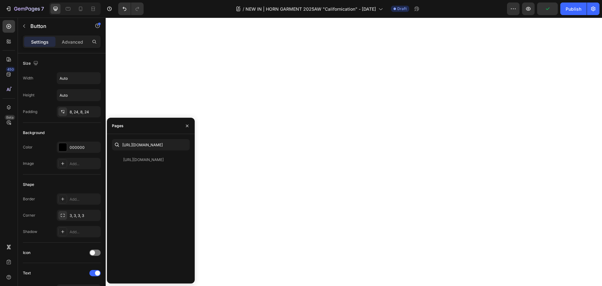
click at [148, 160] on div "[URL][DOMAIN_NAME]" at bounding box center [143, 160] width 40 height 6
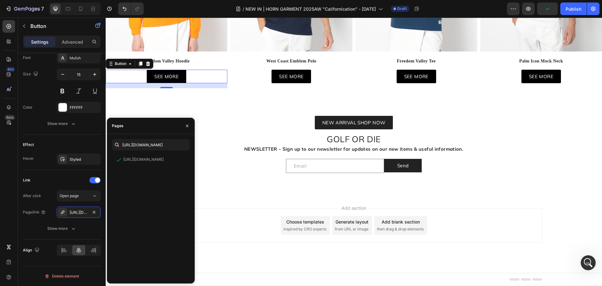
scroll to position [3569, 0]
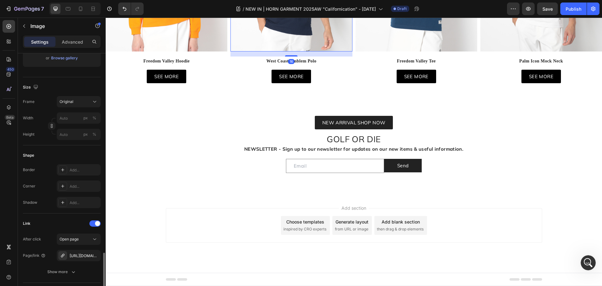
scroll to position [219, 0]
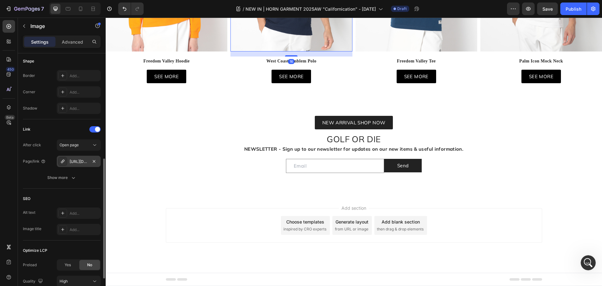
click at [72, 159] on div "[URL][DOMAIN_NAME]" at bounding box center [79, 162] width 18 height 6
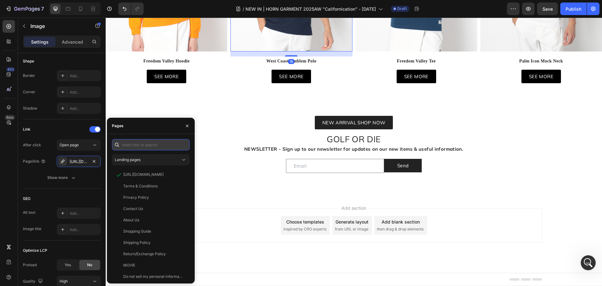
click at [144, 141] on input "text" at bounding box center [151, 144] width 78 height 11
paste input "[URL][DOMAIN_NAME]"
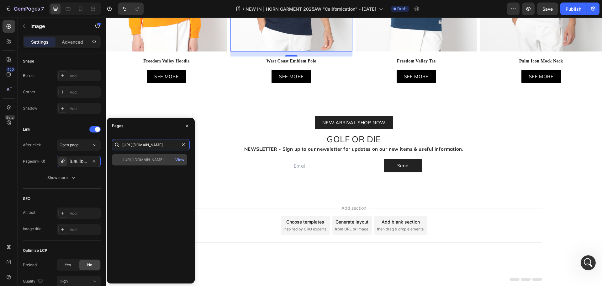
type input "[URL][DOMAIN_NAME]"
click at [144, 161] on div "[URL][DOMAIN_NAME]" at bounding box center [143, 160] width 40 height 6
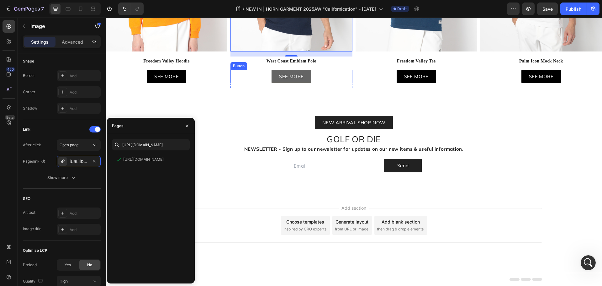
click at [324, 83] on div "SEE MORE Button" at bounding box center [291, 76] width 122 height 13
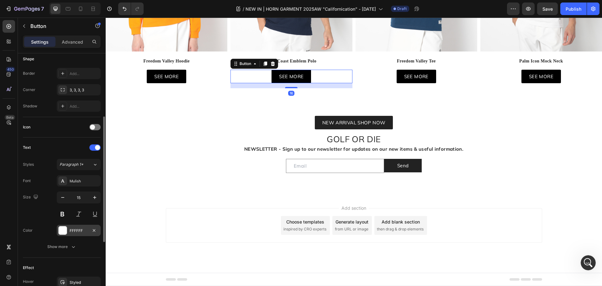
scroll to position [248, 0]
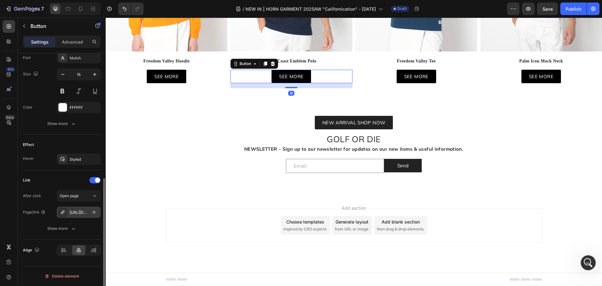
click at [80, 209] on div "[URL][DOMAIN_NAME]" at bounding box center [79, 212] width 18 height 6
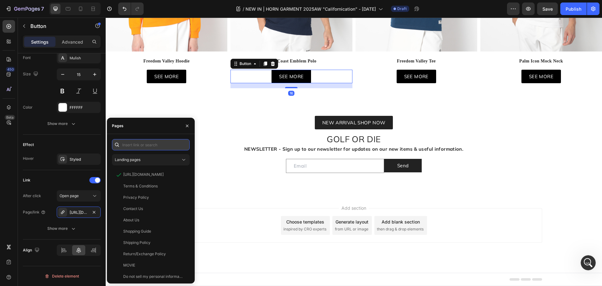
click at [156, 148] on input "text" at bounding box center [151, 144] width 78 height 11
paste input "[URL][DOMAIN_NAME]"
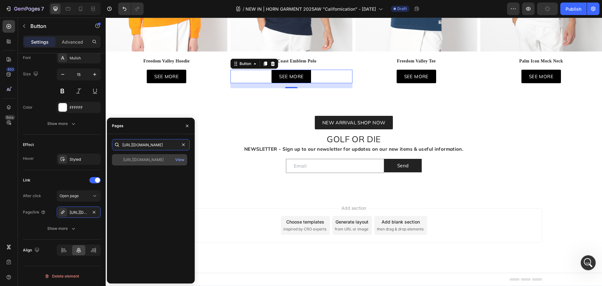
type input "[URL][DOMAIN_NAME]"
click at [142, 161] on div "[URL][DOMAIN_NAME]" at bounding box center [143, 160] width 40 height 6
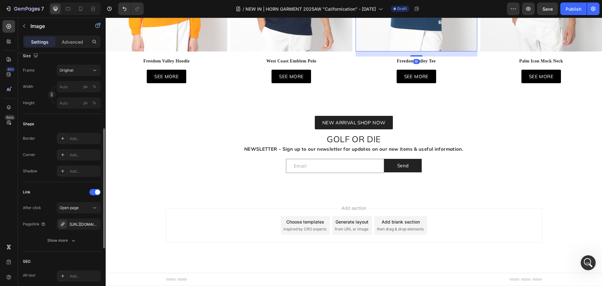
scroll to position [272, 0]
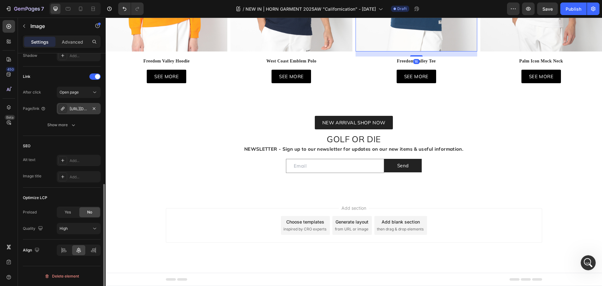
click at [82, 110] on div "[URL][DOMAIN_NAME]" at bounding box center [79, 109] width 18 height 6
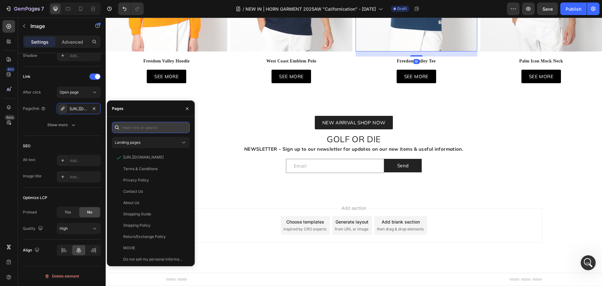
click at [155, 130] on input "text" at bounding box center [151, 127] width 78 height 11
paste input "[URL][DOMAIN_NAME]"
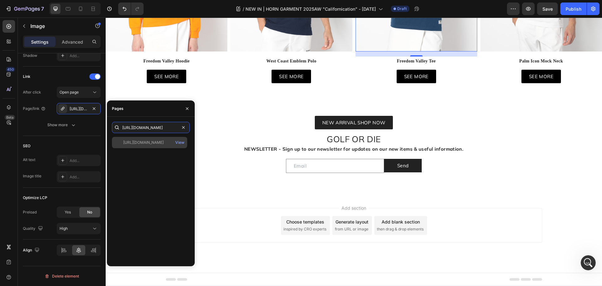
type input "[URL][DOMAIN_NAME]"
click at [143, 144] on div "[URL][DOMAIN_NAME]" at bounding box center [143, 143] width 40 height 6
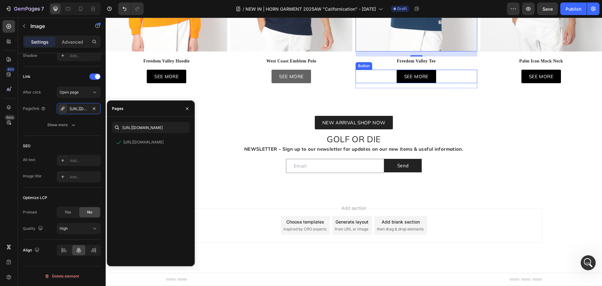
click at [442, 83] on div "SEE MORE Button" at bounding box center [417, 76] width 122 height 13
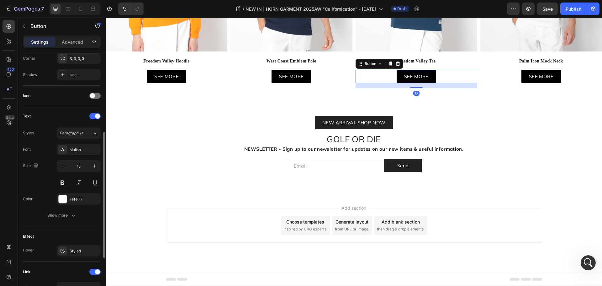
scroll to position [248, 0]
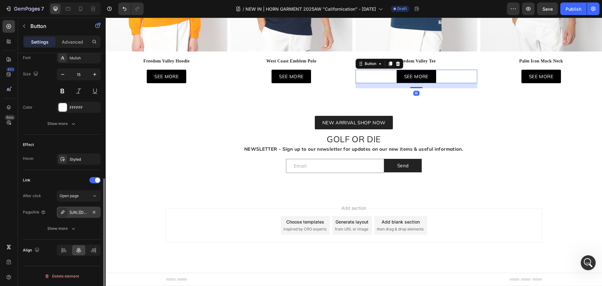
drag, startPoint x: 77, startPoint y: 212, endPoint x: 1, endPoint y: 172, distance: 86.3
click at [77, 212] on div "[URL][DOMAIN_NAME]" at bounding box center [79, 212] width 18 height 6
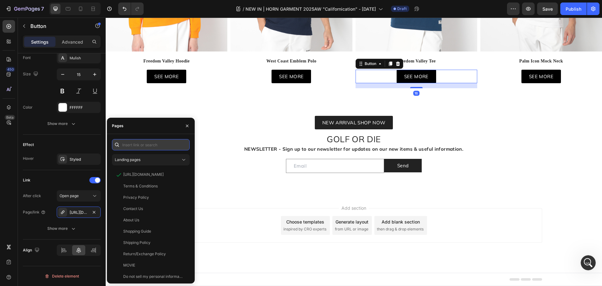
click at [145, 149] on input "text" at bounding box center [151, 144] width 78 height 11
paste input "[URL][DOMAIN_NAME]"
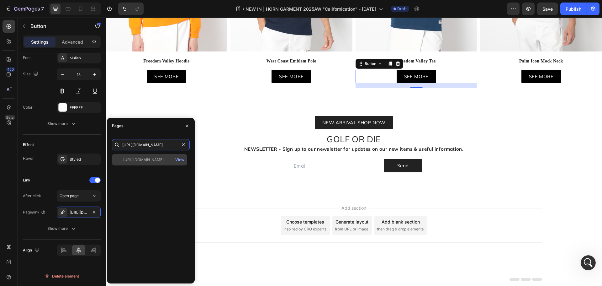
type input "[URL][DOMAIN_NAME]"
click at [147, 160] on div "[URL][DOMAIN_NAME]" at bounding box center [143, 160] width 40 height 6
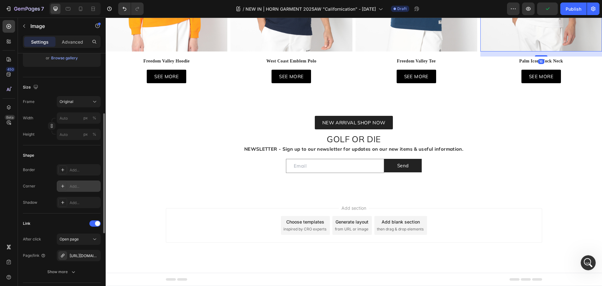
scroll to position [219, 0]
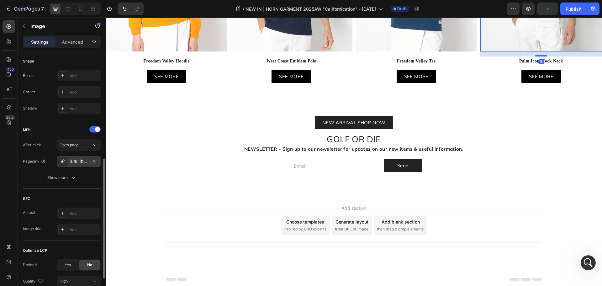
click at [82, 164] on div "[URL][DOMAIN_NAME]" at bounding box center [79, 161] width 44 height 11
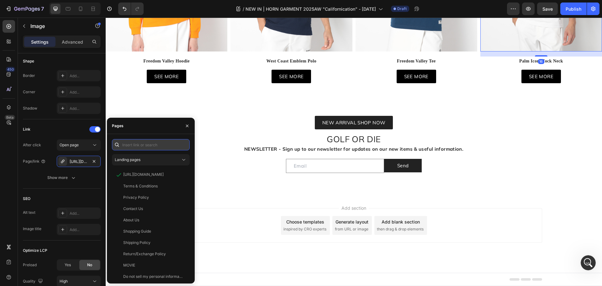
click at [147, 143] on input "text" at bounding box center [151, 144] width 78 height 11
paste input "[URL][DOMAIN_NAME]"
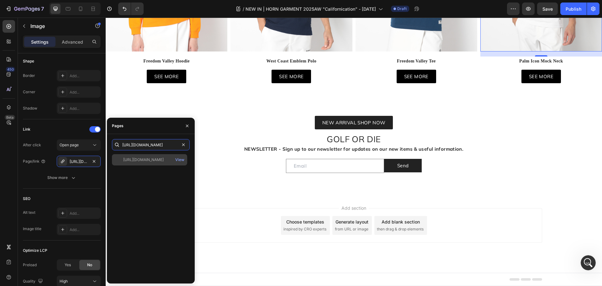
type input "[URL][DOMAIN_NAME]"
click at [146, 159] on div "[URL][DOMAIN_NAME]" at bounding box center [143, 160] width 40 height 6
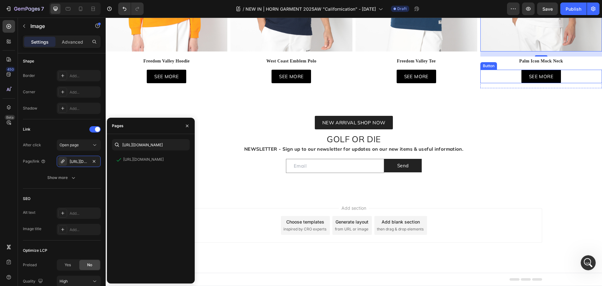
click at [568, 83] on div "SEE MORE Button" at bounding box center [541, 76] width 122 height 13
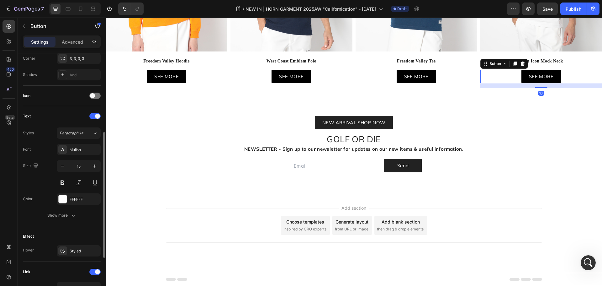
scroll to position [219, 0]
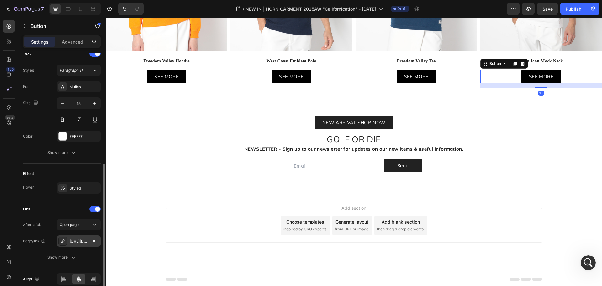
click at [83, 236] on div "[URL][DOMAIN_NAME]" at bounding box center [79, 240] width 44 height 11
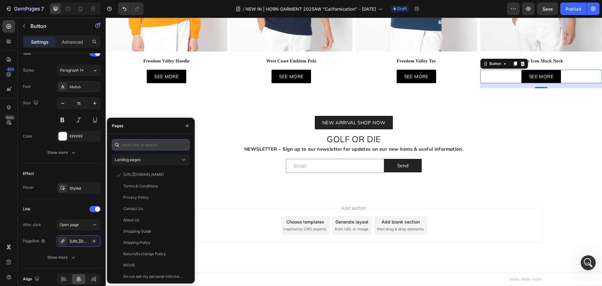
click at [139, 143] on input "text" at bounding box center [151, 144] width 78 height 11
paste input "[URL][DOMAIN_NAME]"
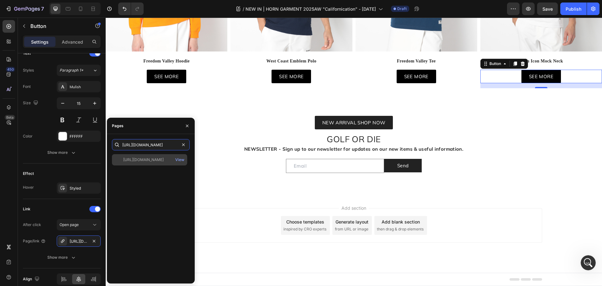
type input "[URL][DOMAIN_NAME]"
click at [142, 161] on div "[URL][DOMAIN_NAME]" at bounding box center [143, 160] width 40 height 6
click at [466, 98] on div "Image Freedom Valley Tee Text block Freedom Valley Tee Text block SEE MORE Butt…" at bounding box center [417, 2] width 122 height 192
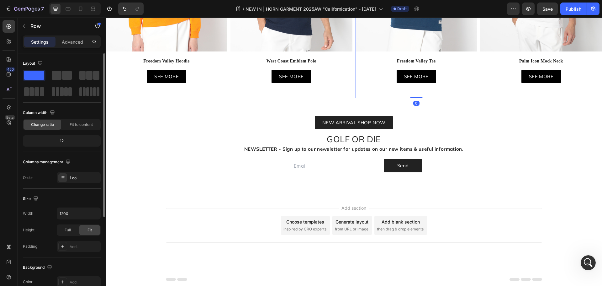
click at [552, 15] on div "7 Version history / NEW IN | HORN GARMENT 2025AW "Californication" - [DATE] Dra…" at bounding box center [301, 9] width 602 height 18
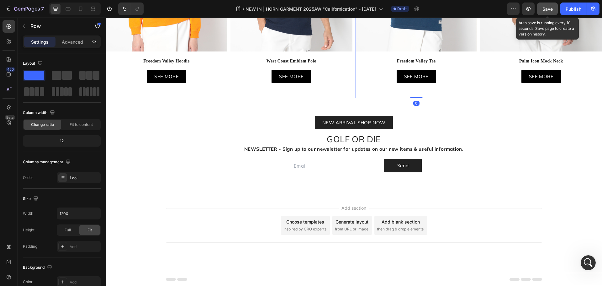
click at [550, 10] on span "Save" at bounding box center [547, 8] width 10 height 5
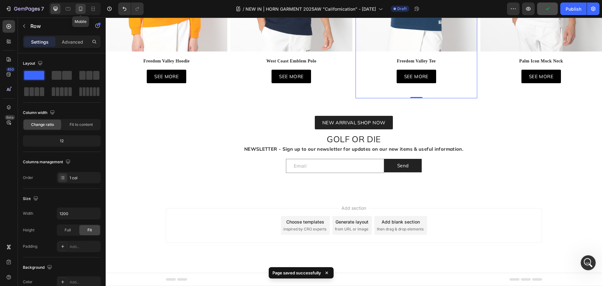
click at [81, 9] on icon at bounding box center [80, 9] width 6 height 6
type input "100%"
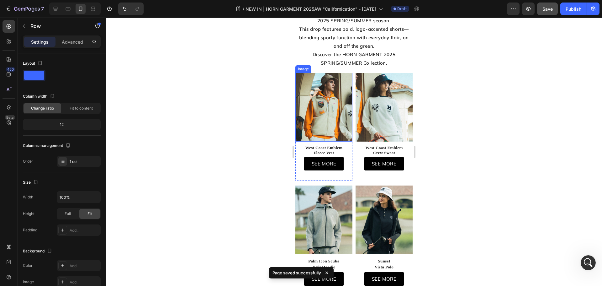
click at [335, 120] on img at bounding box center [323, 107] width 57 height 69
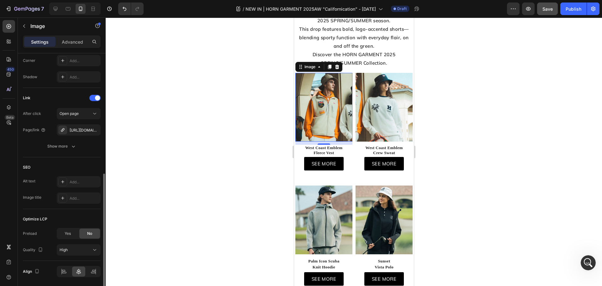
click at [82, 136] on div "After click Open page Page/link [URL][DOMAIN_NAME] Show more" at bounding box center [62, 130] width 78 height 44
click at [82, 131] on div "[URL][DOMAIN_NAME]" at bounding box center [79, 130] width 18 height 6
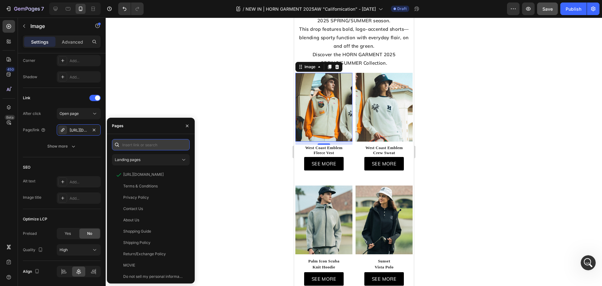
click at [136, 145] on input "text" at bounding box center [151, 144] width 78 height 11
paste input "[URL][DOMAIN_NAME]"
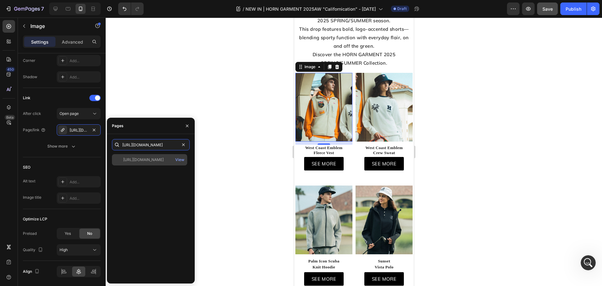
type input "[URL][DOMAIN_NAME]"
click at [151, 157] on div "[URL][DOMAIN_NAME]" at bounding box center [143, 160] width 40 height 6
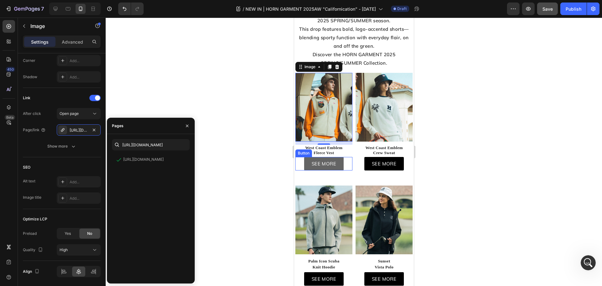
click at [342, 170] on link "SEE MORE" at bounding box center [324, 163] width 40 height 13
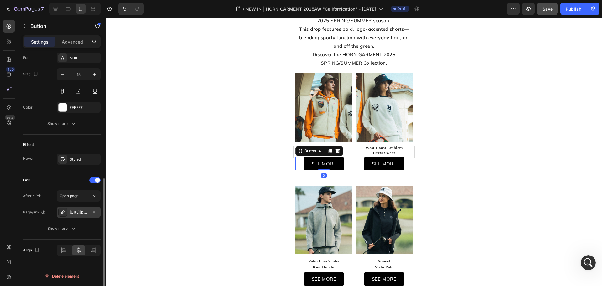
click at [77, 211] on div "[URL][DOMAIN_NAME]" at bounding box center [79, 212] width 18 height 6
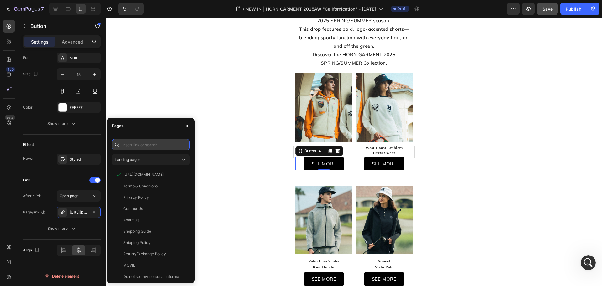
click at [143, 146] on input "text" at bounding box center [151, 144] width 78 height 11
paste input "[URL][DOMAIN_NAME]"
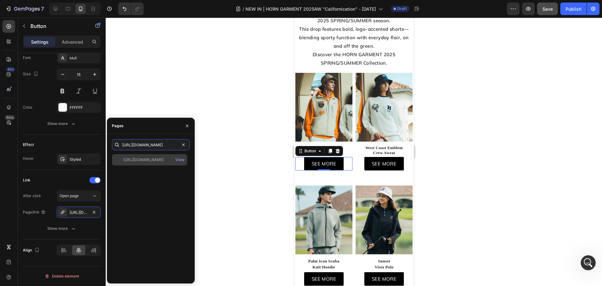
type input "[URL][DOMAIN_NAME]"
click at [148, 161] on div "[URL][DOMAIN_NAME]" at bounding box center [143, 160] width 40 height 6
click at [373, 119] on img at bounding box center [383, 107] width 57 height 69
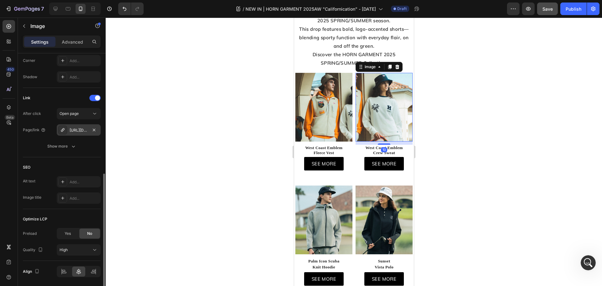
click at [77, 126] on div "[URL][DOMAIN_NAME]" at bounding box center [79, 129] width 44 height 11
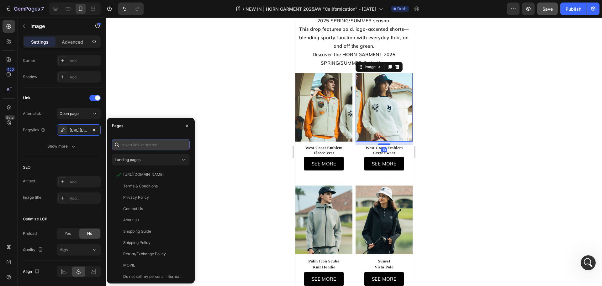
click at [144, 146] on input "text" at bounding box center [151, 144] width 78 height 11
paste input "[URL][DOMAIN_NAME]"
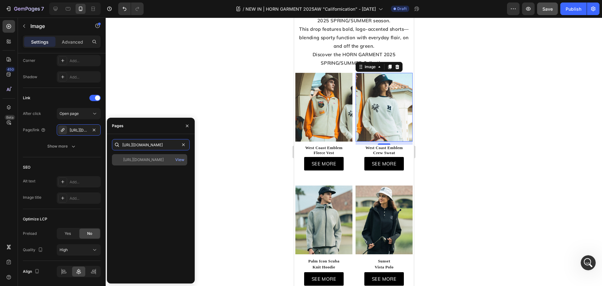
type input "[URL][DOMAIN_NAME]"
click at [140, 161] on div "[URL][DOMAIN_NAME]" at bounding box center [143, 160] width 40 height 6
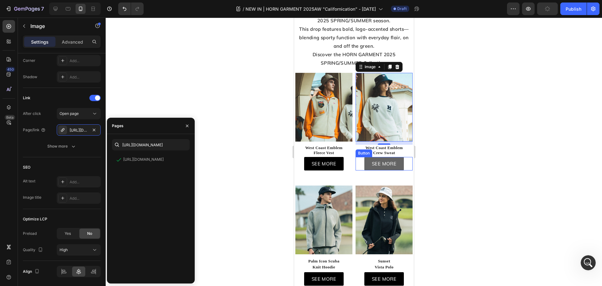
click at [405, 170] on div "SEE MORE Button" at bounding box center [383, 163] width 57 height 13
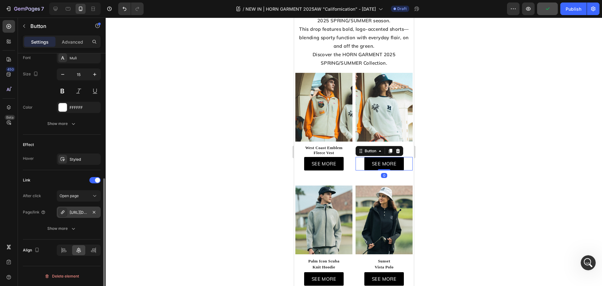
click at [77, 214] on div "[URL][DOMAIN_NAME]" at bounding box center [79, 212] width 18 height 6
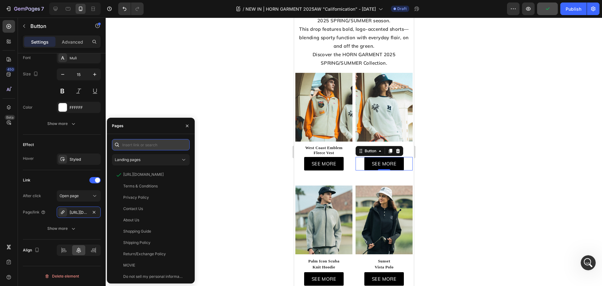
click at [139, 144] on input "text" at bounding box center [151, 144] width 78 height 11
paste input "[URL][DOMAIN_NAME]"
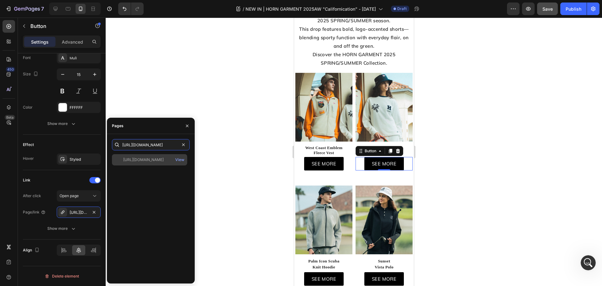
type input "[URL][DOMAIN_NAME]"
click at [150, 161] on div "[URL][DOMAIN_NAME]" at bounding box center [143, 160] width 40 height 6
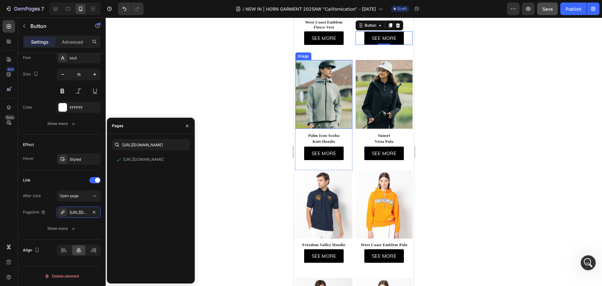
click at [326, 118] on img at bounding box center [323, 94] width 57 height 69
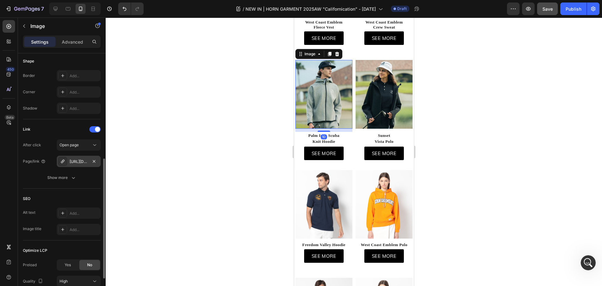
click at [76, 164] on div "[URL][DOMAIN_NAME]" at bounding box center [79, 162] width 18 height 6
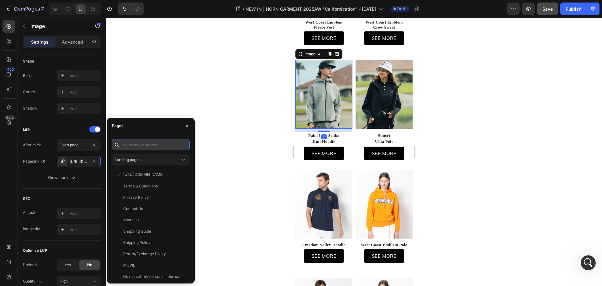
click at [137, 146] on input "text" at bounding box center [151, 144] width 78 height 11
paste input "[URL][DOMAIN_NAME]"
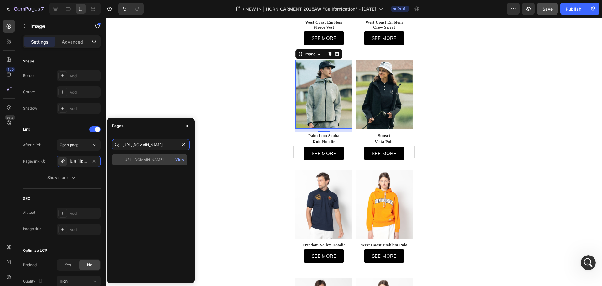
type input "[URL][DOMAIN_NAME]"
click at [149, 159] on div "[URL][DOMAIN_NAME]" at bounding box center [143, 160] width 40 height 6
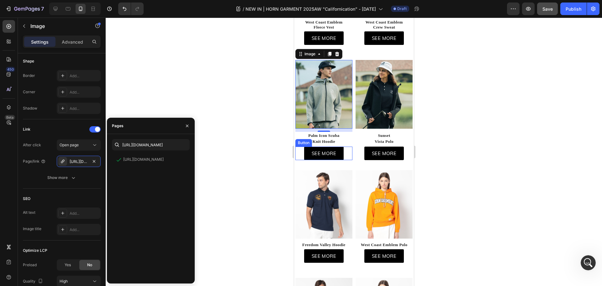
click at [345, 159] on div "SEE MORE Button" at bounding box center [323, 152] width 57 height 13
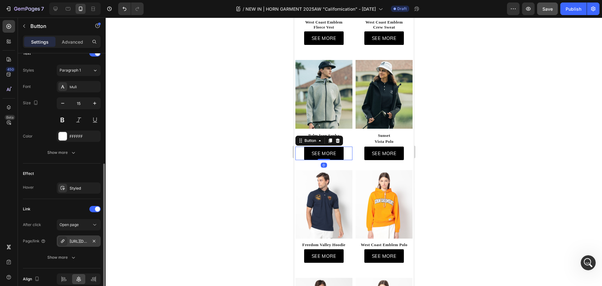
click at [82, 242] on div "[URL][DOMAIN_NAME]" at bounding box center [79, 241] width 18 height 6
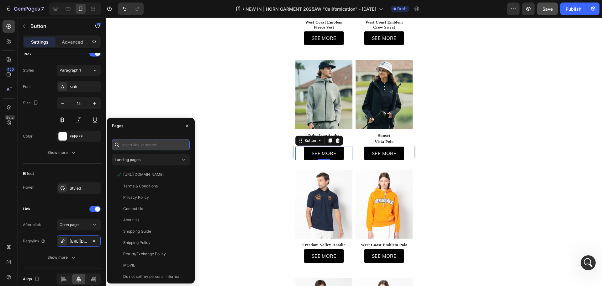
click at [145, 144] on input "text" at bounding box center [151, 144] width 78 height 11
paste input "[URL][DOMAIN_NAME]"
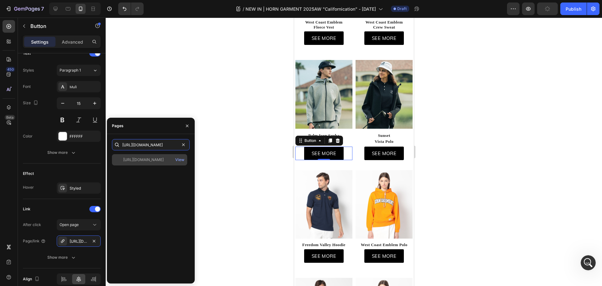
type input "[URL][DOMAIN_NAME]"
click at [145, 163] on div "[URL][DOMAIN_NAME] View" at bounding box center [149, 159] width 75 height 11
click at [379, 107] on img at bounding box center [383, 94] width 57 height 69
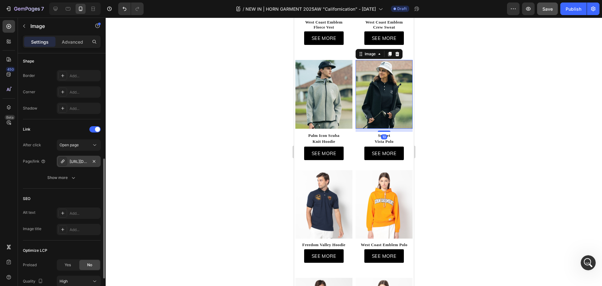
click at [84, 163] on div "[URL][DOMAIN_NAME]" at bounding box center [79, 162] width 18 height 6
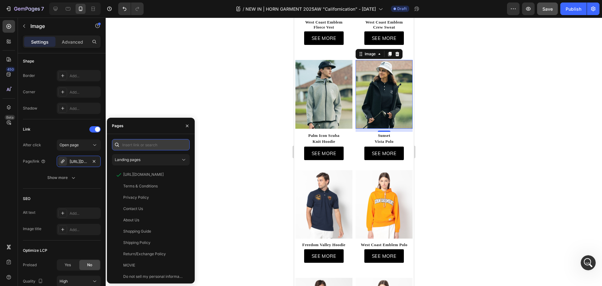
click at [147, 145] on input "text" at bounding box center [151, 144] width 78 height 11
paste input "[URL][DOMAIN_NAME]"
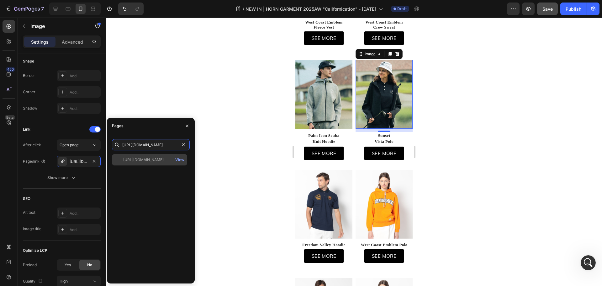
type input "[URL][DOMAIN_NAME]"
click at [149, 159] on div "[URL][DOMAIN_NAME]" at bounding box center [143, 160] width 40 height 6
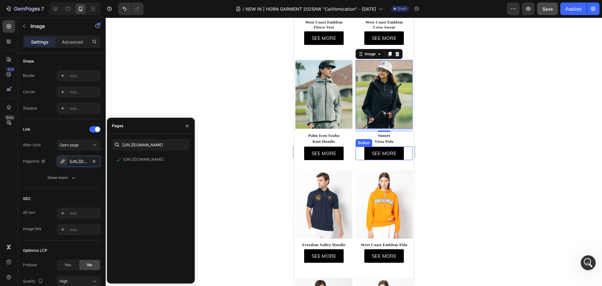
click at [404, 160] on div "SEE MORE Button" at bounding box center [383, 152] width 57 height 13
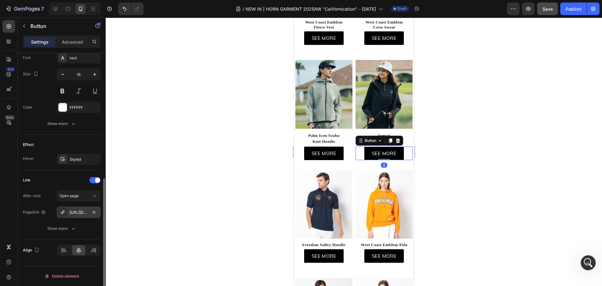
click at [83, 207] on div "[URL][DOMAIN_NAME]" at bounding box center [79, 211] width 44 height 11
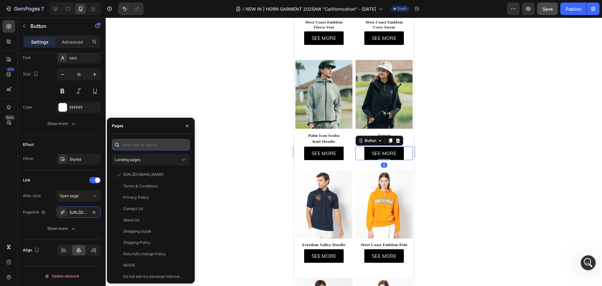
click at [159, 142] on input "text" at bounding box center [151, 144] width 78 height 11
paste input "[URL][DOMAIN_NAME]"
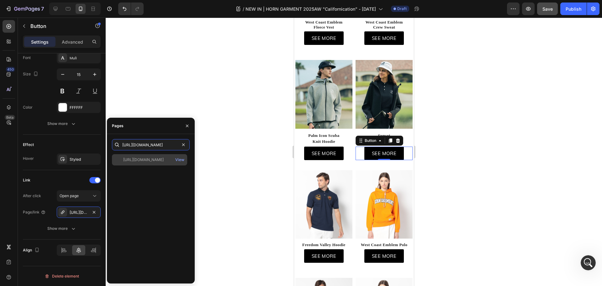
type input "[URL][DOMAIN_NAME]"
click at [143, 158] on div "[URL][DOMAIN_NAME]" at bounding box center [143, 160] width 40 height 6
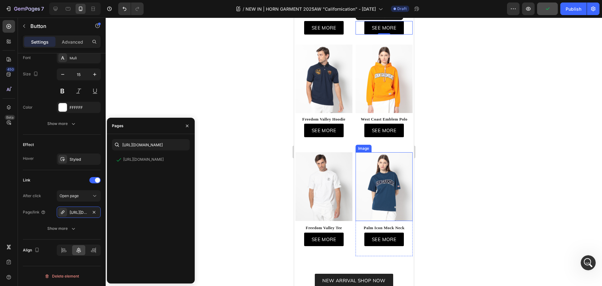
click at [379, 105] on img at bounding box center [383, 79] width 57 height 69
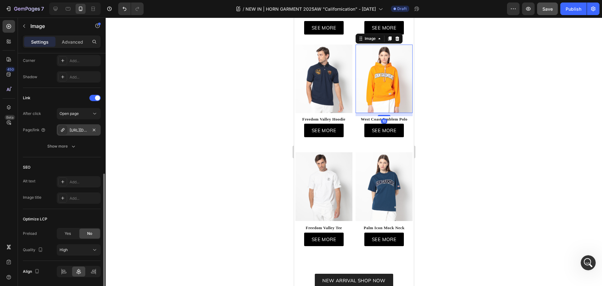
click at [78, 127] on div "[URL][DOMAIN_NAME]" at bounding box center [79, 130] width 18 height 6
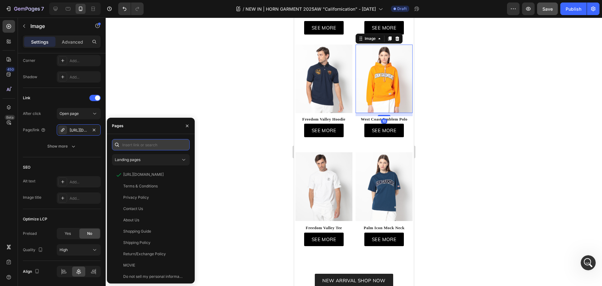
click at [145, 145] on input "text" at bounding box center [151, 144] width 78 height 11
paste input "[URL][DOMAIN_NAME]"
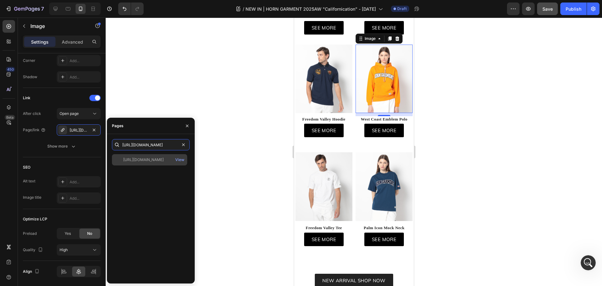
type input "[URL][DOMAIN_NAME]"
drag, startPoint x: 149, startPoint y: 161, endPoint x: 25, endPoint y: 180, distance: 125.3
click at [149, 161] on div "[URL][DOMAIN_NAME]" at bounding box center [143, 160] width 40 height 6
click at [403, 137] on div "SEE MORE Button" at bounding box center [383, 130] width 57 height 13
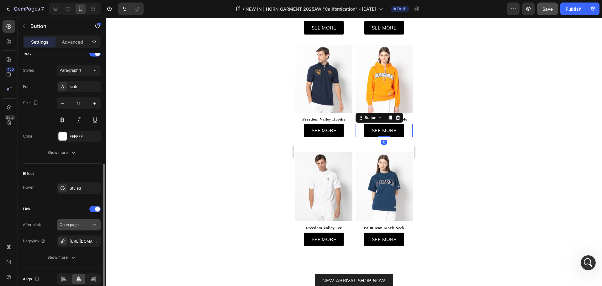
click at [79, 240] on div "[URL][DOMAIN_NAME]" at bounding box center [84, 241] width 29 height 6
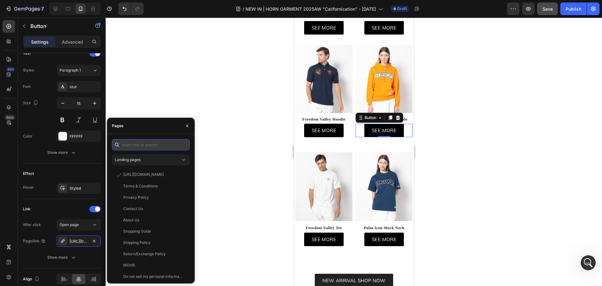
click at [151, 145] on input "text" at bounding box center [151, 144] width 78 height 11
paste input "[URL][DOMAIN_NAME]"
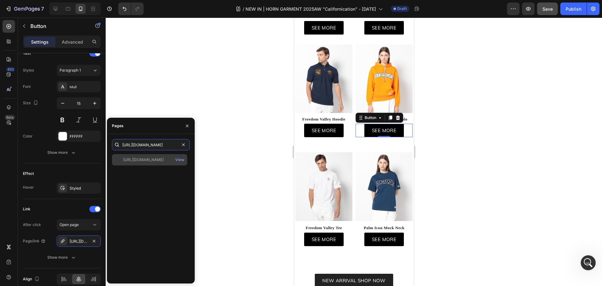
type input "[URL][DOMAIN_NAME]"
click at [151, 164] on div "[URL][DOMAIN_NAME] View" at bounding box center [149, 159] width 75 height 11
click at [336, 83] on img at bounding box center [323, 79] width 57 height 69
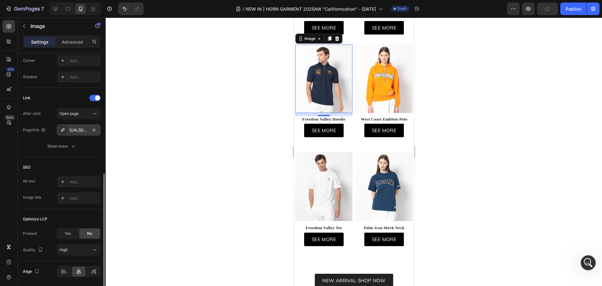
click at [87, 131] on div "[URL][DOMAIN_NAME]" at bounding box center [79, 130] width 18 height 6
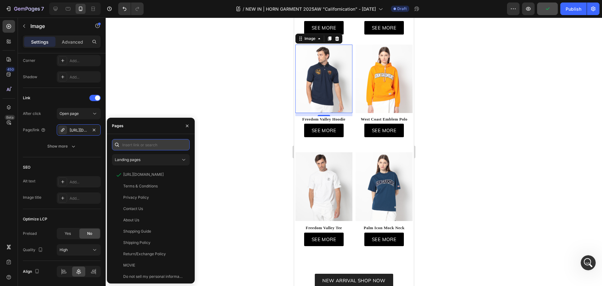
click at [146, 144] on input "text" at bounding box center [151, 144] width 78 height 11
paste input "[URL][DOMAIN_NAME]"
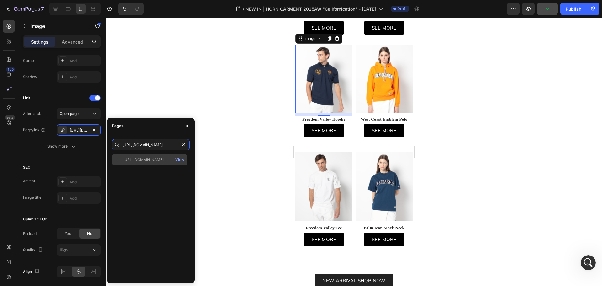
type input "[URL][DOMAIN_NAME]"
click at [151, 158] on div "[URL][DOMAIN_NAME]" at bounding box center [143, 160] width 40 height 6
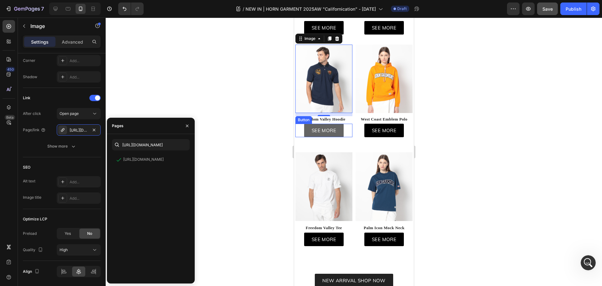
click at [338, 137] on link "SEE MORE" at bounding box center [324, 130] width 40 height 13
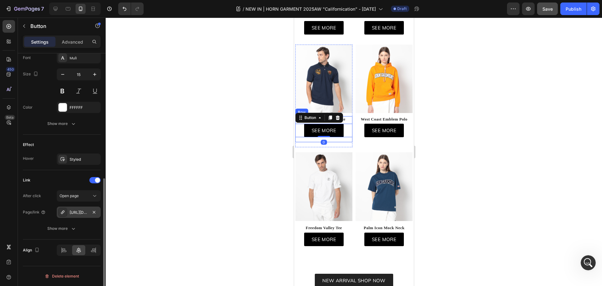
click at [80, 212] on div "[URL][DOMAIN_NAME]" at bounding box center [79, 212] width 18 height 6
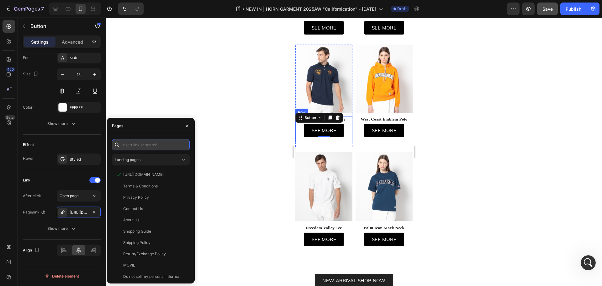
click at [139, 145] on input "text" at bounding box center [151, 144] width 78 height 11
paste input "[URL][DOMAIN_NAME]"
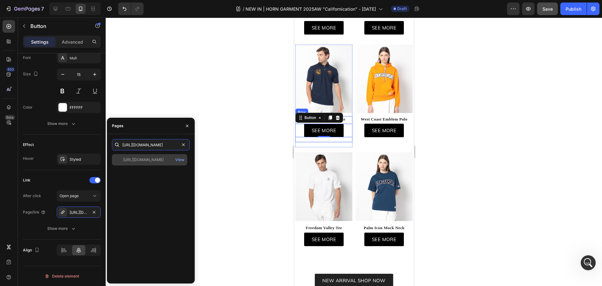
type input "[URL][DOMAIN_NAME]"
click at [155, 162] on div "[URL][DOMAIN_NAME]" at bounding box center [143, 160] width 40 height 6
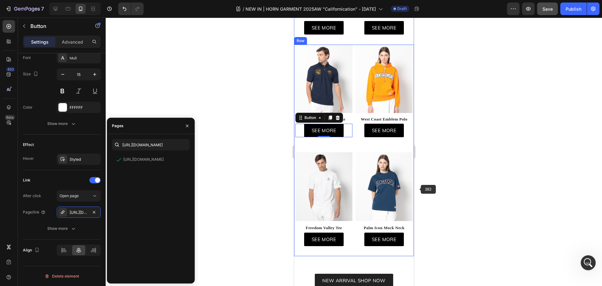
click at [395, 189] on img at bounding box center [383, 186] width 57 height 69
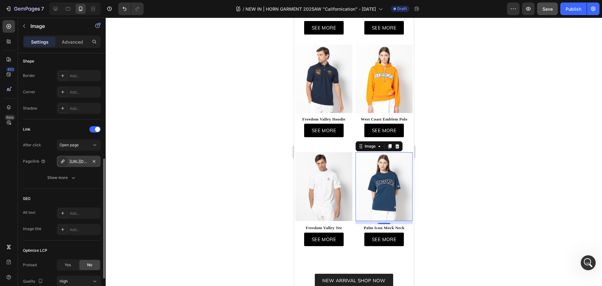
click at [77, 157] on div "[URL][DOMAIN_NAME]" at bounding box center [79, 161] width 44 height 11
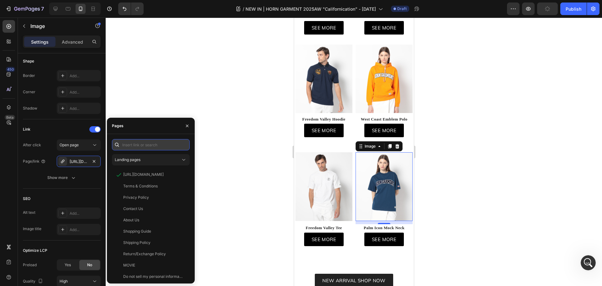
click at [135, 144] on input "text" at bounding box center [151, 144] width 78 height 11
paste input "[URL][DOMAIN_NAME]"
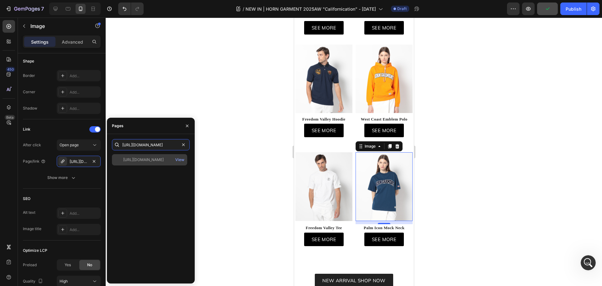
type input "[URL][DOMAIN_NAME]"
click at [145, 162] on div "[URL][DOMAIN_NAME]" at bounding box center [143, 160] width 40 height 6
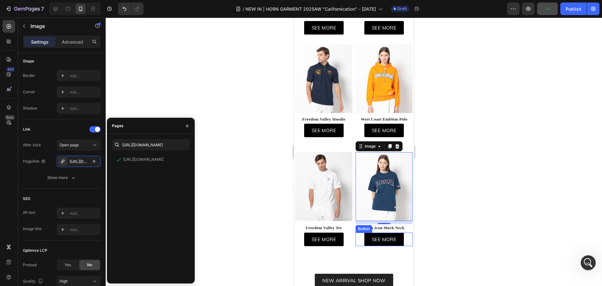
click at [401, 241] on div "SEE MORE Button" at bounding box center [383, 238] width 57 height 13
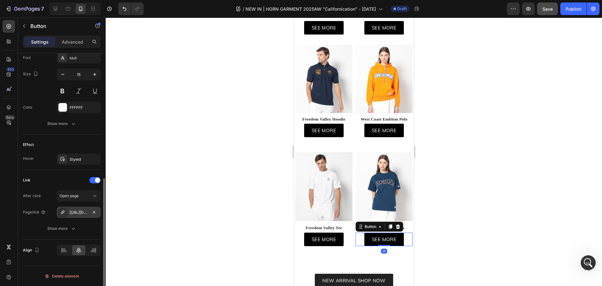
click at [82, 215] on div "[URL][DOMAIN_NAME]" at bounding box center [79, 211] width 44 height 11
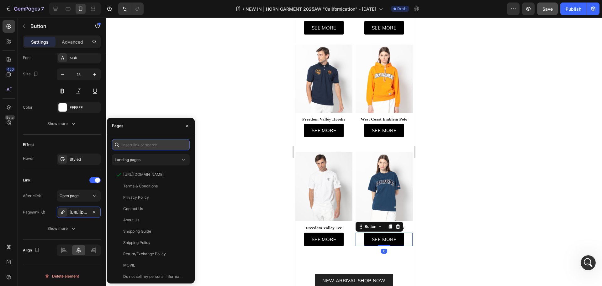
click at [149, 147] on input "text" at bounding box center [151, 144] width 78 height 11
paste input "[URL][DOMAIN_NAME]"
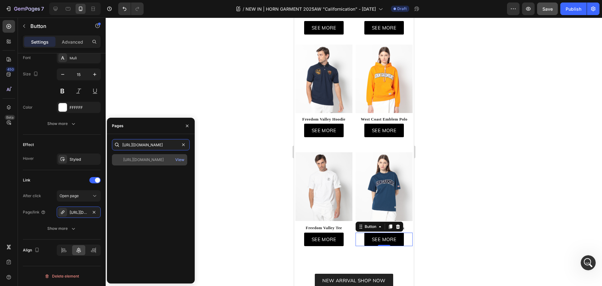
type input "[URL][DOMAIN_NAME]"
click at [157, 158] on div "[URL][DOMAIN_NAME]" at bounding box center [143, 160] width 40 height 6
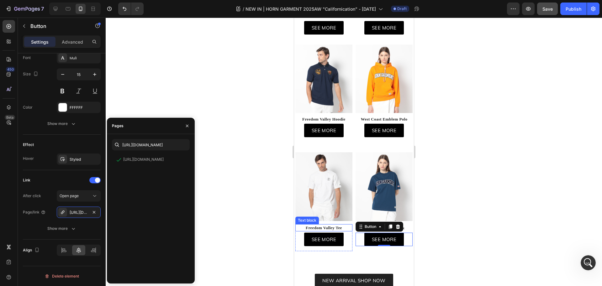
click at [332, 200] on img at bounding box center [323, 186] width 57 height 69
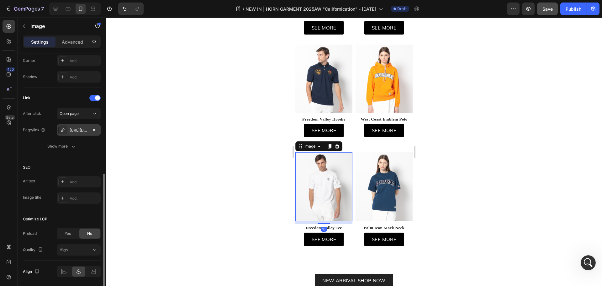
click at [80, 133] on div "[URL][DOMAIN_NAME]" at bounding box center [79, 129] width 44 height 11
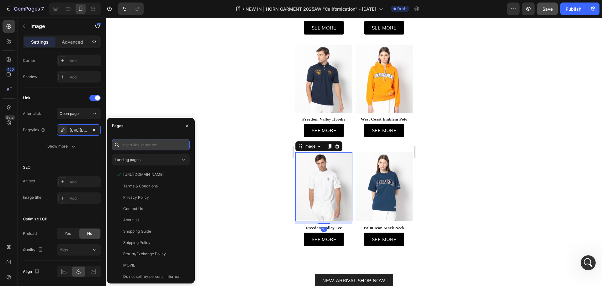
click at [137, 141] on input "text" at bounding box center [151, 144] width 78 height 11
paste input "[URL][DOMAIN_NAME]"
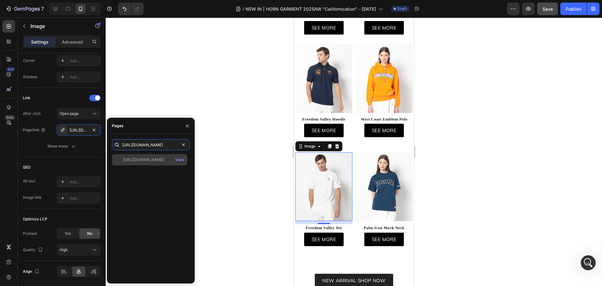
type input "[URL][DOMAIN_NAME]"
click at [145, 159] on div "[URL][DOMAIN_NAME]" at bounding box center [143, 160] width 40 height 6
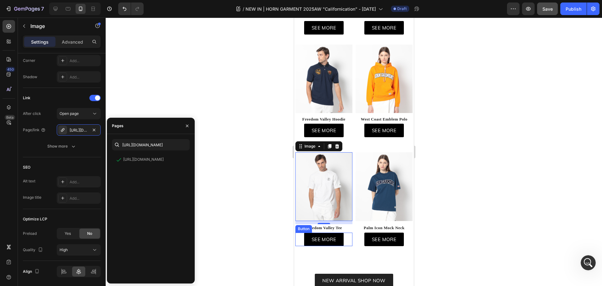
click at [343, 241] on div "SEE MORE Button" at bounding box center [323, 238] width 57 height 13
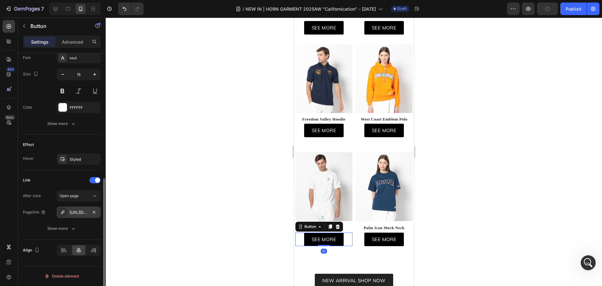
click at [80, 211] on div "[URL][DOMAIN_NAME]" at bounding box center [79, 212] width 18 height 6
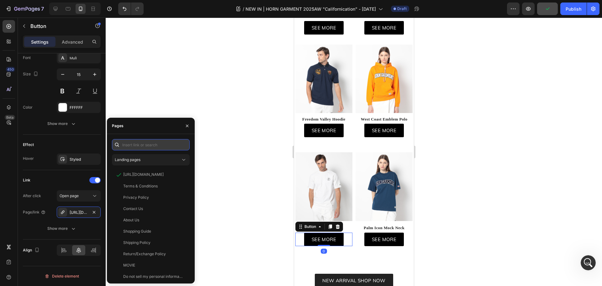
click at [148, 144] on input "text" at bounding box center [151, 144] width 78 height 11
paste input "[URL][DOMAIN_NAME]"
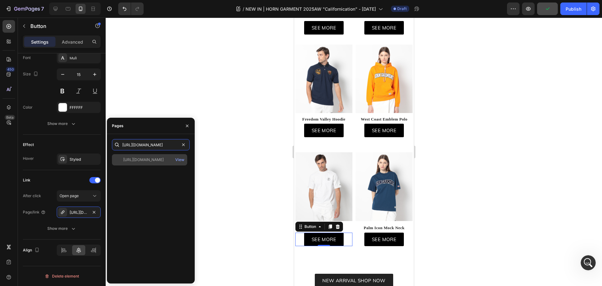
type input "[URL][DOMAIN_NAME]"
click at [147, 162] on div "[URL][DOMAIN_NAME]" at bounding box center [143, 160] width 40 height 6
click at [245, 192] on div at bounding box center [354, 152] width 496 height 268
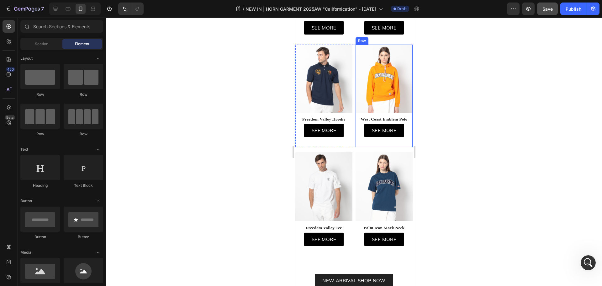
click at [378, 127] on div "West Coast Emblem Polo Text block SEE MORE Button Row" at bounding box center [383, 129] width 57 height 26
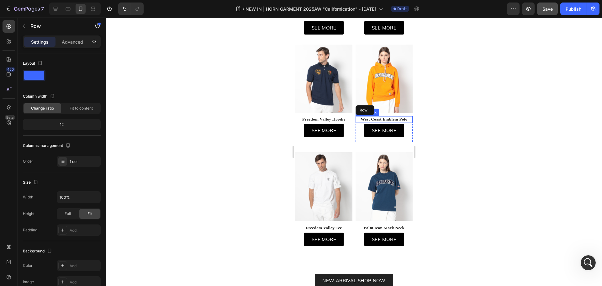
click at [385, 122] on p "West Coast Emblem Polo" at bounding box center [384, 119] width 56 height 5
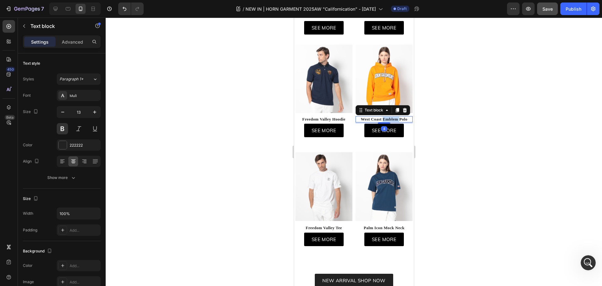
click at [388, 122] on p "West Coast Emblem Polo" at bounding box center [384, 119] width 56 height 5
click at [322, 121] on span "Freedom Valley Hoodie" at bounding box center [323, 119] width 43 height 5
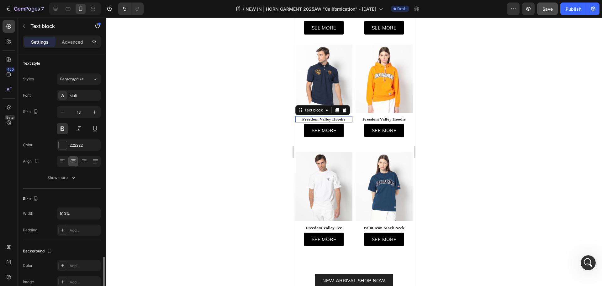
click at [322, 121] on span "Freedom Valley Hoodie" at bounding box center [323, 119] width 43 height 5
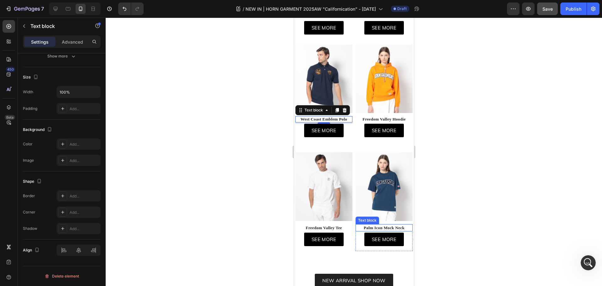
click at [382, 229] on strong "Palm Icon Mock Neck" at bounding box center [383, 227] width 41 height 5
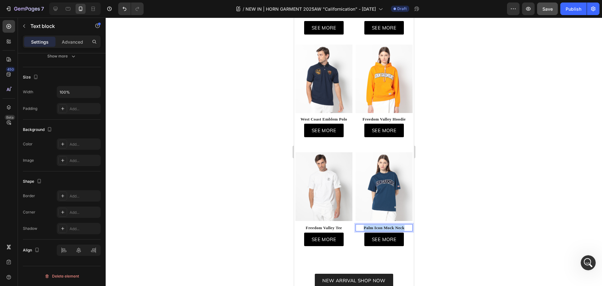
click at [382, 229] on strong "Palm Icon Mock Neck" at bounding box center [383, 227] width 41 height 5
click at [322, 229] on p "Freedom Valley Tee" at bounding box center [324, 227] width 56 height 6
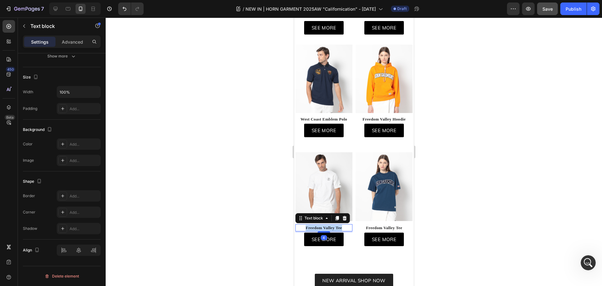
click at [322, 229] on p "Freedom Valley Tee" at bounding box center [324, 227] width 56 height 6
click at [491, 167] on div at bounding box center [354, 152] width 496 height 268
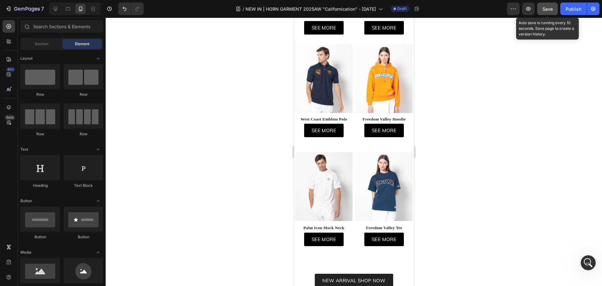
click at [548, 8] on span "Save" at bounding box center [547, 8] width 10 height 5
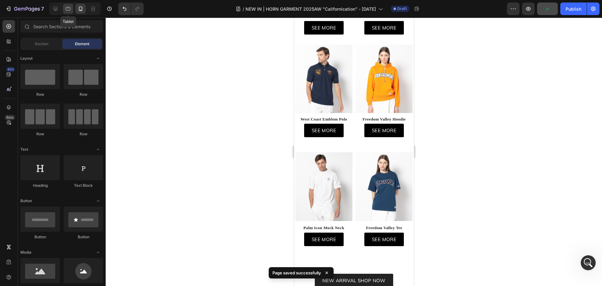
click at [67, 9] on icon at bounding box center [68, 9] width 6 height 6
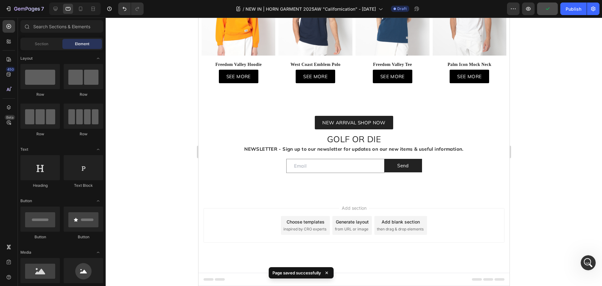
scroll to position [509, 0]
click at [548, 11] on span "Save" at bounding box center [547, 8] width 10 height 5
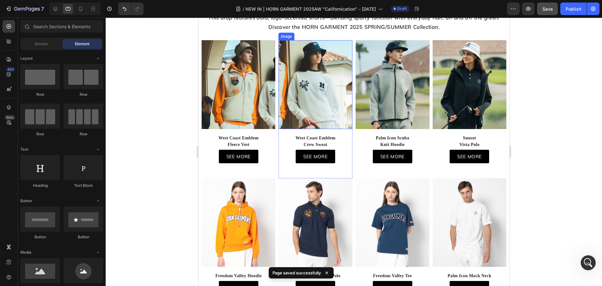
scroll to position [125, 0]
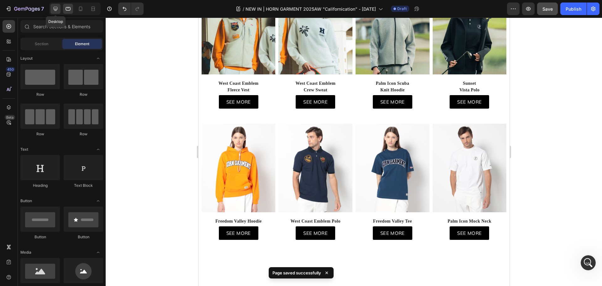
click at [57, 10] on icon at bounding box center [55, 9] width 6 height 6
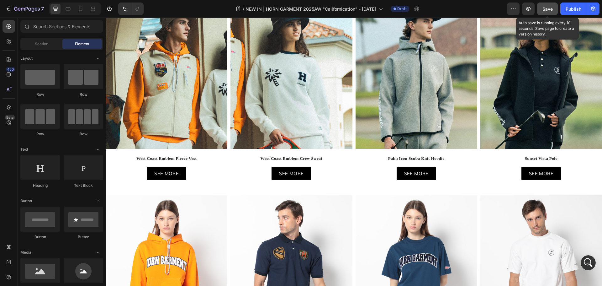
drag, startPoint x: 552, startPoint y: 7, endPoint x: 417, endPoint y: 1, distance: 134.9
click at [552, 7] on span "Save" at bounding box center [547, 8] width 10 height 5
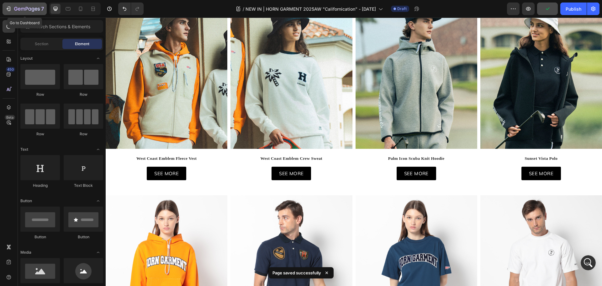
click at [18, 9] on icon "button" at bounding box center [27, 9] width 26 height 5
